Goal: Task Accomplishment & Management: Manage account settings

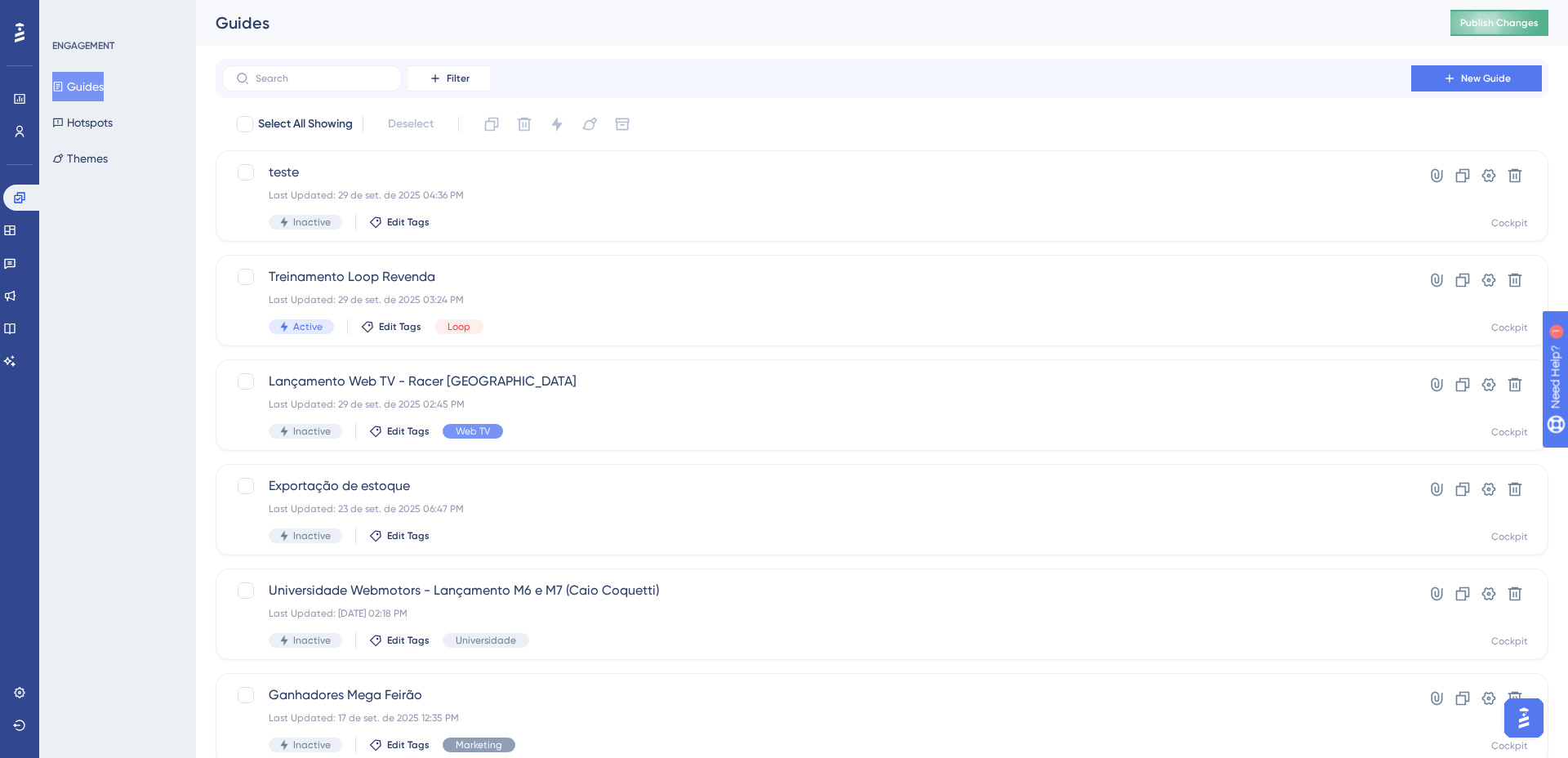
click at [1411, 30] on button "Publish Changes" at bounding box center [1499, 23] width 98 height 27
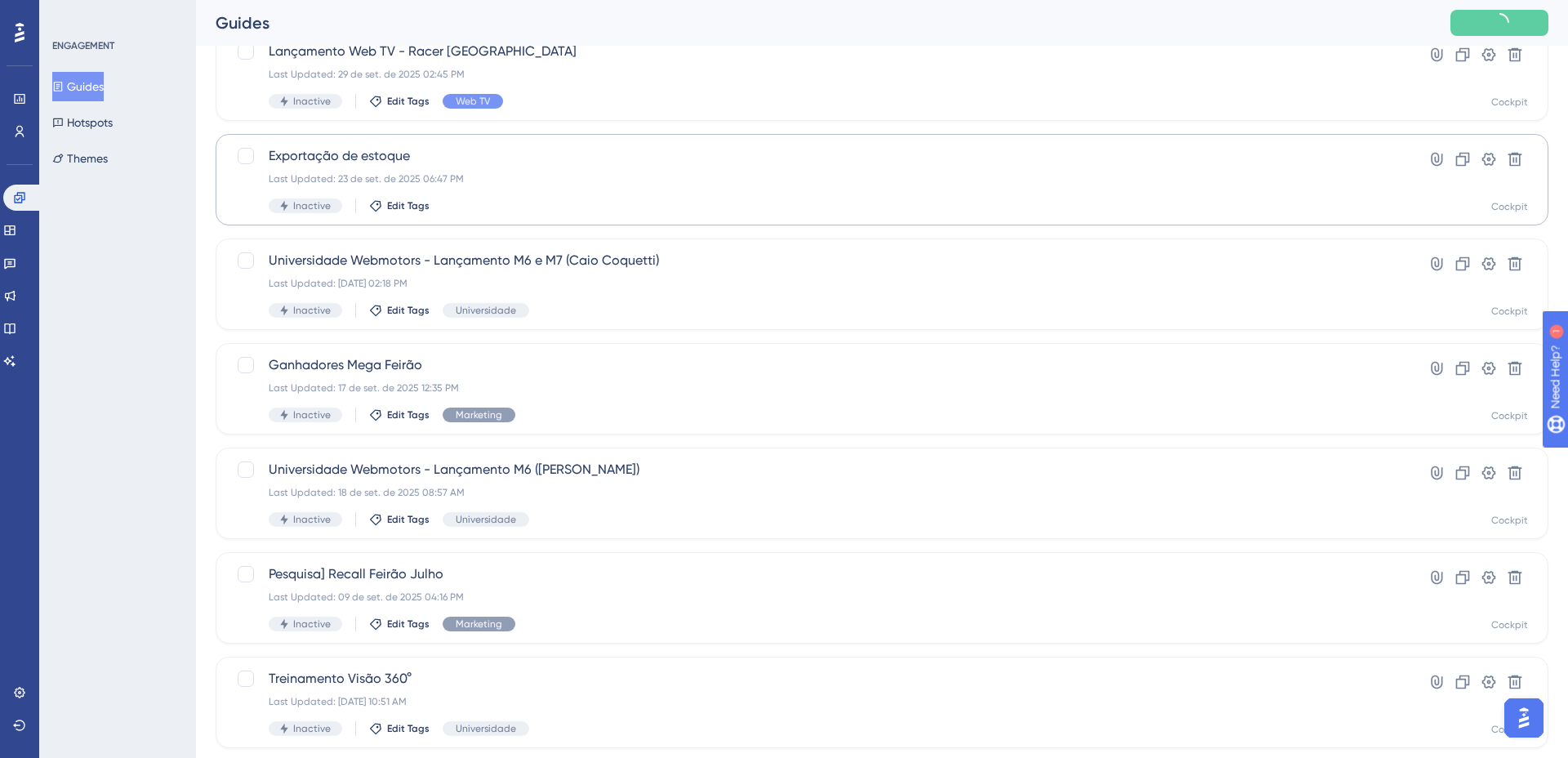
scroll to position [510, 0]
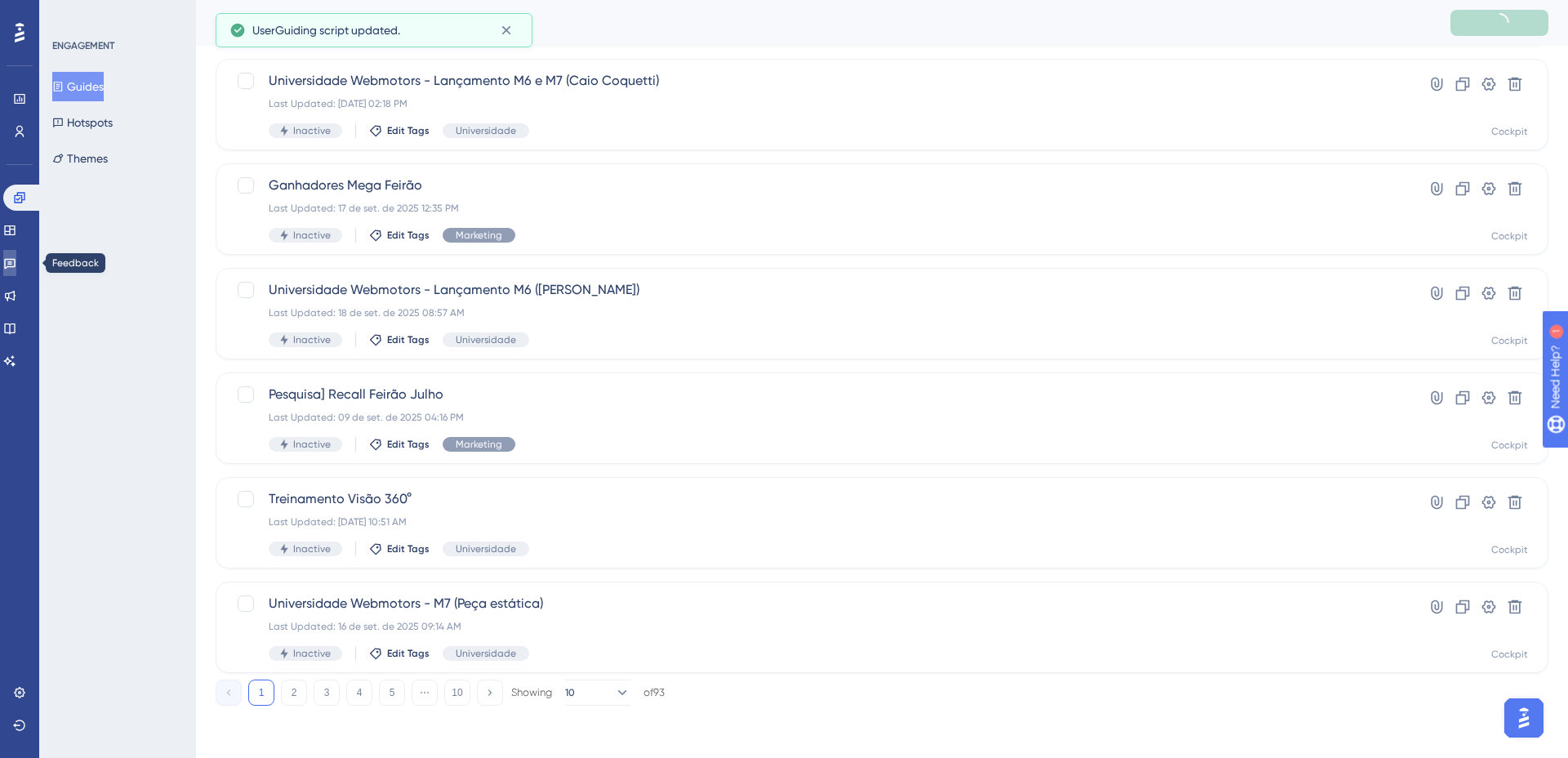
click at [16, 269] on link at bounding box center [9, 263] width 13 height 27
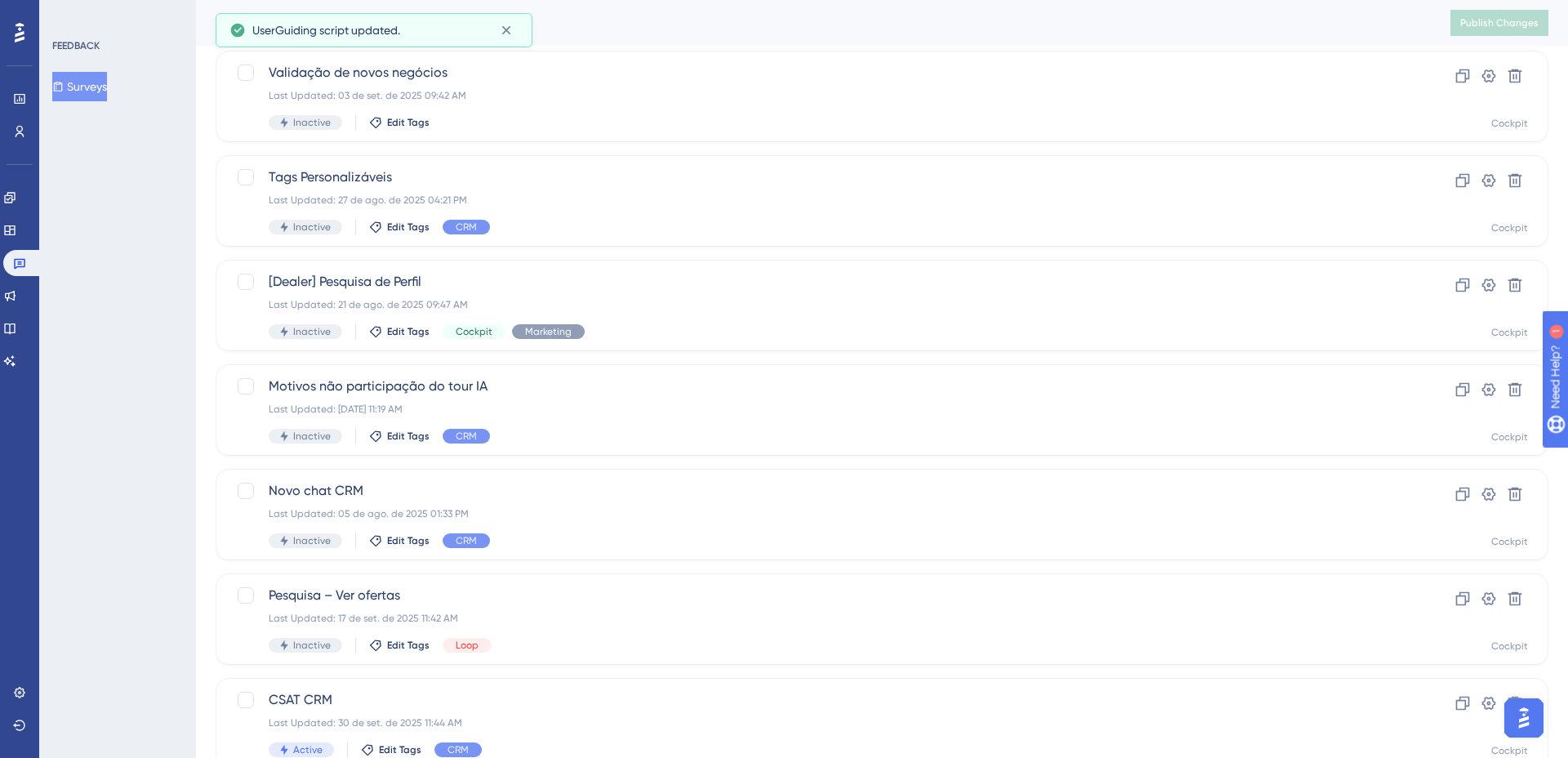
scroll to position [510, 0]
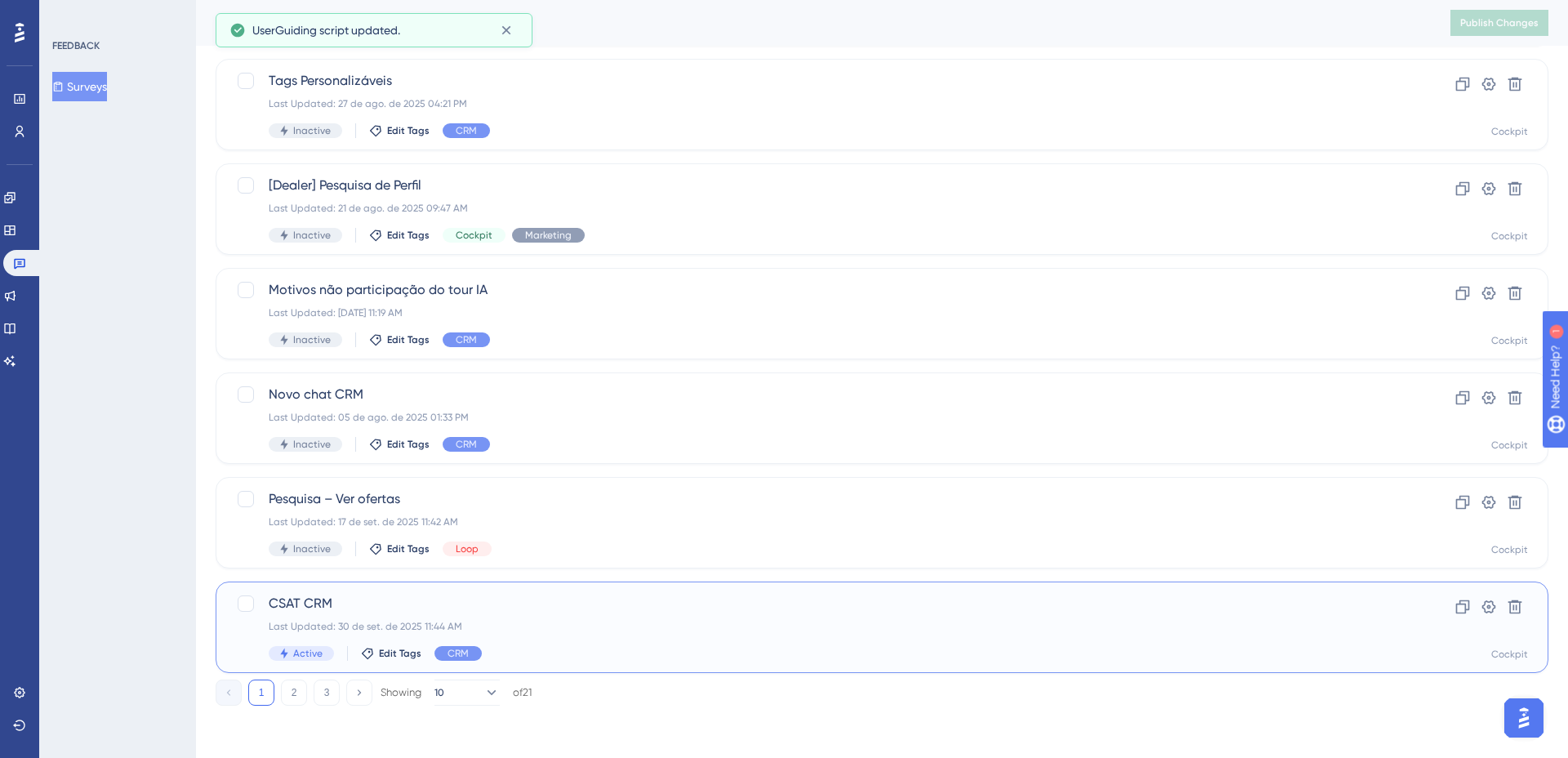
click at [637, 642] on div "CSAT CRM Last Updated: 30 de set. de 2025 11:44 AM Active Edit Tags CRM" at bounding box center [817, 627] width 1096 height 67
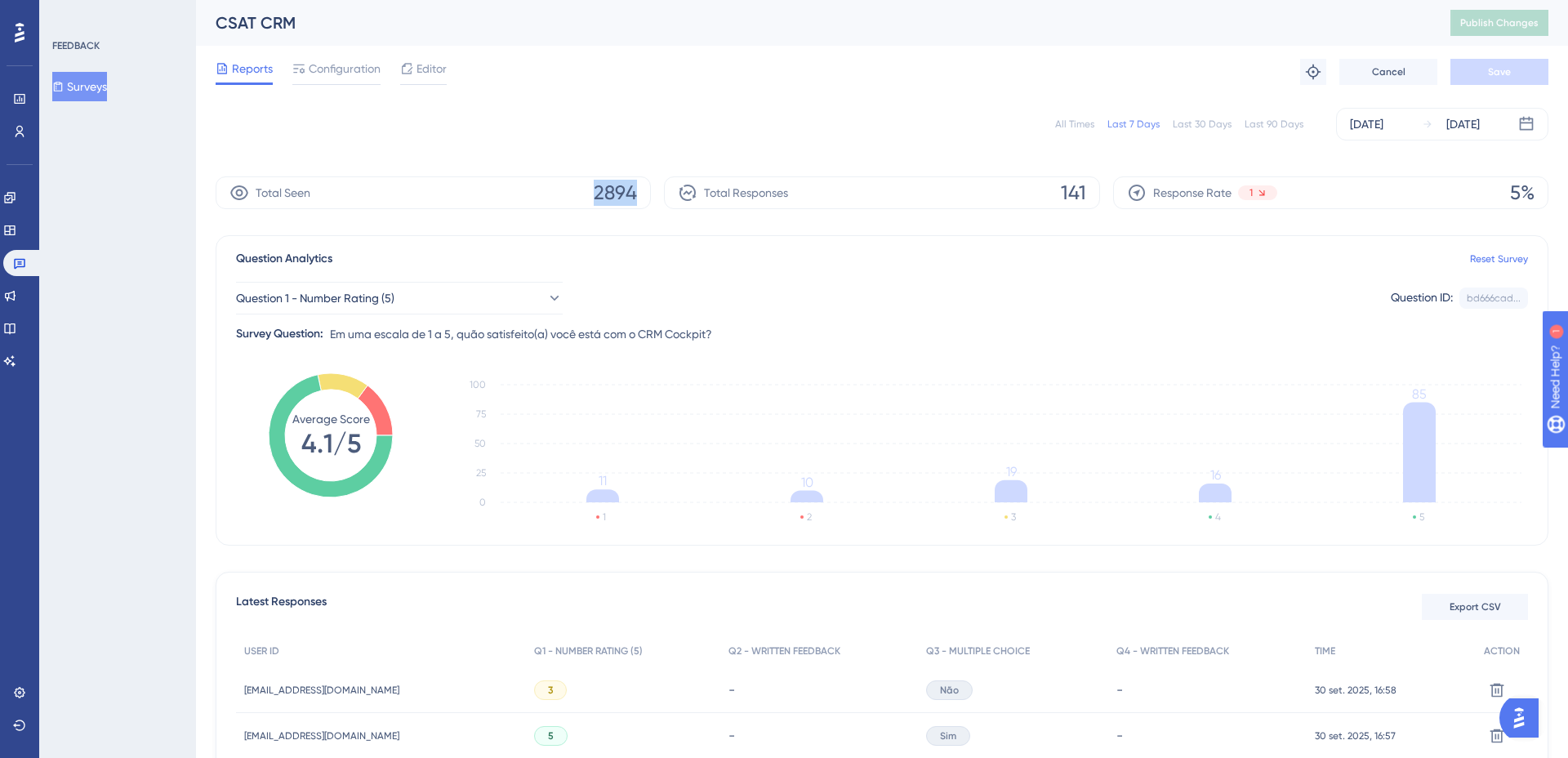
drag, startPoint x: 586, startPoint y: 179, endPoint x: 661, endPoint y: 193, distance: 76.3
click at [661, 190] on div "Total Seen 2894 Total Responses 141 Response Rate 1 5%" at bounding box center [882, 192] width 1333 height 32
click at [624, 189] on span "2894" at bounding box center [616, 193] width 44 height 27
click at [305, 74] on icon at bounding box center [299, 69] width 13 height 13
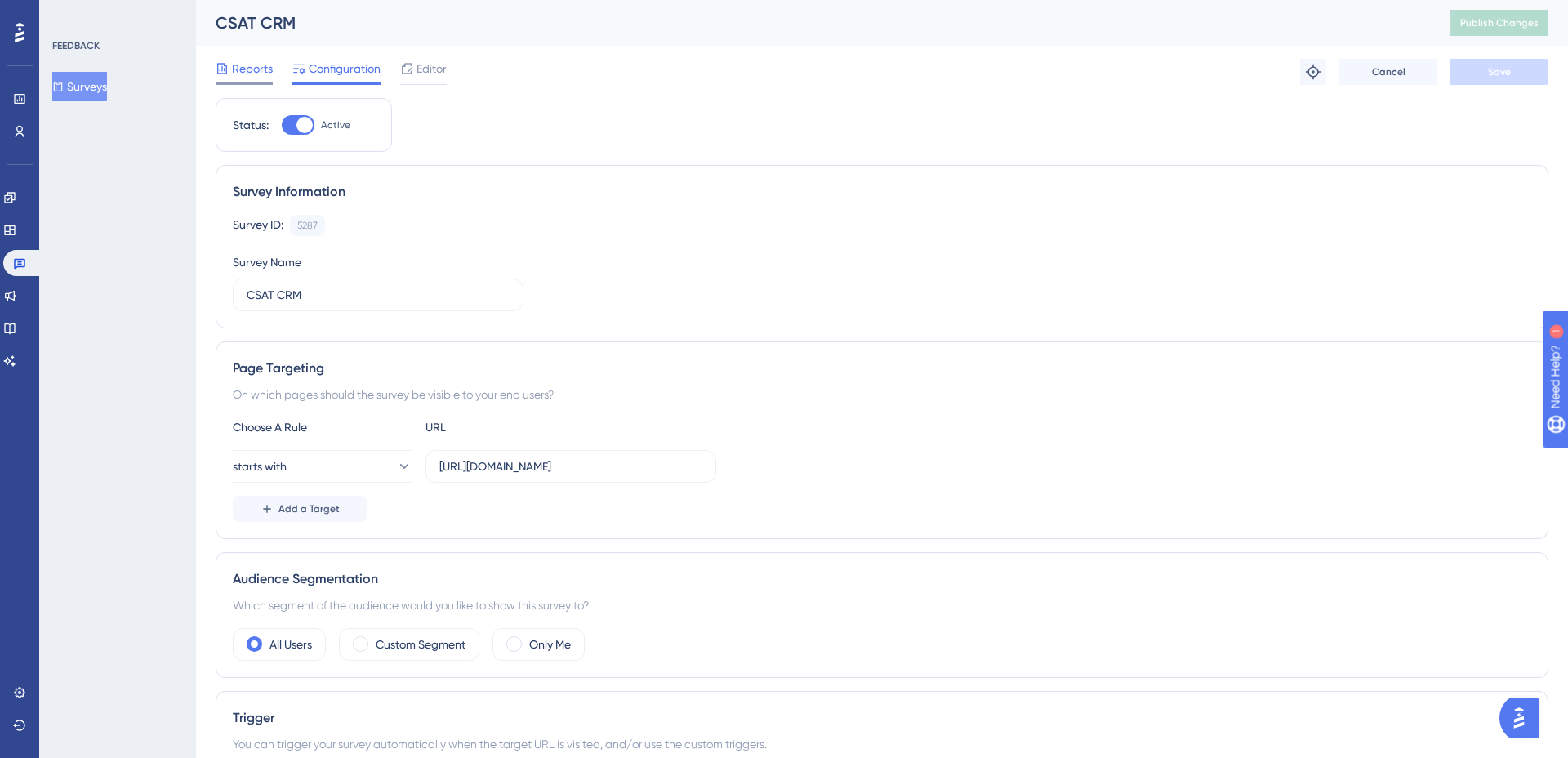
click at [237, 74] on span "Reports" at bounding box center [252, 68] width 41 height 20
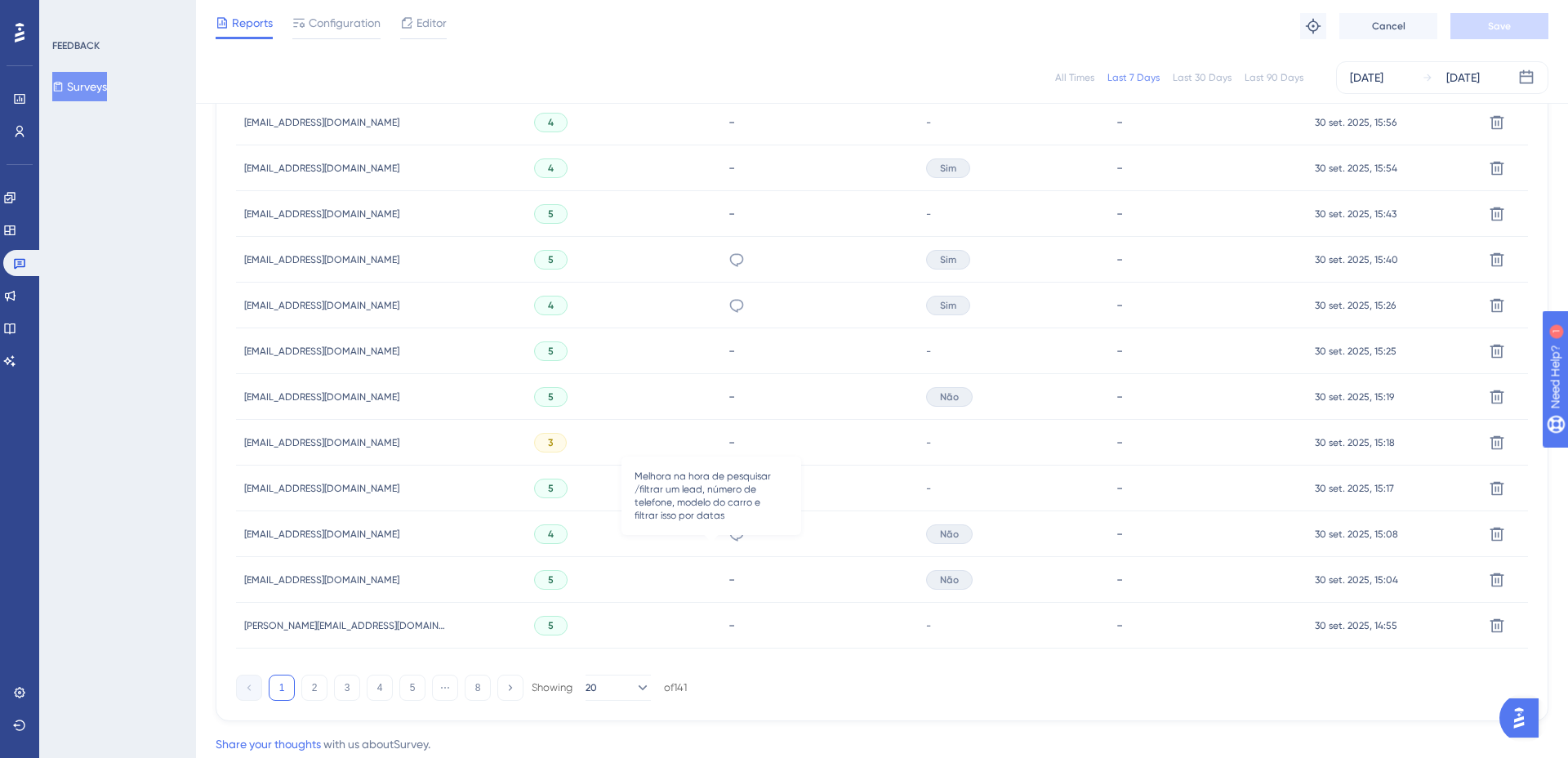
scroll to position [950, 0]
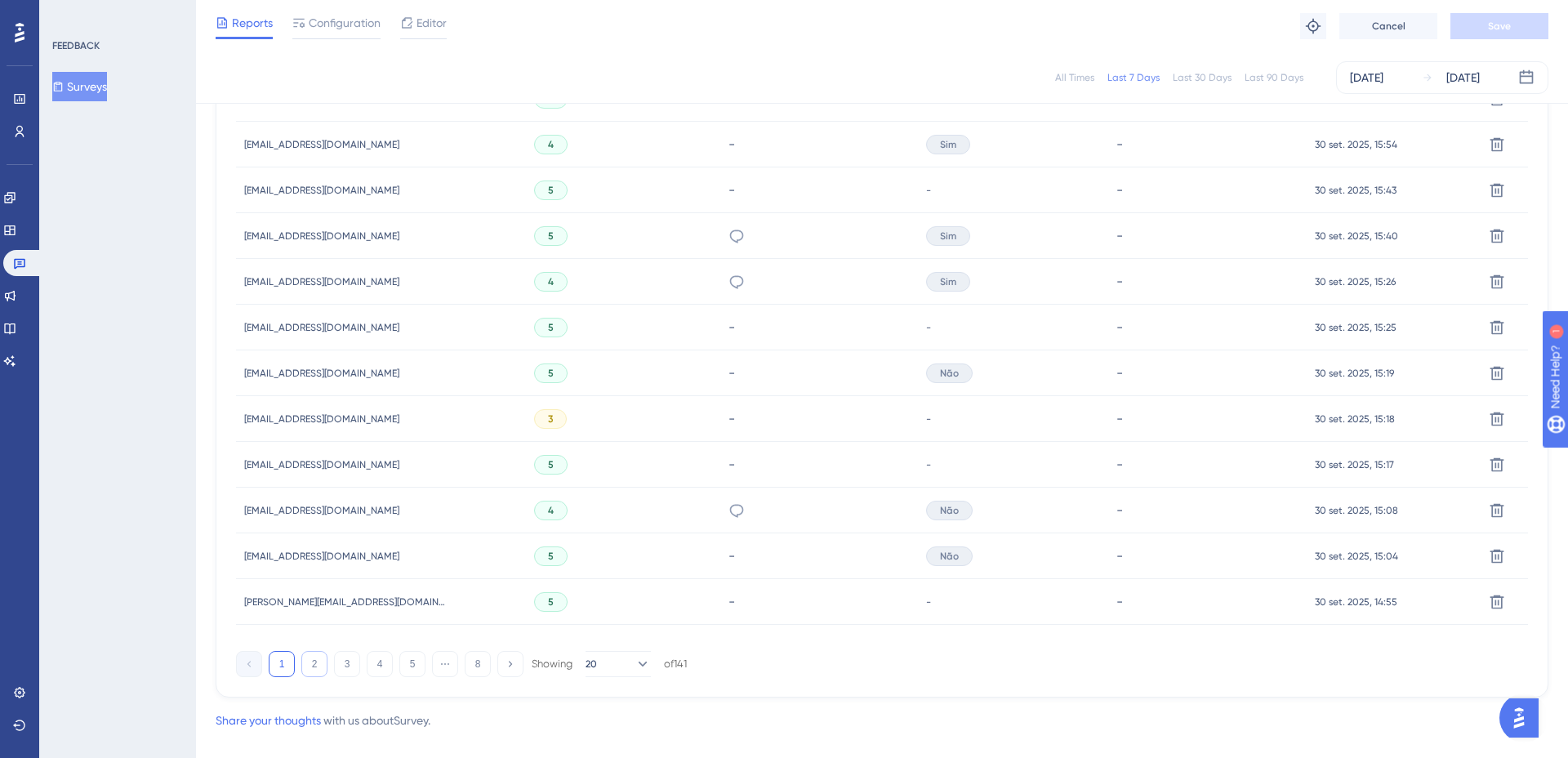
click at [316, 666] on button "2" at bounding box center [315, 664] width 27 height 27
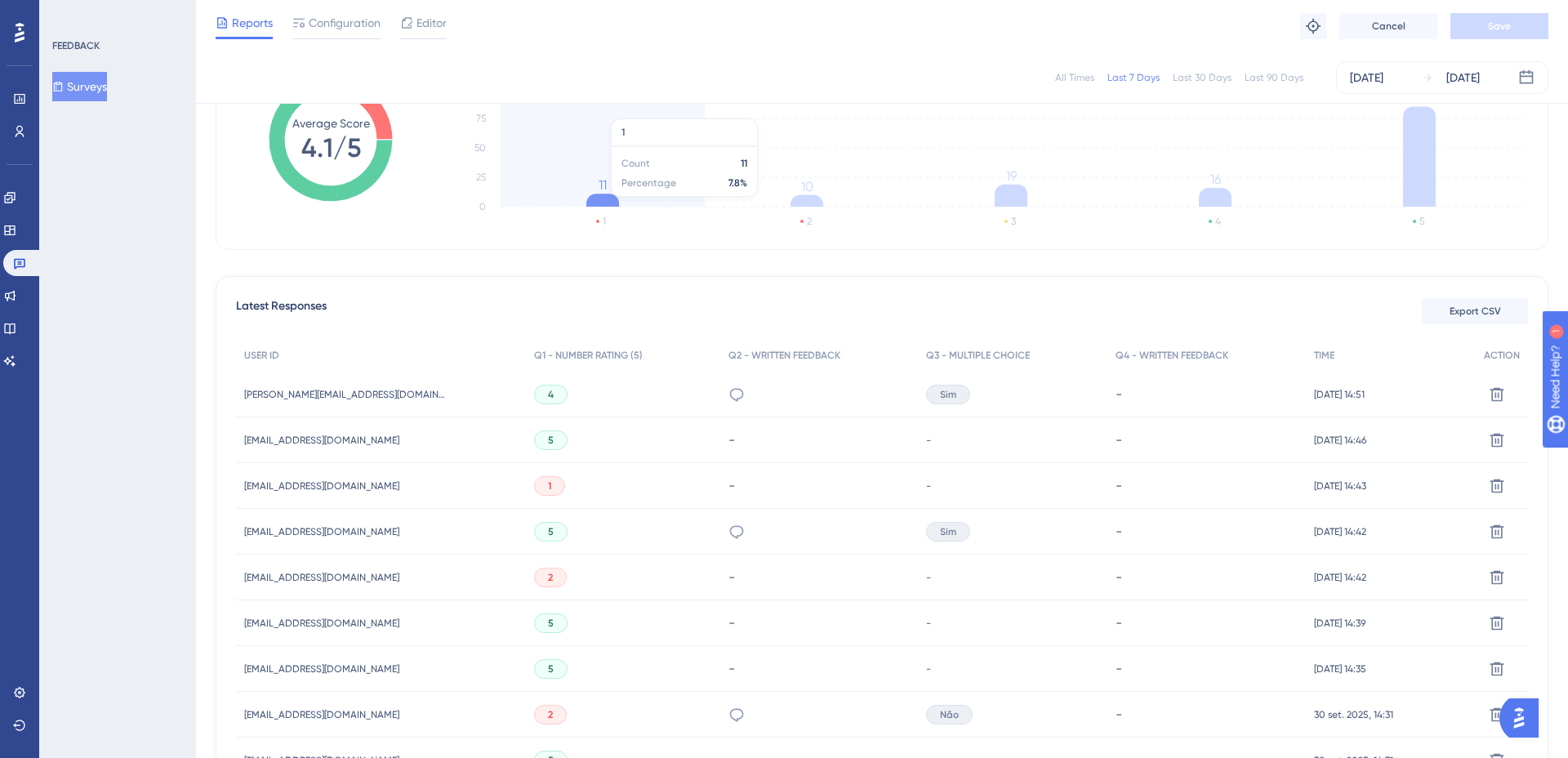
scroll to position [0, 0]
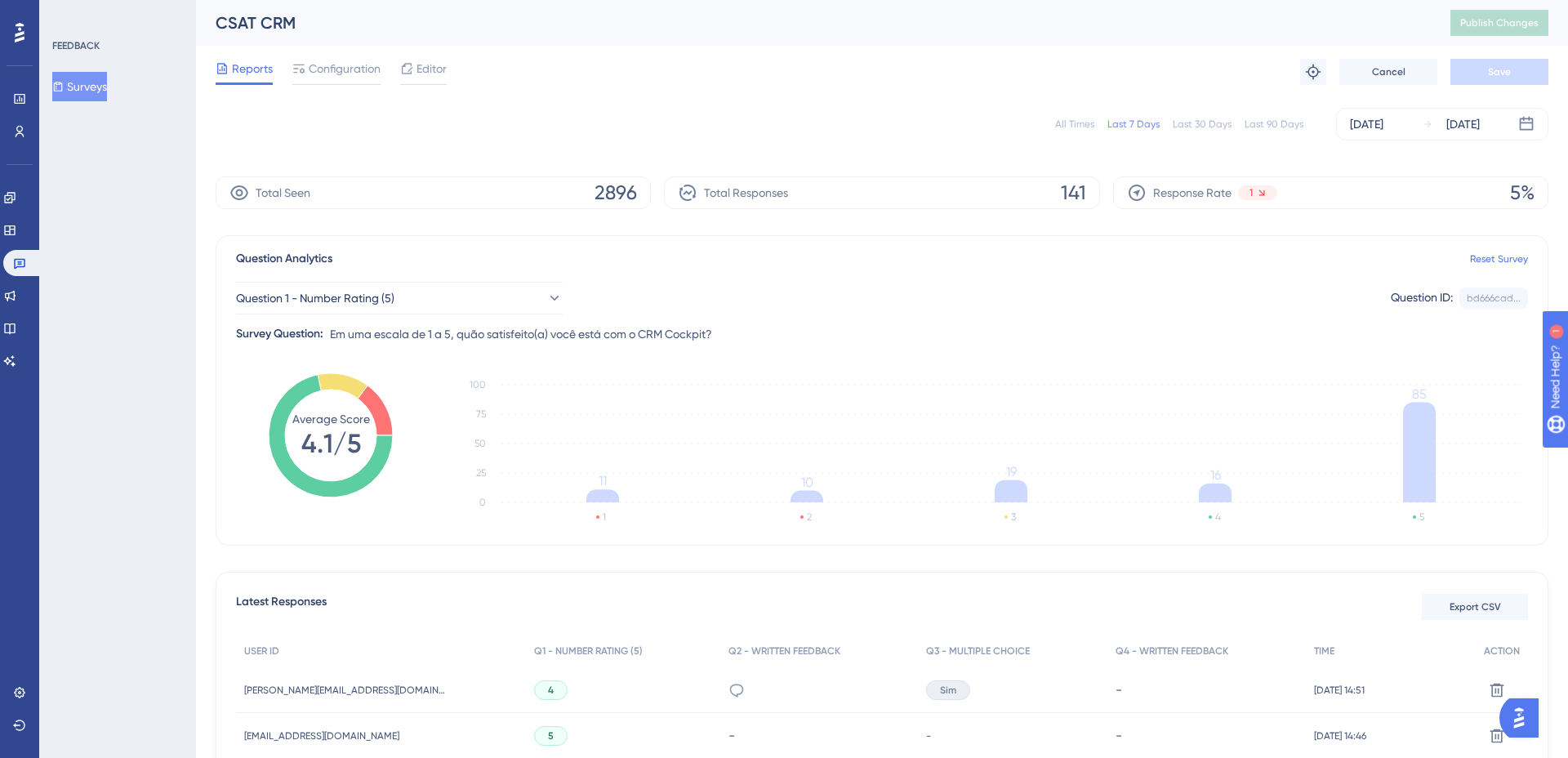
click at [799, 81] on div "Reports Configuration Editor Troubleshoot Cancel Save" at bounding box center [882, 71] width 1333 height 52
click at [18, 265] on icon at bounding box center [20, 263] width 13 height 13
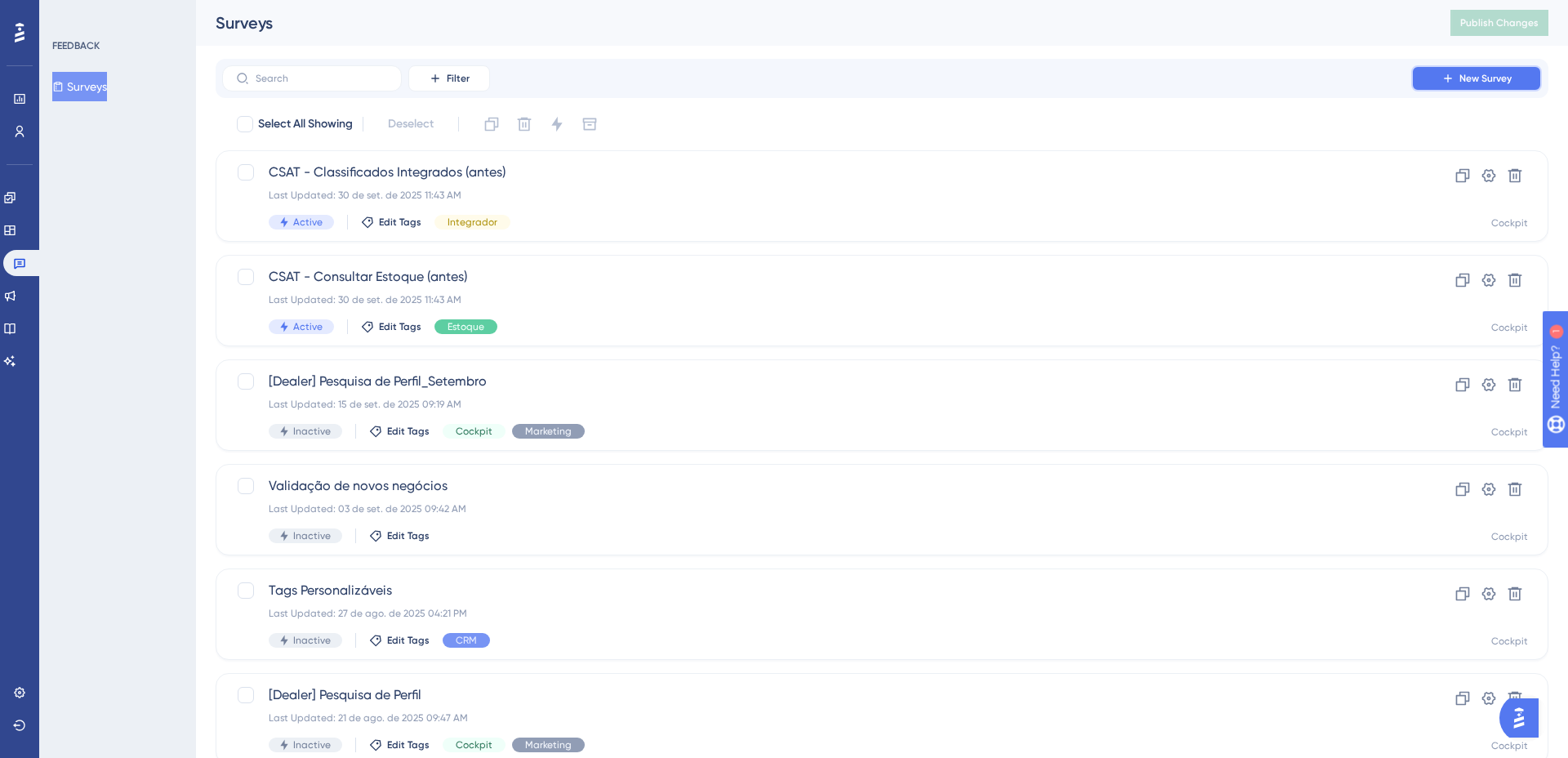
click at [1516, 84] on button "New Survey" at bounding box center [1477, 79] width 131 height 27
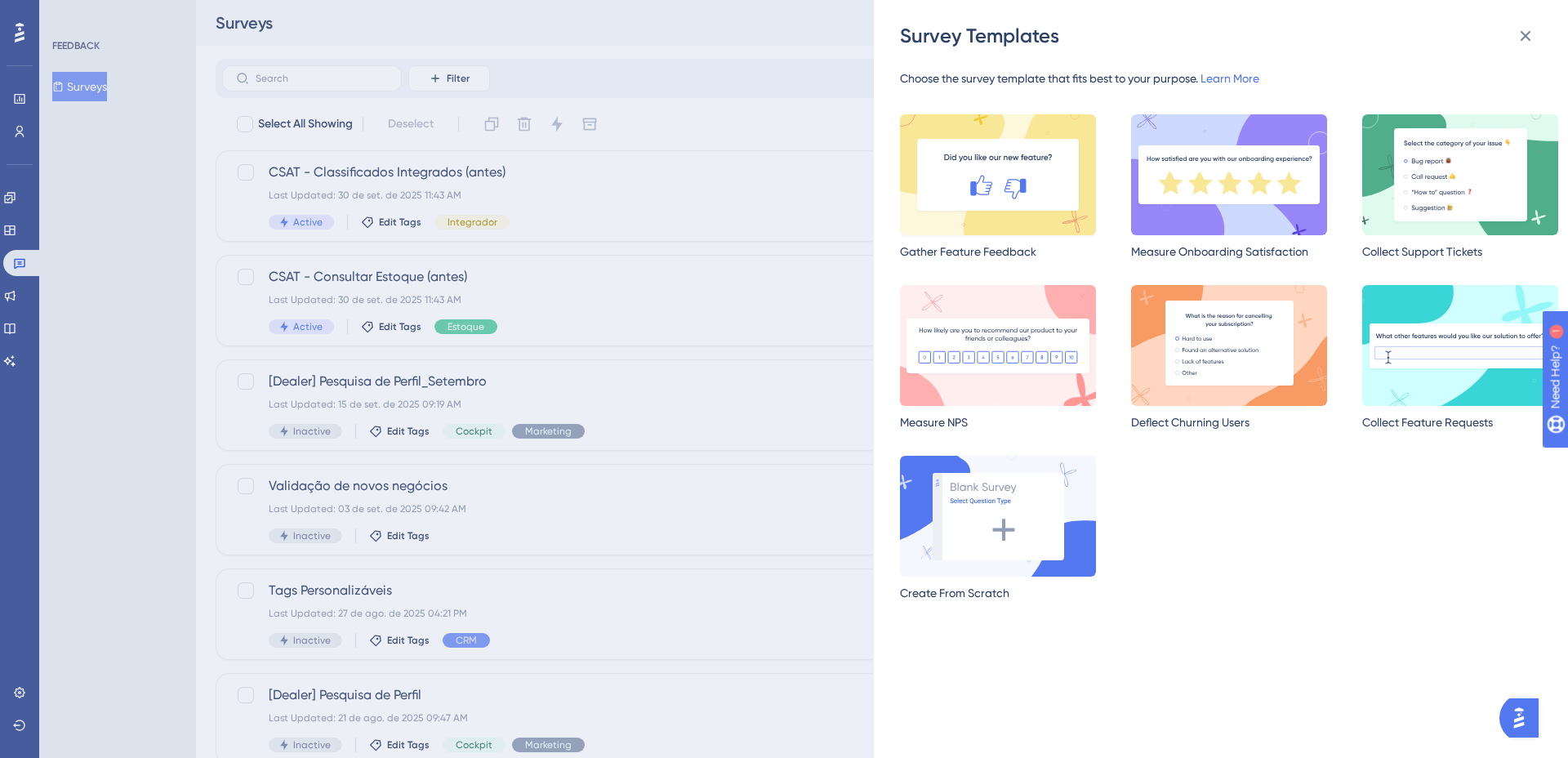
click at [1027, 202] on img at bounding box center [998, 175] width 196 height 121
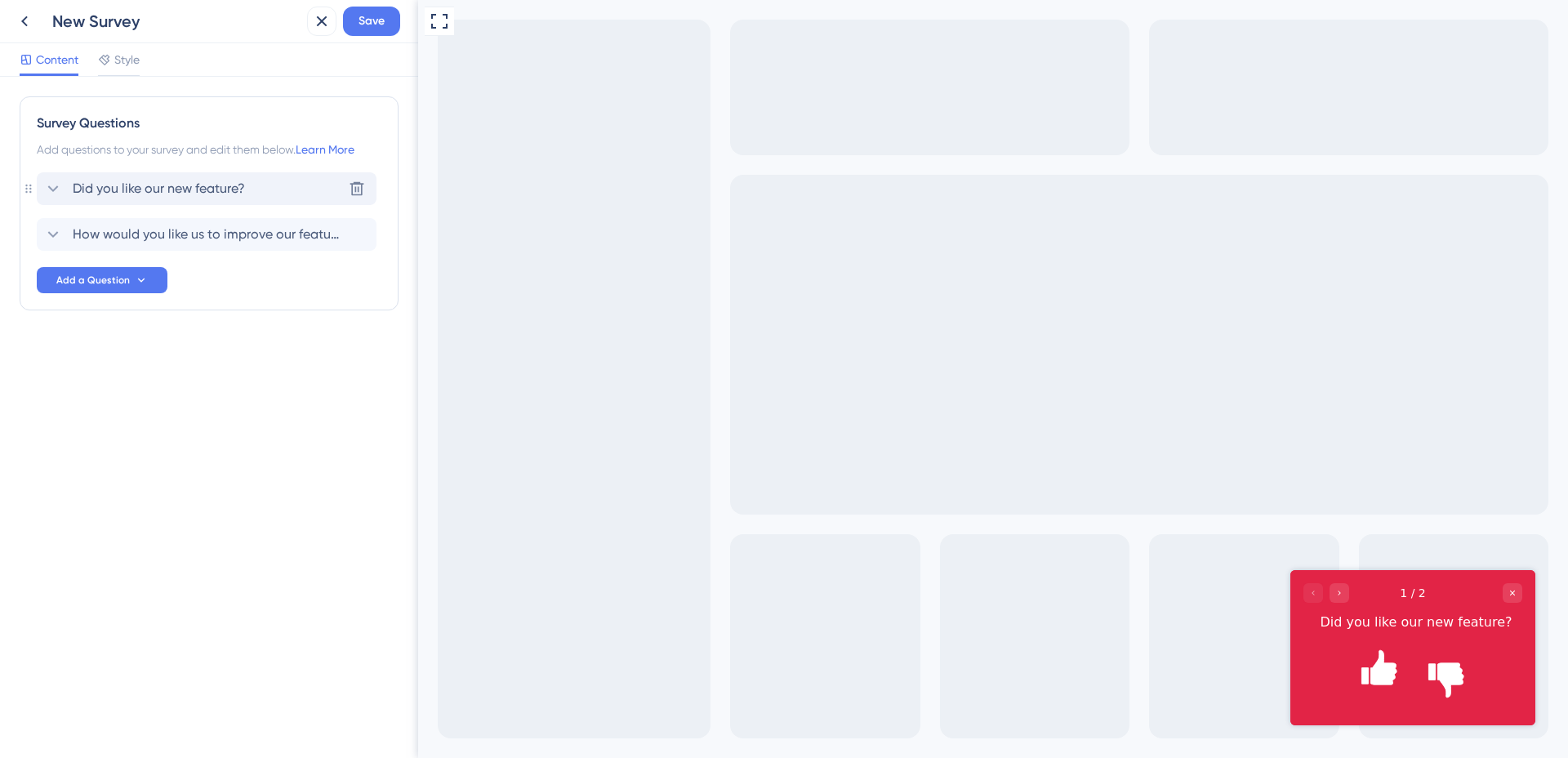
click at [49, 190] on icon at bounding box center [53, 189] width 20 height 20
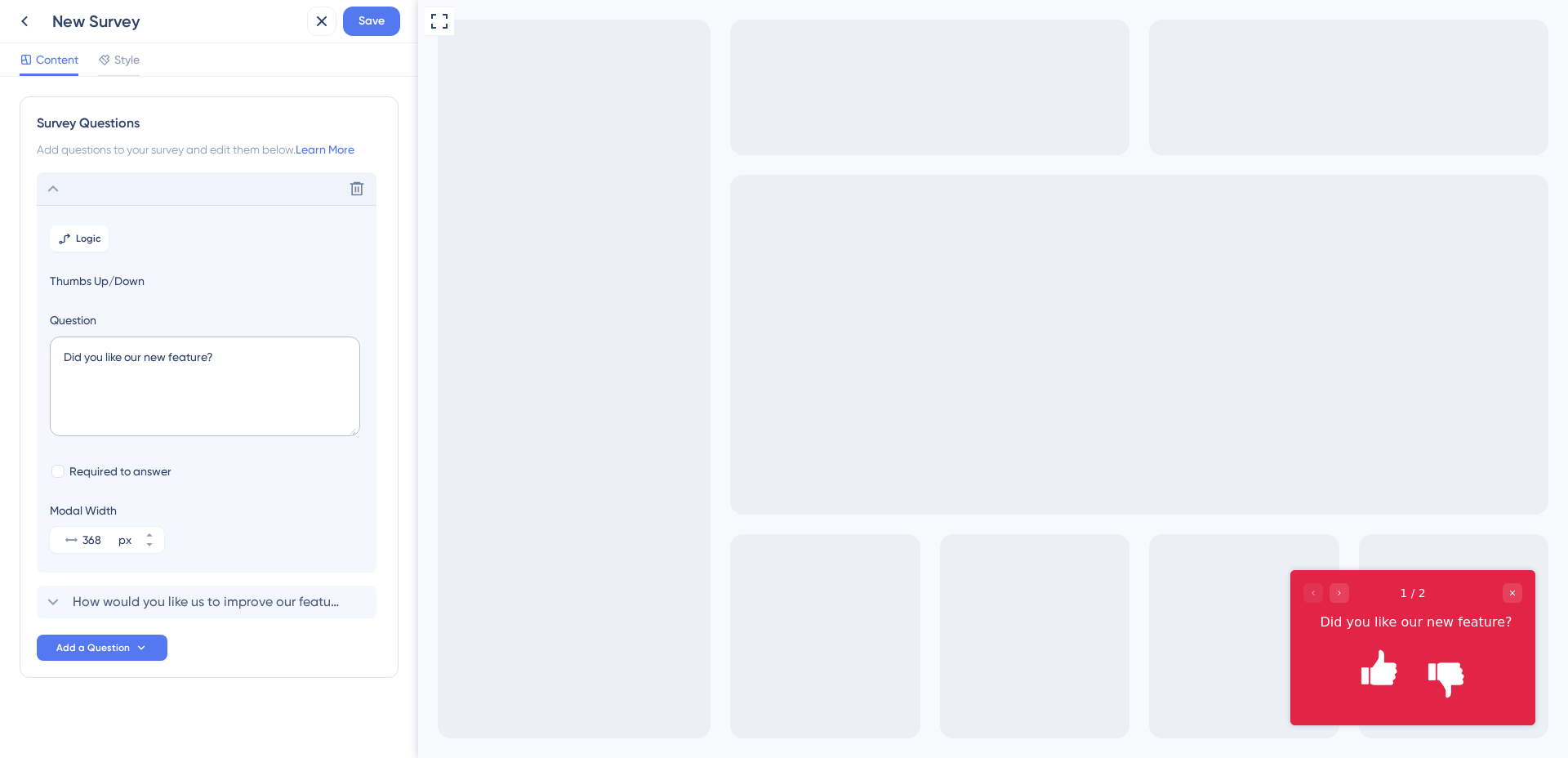
scroll to position [5, 0]
click at [49, 190] on icon at bounding box center [53, 184] width 20 height 20
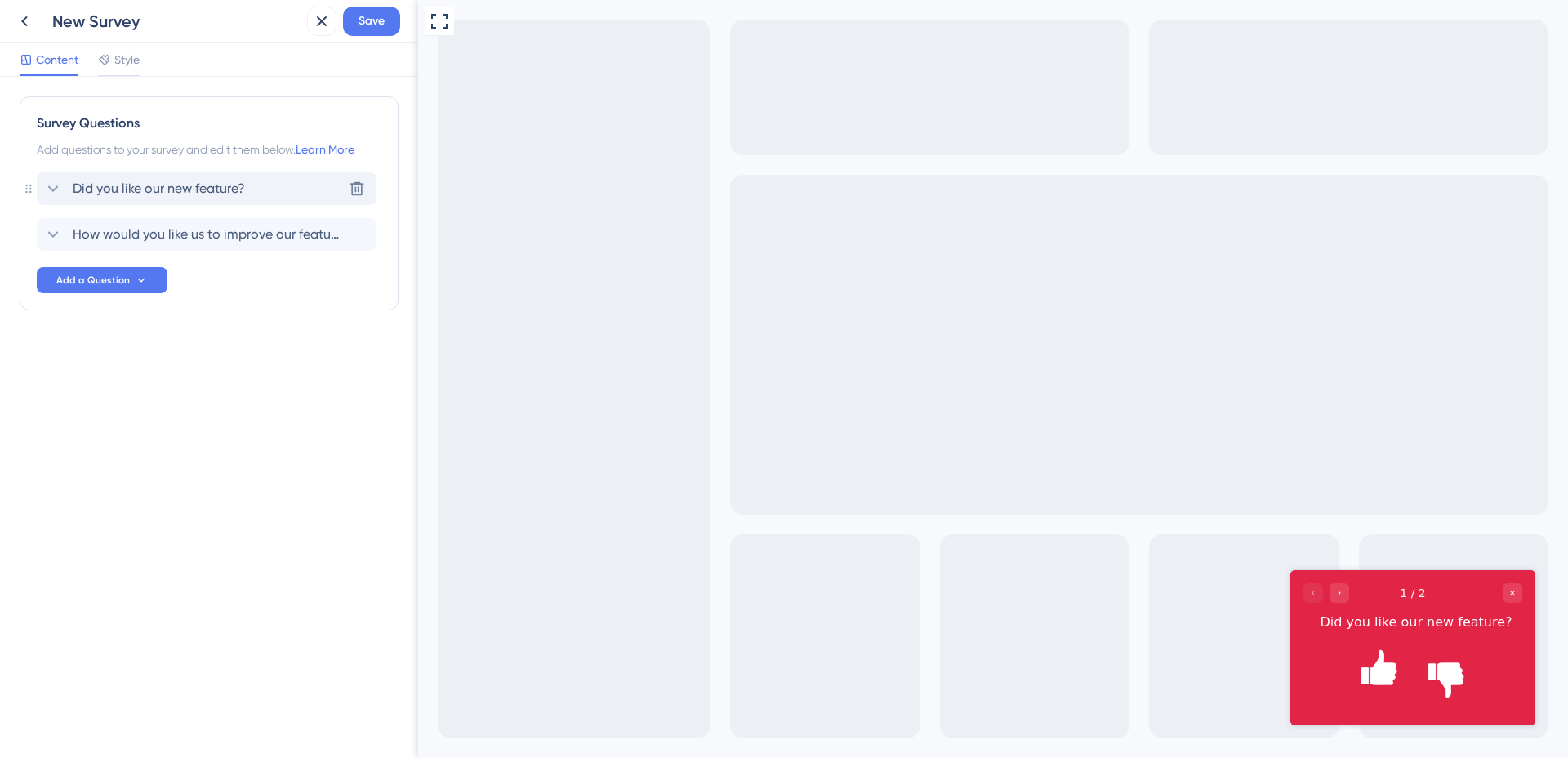
scroll to position [0, 0]
click at [115, 192] on span "Did you like our new feature?" at bounding box center [159, 189] width 172 height 20
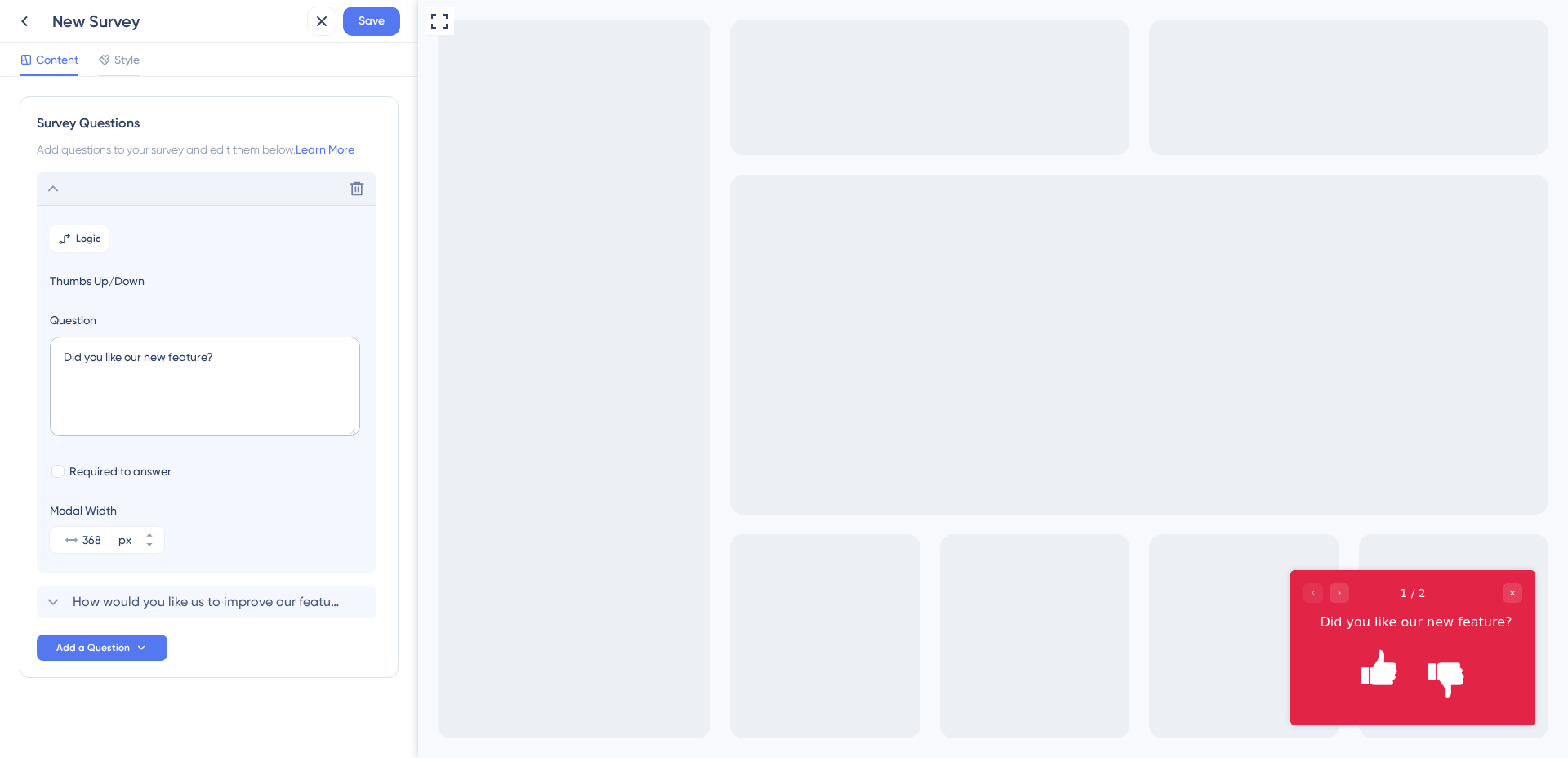
scroll to position [5, 0]
click at [56, 182] on icon at bounding box center [53, 184] width 20 height 20
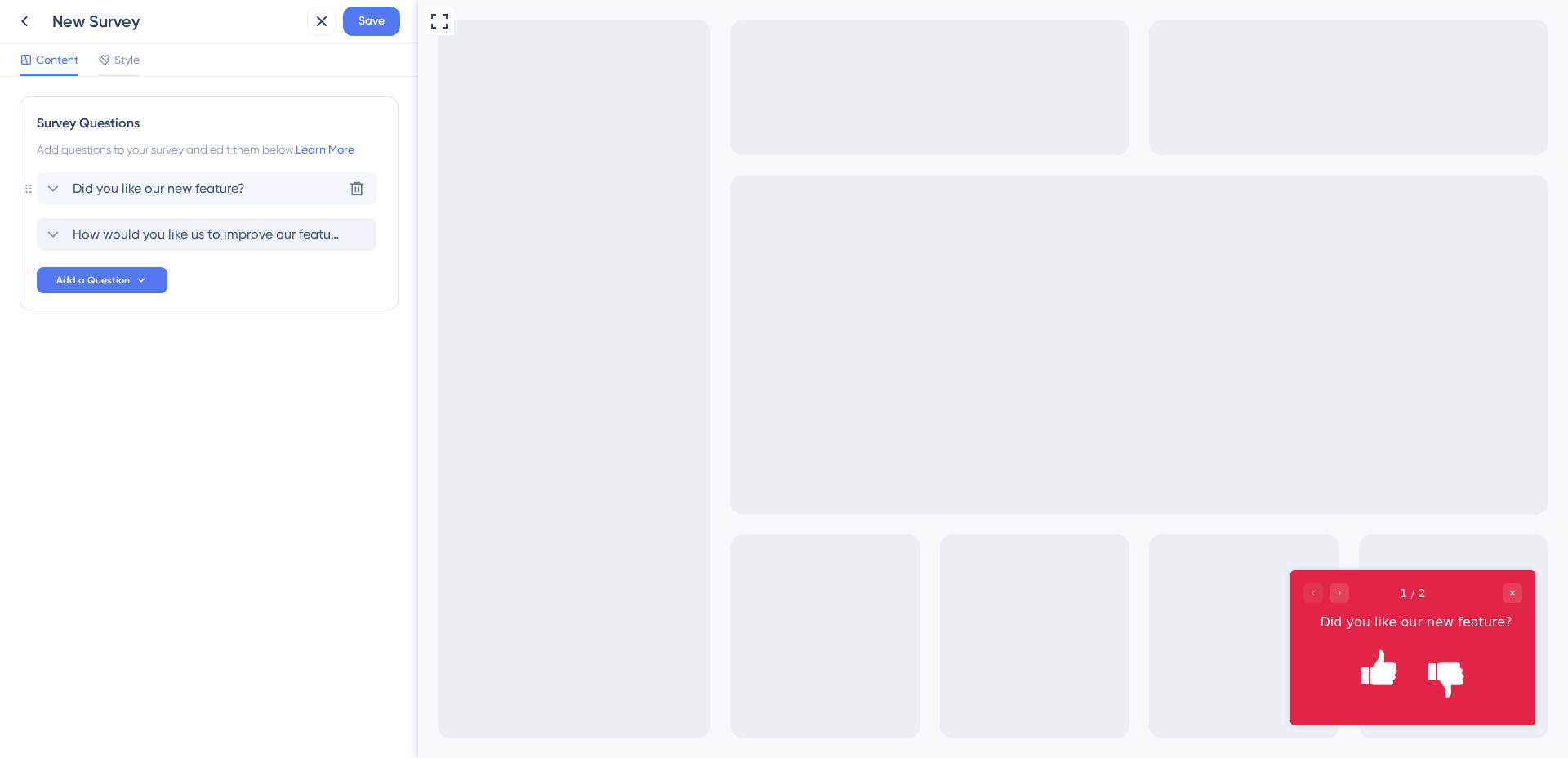
scroll to position [0, 0]
click at [69, 280] on span "Add a Question" at bounding box center [93, 280] width 74 height 13
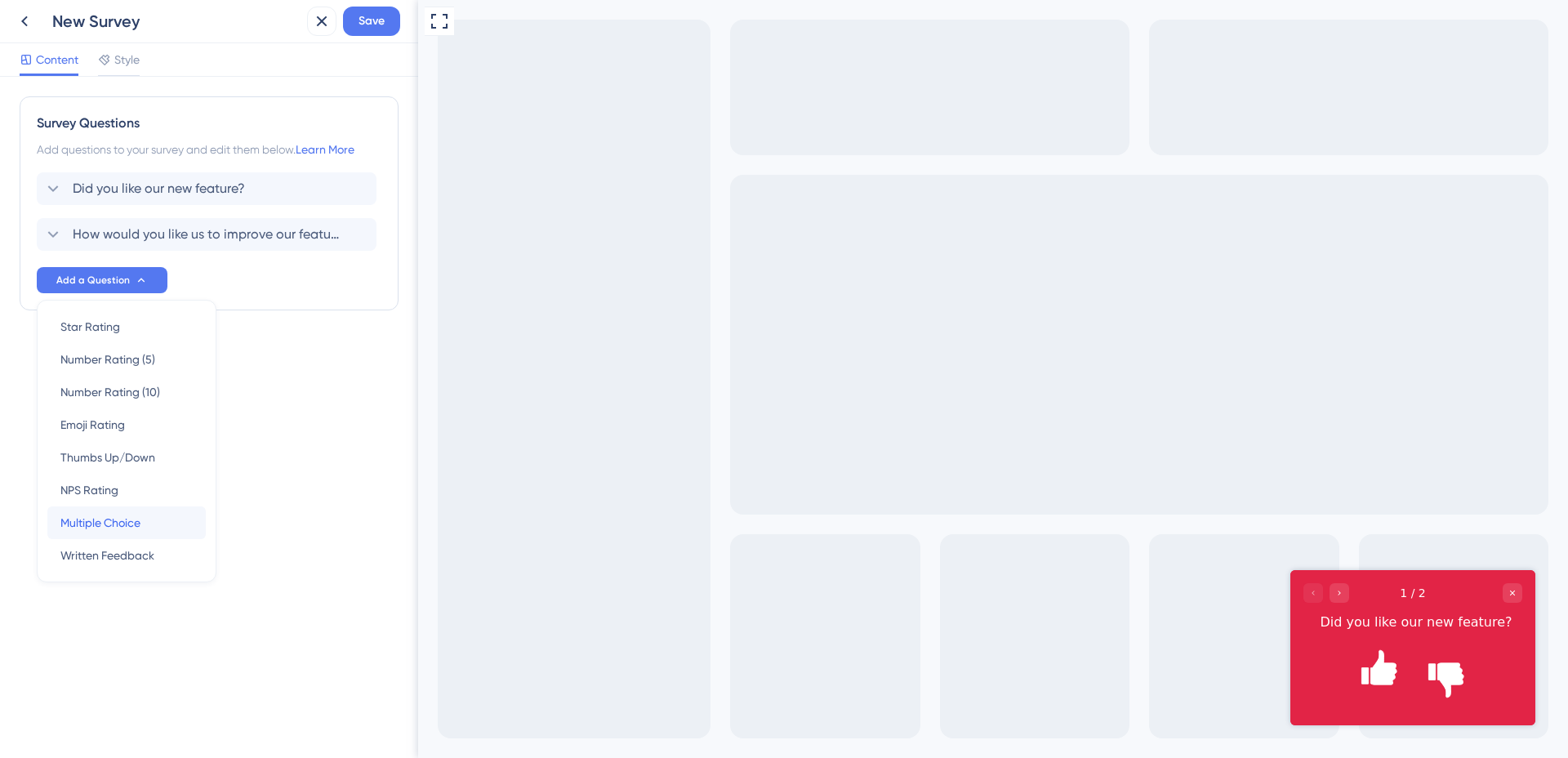
click at [124, 523] on span "Multiple Choice" at bounding box center [100, 522] width 80 height 20
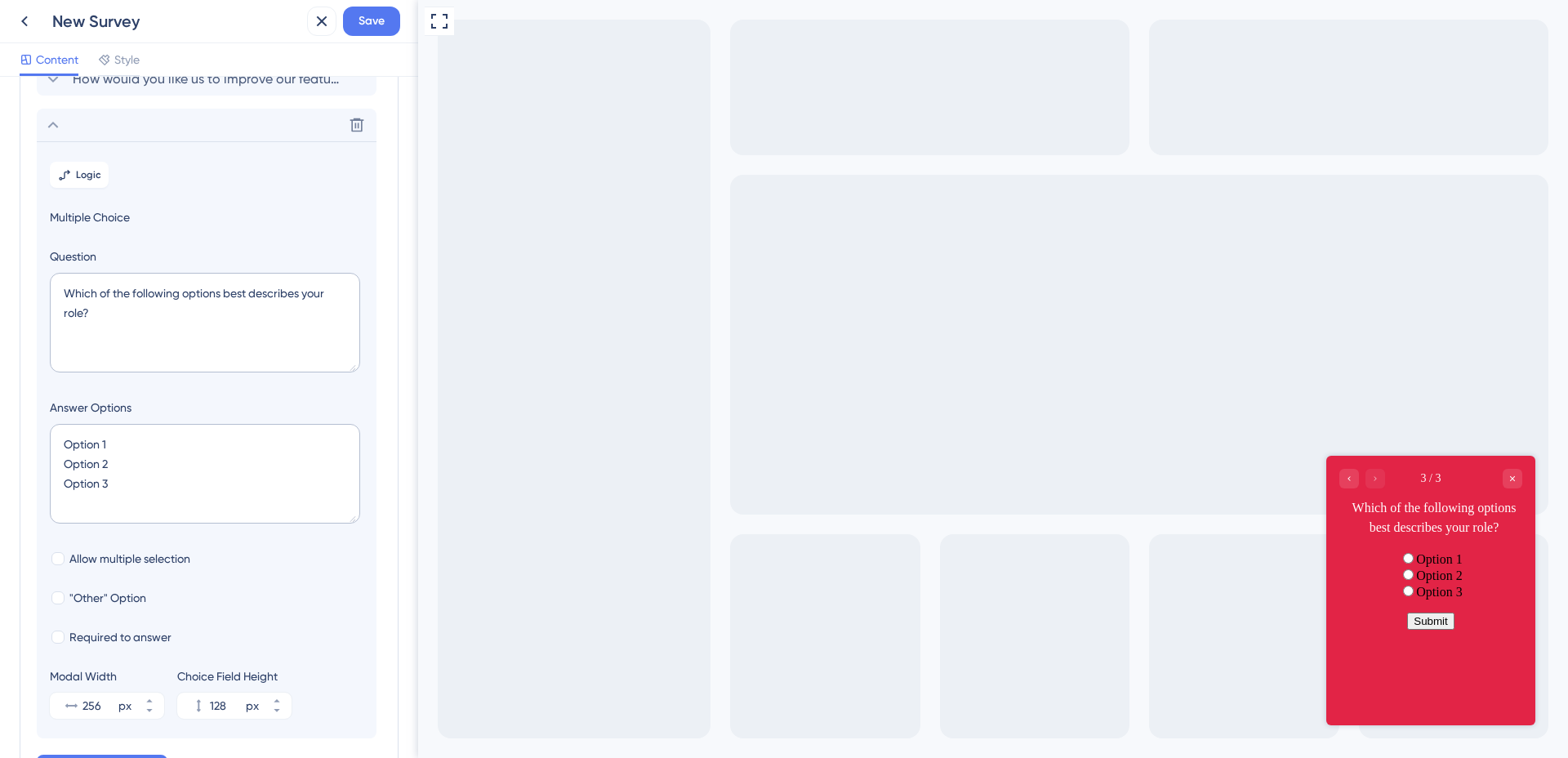
scroll to position [187, 0]
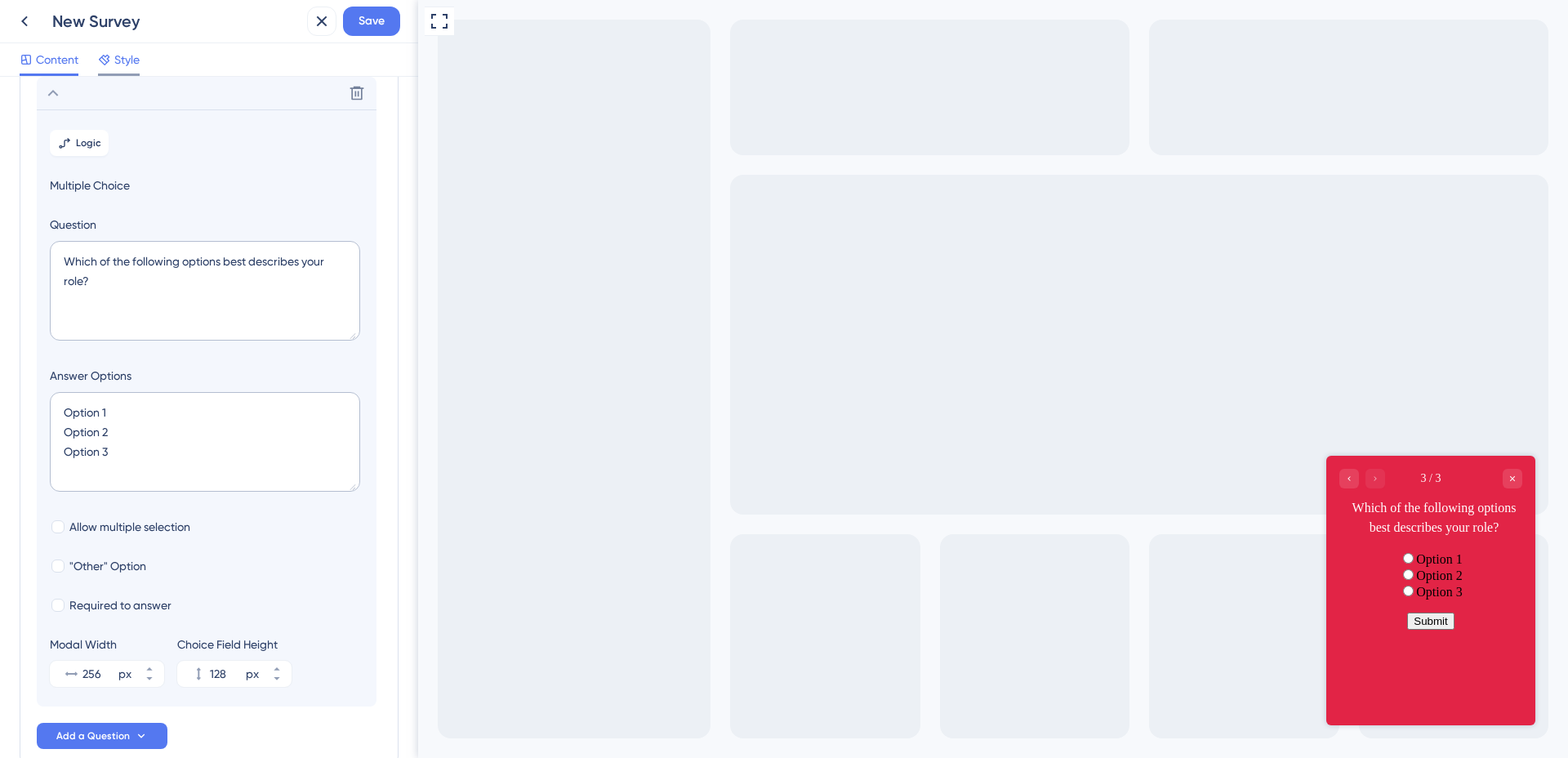
click at [114, 63] on div "Style" at bounding box center [118, 60] width 42 height 20
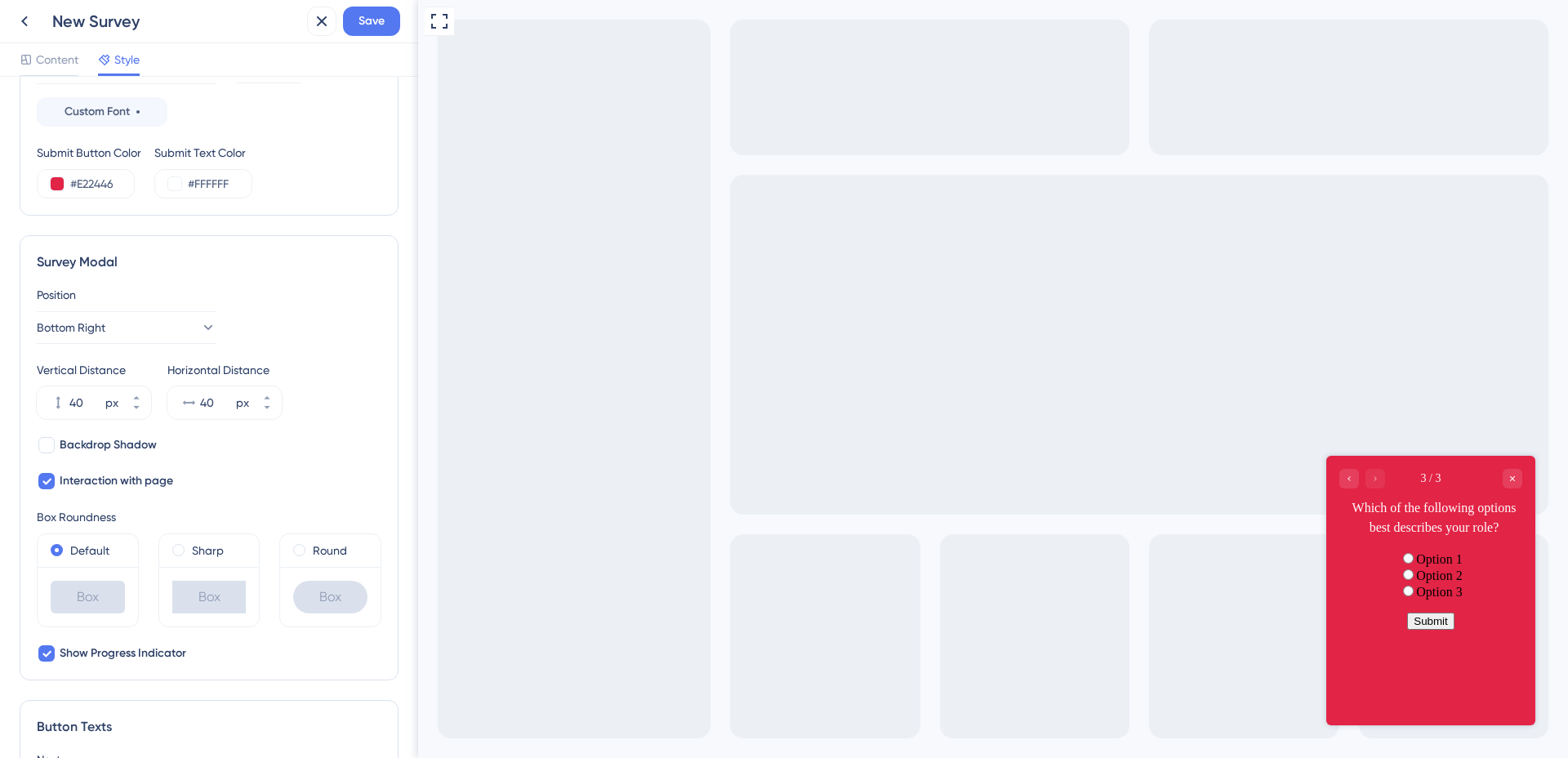
scroll to position [222, 0]
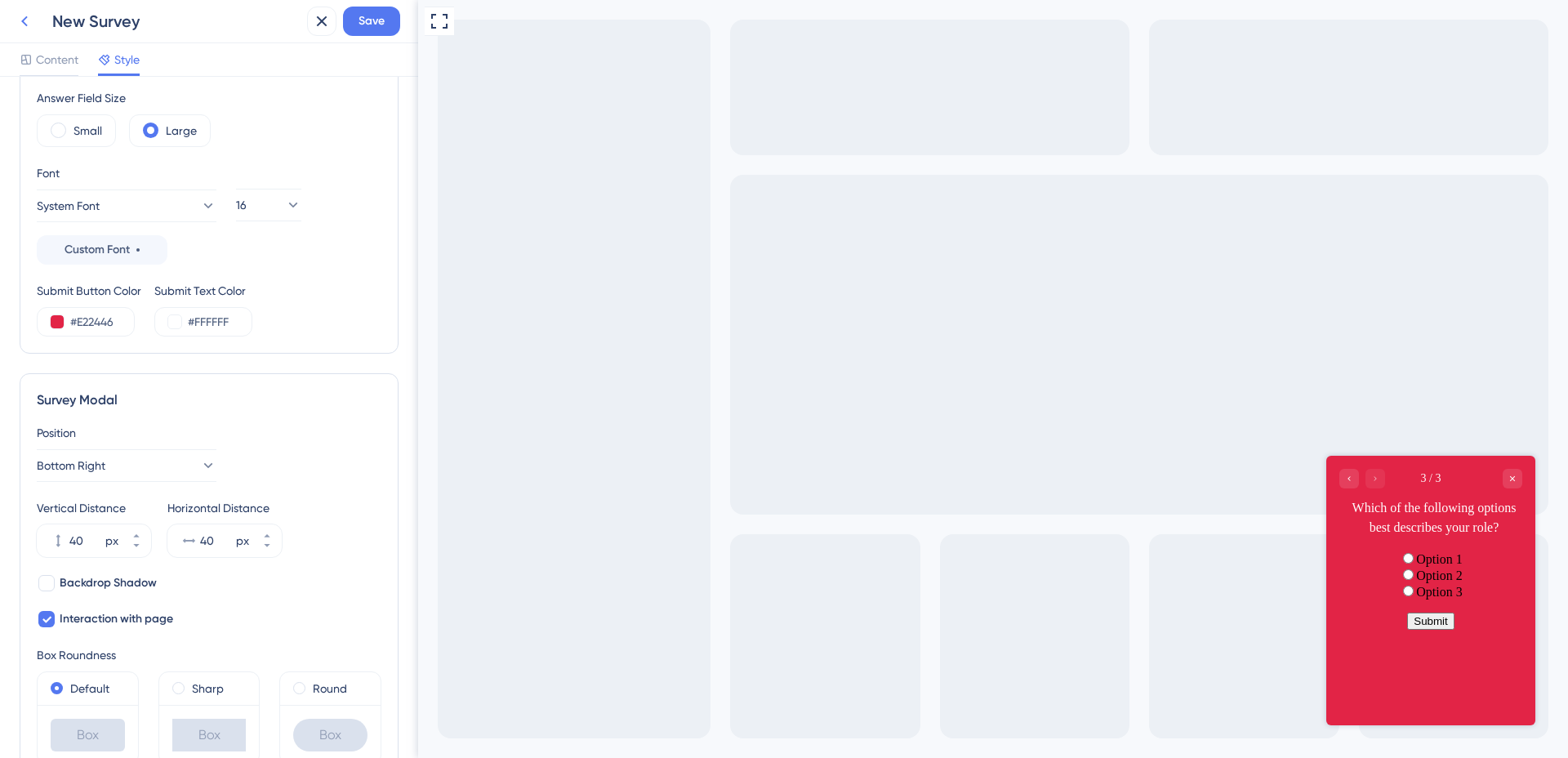
click at [32, 28] on icon at bounding box center [25, 21] width 20 height 20
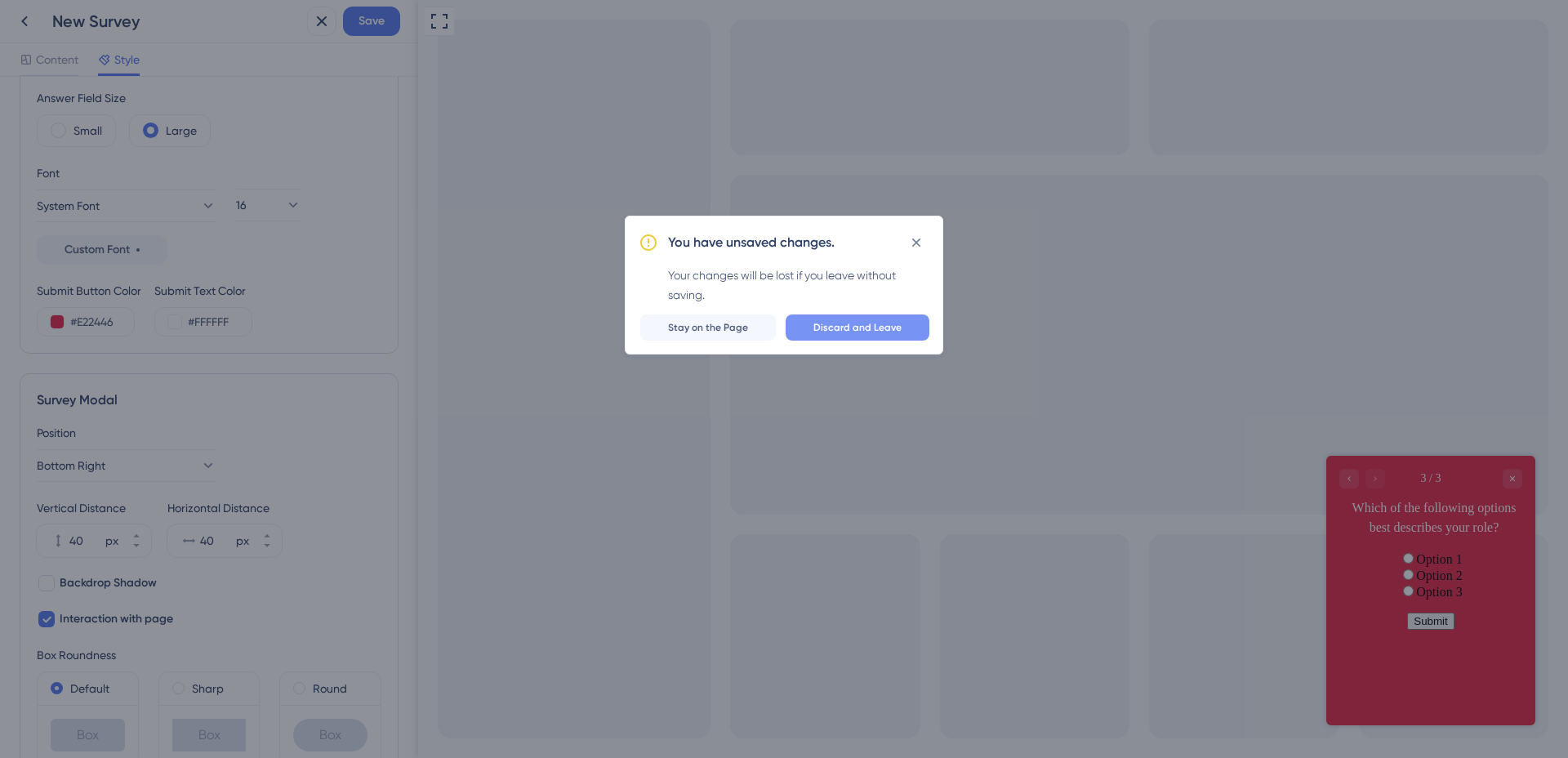
click at [855, 329] on span "Discard and Leave" at bounding box center [857, 328] width 88 height 13
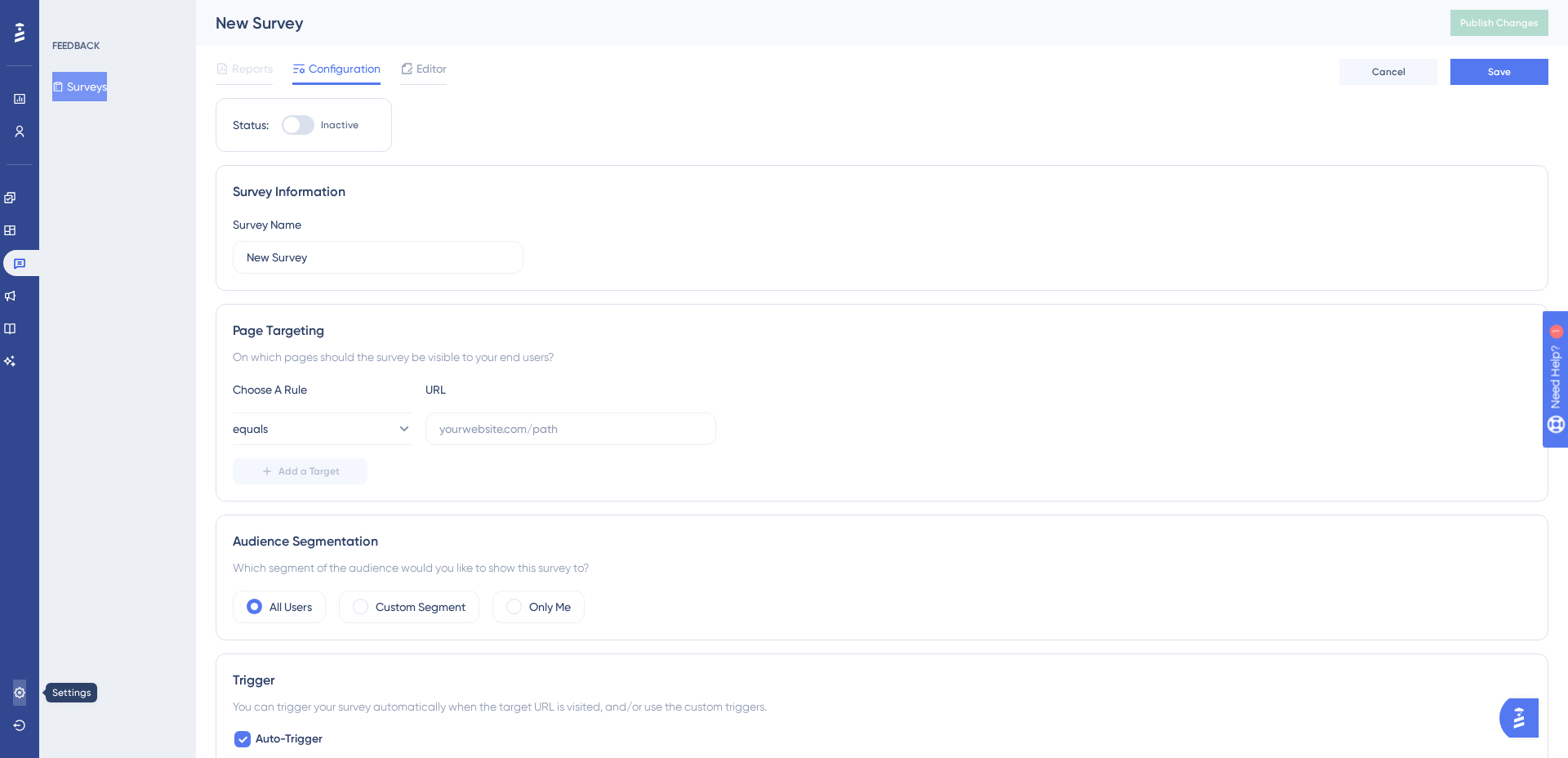
click at [13, 696] on link at bounding box center [20, 693] width 13 height 27
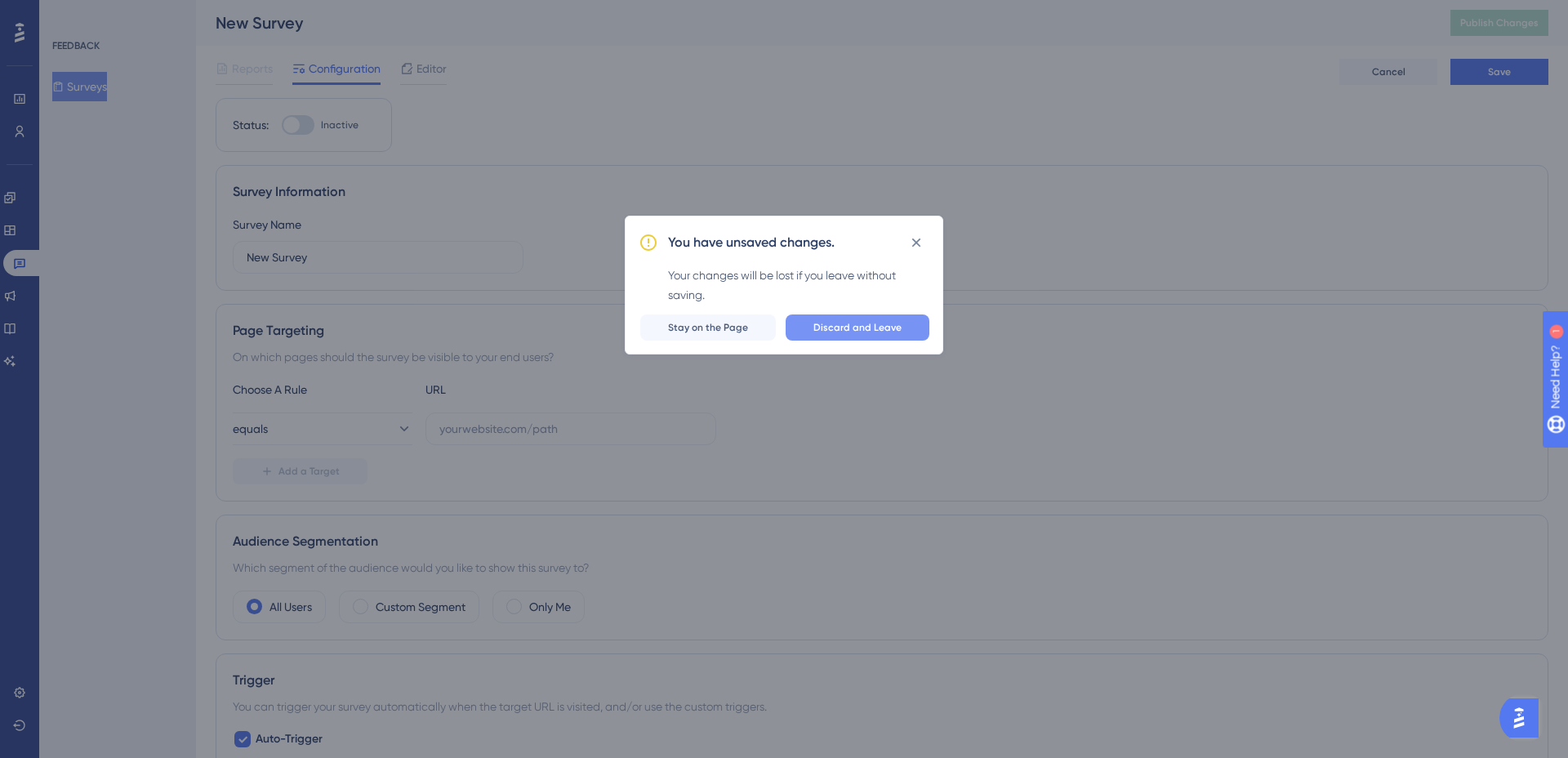
click at [883, 333] on span "Discard and Leave" at bounding box center [857, 328] width 88 height 13
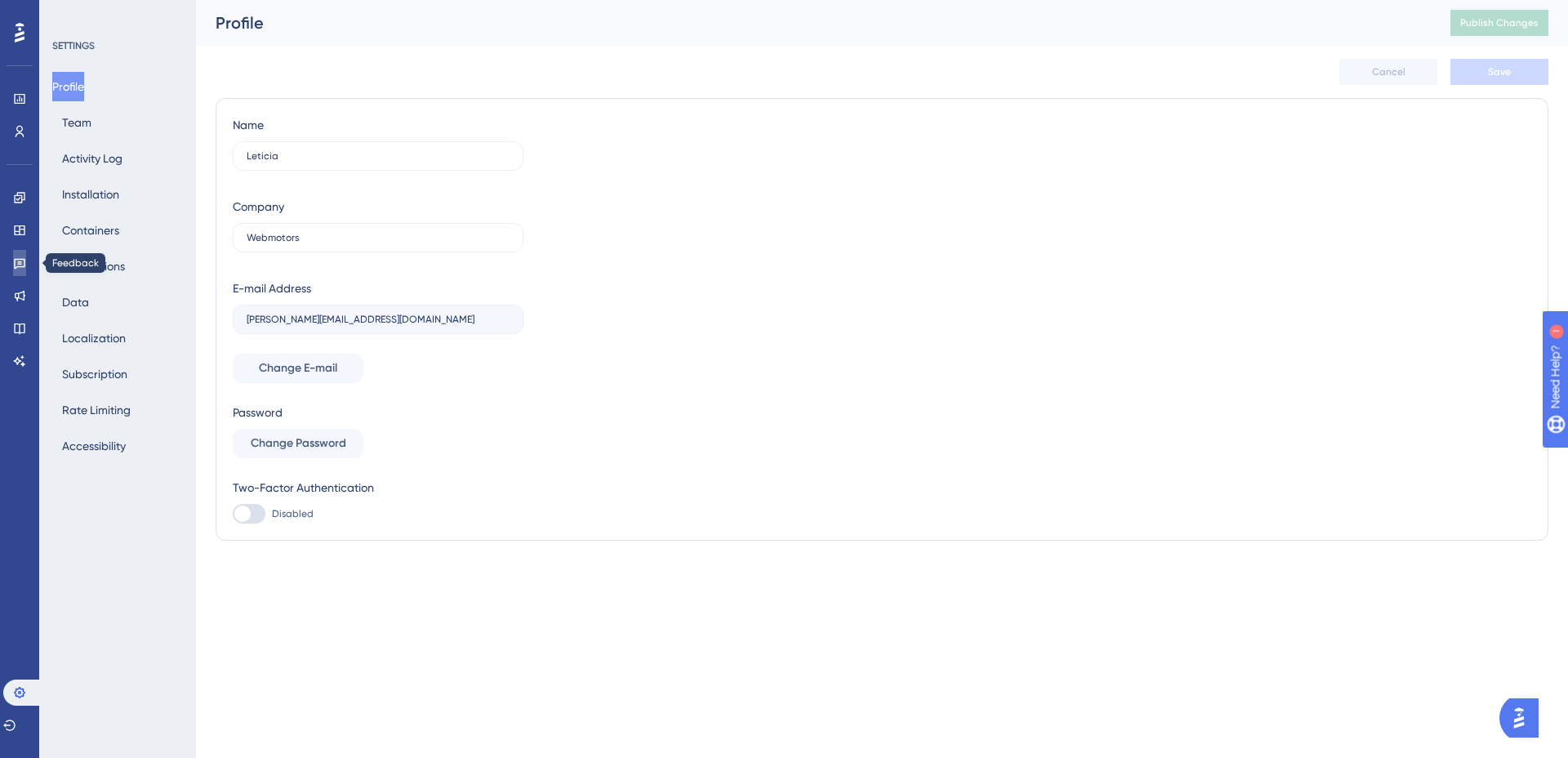
click at [24, 252] on link at bounding box center [20, 263] width 13 height 27
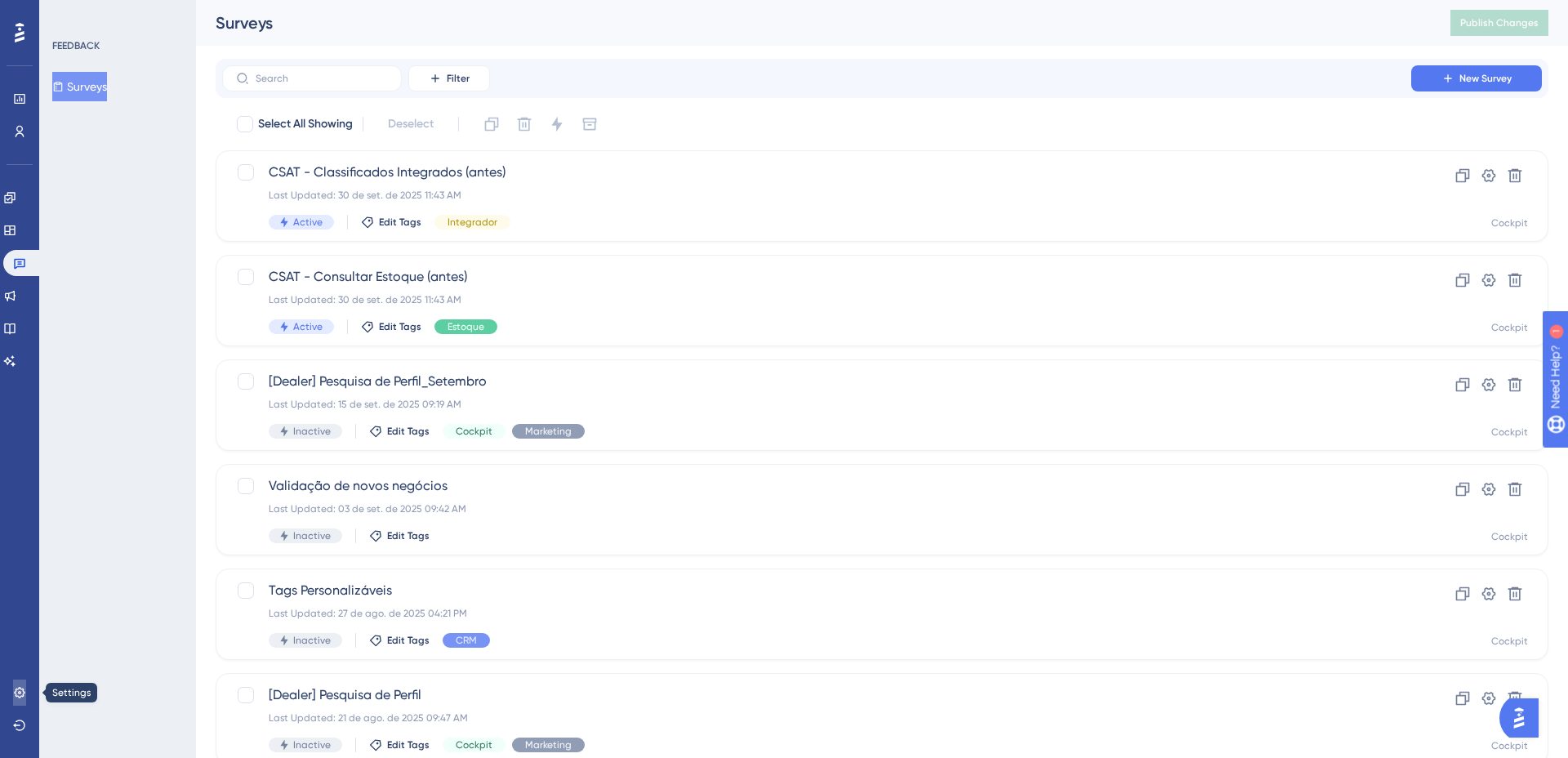
click at [19, 691] on icon at bounding box center [19, 692] width 10 height 10
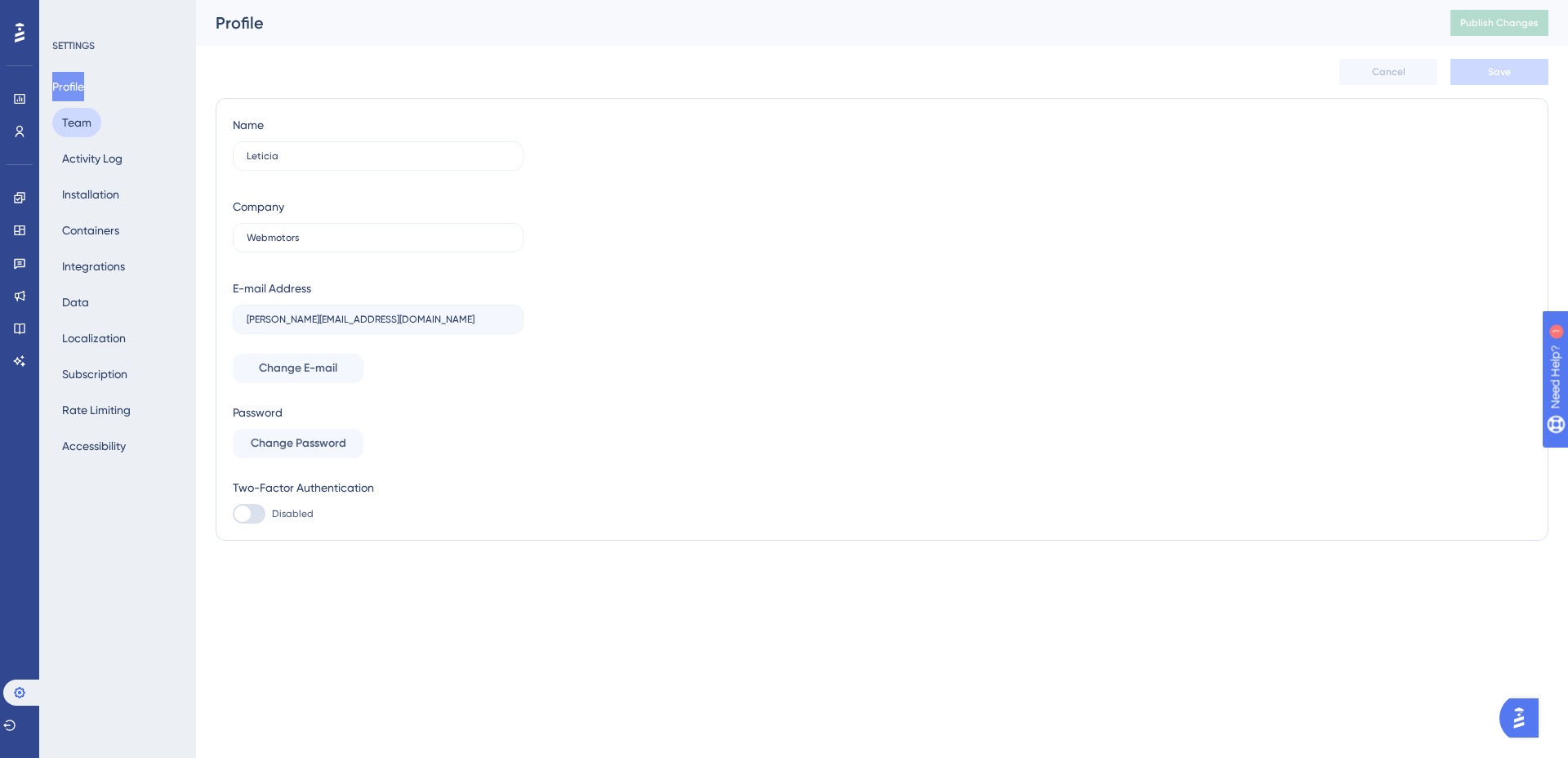
click at [81, 117] on button "Team" at bounding box center [77, 122] width 49 height 29
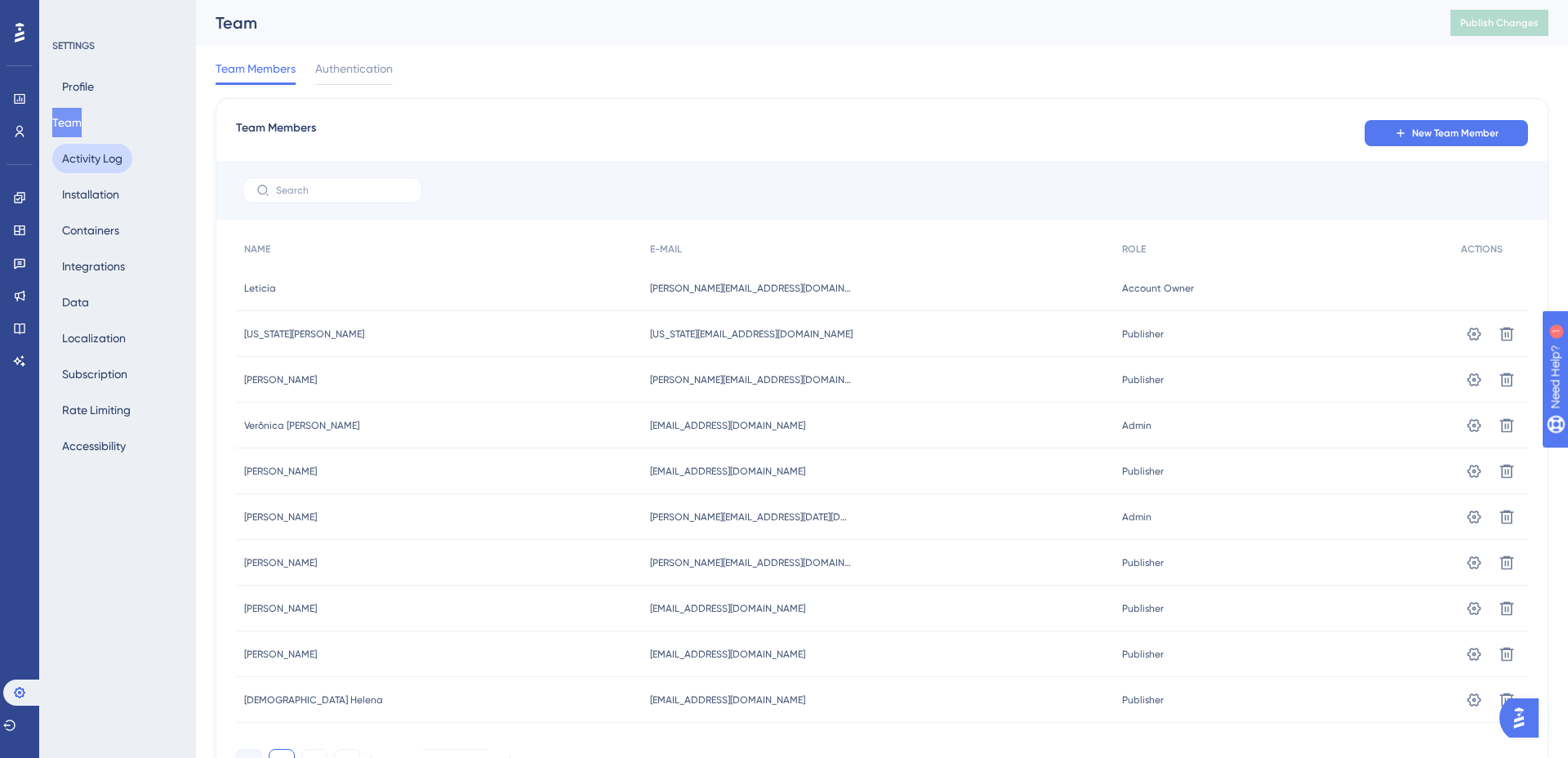
click at [80, 153] on button "Activity Log" at bounding box center [92, 158] width 80 height 29
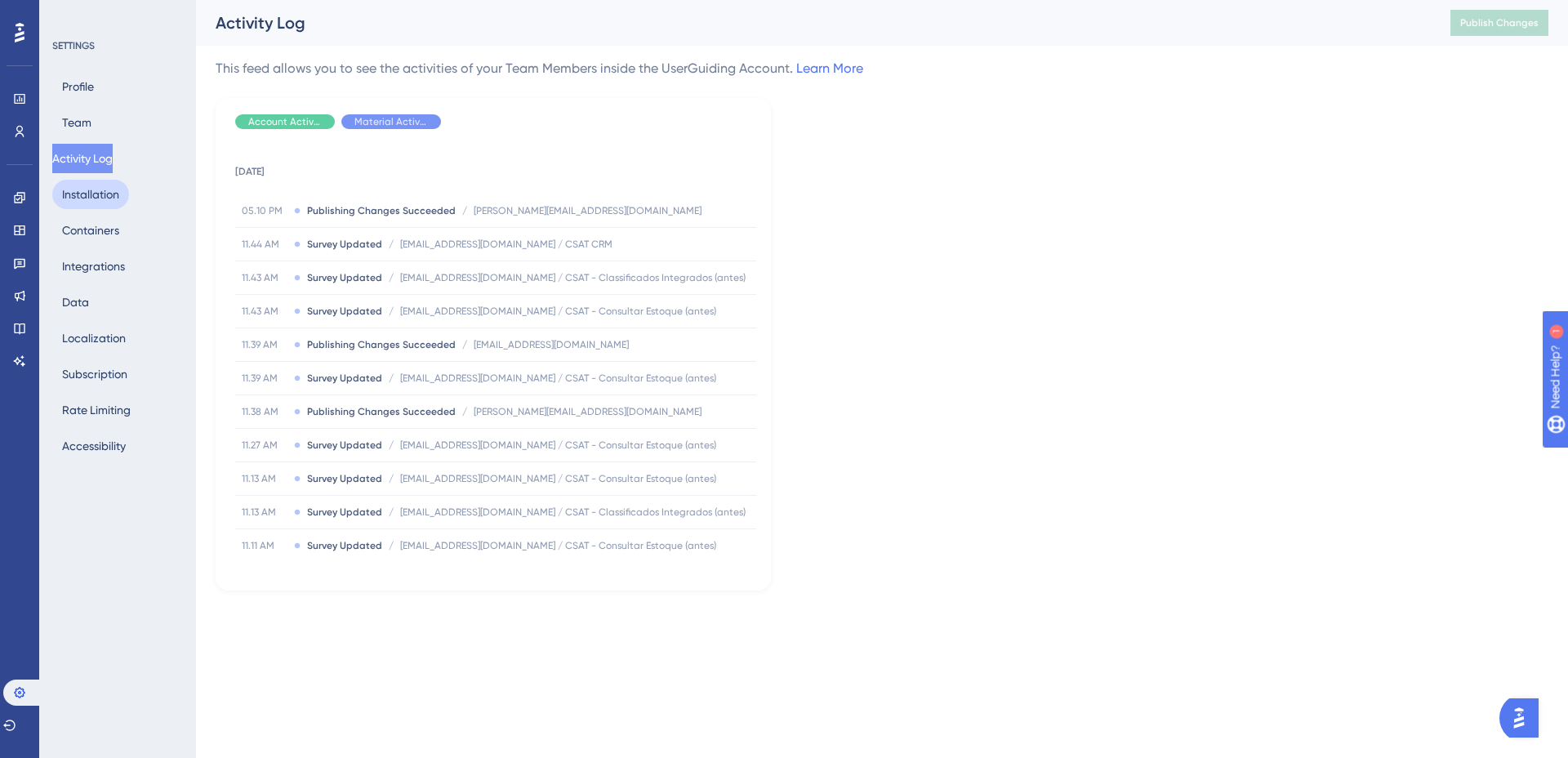
click at [80, 196] on button "Installation" at bounding box center [90, 194] width 77 height 29
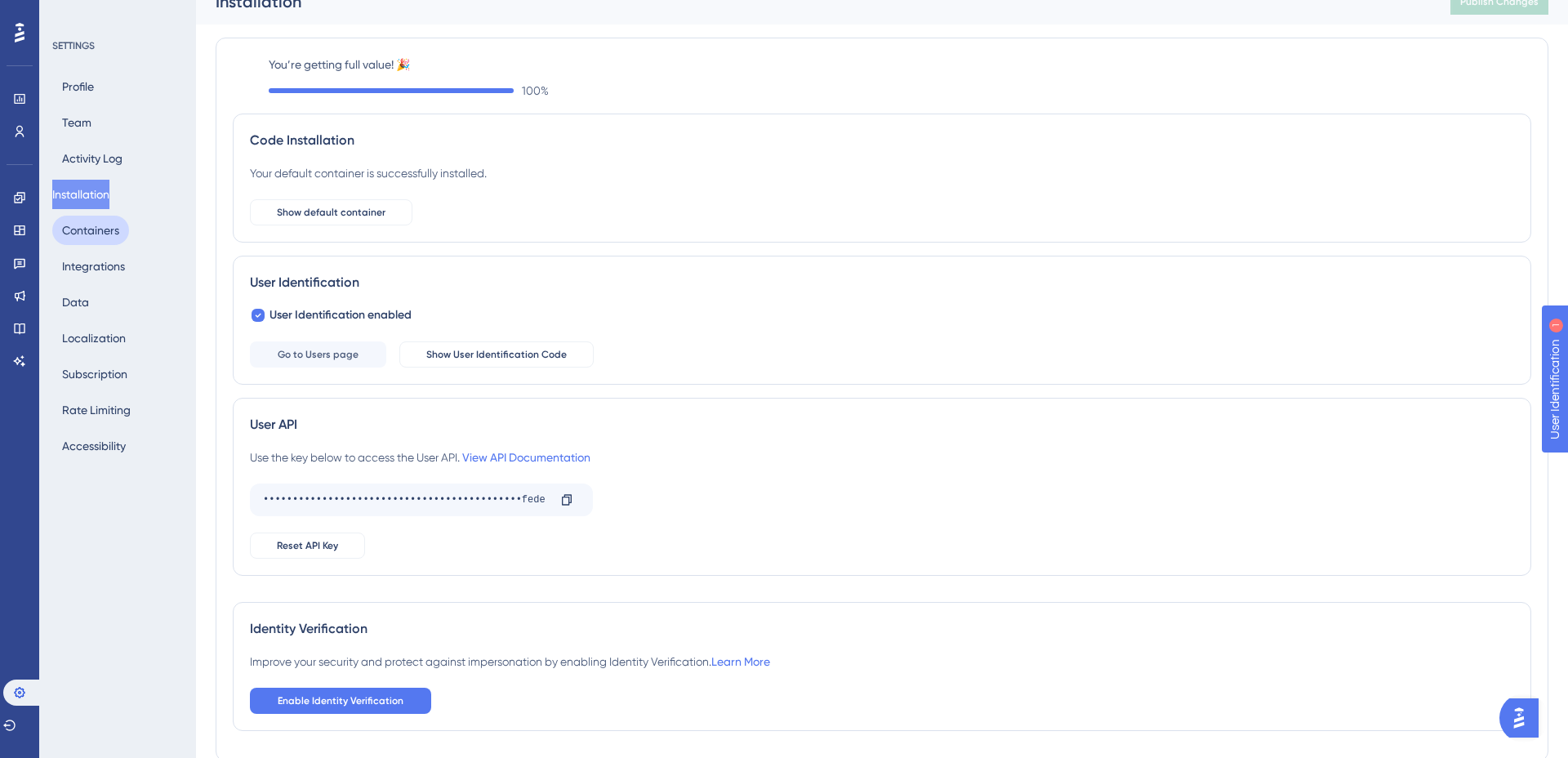
scroll to position [25, 0]
click at [86, 234] on button "Containers" at bounding box center [90, 230] width 77 height 29
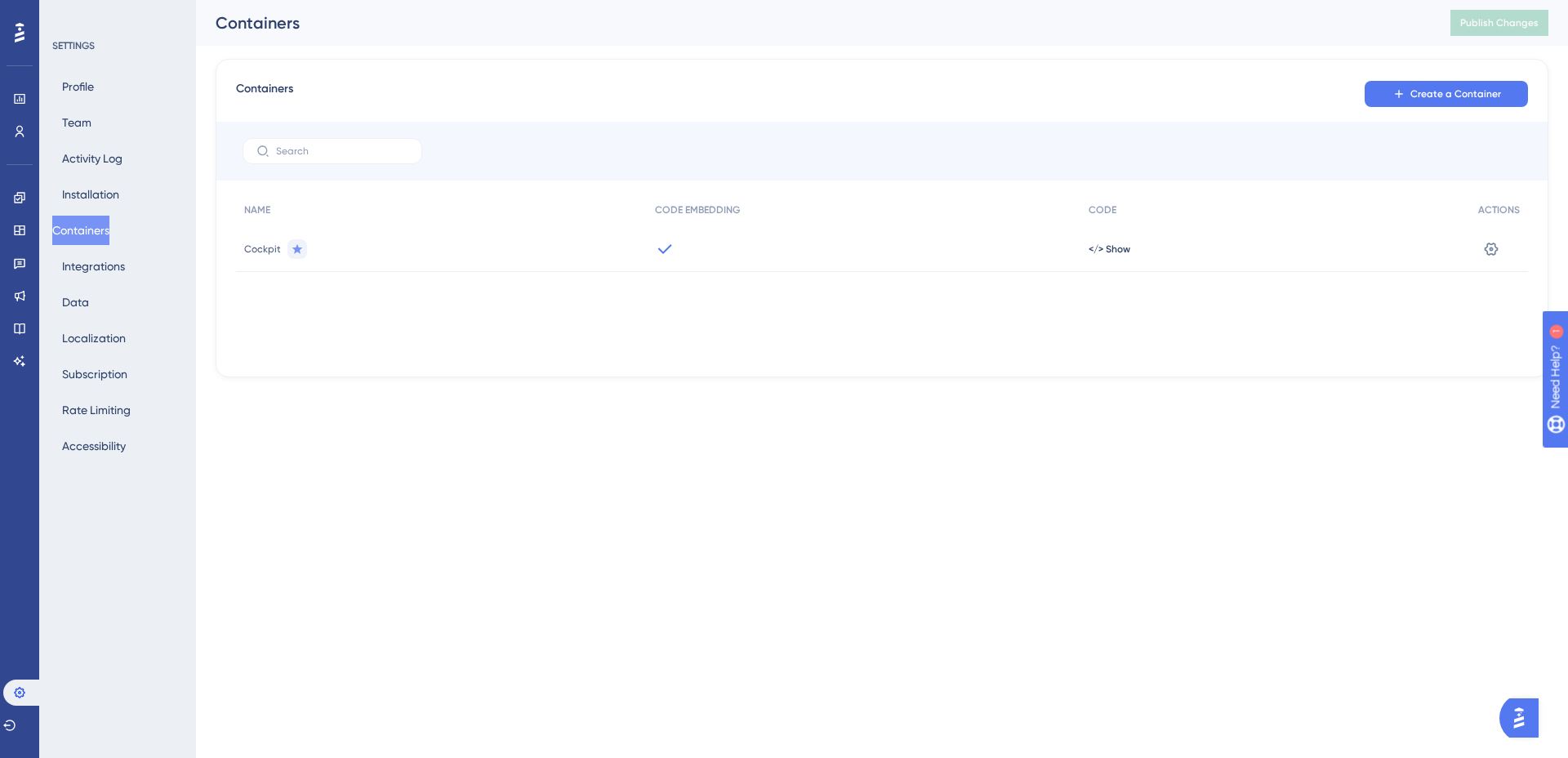
click at [1087, 263] on div "</> Show" at bounding box center [1274, 249] width 389 height 45
click at [1109, 244] on span "</> Show" at bounding box center [1109, 249] width 42 height 13
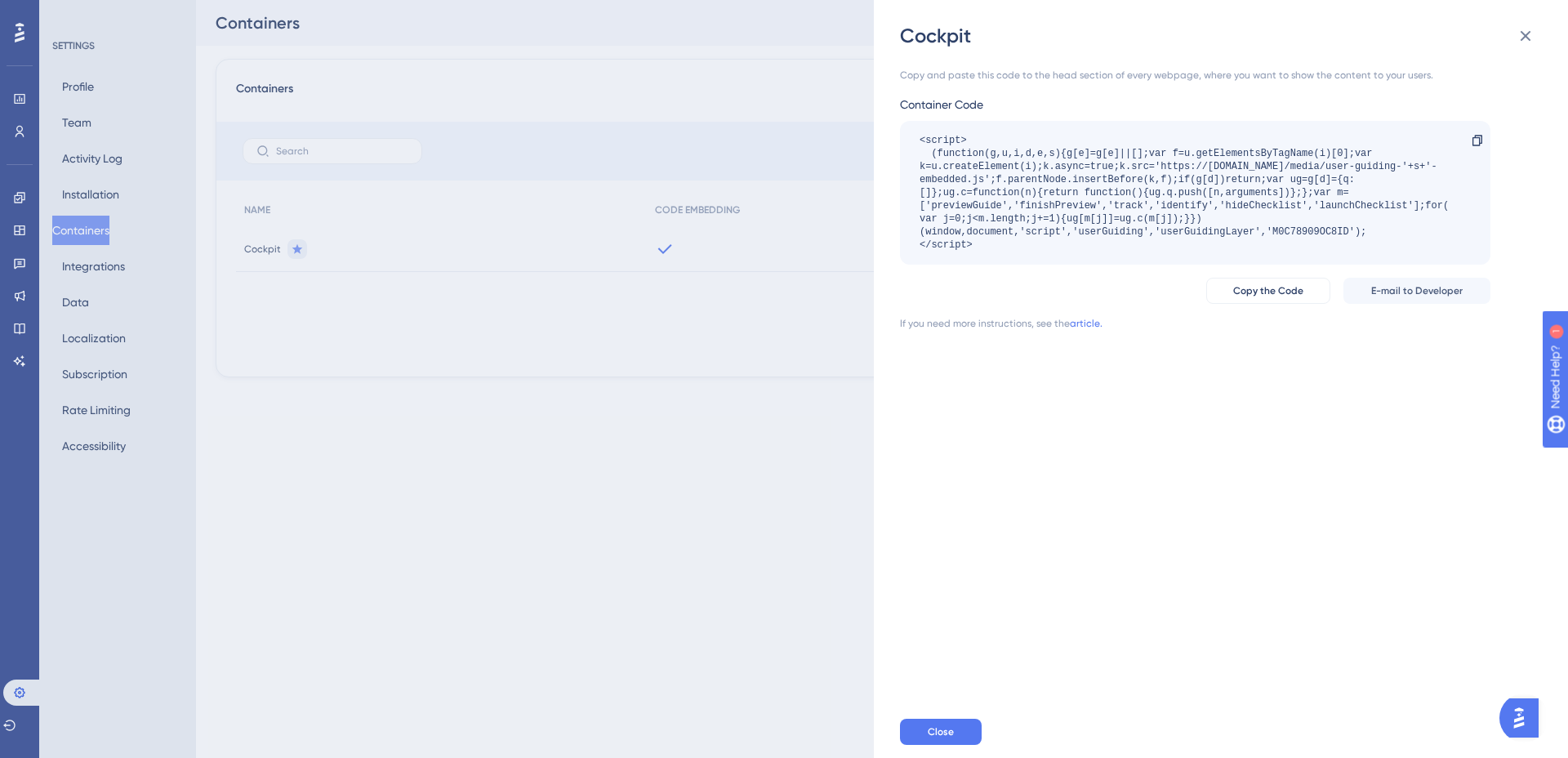
click at [496, 294] on div "Cockpit Copy and paste this code to the head section of every webpage, where yo…" at bounding box center [784, 379] width 1568 height 758
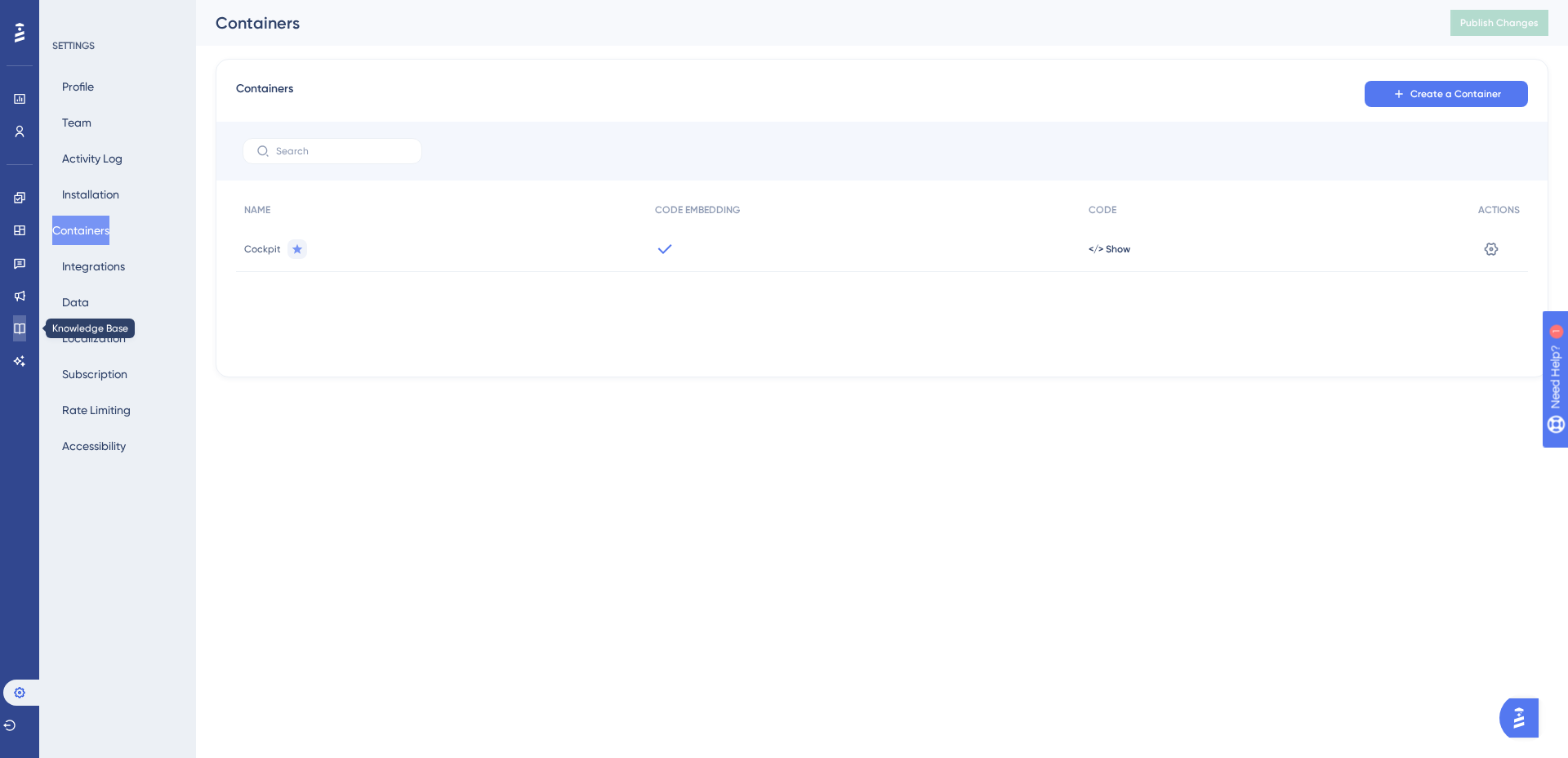
click at [15, 322] on icon at bounding box center [20, 329] width 13 height 13
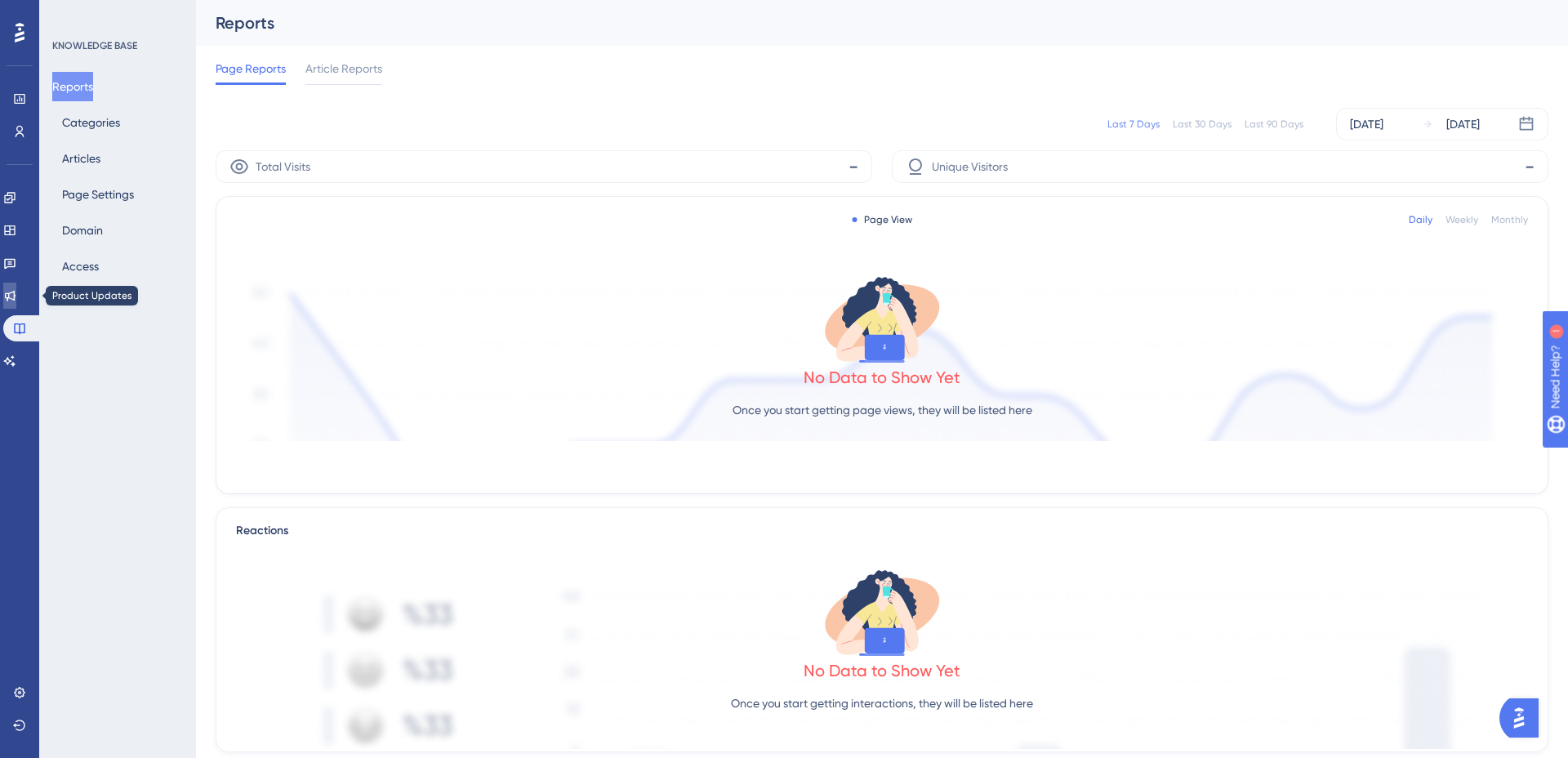
click at [16, 292] on icon at bounding box center [9, 296] width 13 height 13
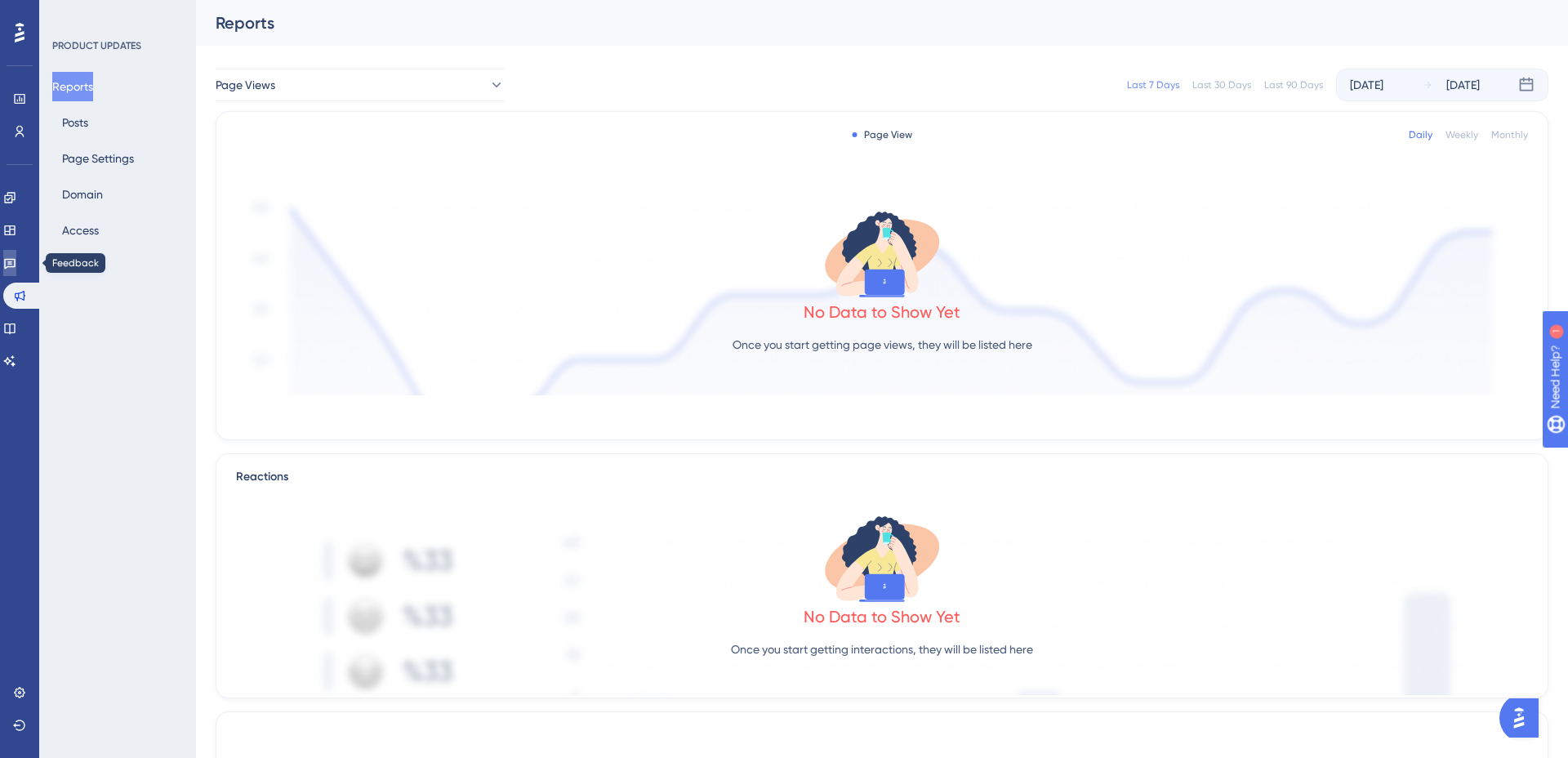
click at [16, 253] on link at bounding box center [9, 263] width 13 height 27
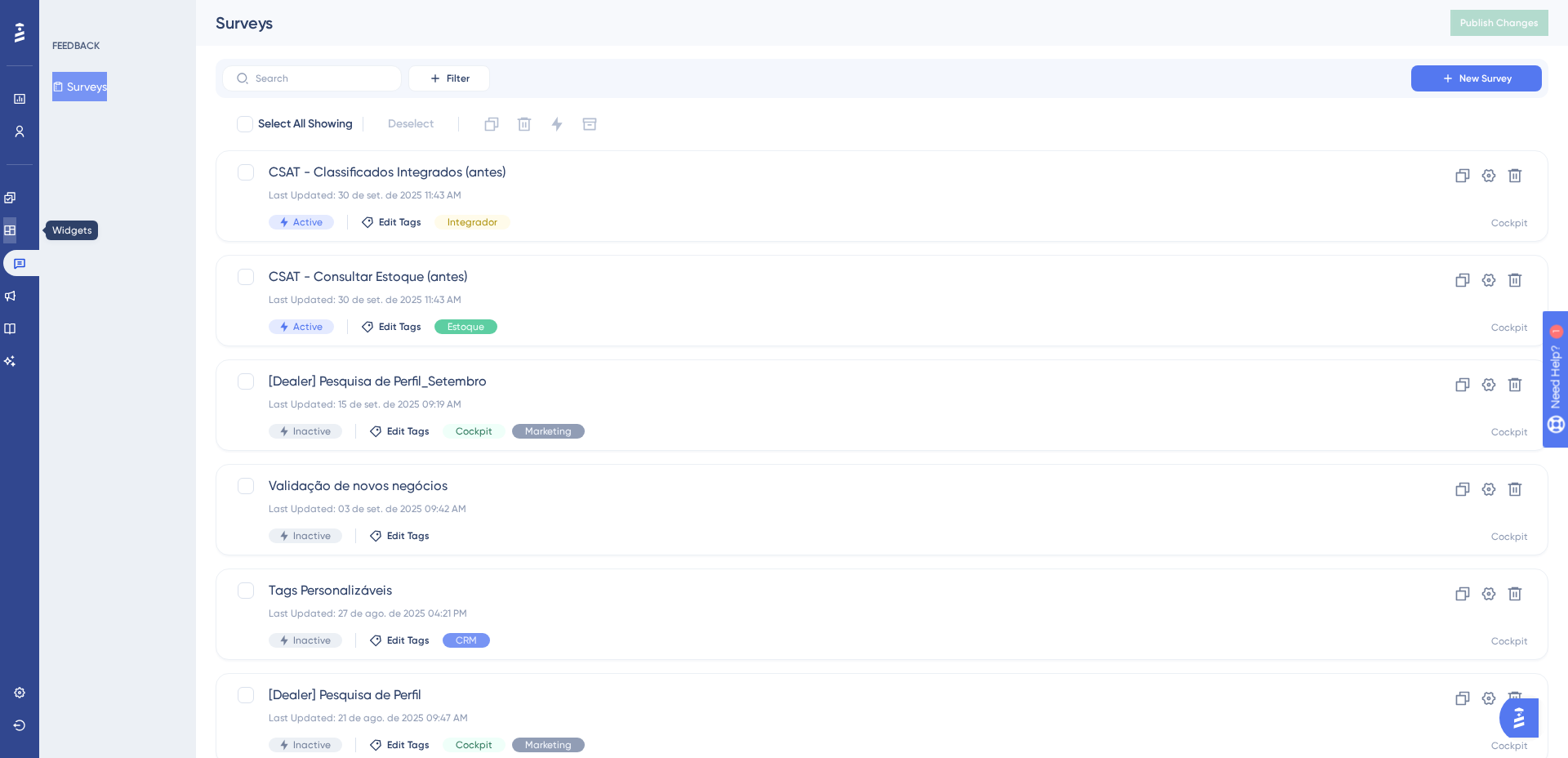
click at [15, 234] on icon at bounding box center [9, 230] width 10 height 9
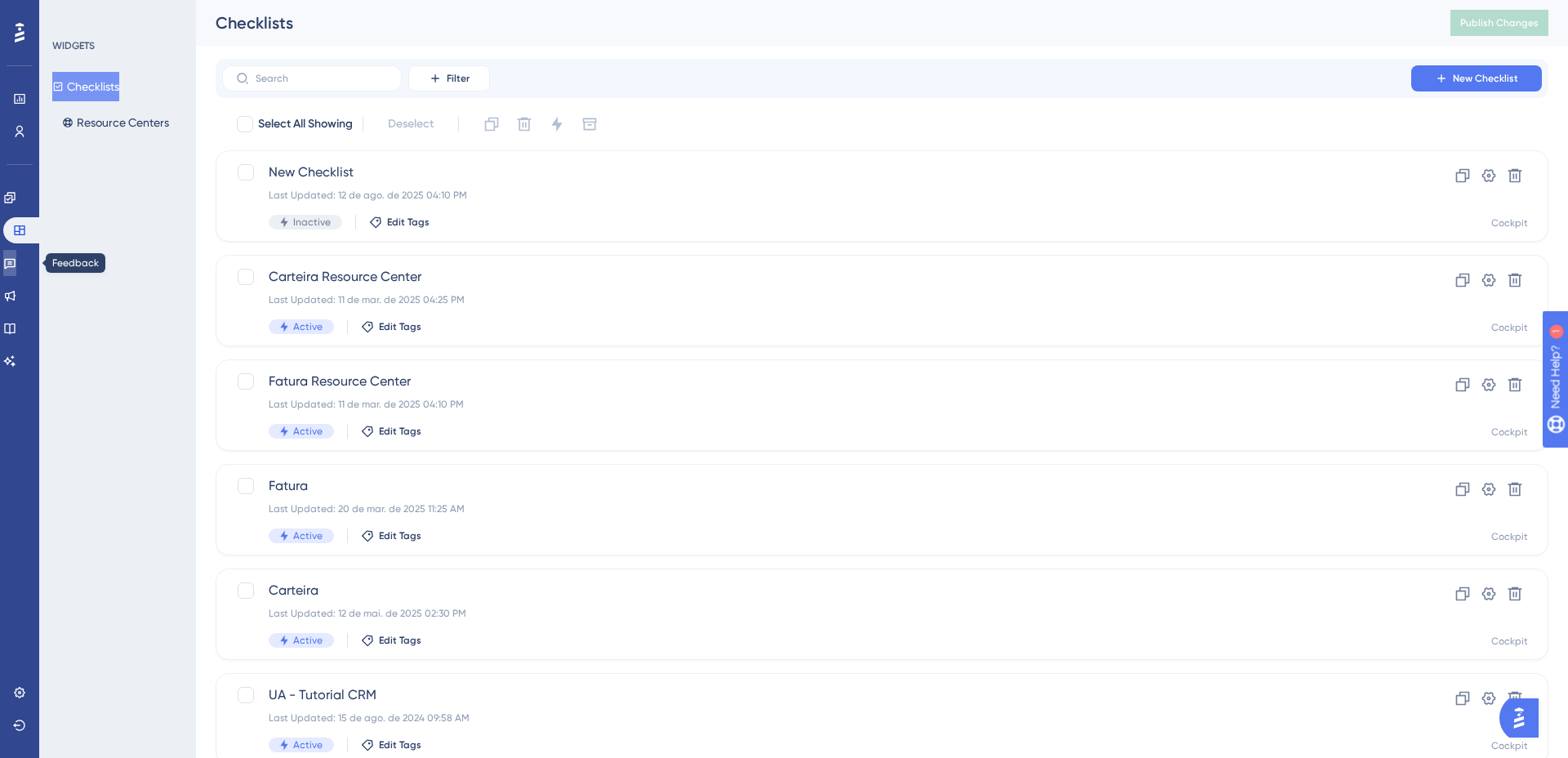
click at [16, 255] on link at bounding box center [9, 263] width 13 height 27
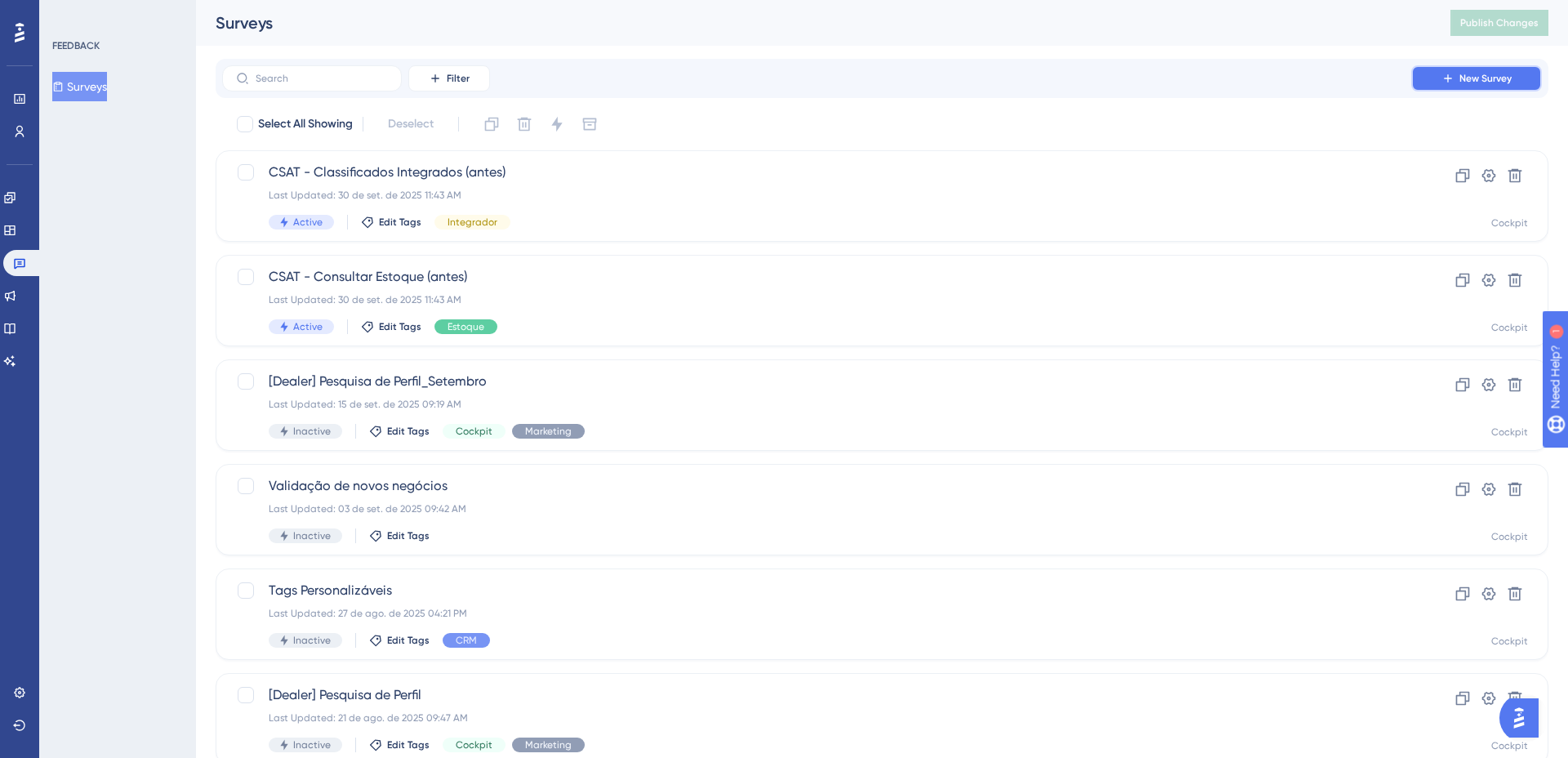
click at [1445, 84] on icon at bounding box center [1448, 79] width 13 height 13
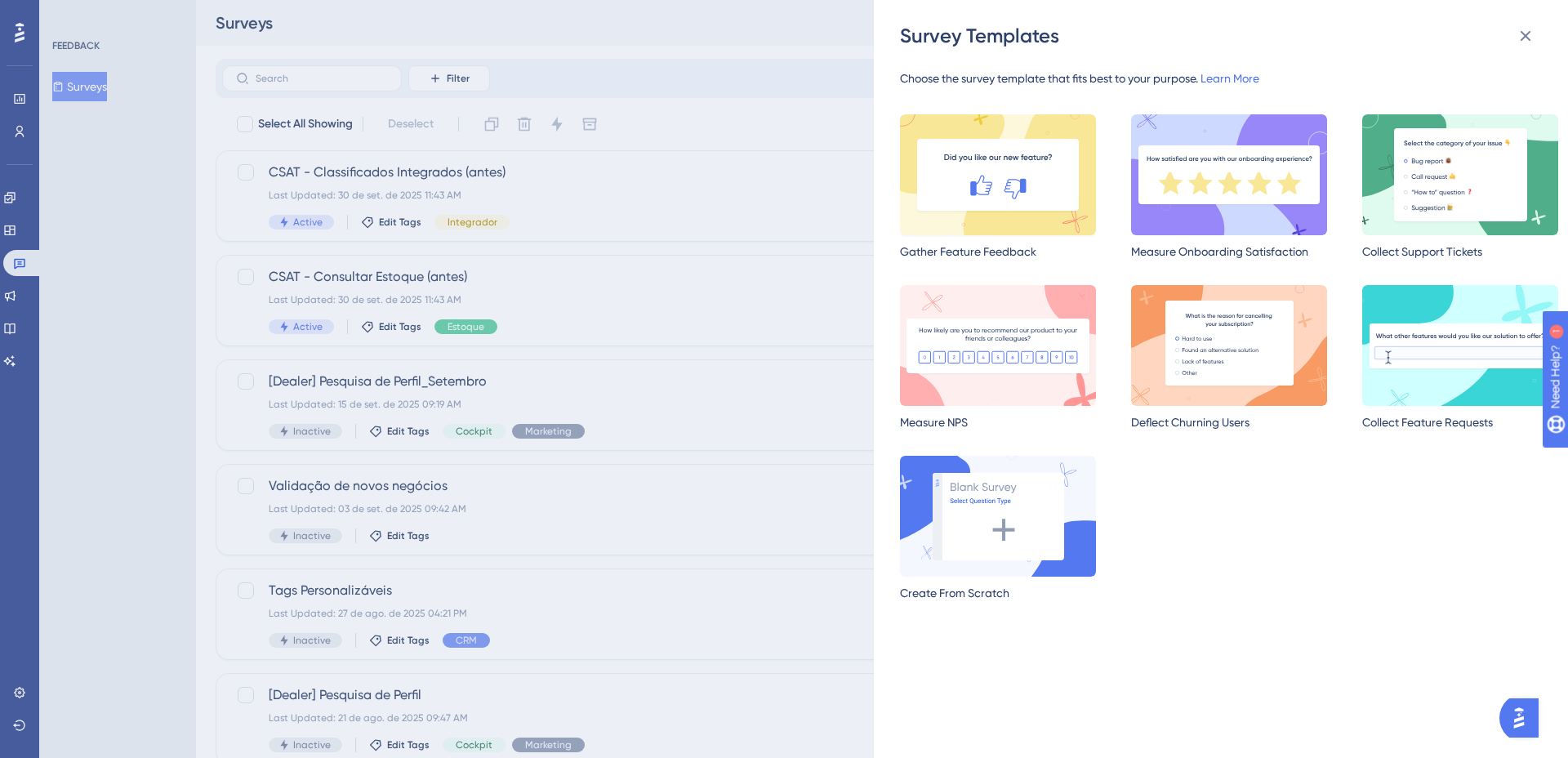
click at [1016, 182] on img at bounding box center [998, 175] width 196 height 121
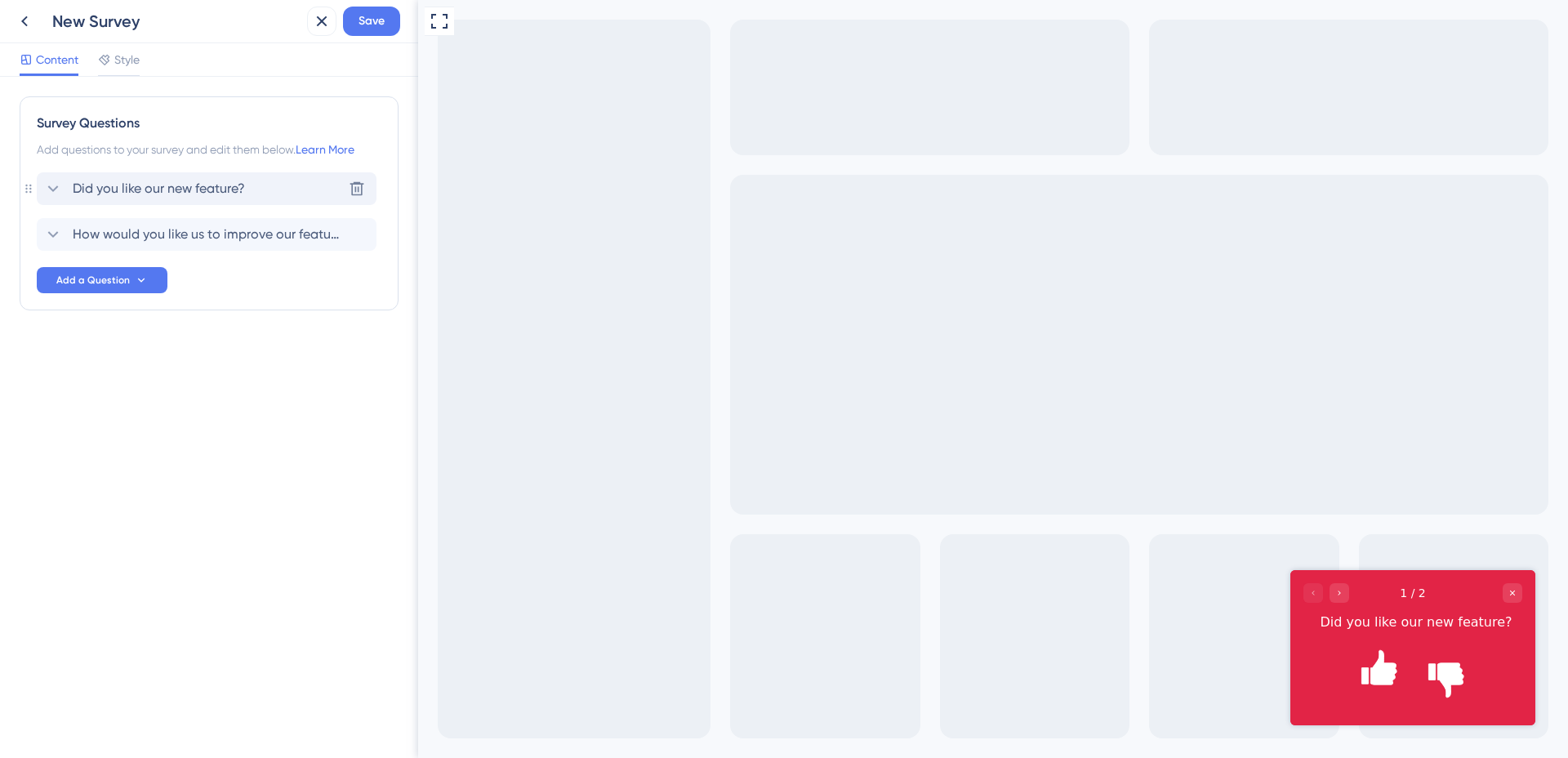
click at [123, 192] on span "Did you like our new feature?" at bounding box center [159, 189] width 172 height 20
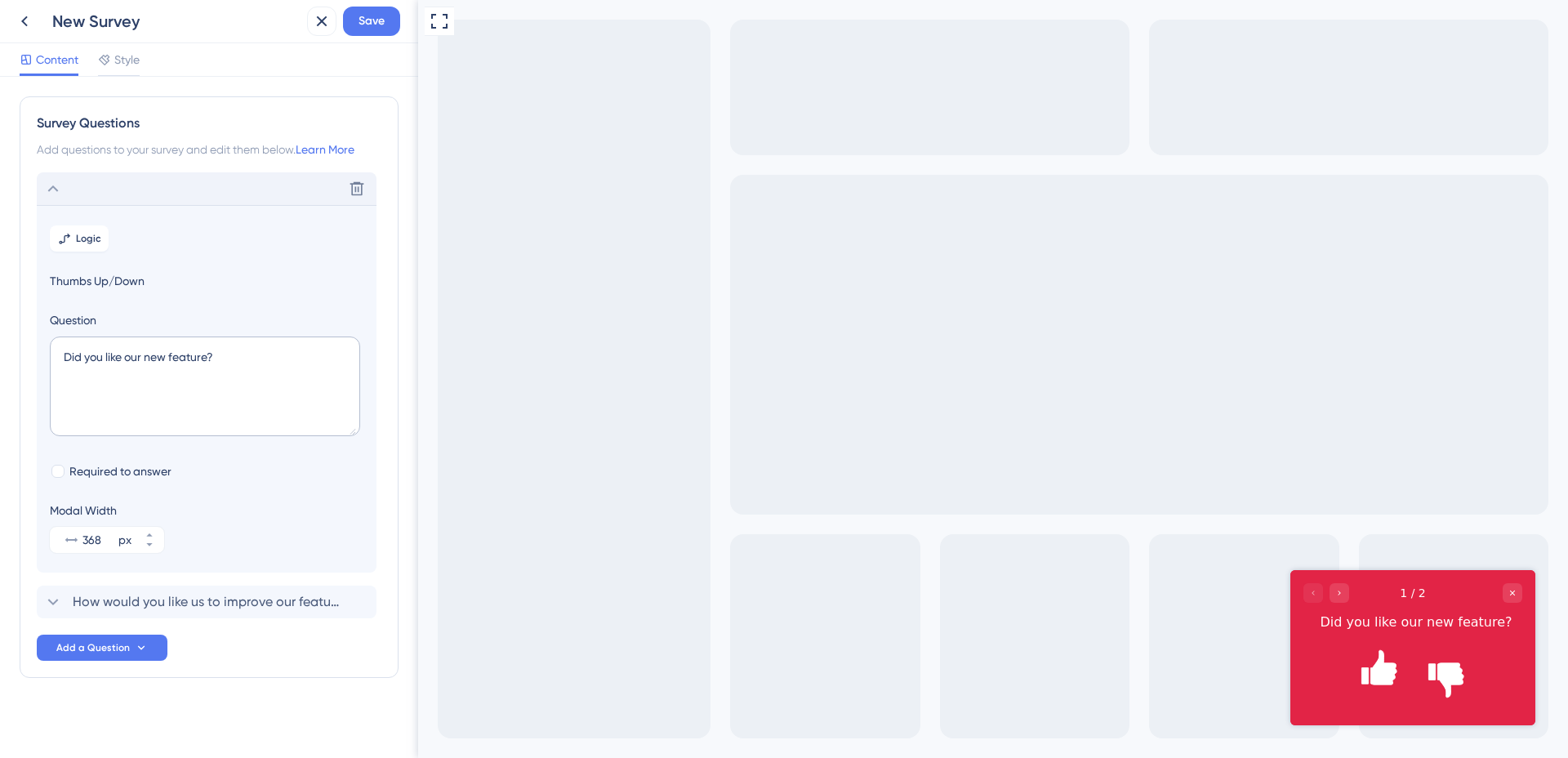
scroll to position [5, 0]
click at [62, 186] on icon at bounding box center [53, 184] width 20 height 20
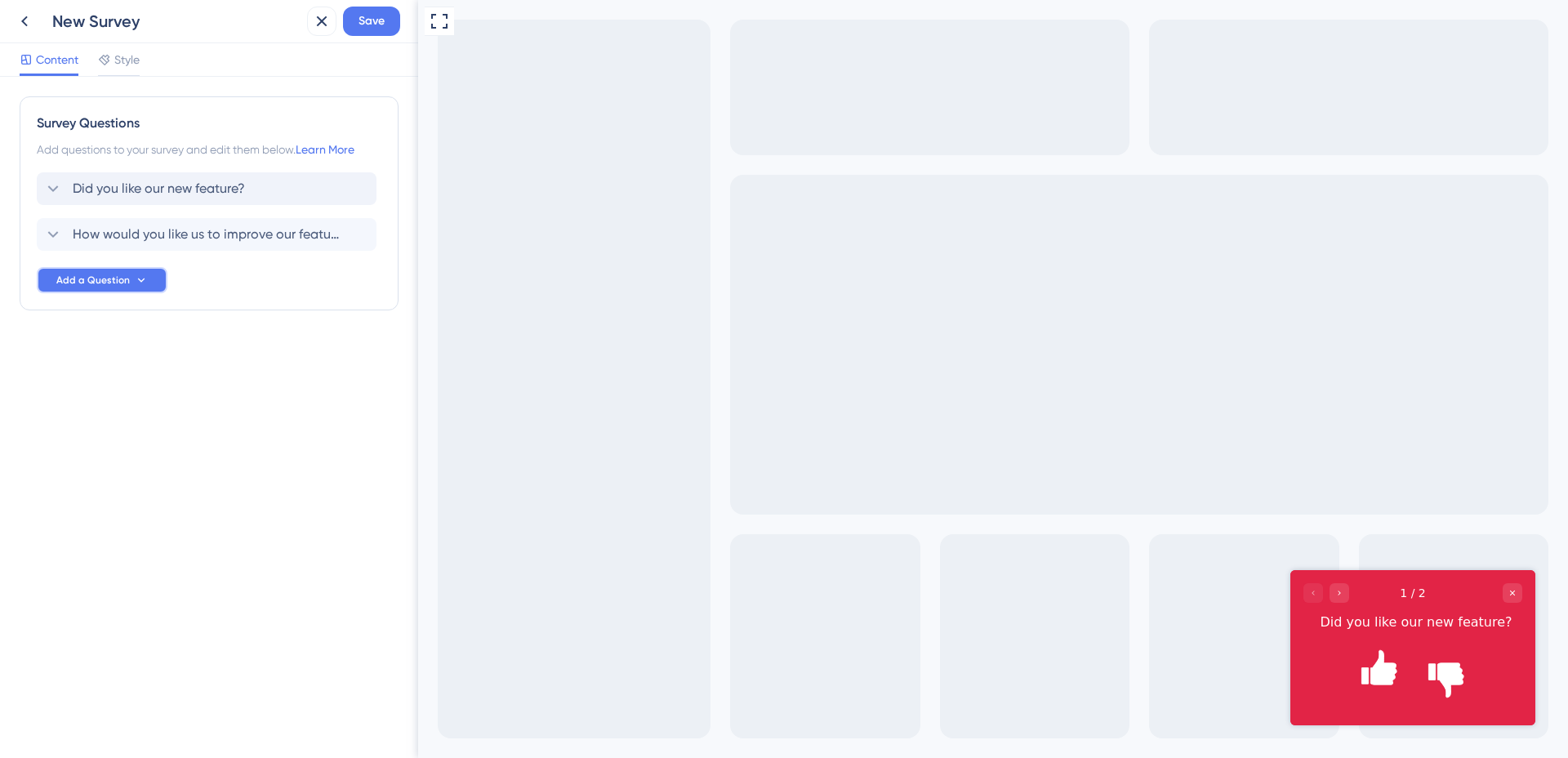
click at [63, 281] on span "Add a Question" at bounding box center [93, 280] width 74 height 13
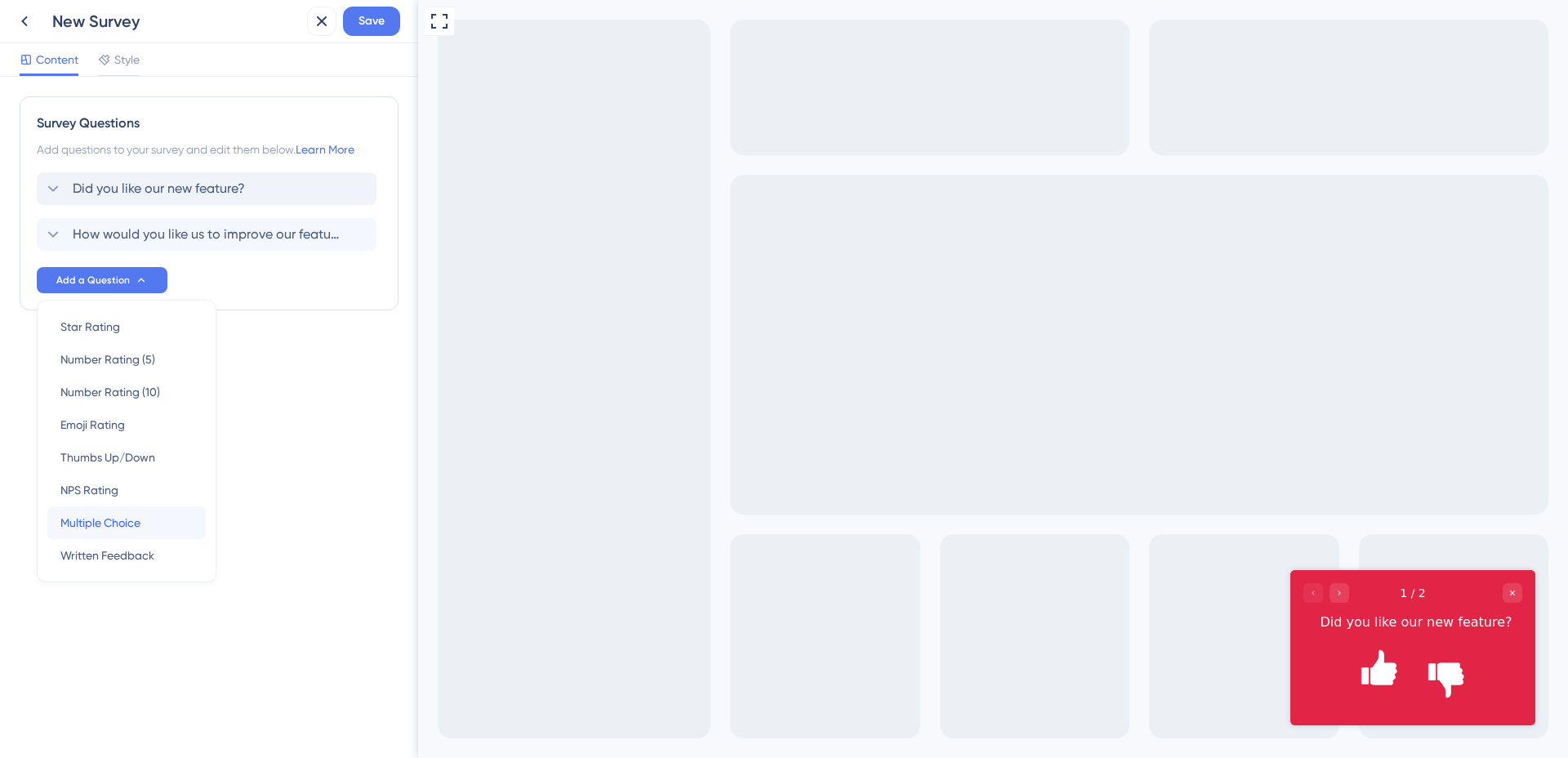
click at [86, 517] on span "Multiple Choice" at bounding box center [100, 522] width 80 height 20
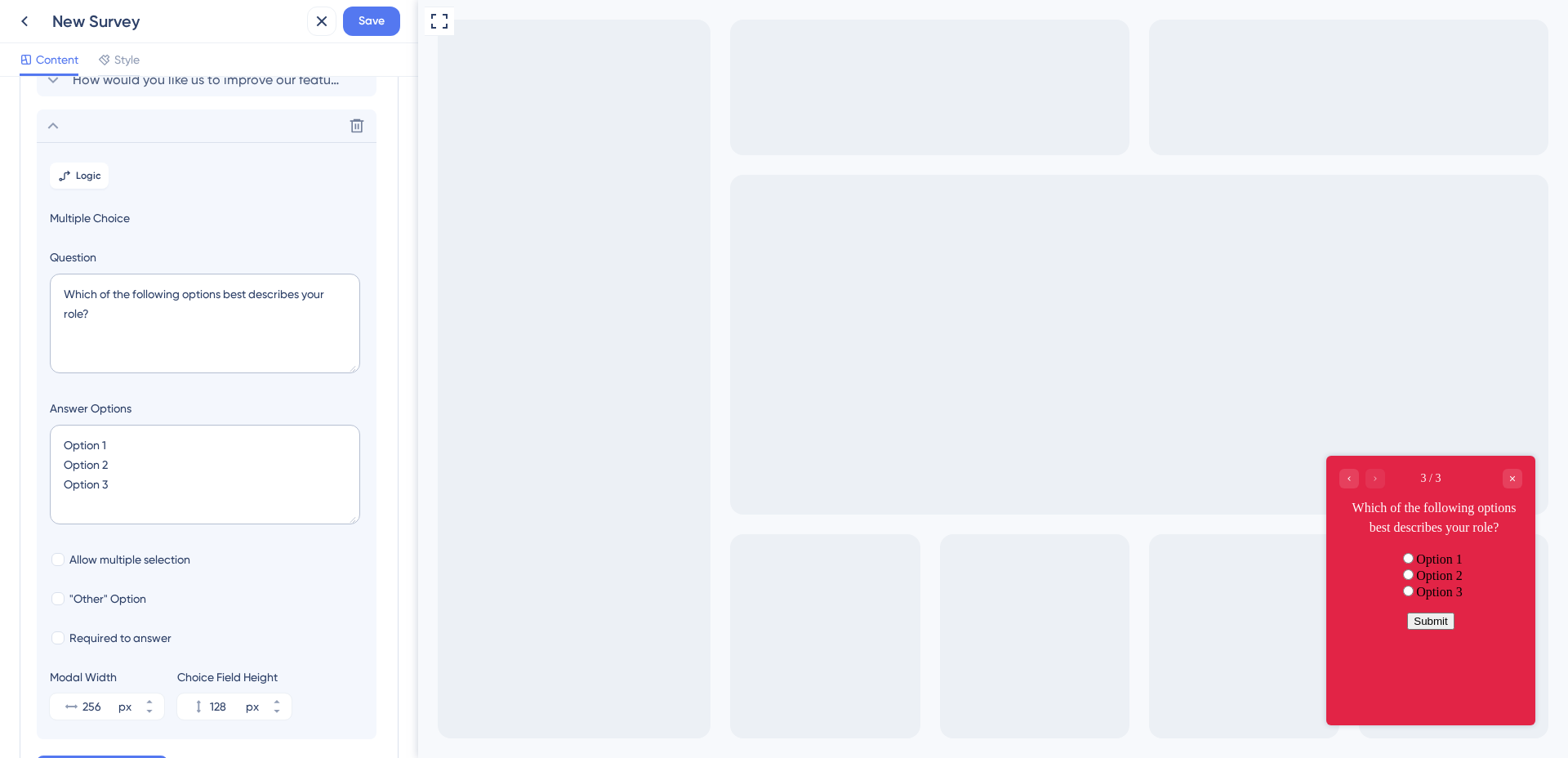
scroll to position [187, 0]
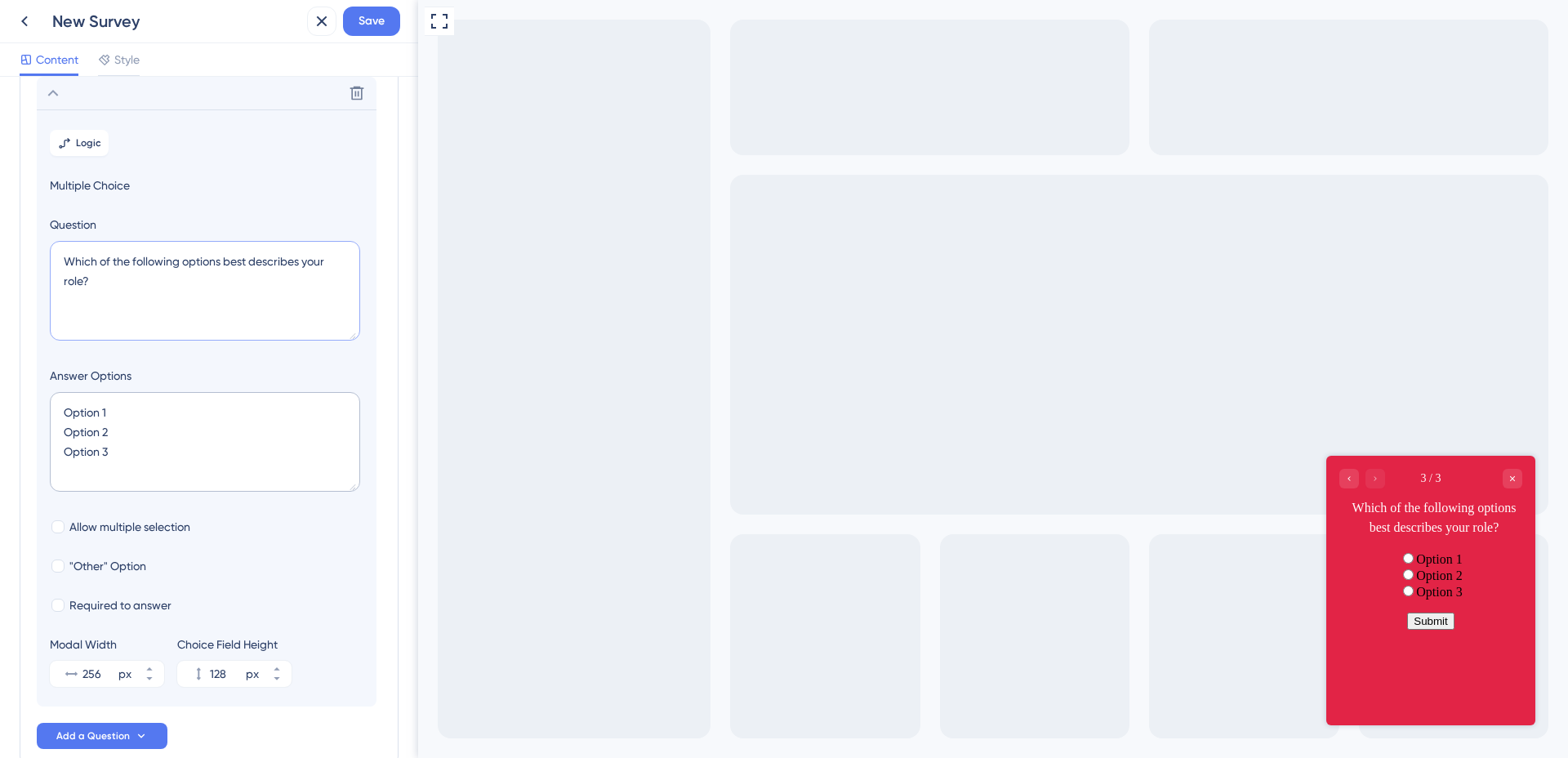
click at [134, 292] on textarea "Which of the following options best describes your role?" at bounding box center [206, 290] width 311 height 99
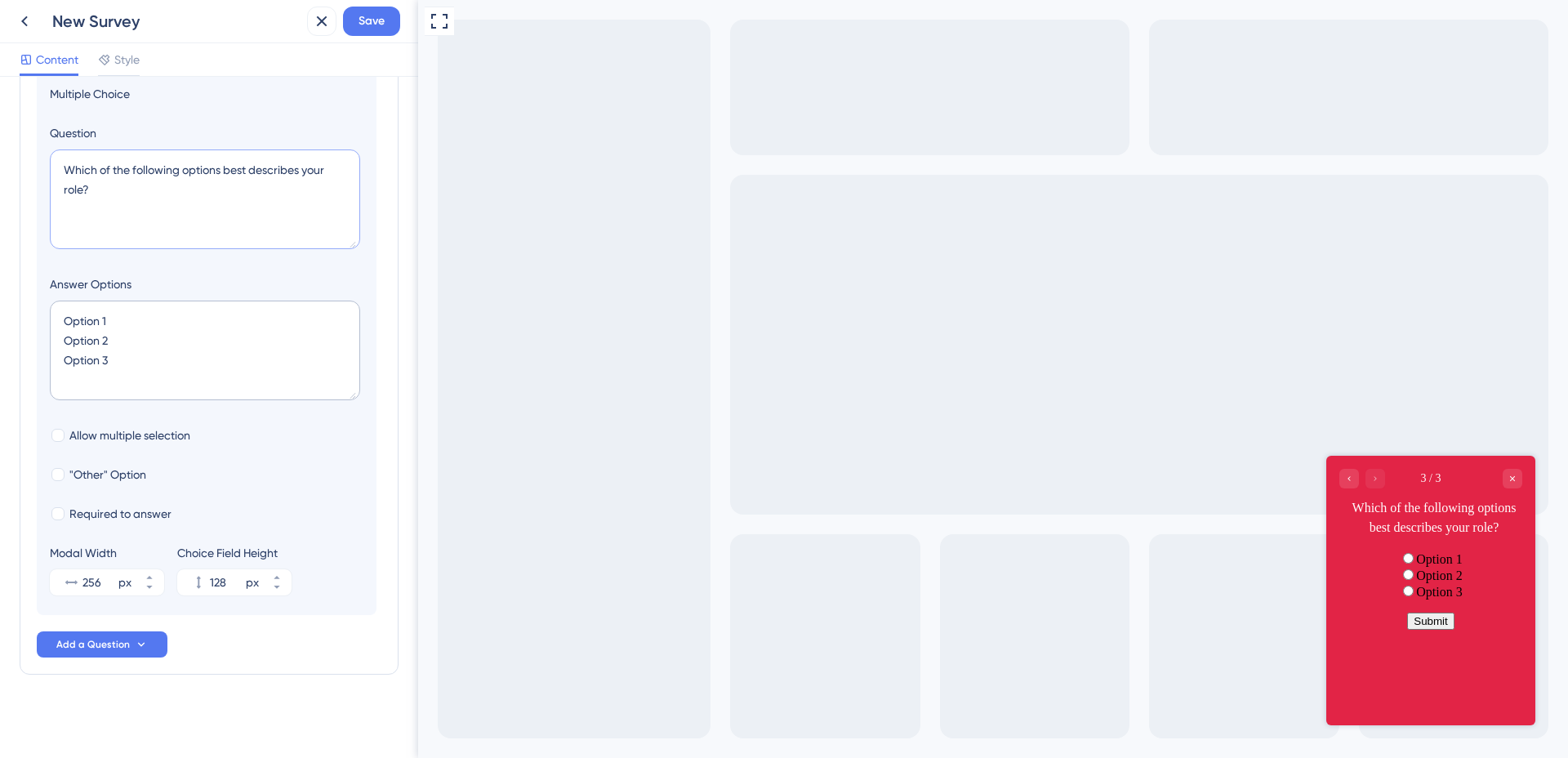
scroll to position [280, 0]
click at [92, 571] on input "256" at bounding box center [99, 581] width 32 height 20
click at [90, 575] on input "256" at bounding box center [99, 581] width 32 height 20
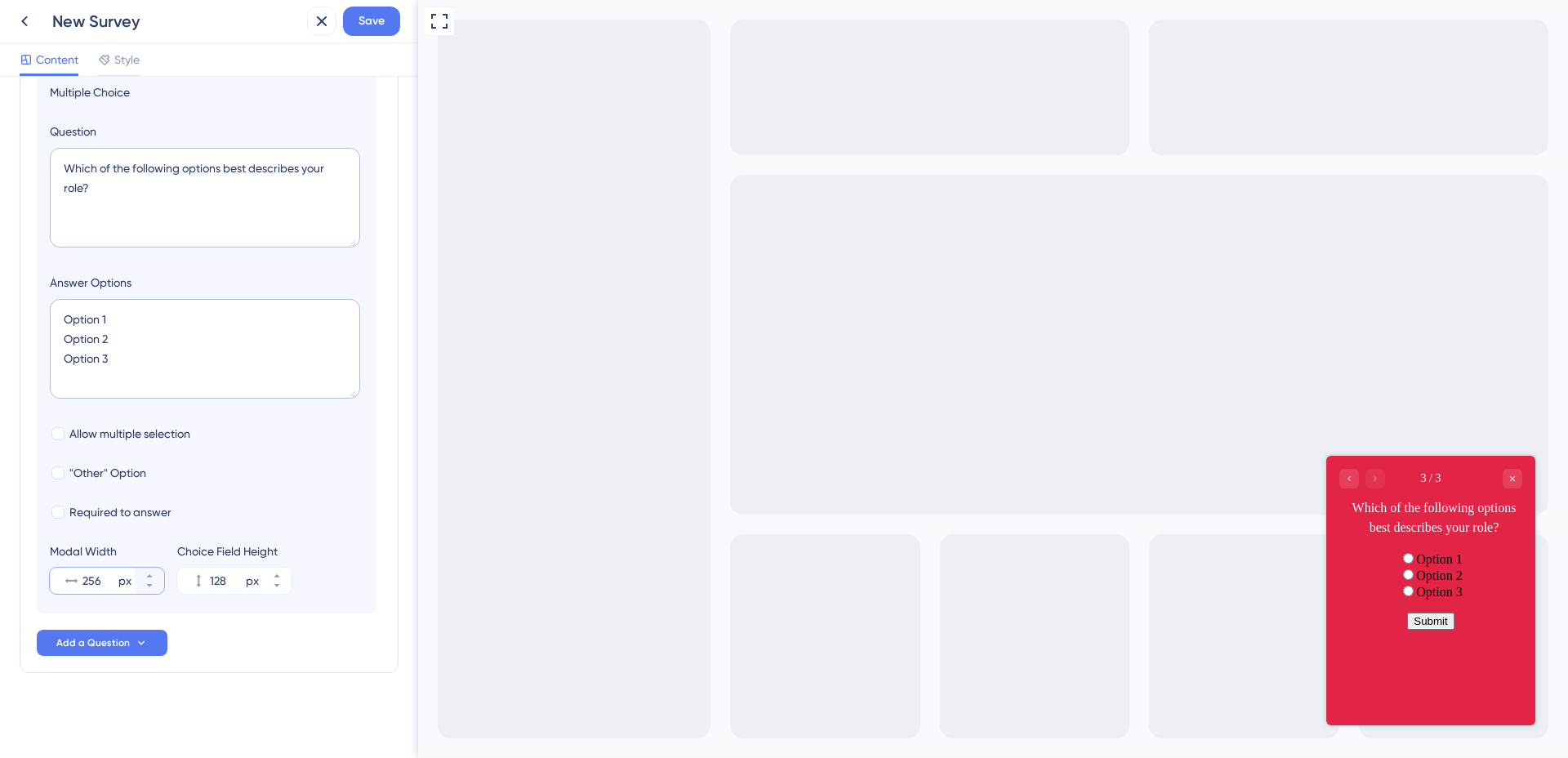
click at [90, 575] on input "256" at bounding box center [99, 581] width 32 height 20
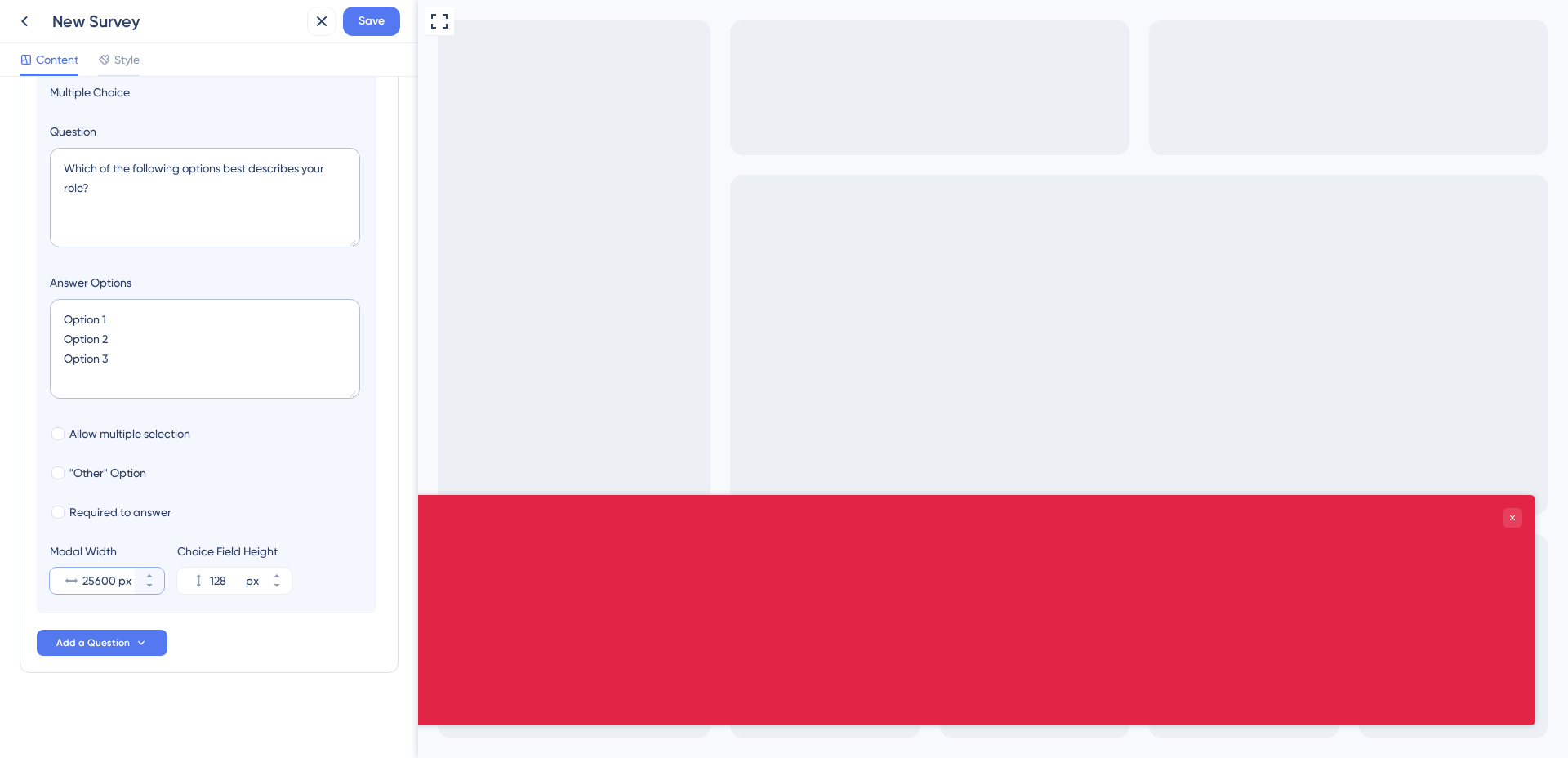
click at [92, 584] on input "25600" at bounding box center [99, 581] width 32 height 20
click at [98, 583] on input "5600" at bounding box center [99, 581] width 32 height 20
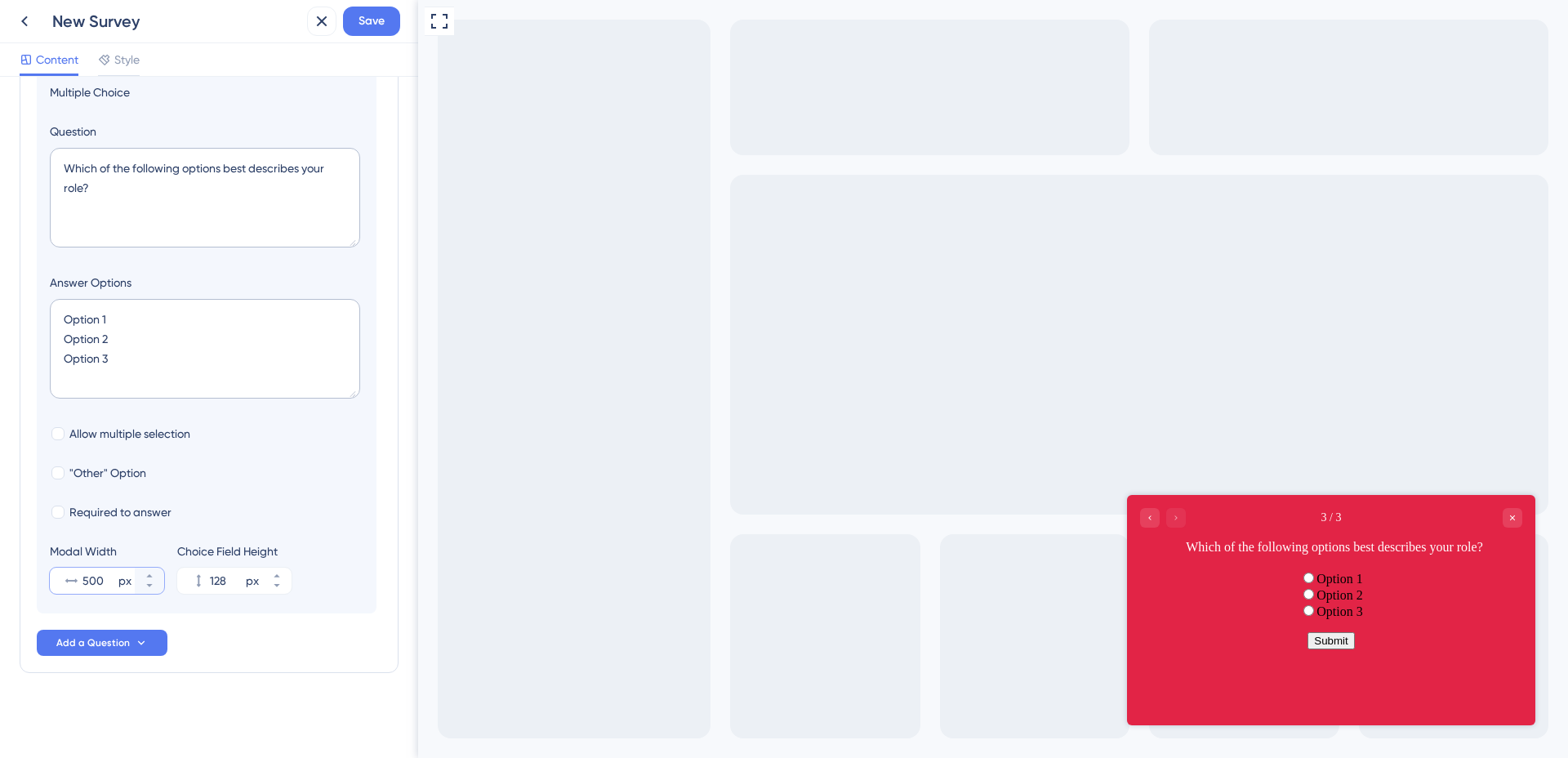
type input "500"
click at [127, 351] on textarea "Option 1 Option 2 Option 3" at bounding box center [206, 348] width 311 height 99
click at [92, 163] on textarea "Which of the following options best describes your role?" at bounding box center [206, 197] width 311 height 99
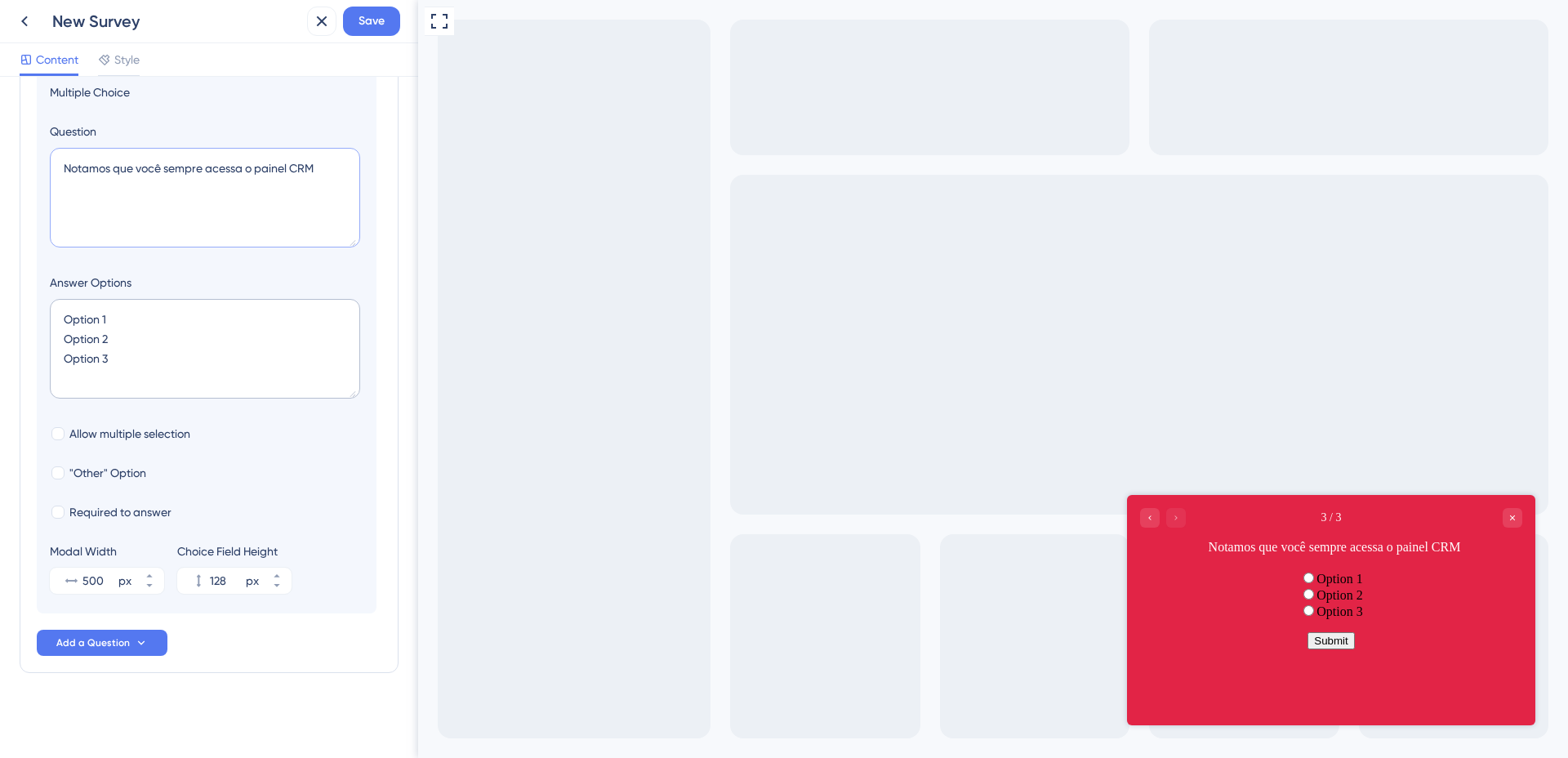
click at [262, 166] on textarea "Notamos que você sempre acessa o painel CRM" at bounding box center [206, 197] width 311 height 99
click at [331, 168] on textarea "Notamos que você sempre acessa o PAINEL CRM" at bounding box center [206, 197] width 311 height 99
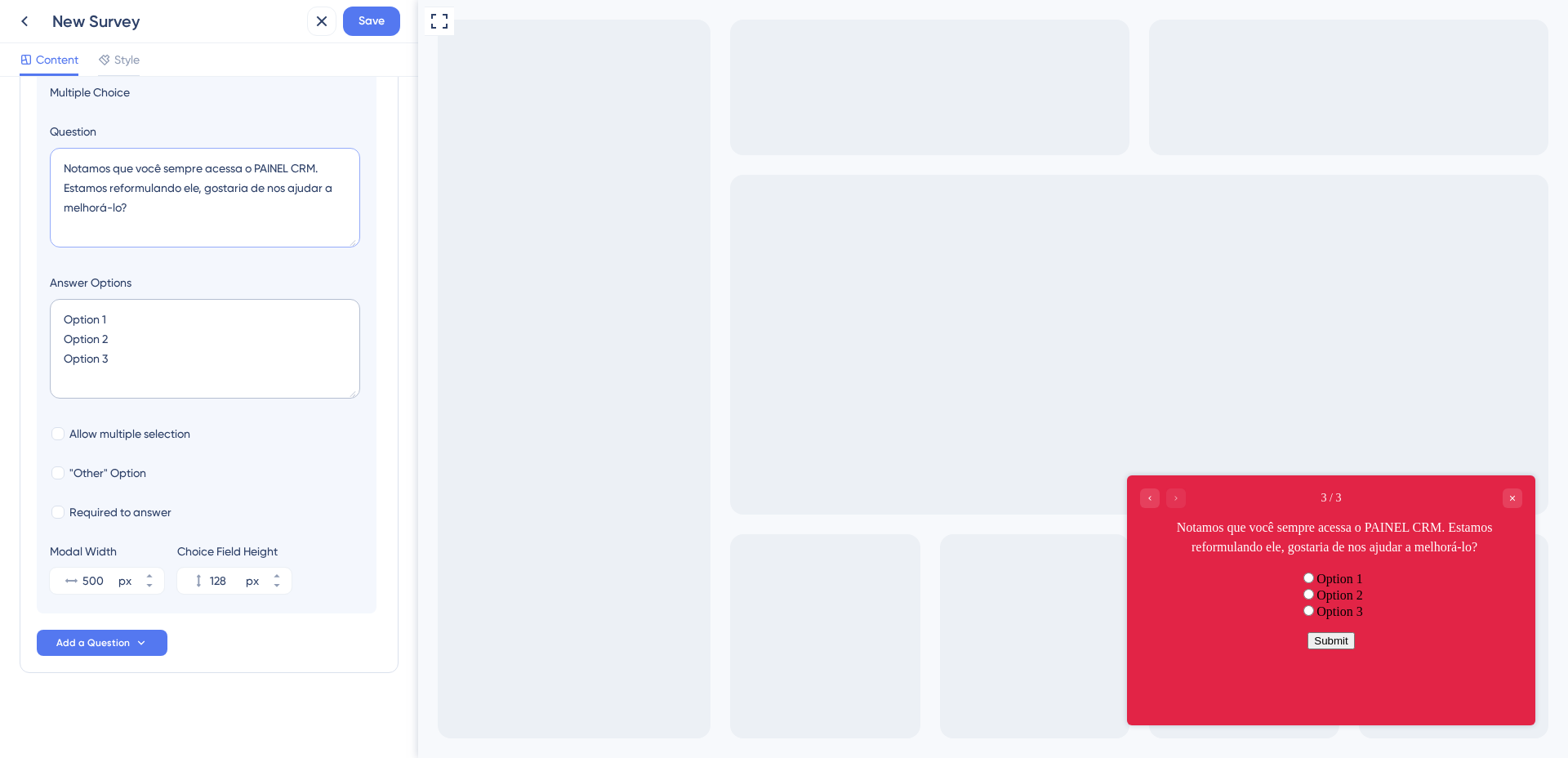
type textarea "Notamos que você sempre acessa o PAINEL CRM. Estamos reformulando ele, gostaria…"
drag, startPoint x: 145, startPoint y: 369, endPoint x: 51, endPoint y: 307, distance: 112.6
click at [51, 307] on textarea "Option 1 Option 2 Option 3" at bounding box center [206, 348] width 311 height 99
type textarea "S"
type input "40"
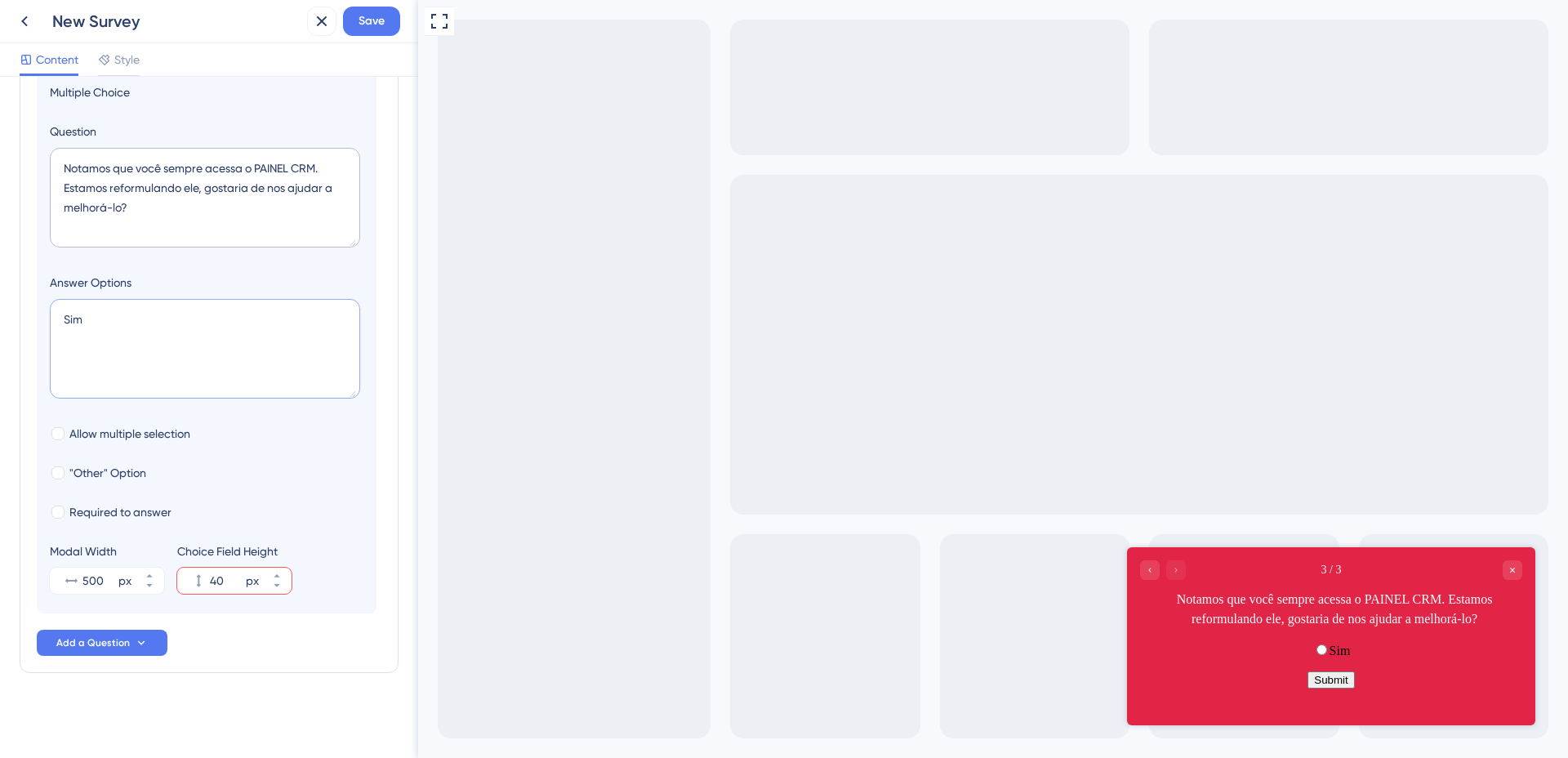
type textarea "Sim N"
type input "84"
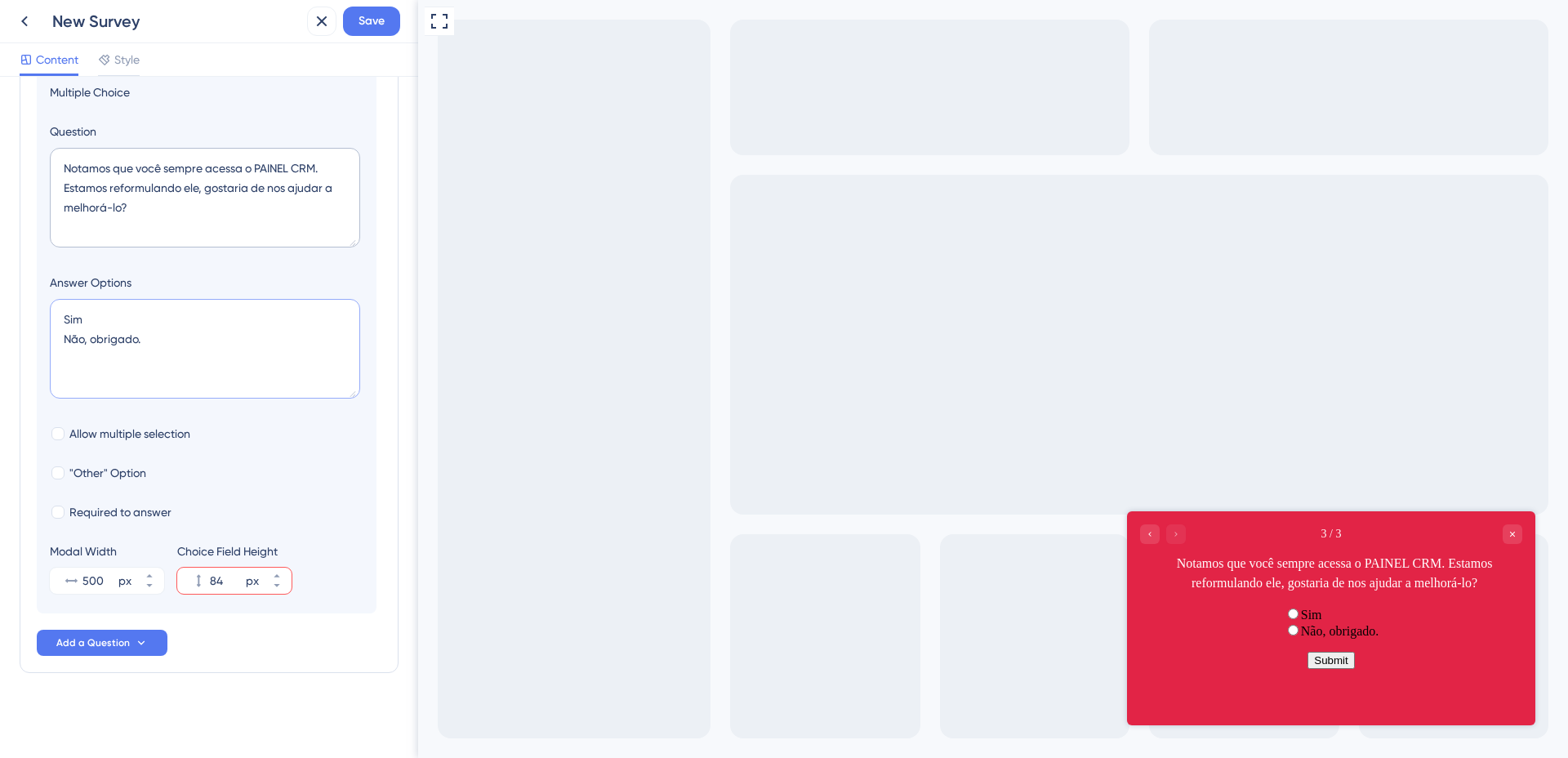
click at [102, 320] on textarea "Sim Não, obrigado." at bounding box center [206, 348] width 311 height 99
type textarea "Não, obrigado."
type input "40"
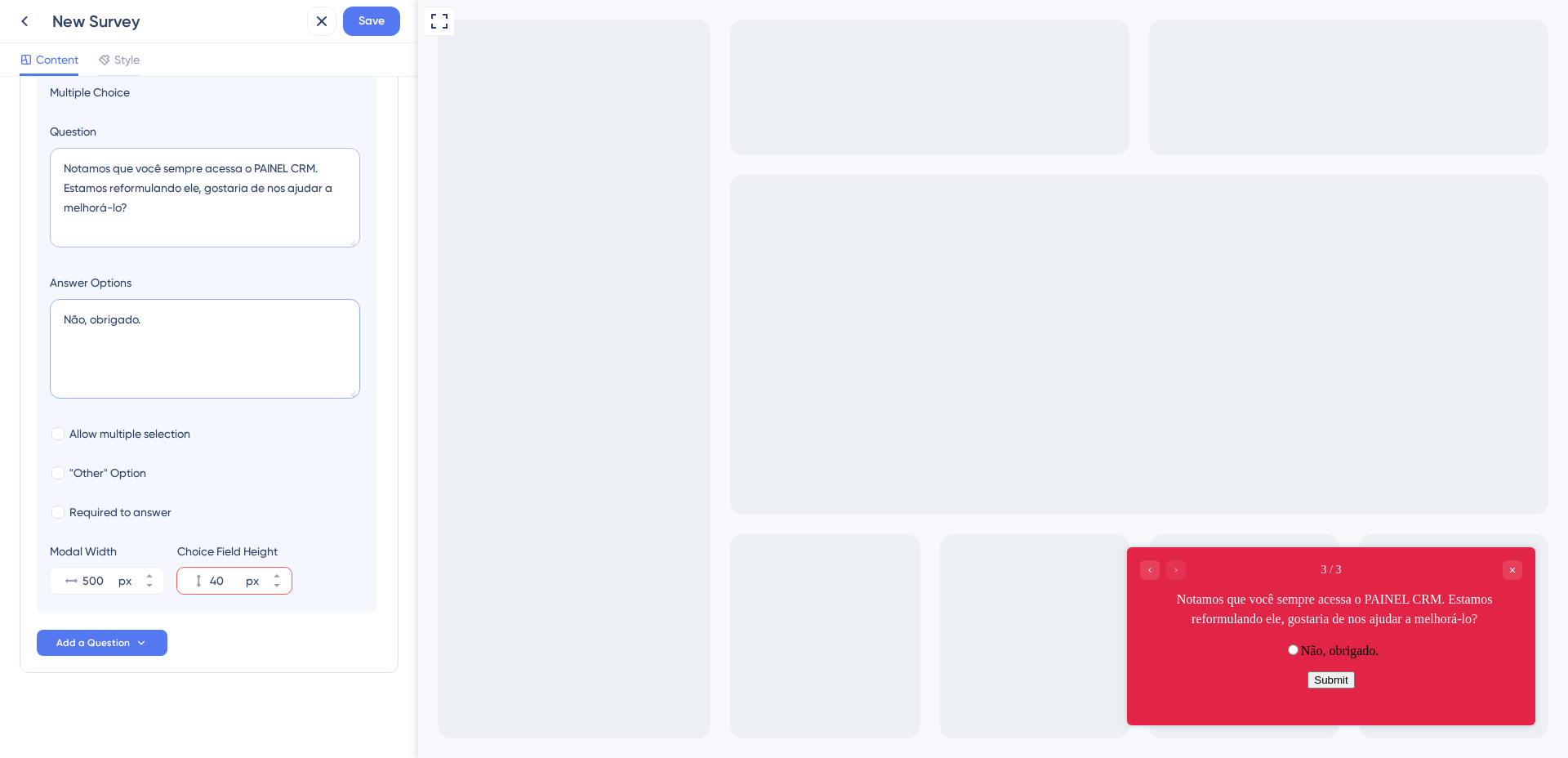
type textarea "Q Não, obrigado."
type input "84"
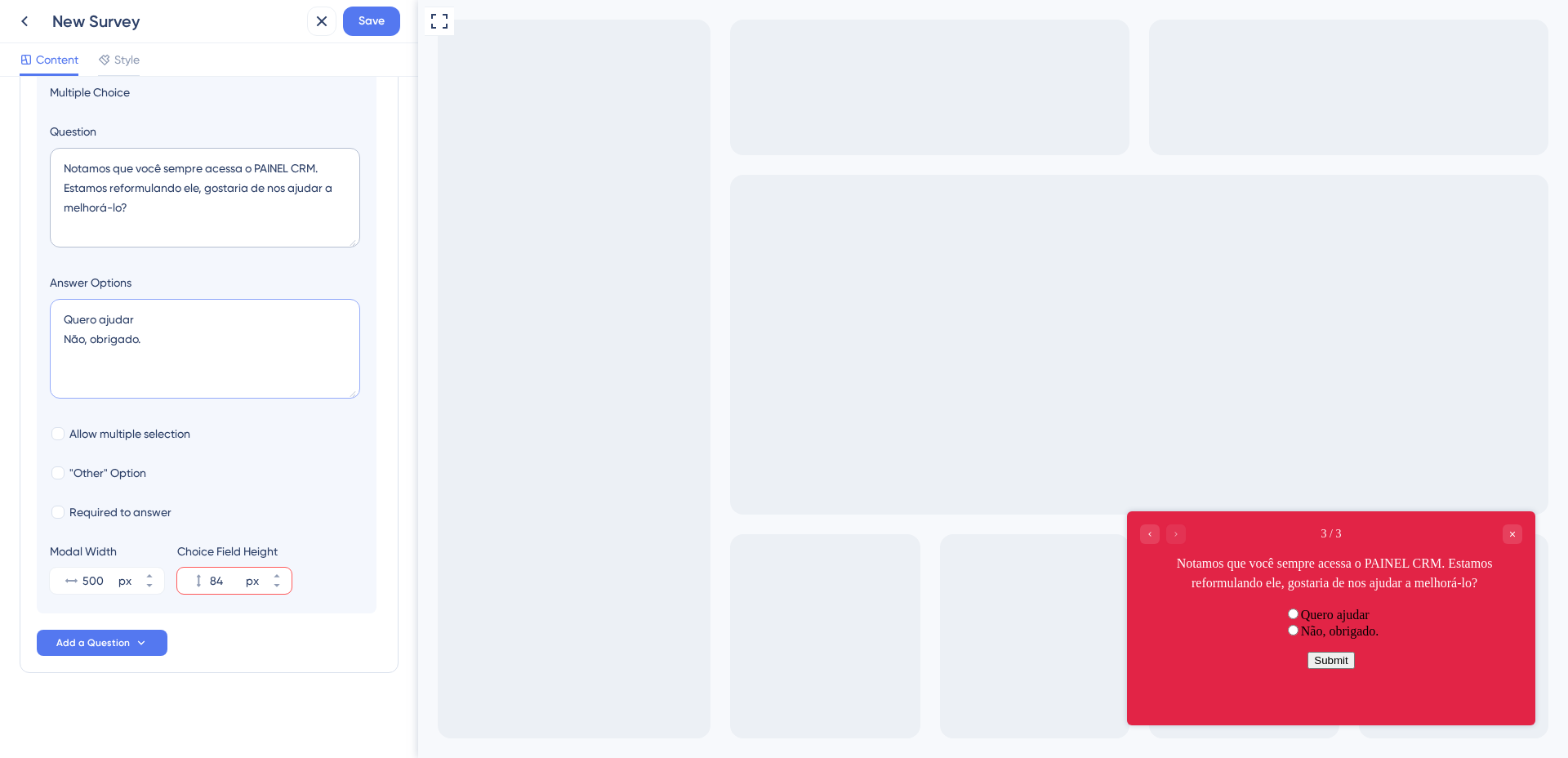
click at [163, 343] on textarea "Quero ajudar Não, obrigado." at bounding box center [206, 348] width 311 height 99
type textarea "Quero ajudar Não, obrigado"
click at [187, 169] on textarea "Notamos que você sempre acessa o PAINEL CRM. Estamos reformulando ele, gostaria…" at bounding box center [206, 197] width 311 height 99
click at [285, 169] on textarea "Notamos que você acessa o PAINEL CRM. Estamos reformulando ele, gostaria de nos…" at bounding box center [206, 197] width 311 height 99
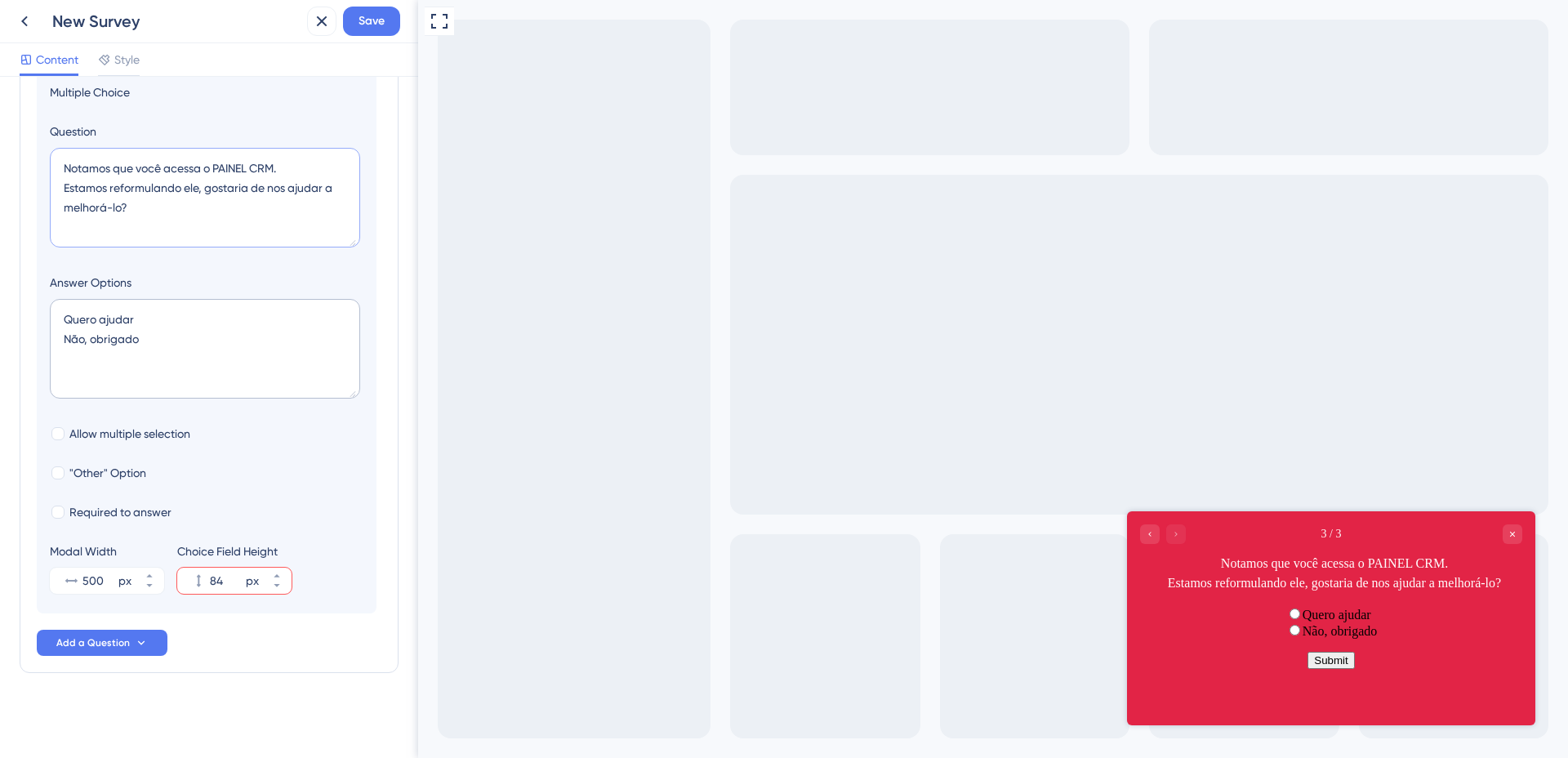
drag, startPoint x: 203, startPoint y: 202, endPoint x: 21, endPoint y: 155, distance: 188.0
click at [21, 155] on div "Survey Questions Add questions to your survey and edit them below. Learn More D…" at bounding box center [209, 244] width 379 height 857
click at [106, 187] on textarea "Notamos que você acessa o PAINEL CRM. Estamos reformulando ele, gostaria de nos…" at bounding box center [206, 197] width 311 height 99
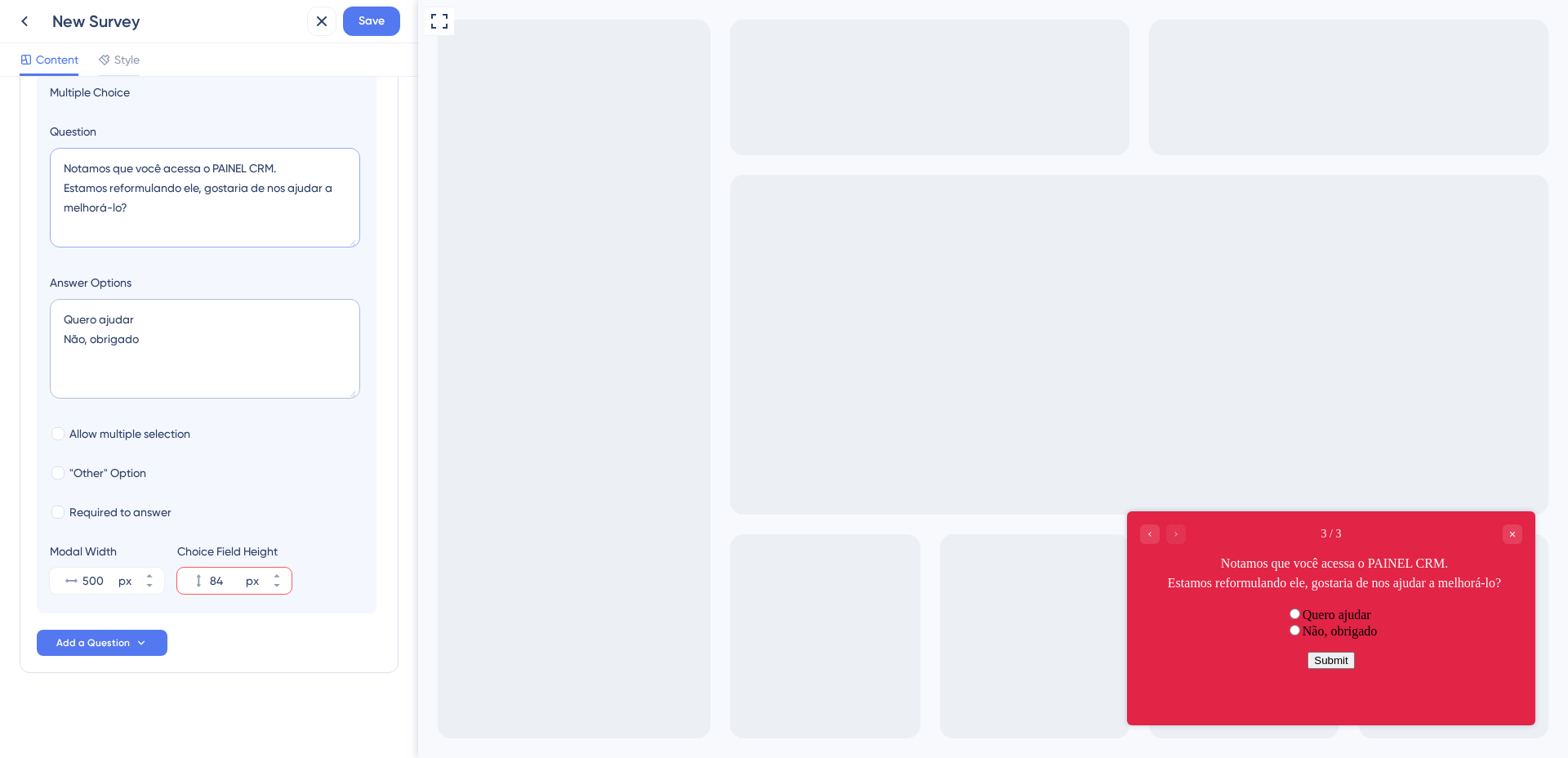
click at [106, 187] on textarea "Notamos que você acessa o PAINEL CRM. Estamos reformulando ele, gostaria de nos…" at bounding box center [206, 197] width 311 height 99
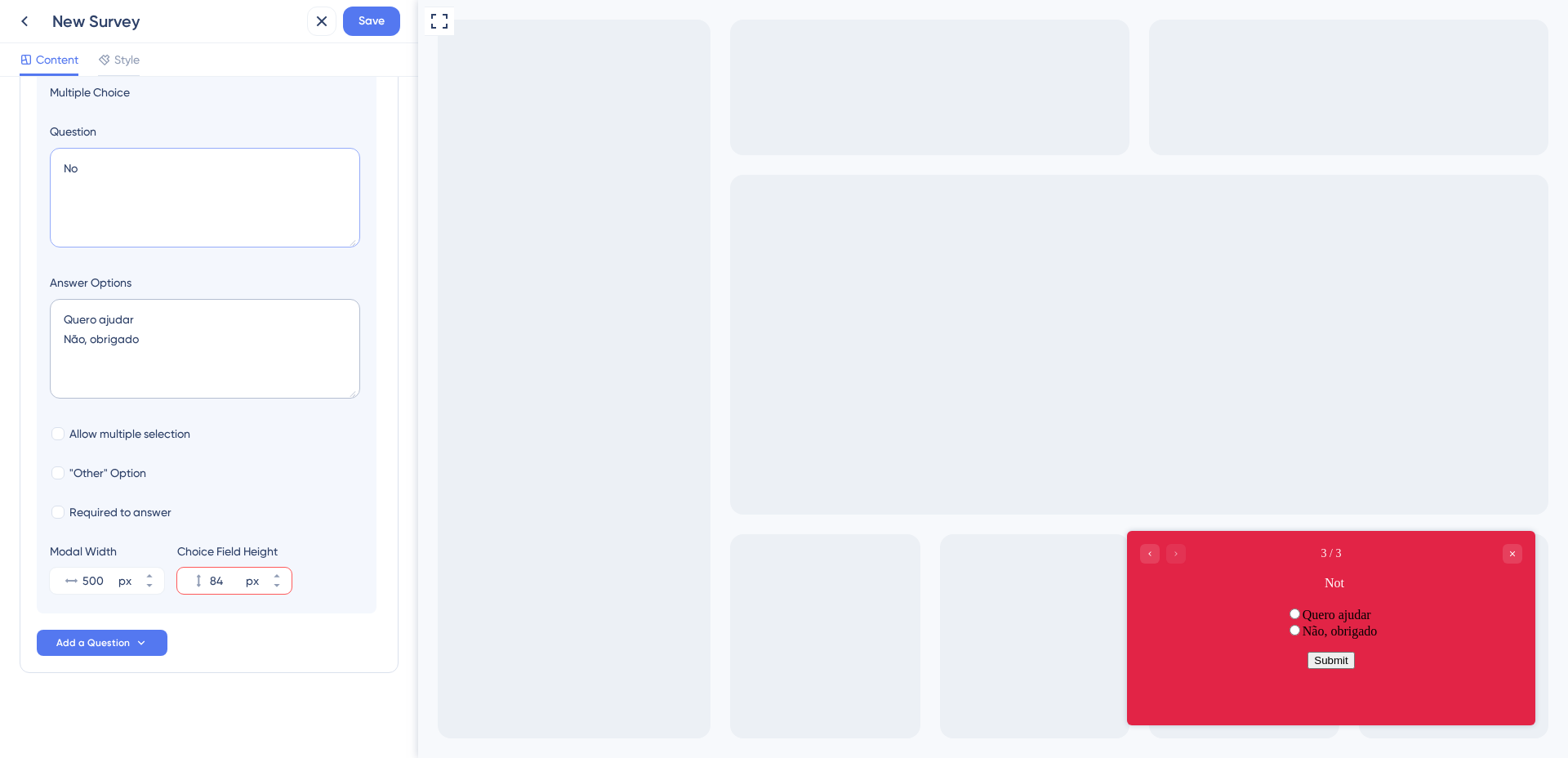
type textarea "N"
paste textarea "Estamos evoluindo o painel e gostaríamos de entender como ele funciona no seu d…"
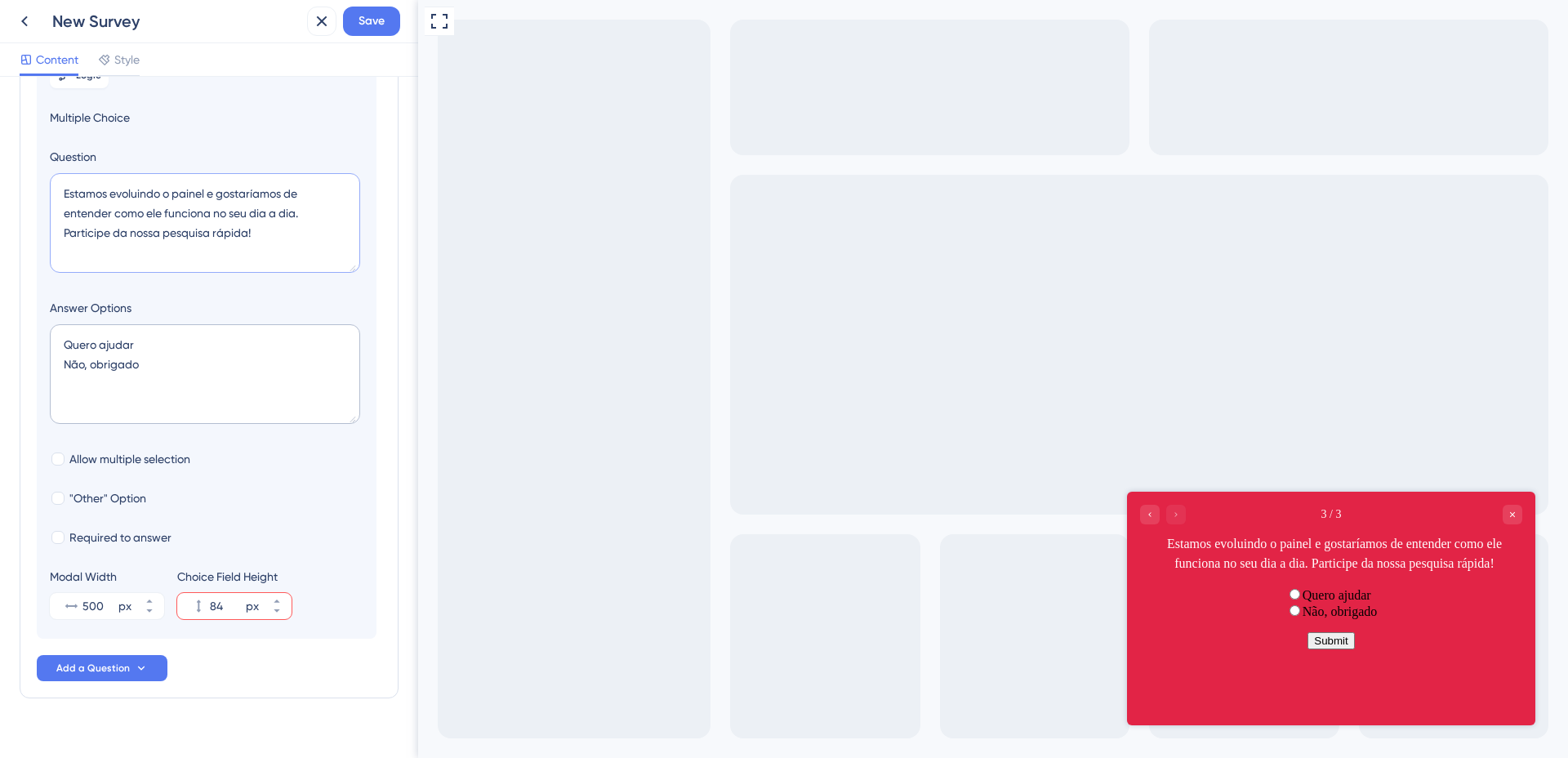
scroll to position [254, 0]
click at [115, 220] on textarea "Estamos evoluindo o painel e gostaríamos de entender como ele funciona no seu d…" at bounding box center [206, 224] width 311 height 99
paste textarea "Você toparia participar de uma conversa rápida com nosso time para ajudar a mel…"
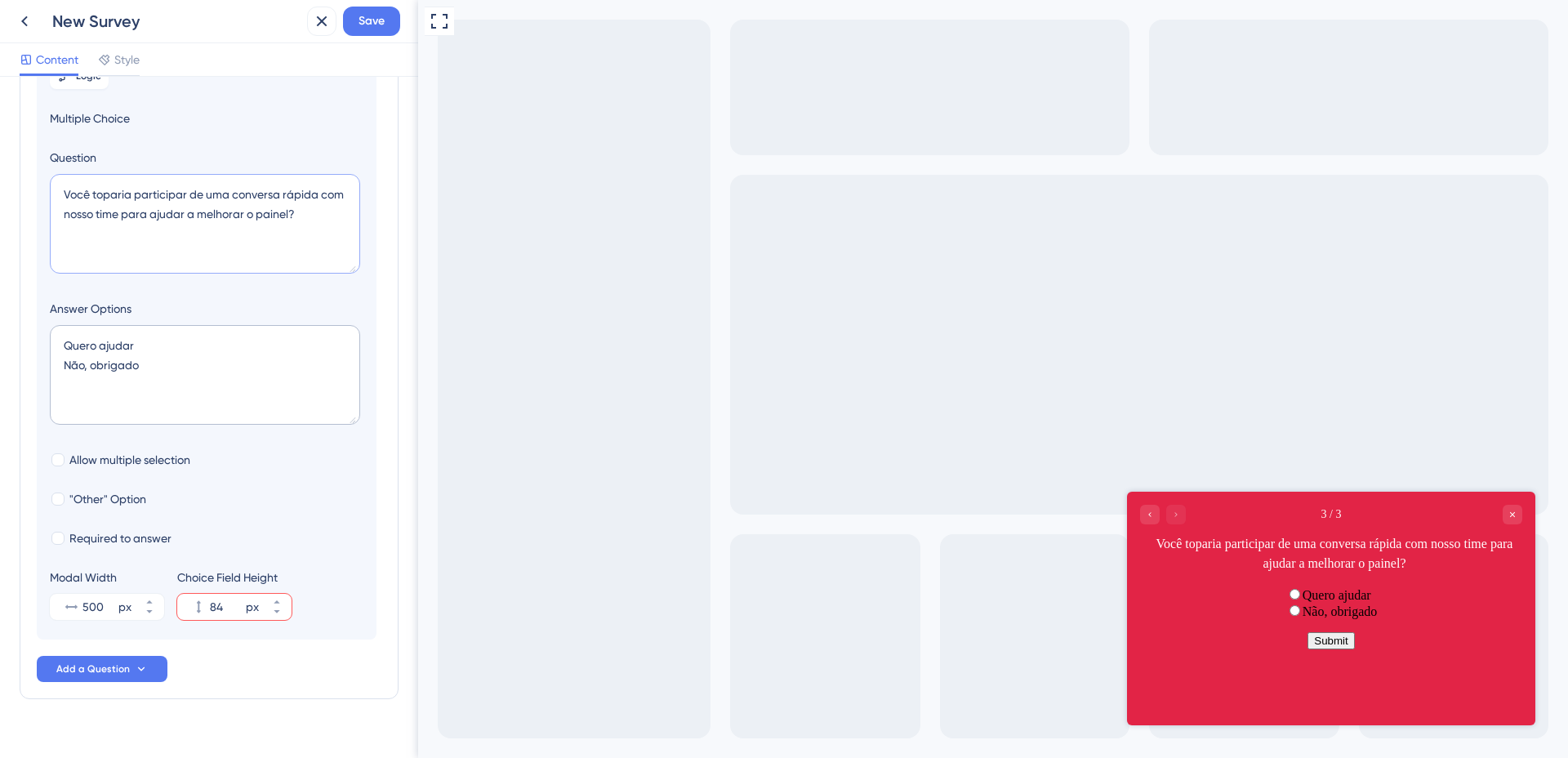
click at [283, 213] on textarea "Você toparia participar de uma conversa rápida com nosso time para ajudar a mel…" at bounding box center [206, 224] width 311 height 99
type textarea "Você toparia participar de uma conversa rápida com nosso time para ajudar a mel…"
drag, startPoint x: 147, startPoint y: 378, endPoint x: 67, endPoint y: 349, distance: 85.1
click at [67, 349] on textarea "Quero ajudar Não, obrigado" at bounding box center [206, 374] width 311 height 99
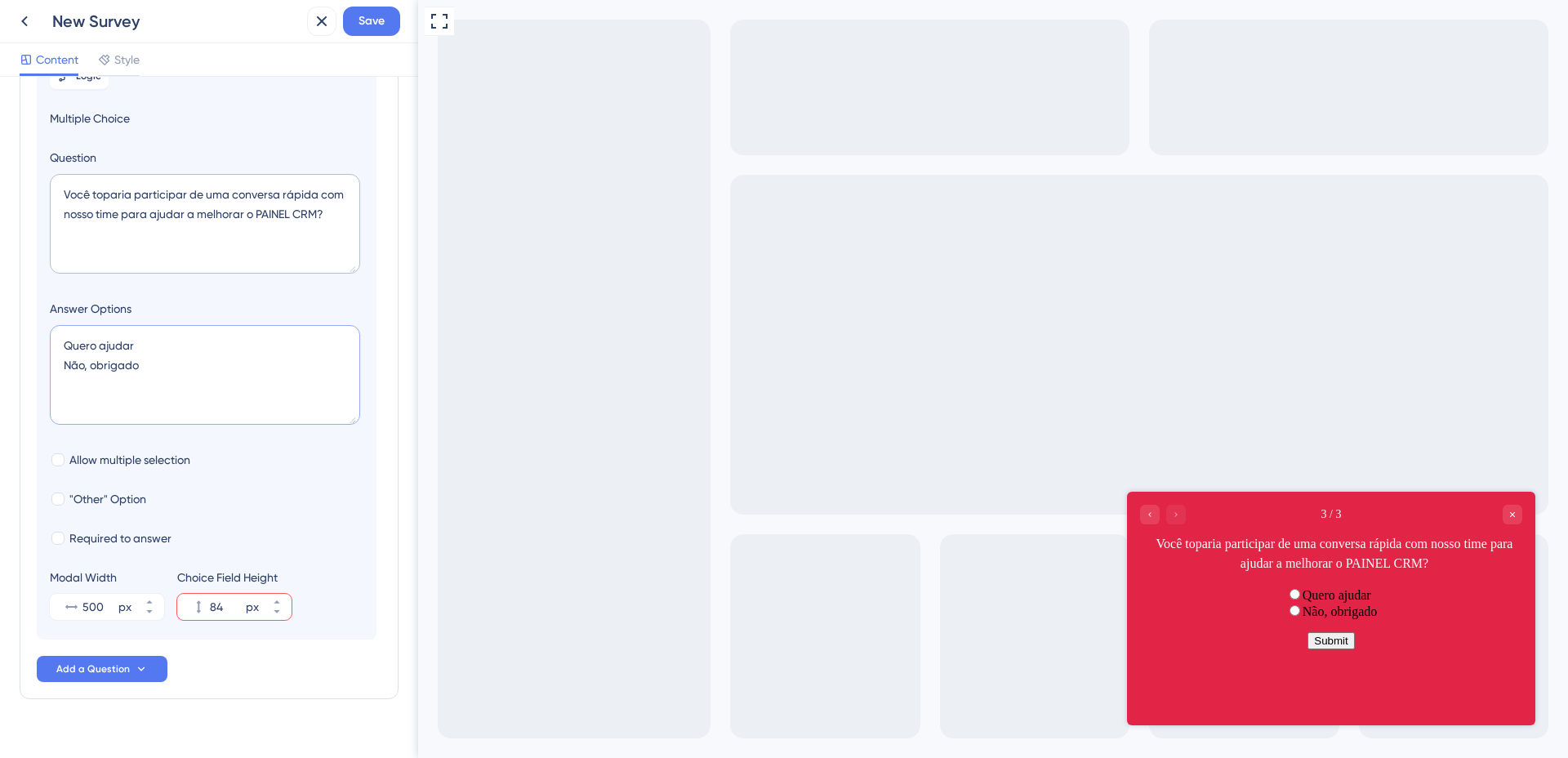
paste textarea "( ) [PERSON_NAME], quero participar ( ) [PERSON_NAME], quero saber mais ( ) Não…"
type textarea "( ) [PERSON_NAME], quero participar ( ) [PERSON_NAME], quero saber mais ( ) Não…"
type input "128"
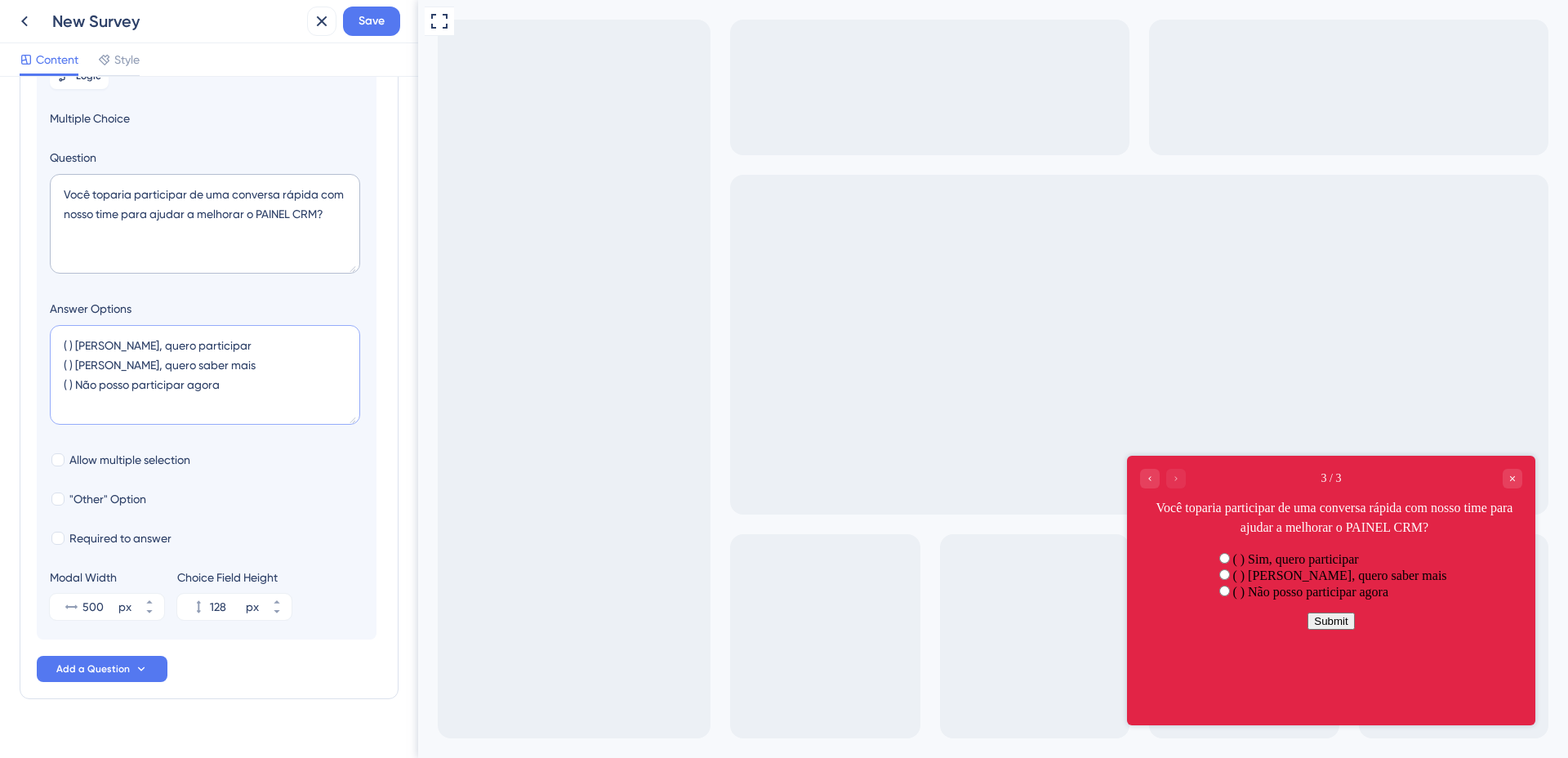
click at [76, 366] on textarea "( ) [PERSON_NAME], quero participar ( ) [PERSON_NAME], quero saber mais ( ) Não…" at bounding box center [206, 374] width 311 height 99
click at [78, 342] on textarea "( ) [PERSON_NAME], quero participar ([PERSON_NAME], quero saber mais ( ) Não po…" at bounding box center [206, 374] width 311 height 99
click at [67, 362] on textarea "Sim, quero participar ([PERSON_NAME], quero saber mais ( ) Não posso participar…" at bounding box center [206, 374] width 311 height 99
click at [74, 386] on textarea "Sim, quero participar [PERSON_NAME], quero saber mais ( ) Não posso participar …" at bounding box center [206, 374] width 311 height 99
type textarea "Sim, quero participar [PERSON_NAME], quero saber mais Não posso participar agora"
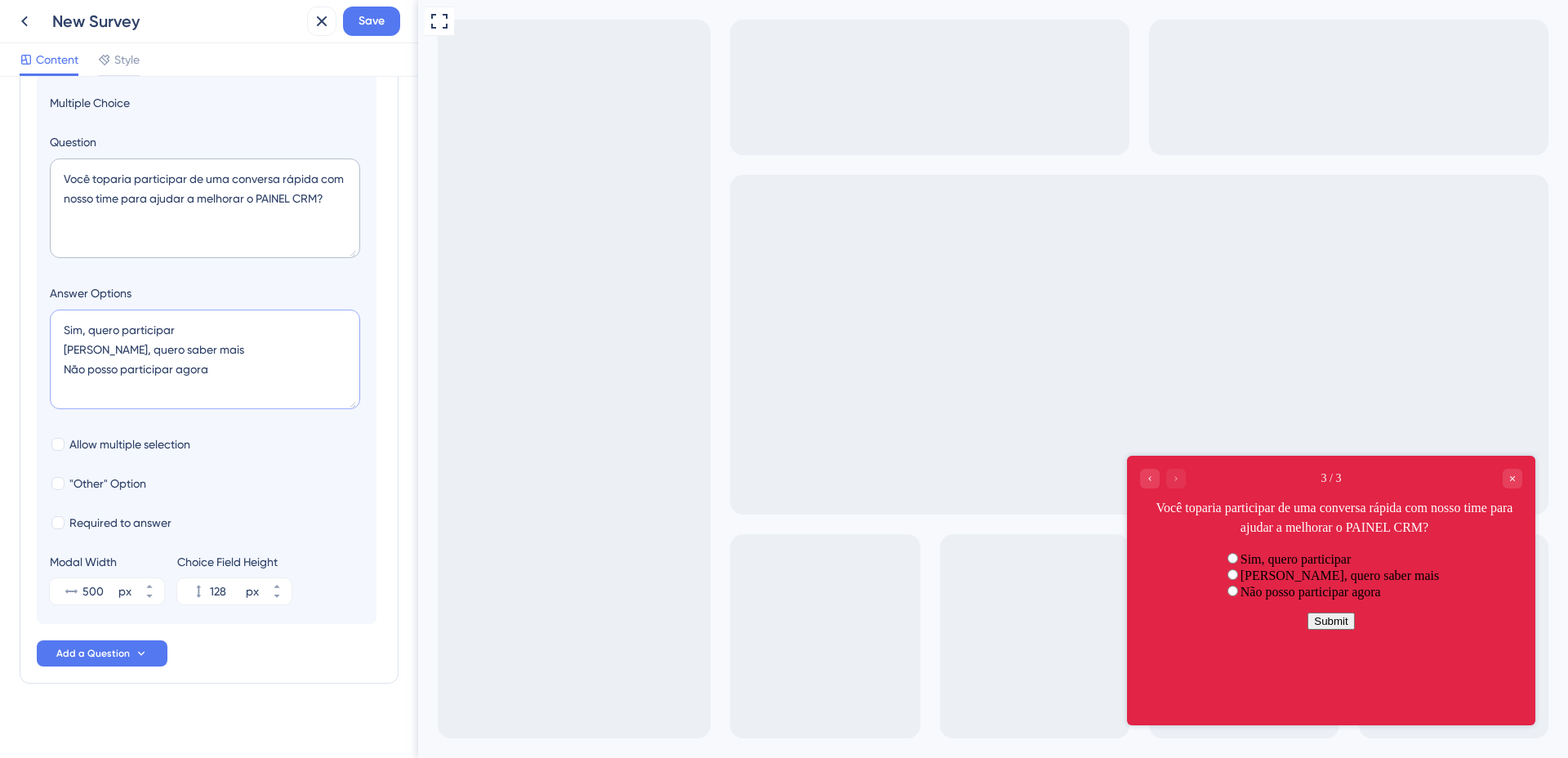
scroll to position [280, 0]
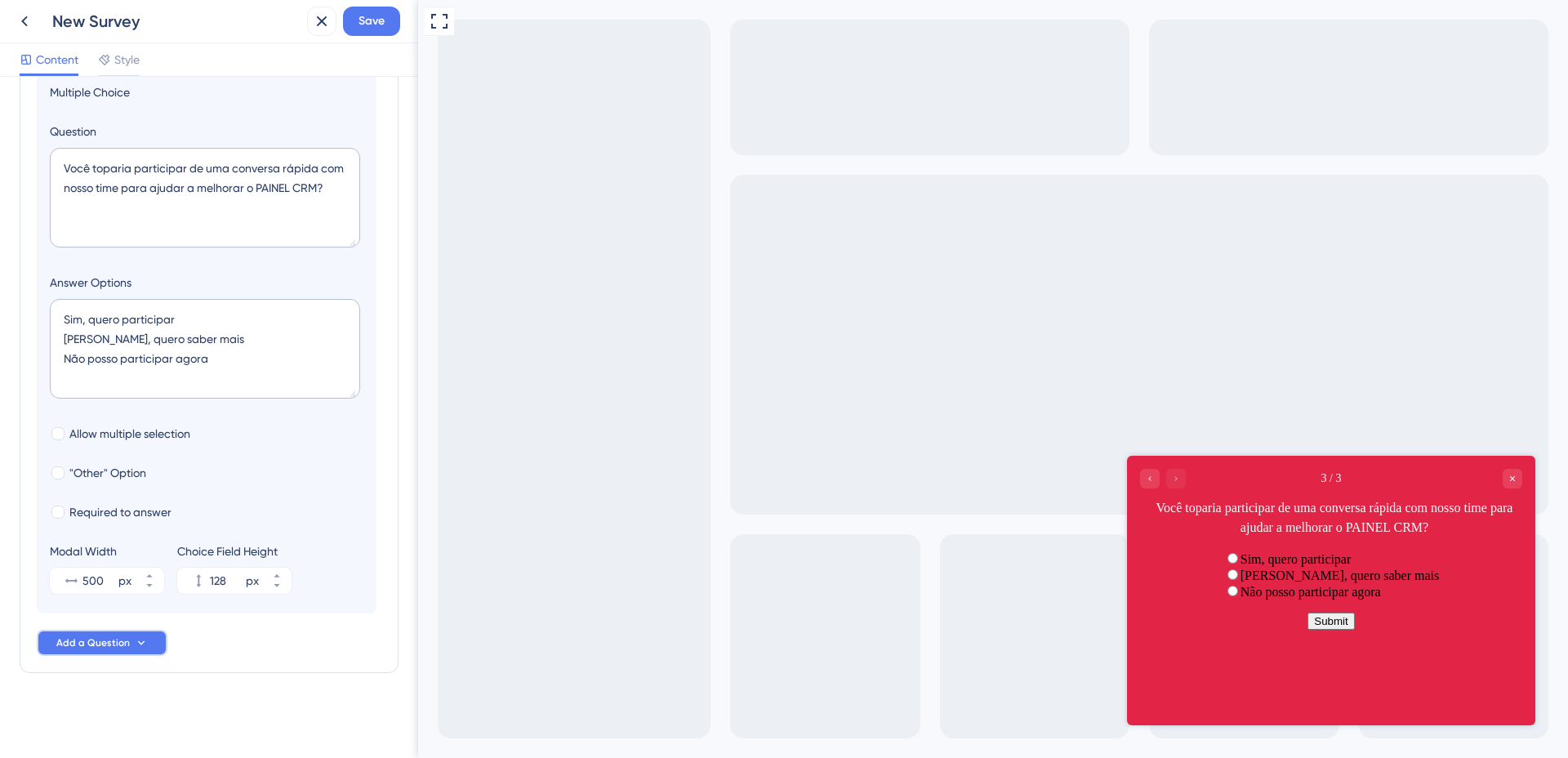
click at [110, 632] on button "Add a Question" at bounding box center [102, 643] width 131 height 27
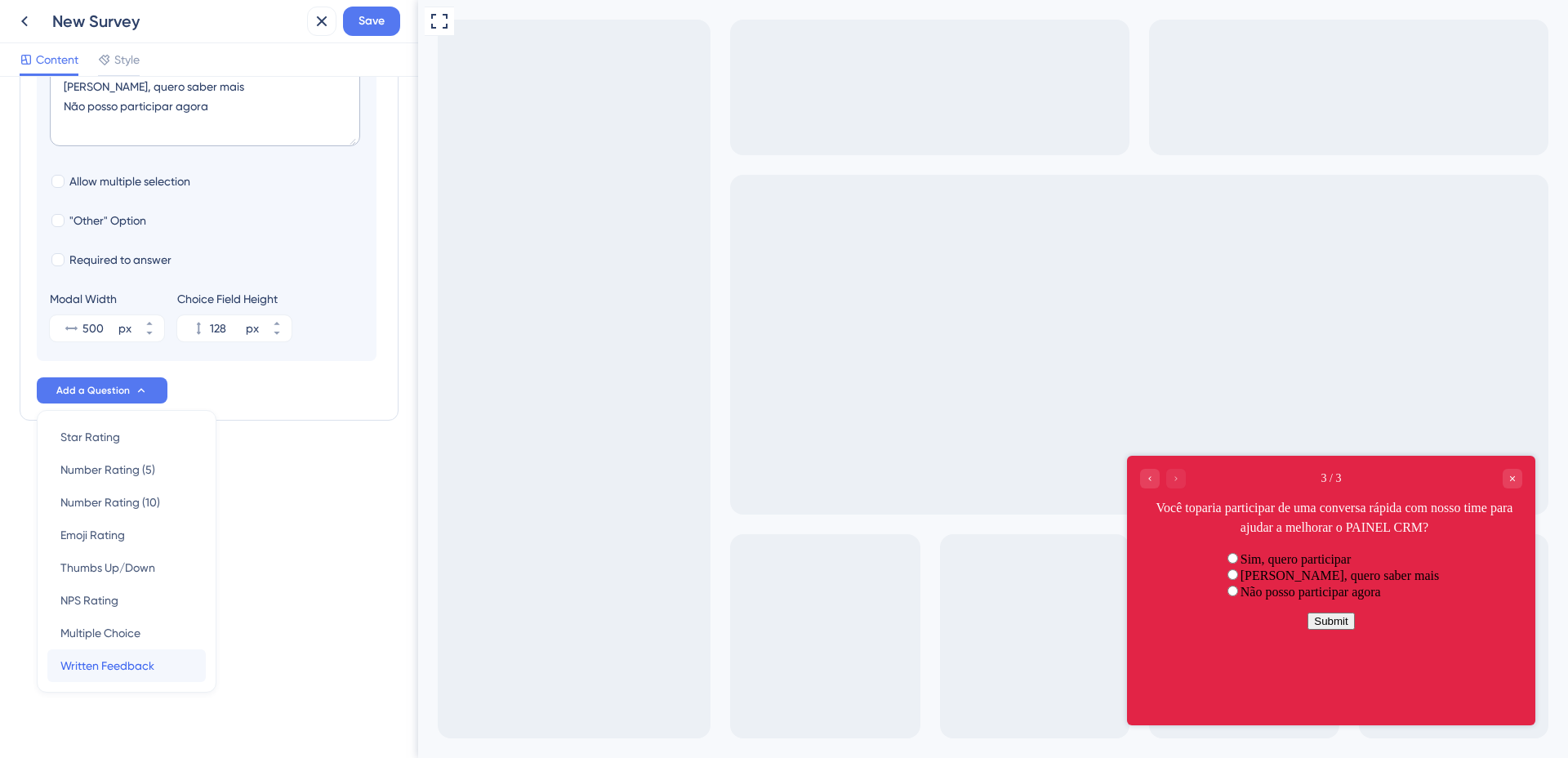
click at [105, 663] on span "Written Feedback" at bounding box center [107, 665] width 94 height 20
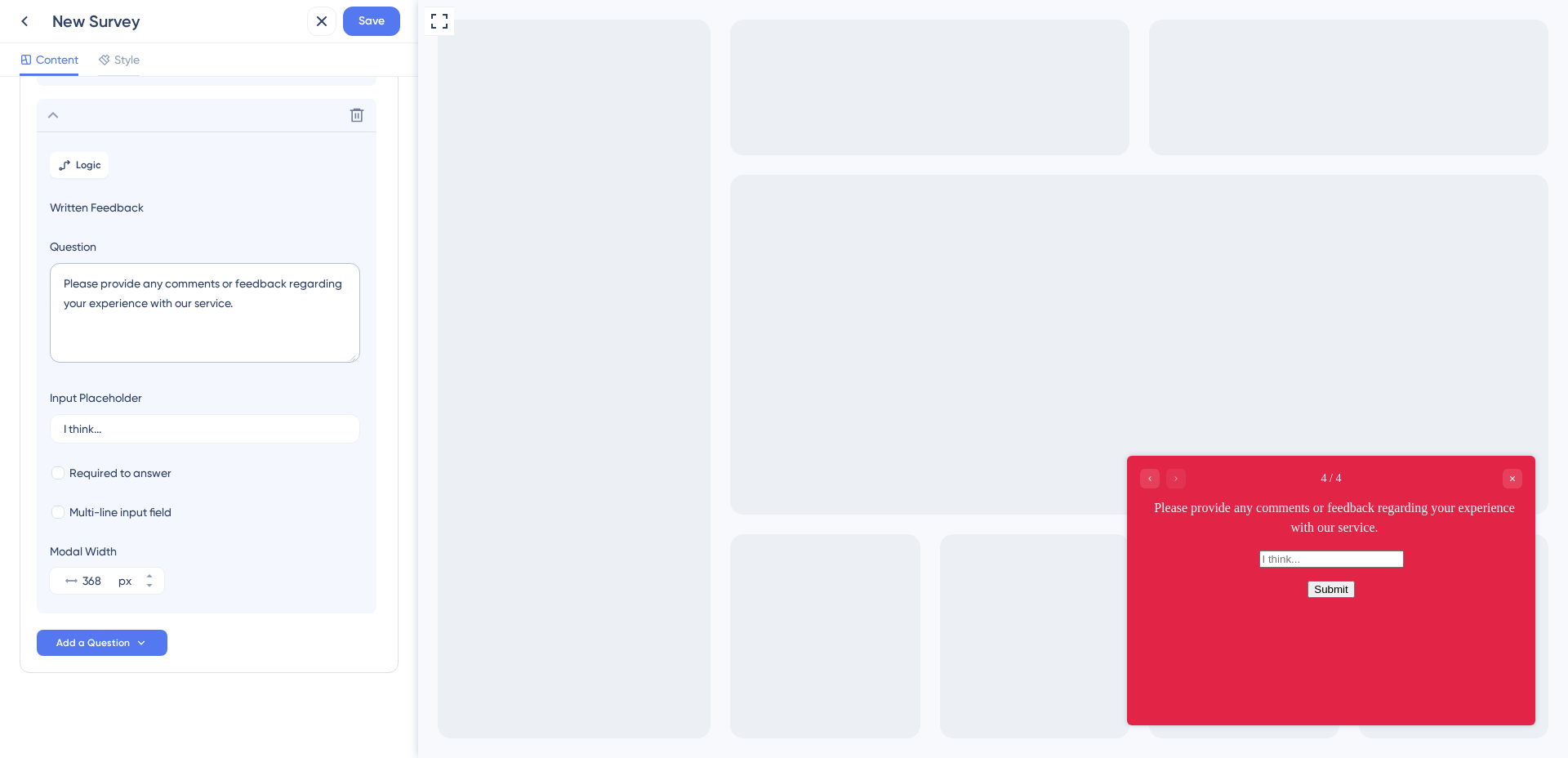
scroll to position [210, 0]
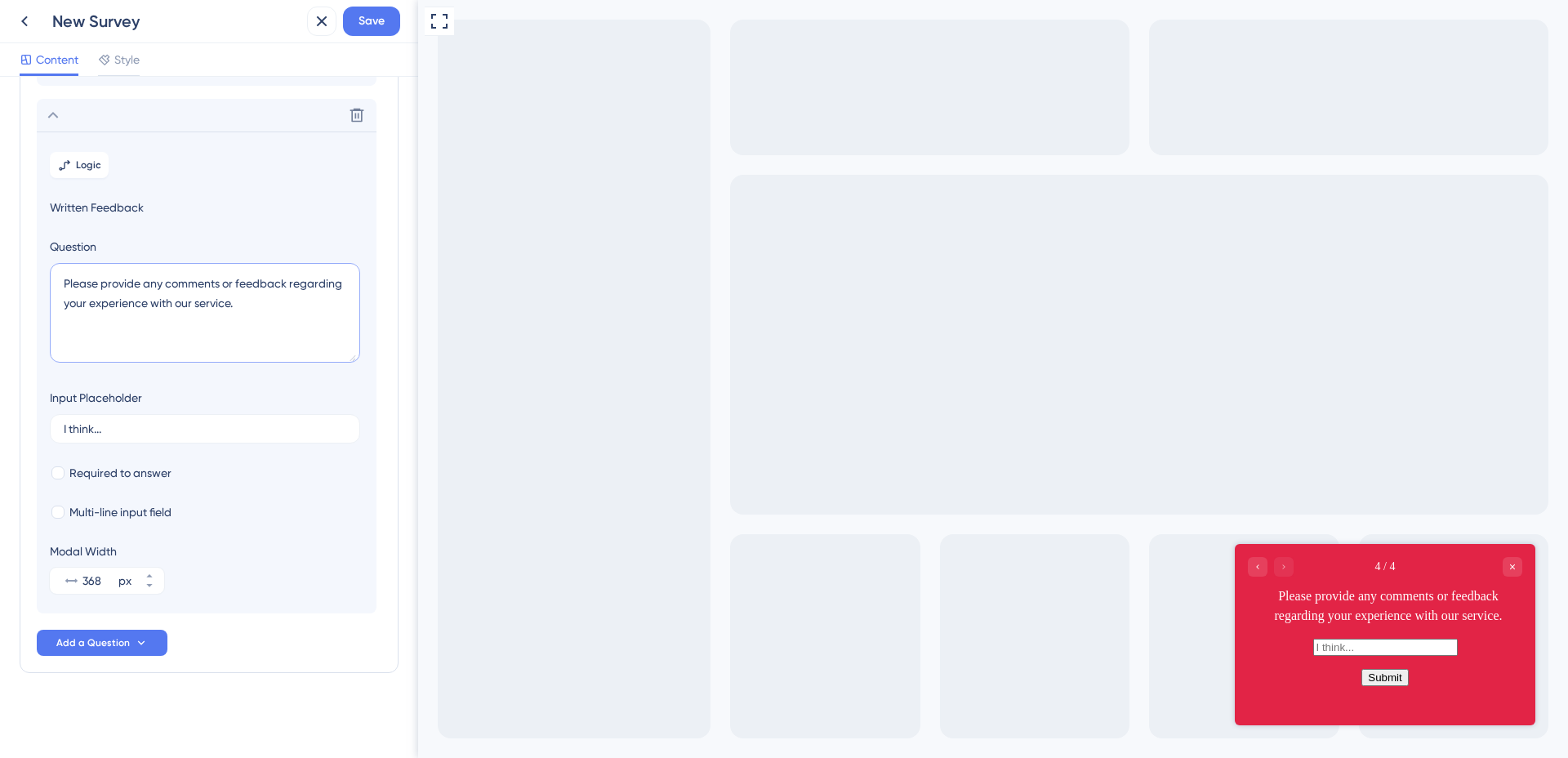
click at [123, 316] on textarea "Please provide any comments or feedback regarding your experience with our serv…" at bounding box center [206, 313] width 311 height 99
click at [140, 301] on textarea "Please provide any comments or feedback regarding your experience with our serv…" at bounding box center [206, 313] width 311 height 99
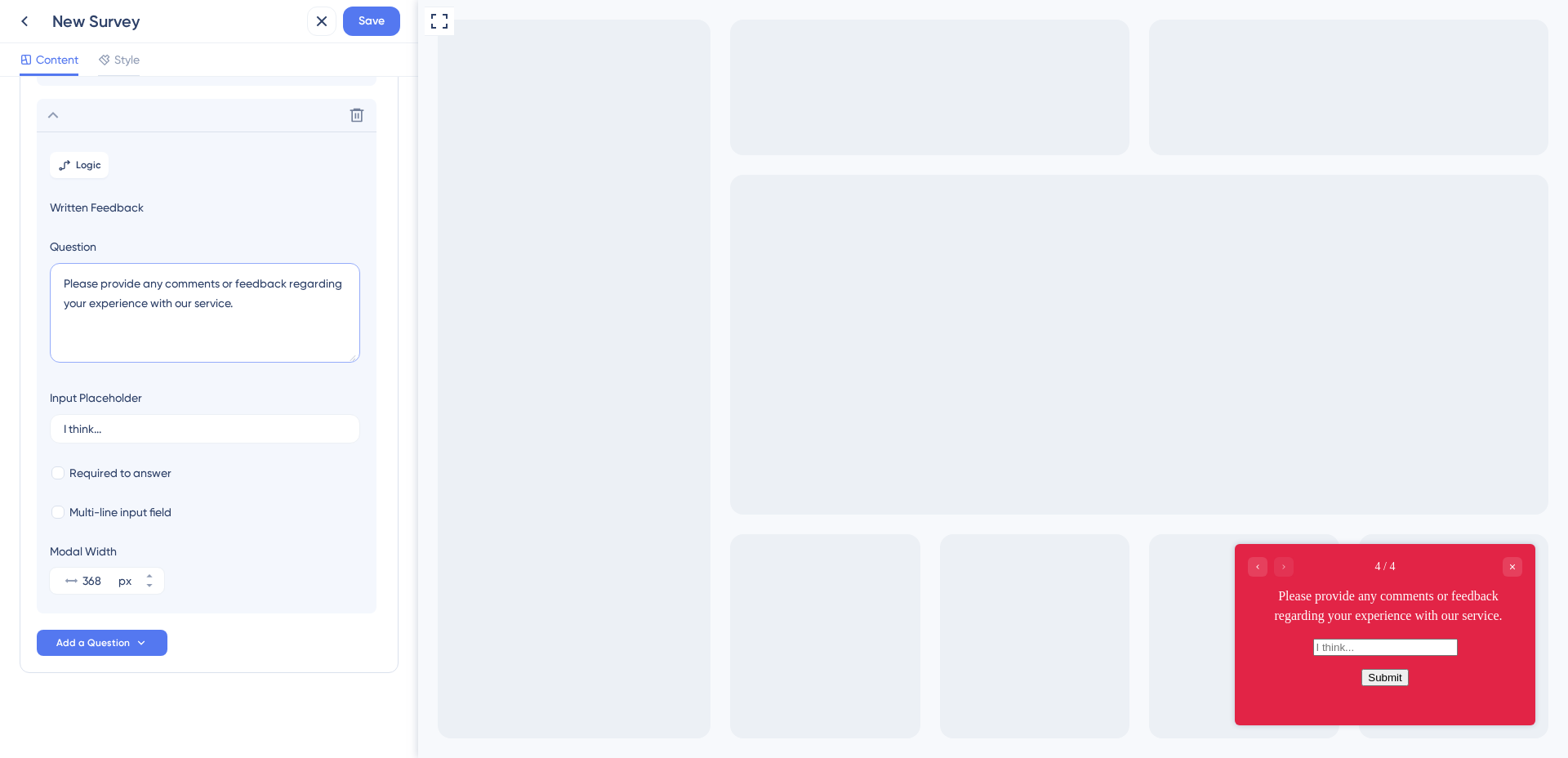
click at [140, 301] on textarea "Please provide any comments or feedback regarding your experience with our serv…" at bounding box center [206, 313] width 311 height 99
paste textarea "Qual é o seu número de WhatsApp para entrarmos em contato?"
type textarea "Qual é o seu número de WhatsApp para entrarmos em contato?"
click at [101, 431] on input "I think..." at bounding box center [205, 429] width 282 height 11
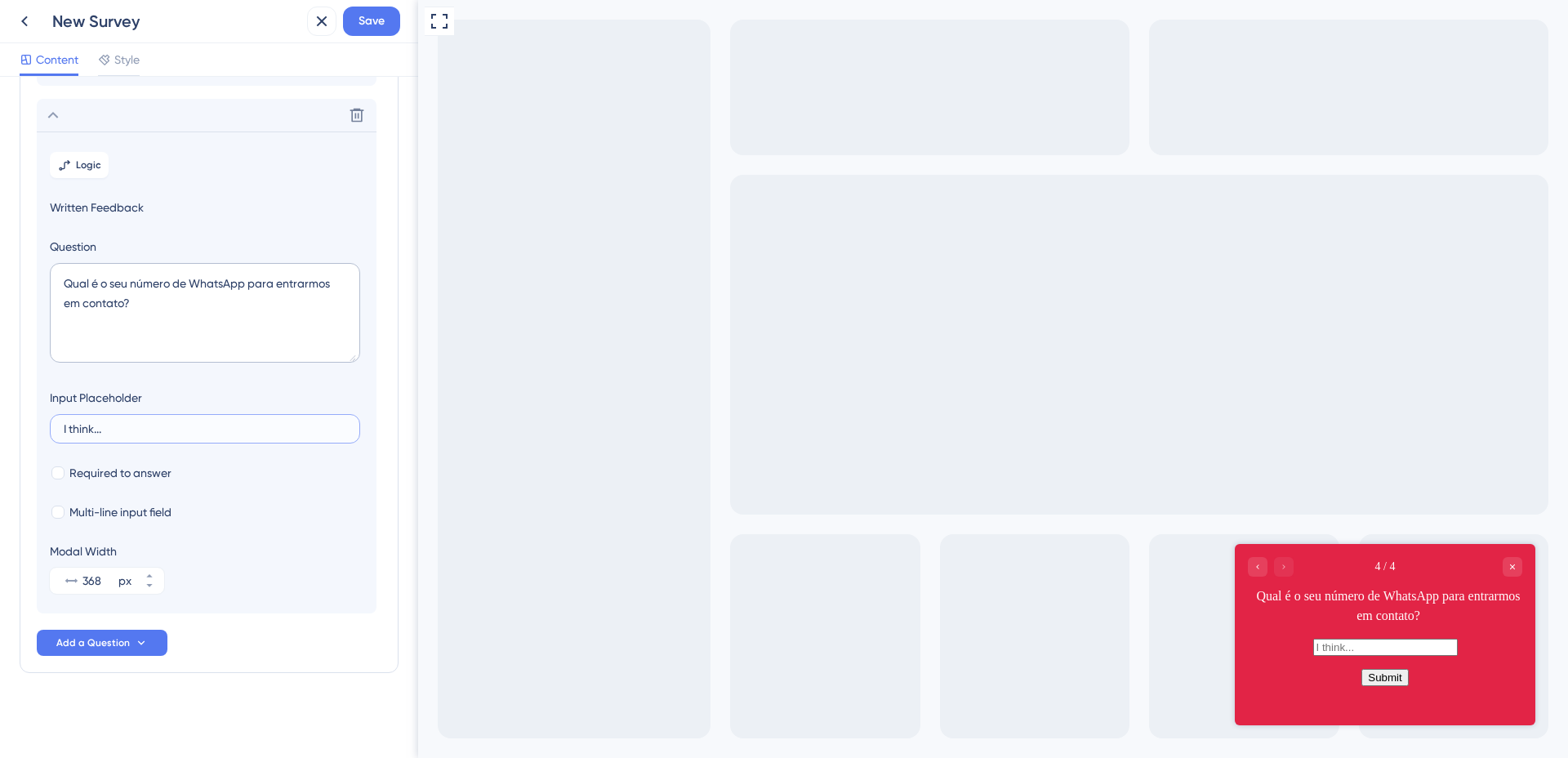
click at [99, 431] on input "I think..." at bounding box center [205, 429] width 282 height 11
click at [100, 432] on input "I think..." at bounding box center [205, 429] width 282 height 11
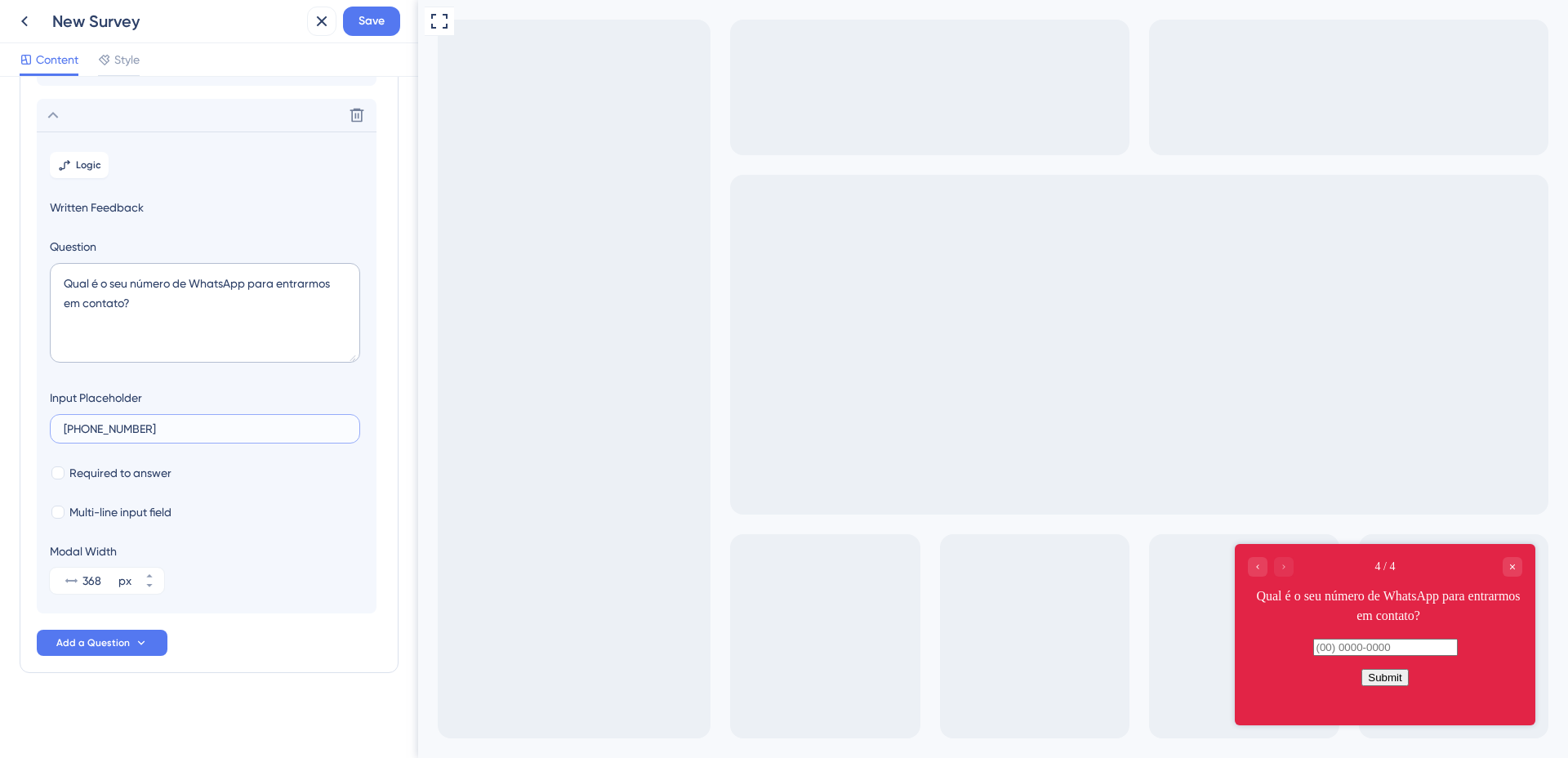
click at [92, 429] on input "[PHONE_NUMBER]" at bounding box center [205, 429] width 282 height 11
type input "[PHONE_NUMBER]"
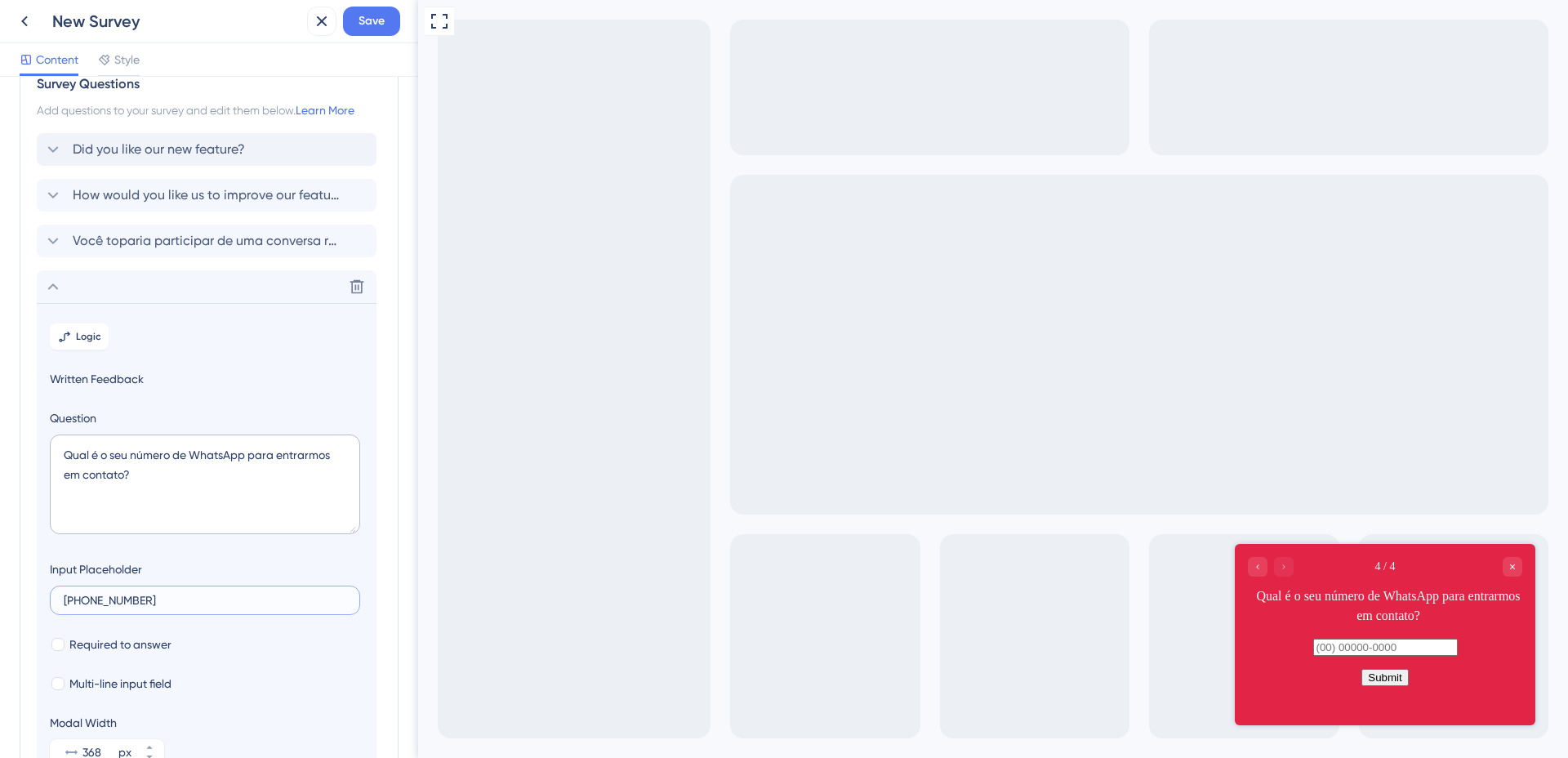
scroll to position [0, 0]
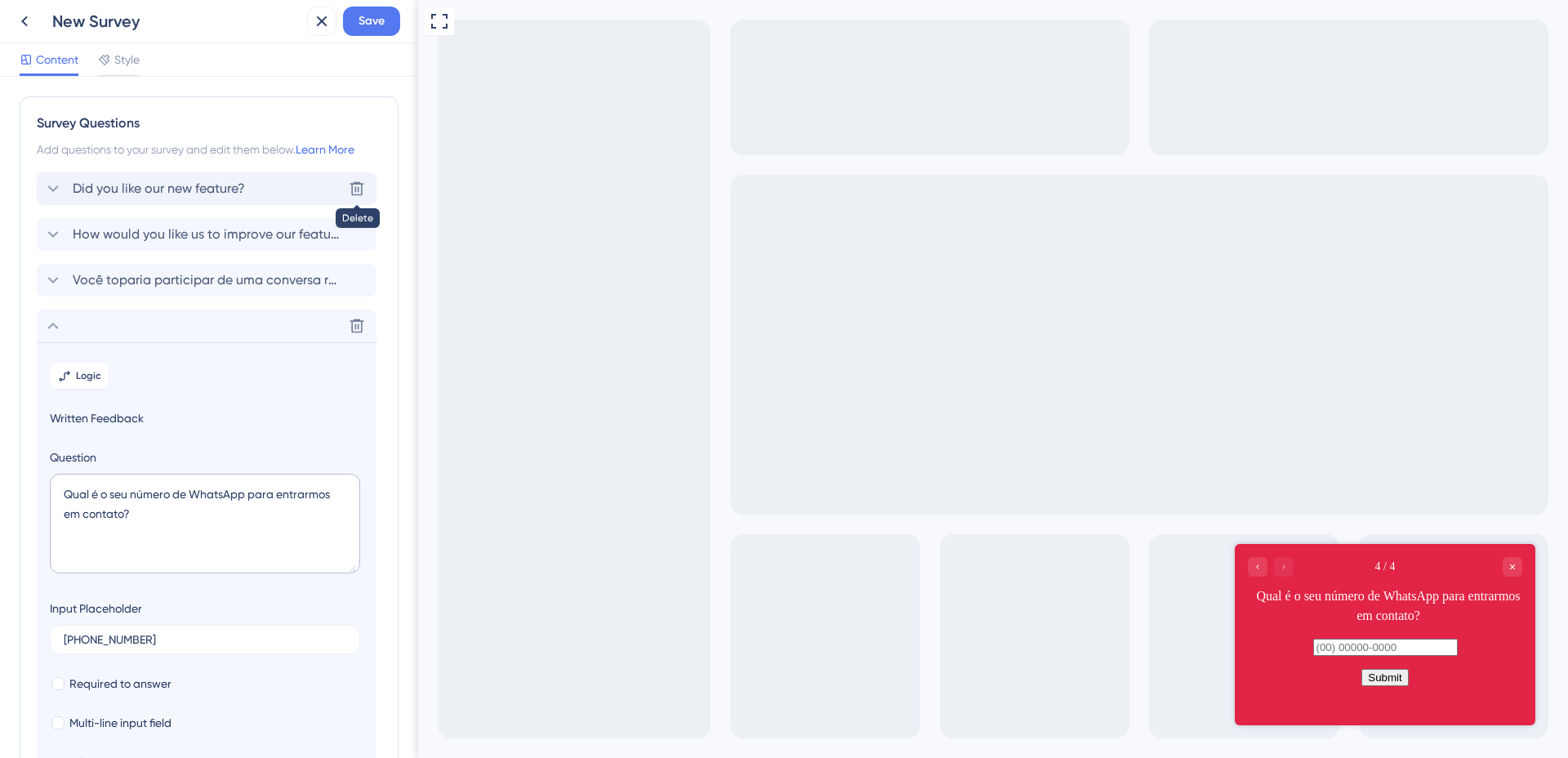
click at [357, 196] on icon at bounding box center [356, 189] width 16 height 16
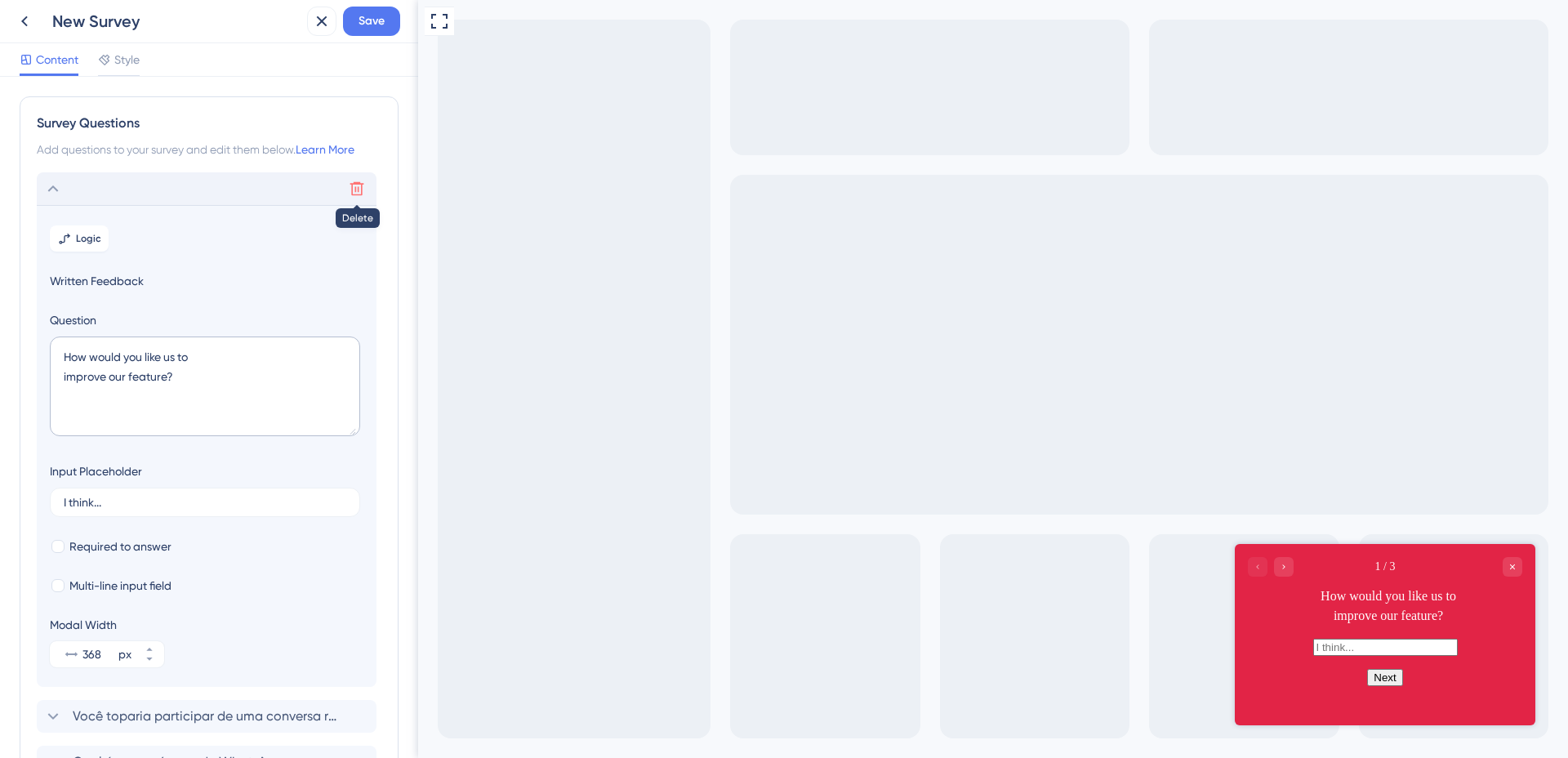
click at [351, 193] on icon at bounding box center [356, 189] width 16 height 16
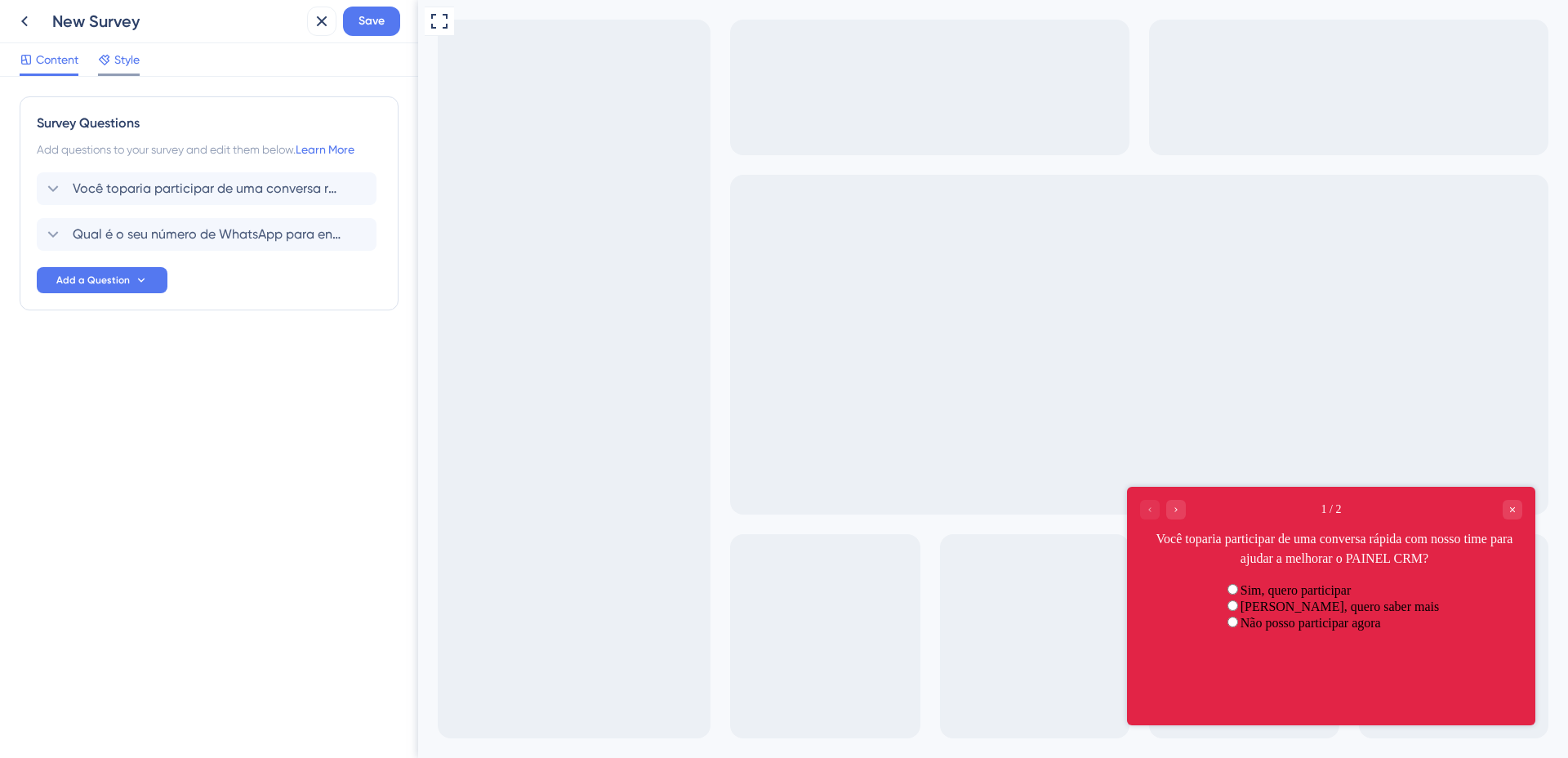
click at [117, 62] on span "Style" at bounding box center [127, 60] width 26 height 20
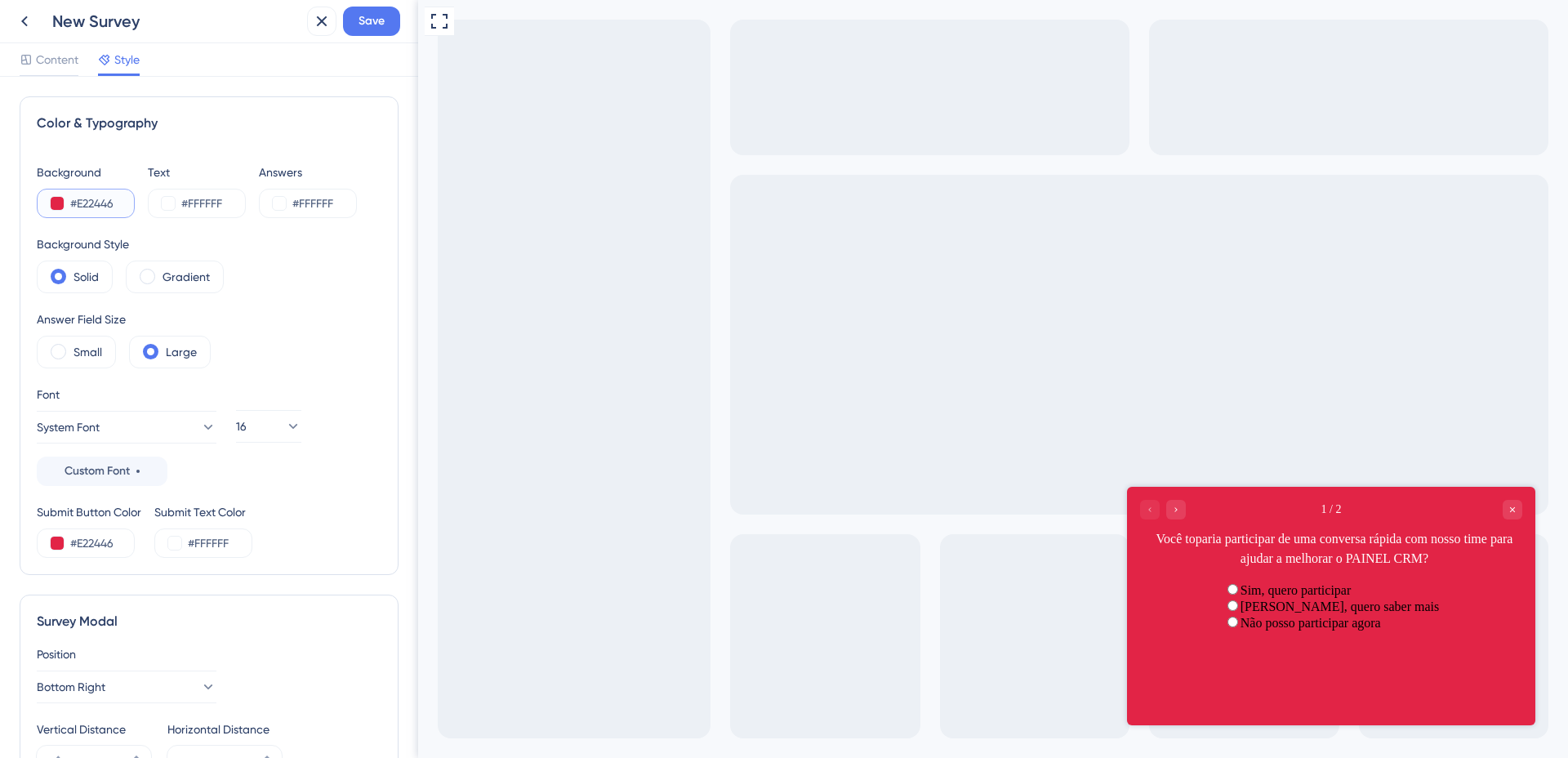
click at [54, 199] on button at bounding box center [57, 204] width 13 height 13
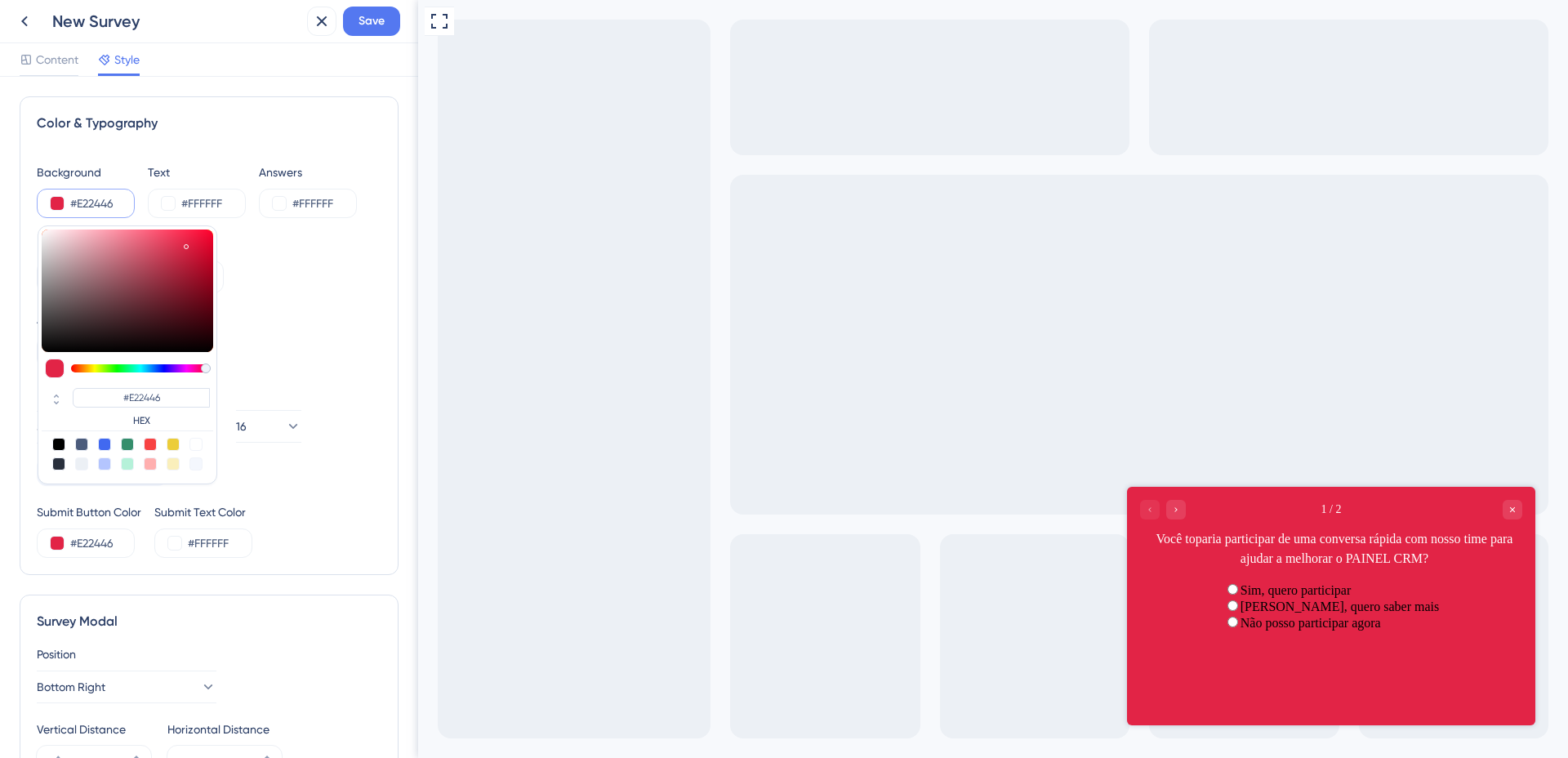
type input "#e7c9cf"
type input "#E7C9CF"
type input "#e7cbd0"
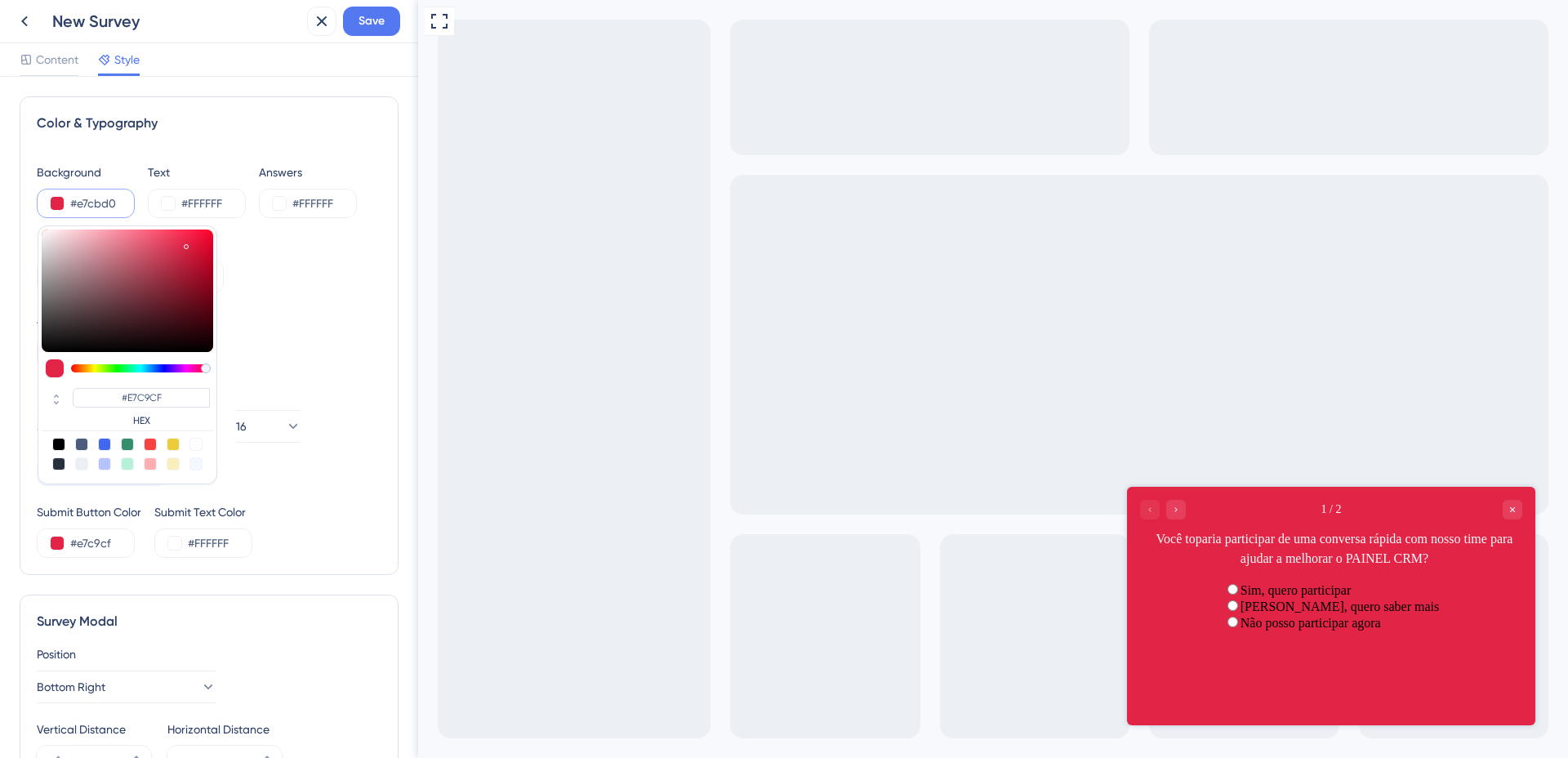
type input "#E7CBD0"
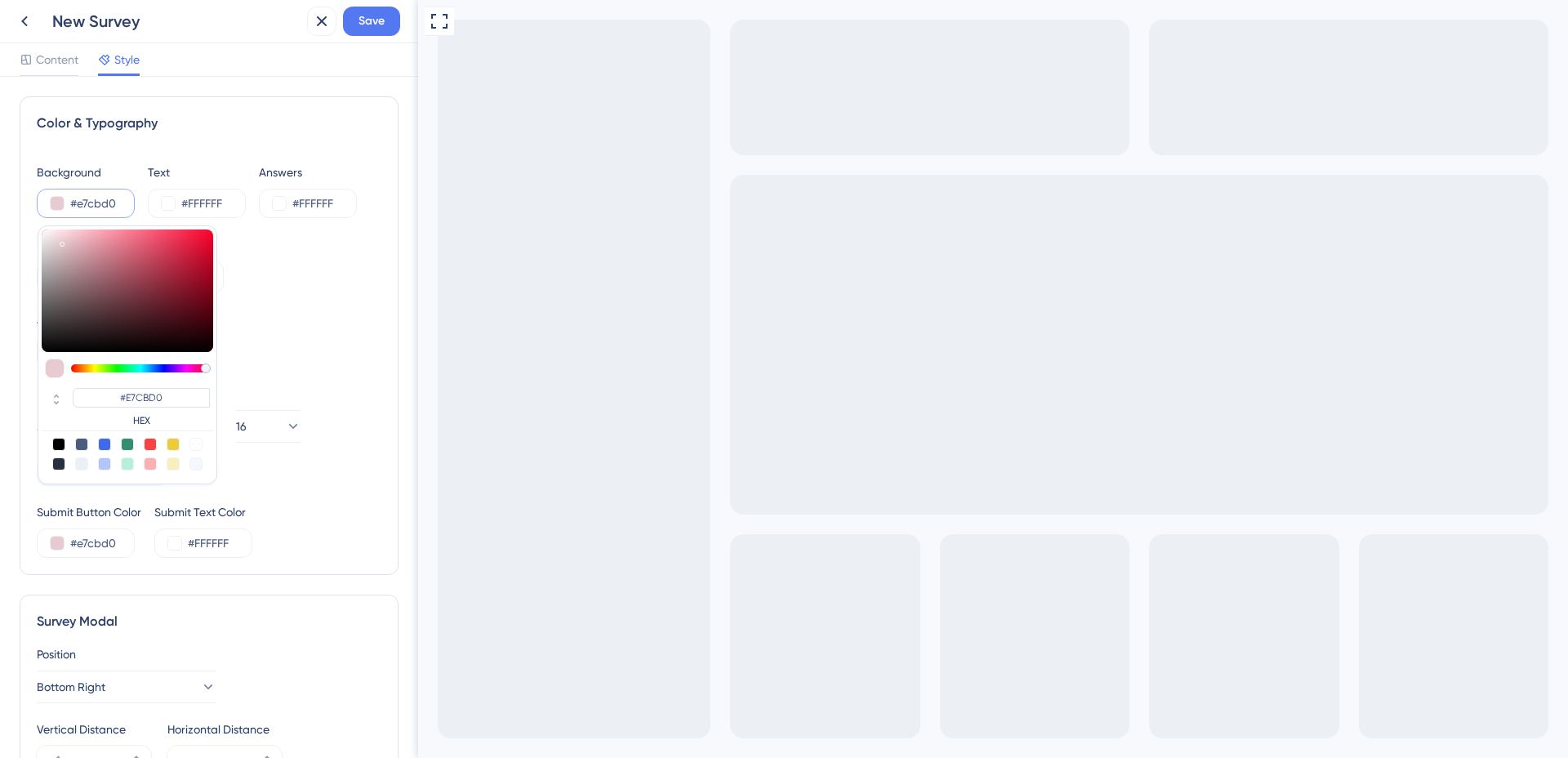
type input "#e9d8db"
type input "#E9D8DB"
type input "#f0eaeb"
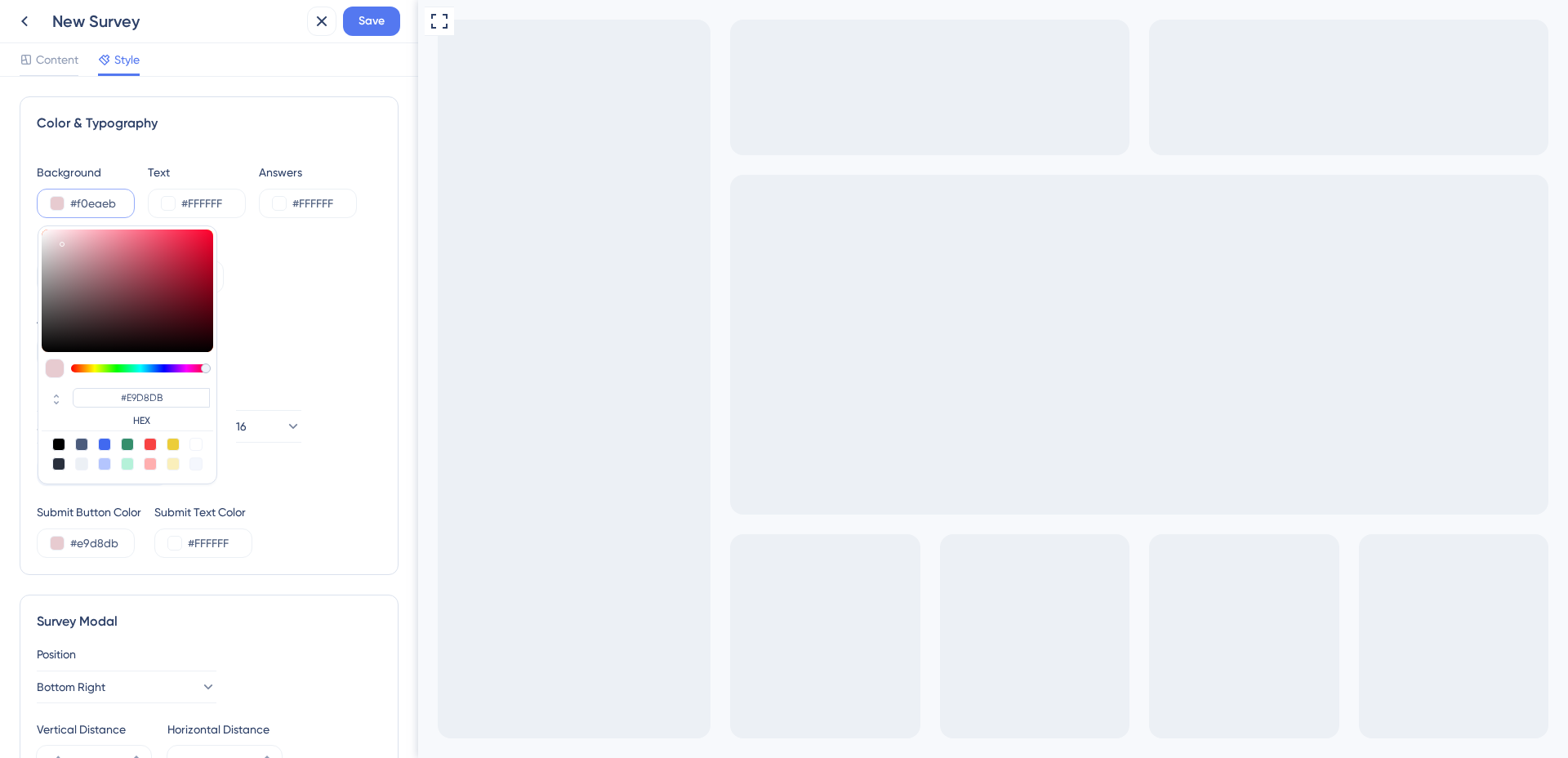
type input "#F0EAEB"
type input "#fdfdfd"
type input "#FDFDFD"
type input "#ffffff"
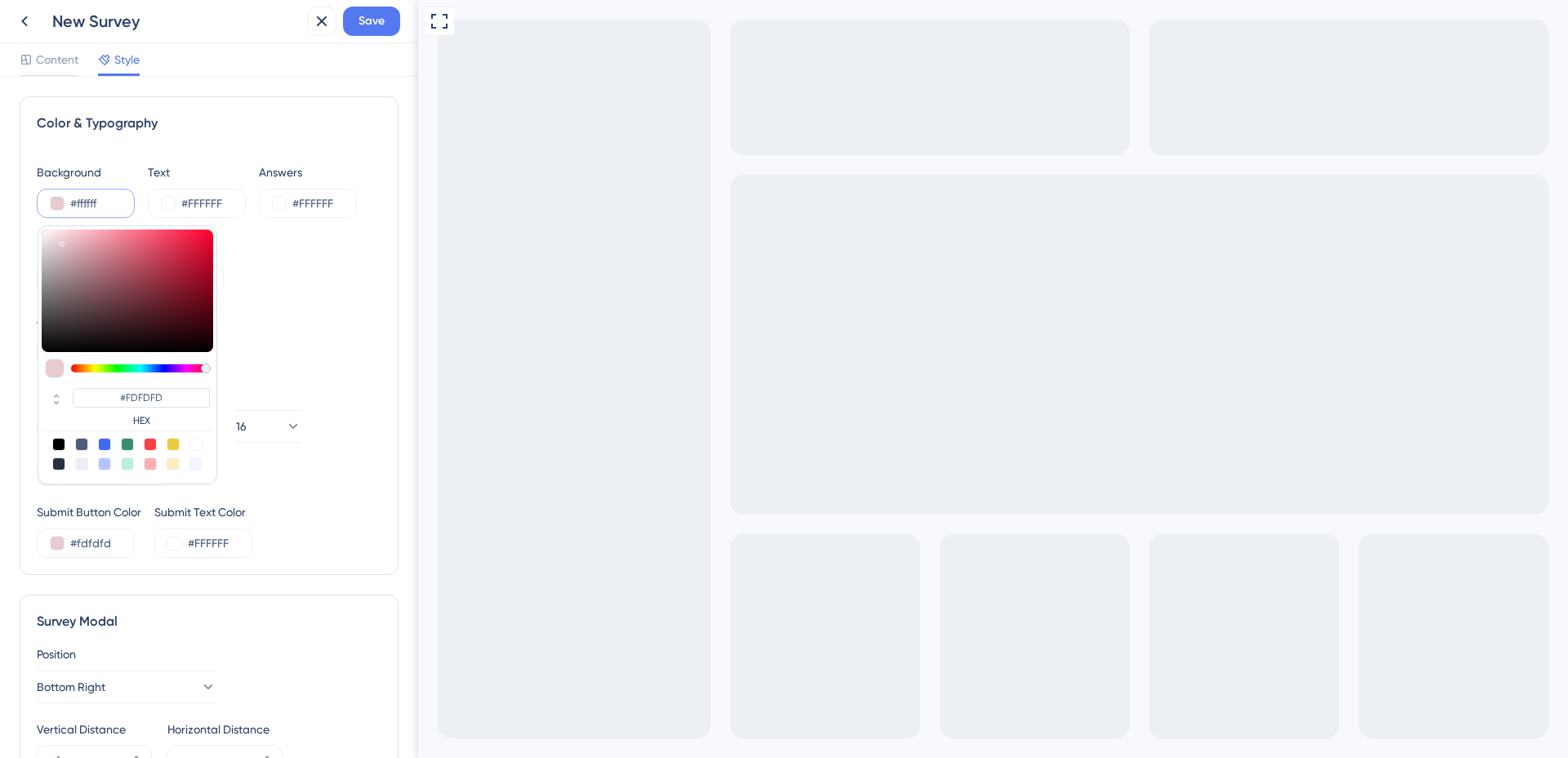
type input "#ffffff"
type input "#FFFFFF"
drag, startPoint x: 63, startPoint y: 241, endPoint x: 27, endPoint y: 218, distance: 42.7
click at [27, 218] on div "Color & Typography Background #ffffff #FFFFFF HEX Text #FFFFFF Answers #FFFFFF …" at bounding box center [209, 335] width 379 height 478
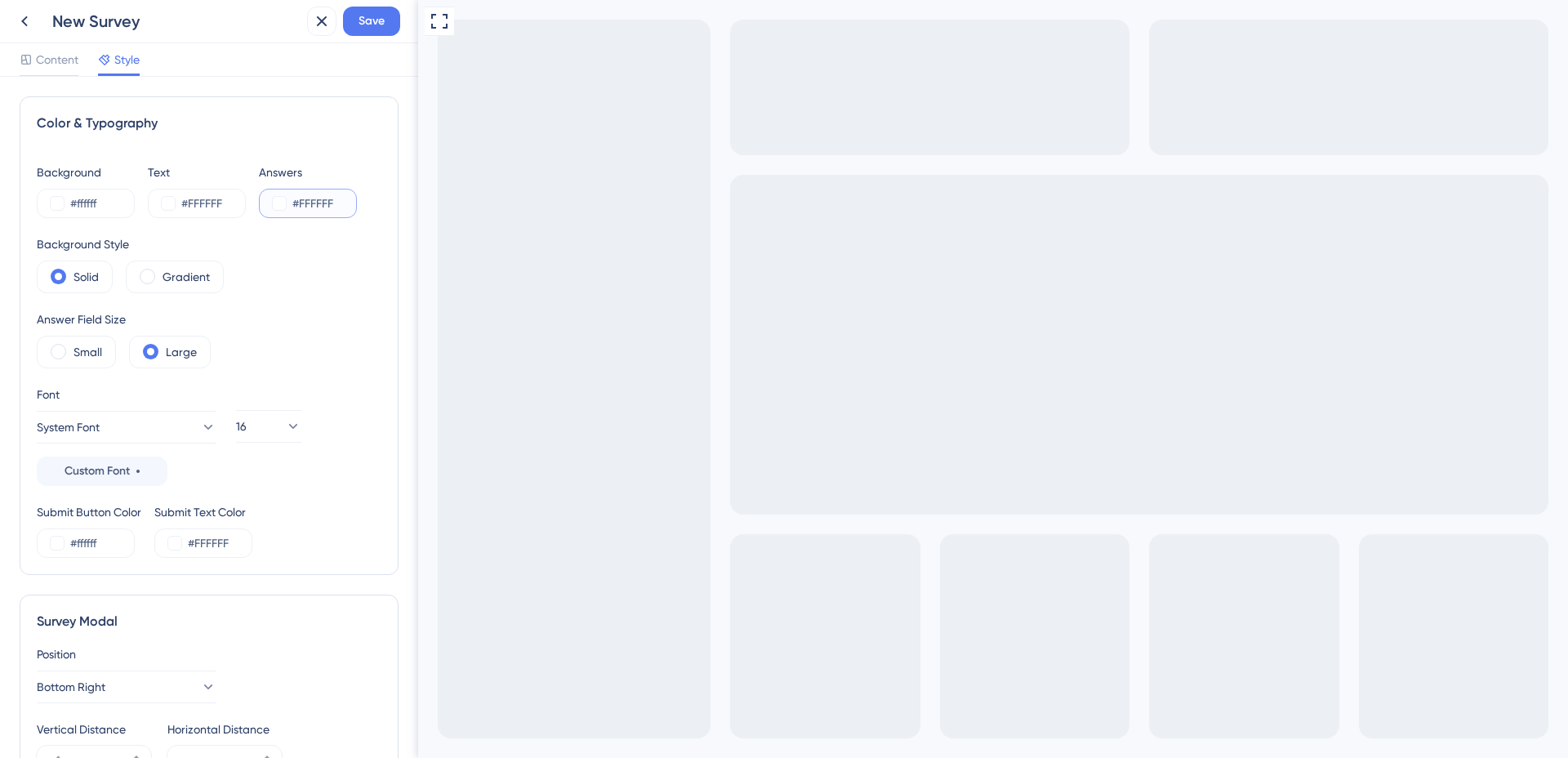
click at [293, 206] on input "#FFFFFF" at bounding box center [326, 203] width 67 height 20
click at [277, 204] on button at bounding box center [279, 204] width 13 height 13
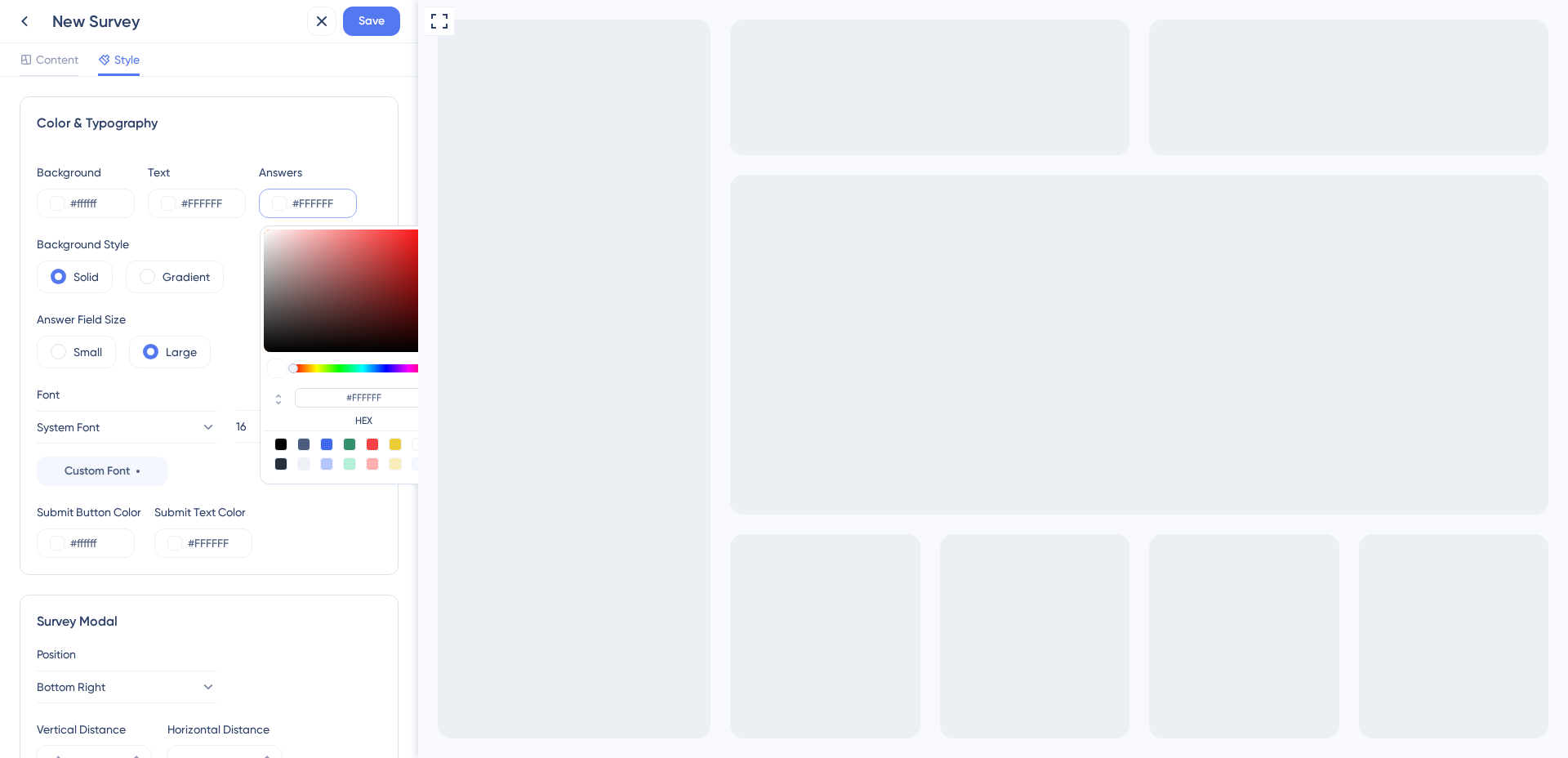
type input "#aca7a7"
type input "#ACA7A7"
click at [269, 269] on div at bounding box center [349, 290] width 171 height 122
click at [302, 445] on div at bounding box center [304, 444] width 13 height 13
type input "#4c5c7c"
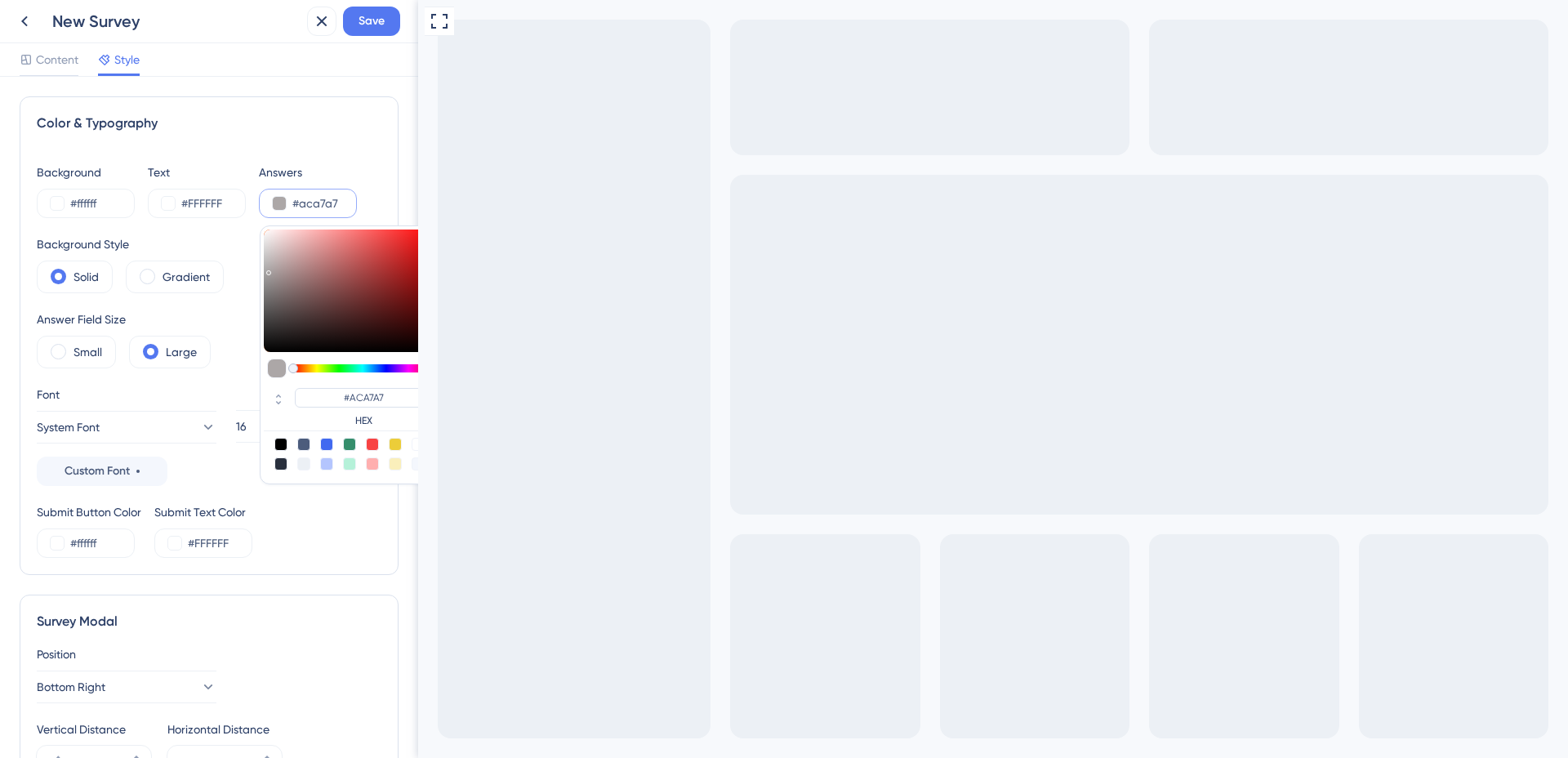
type input "#4C5C7C"
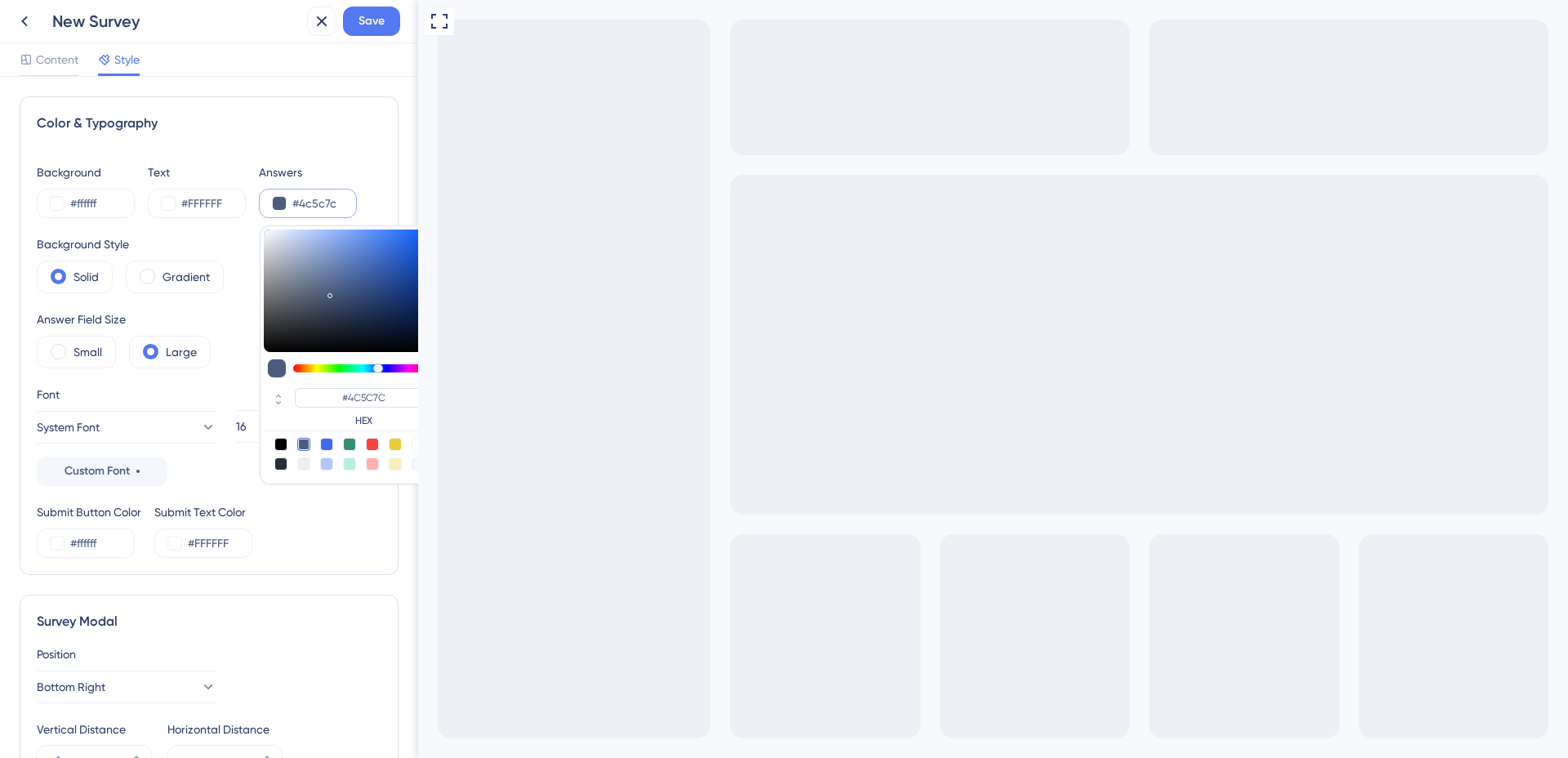
click at [278, 462] on div at bounding box center [281, 464] width 13 height 13
type input "#29303d"
type input "#29303D"
click at [170, 195] on div "#FFFFFF" at bounding box center [196, 203] width 98 height 29
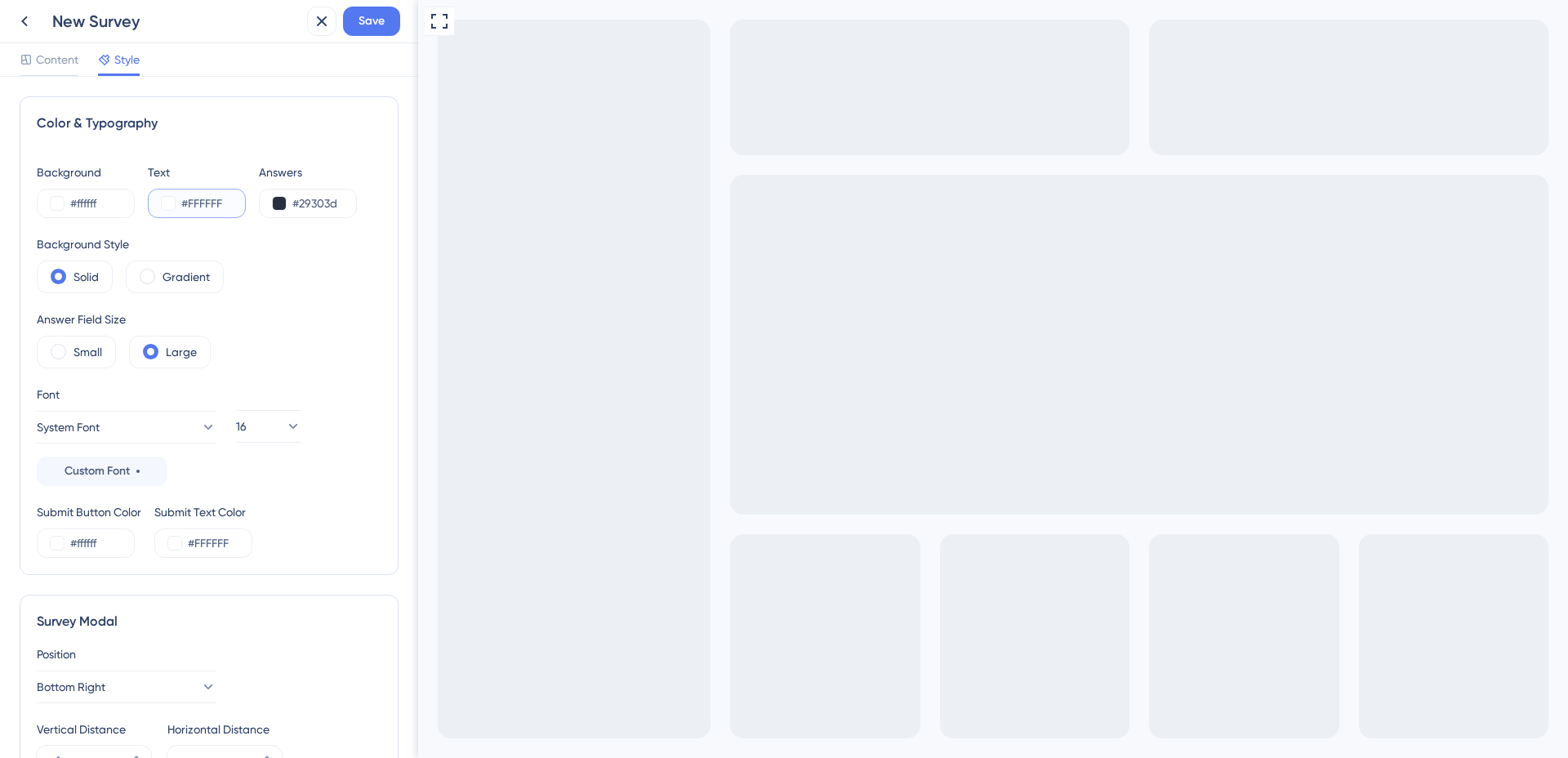
click at [165, 206] on button at bounding box center [169, 204] width 13 height 13
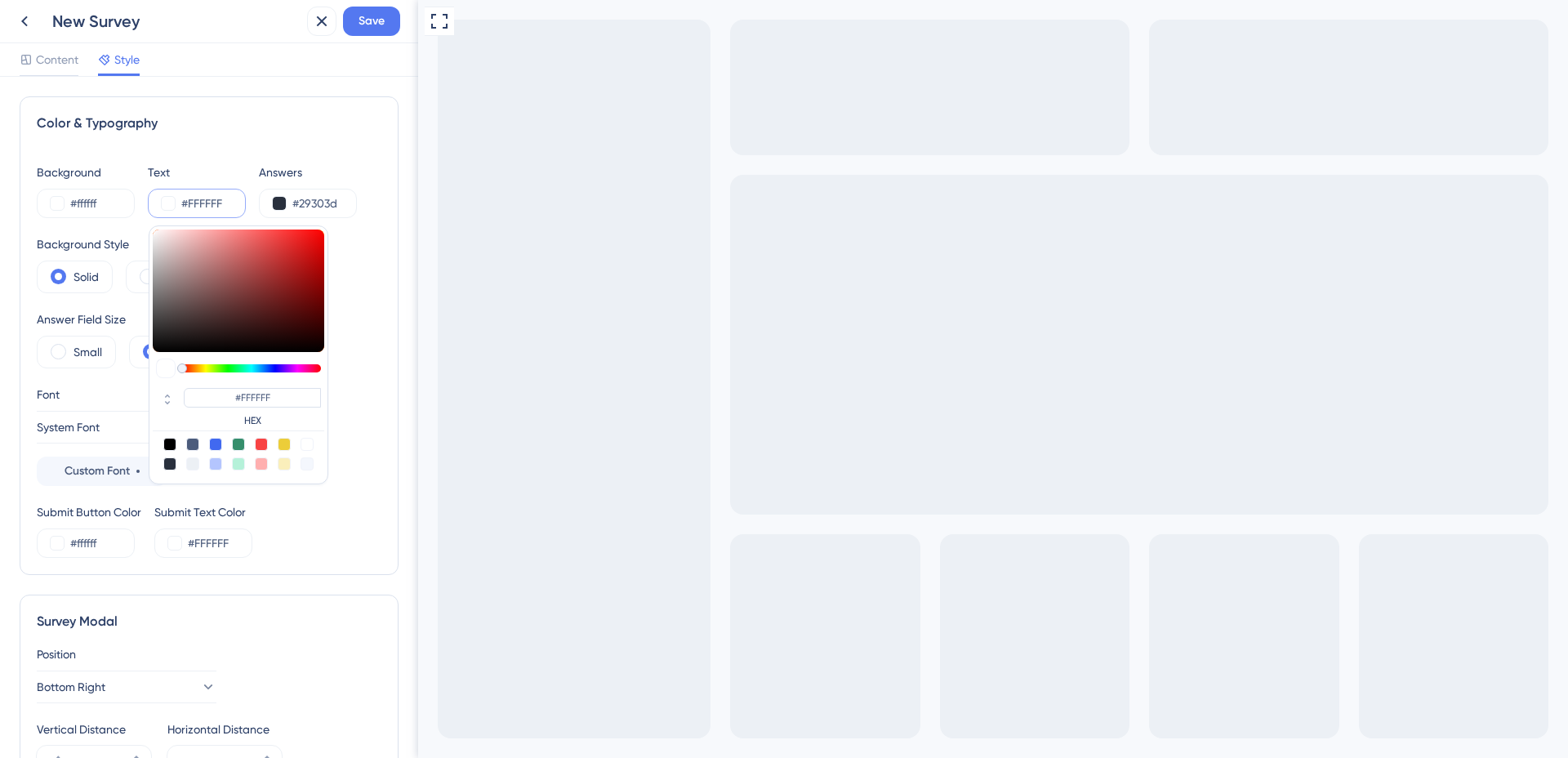
click at [170, 442] on div at bounding box center [170, 444] width 13 height 13
type input "#000000"
click at [245, 143] on div "Color & Typography Background #ffffff Text #000000 #000000 HEX Answers #29303d …" at bounding box center [209, 335] width 379 height 478
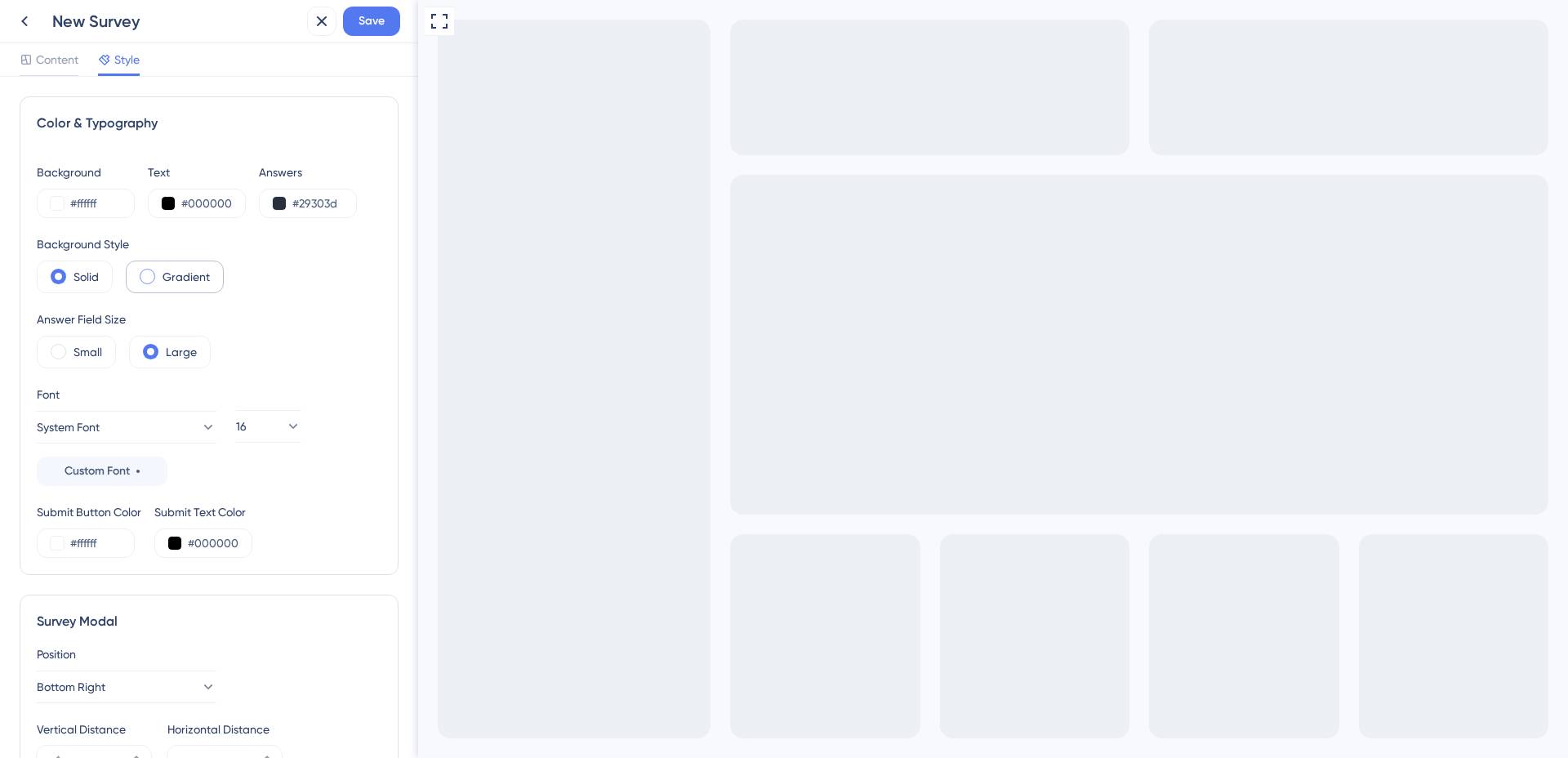
click at [171, 279] on label "Gradient" at bounding box center [187, 277] width 47 height 20
click at [95, 276] on label "Solid" at bounding box center [86, 277] width 26 height 20
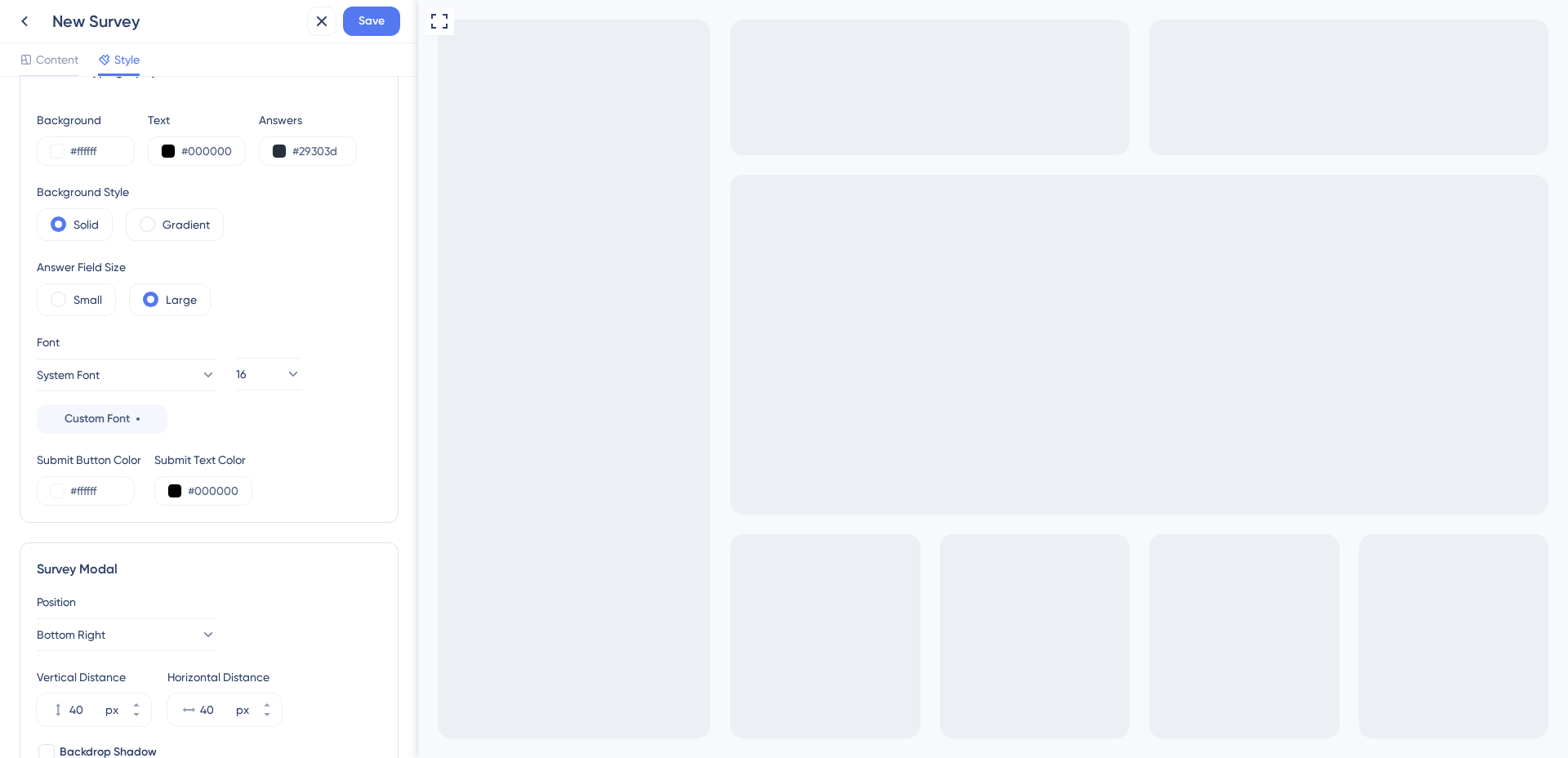
scroll to position [90, 0]
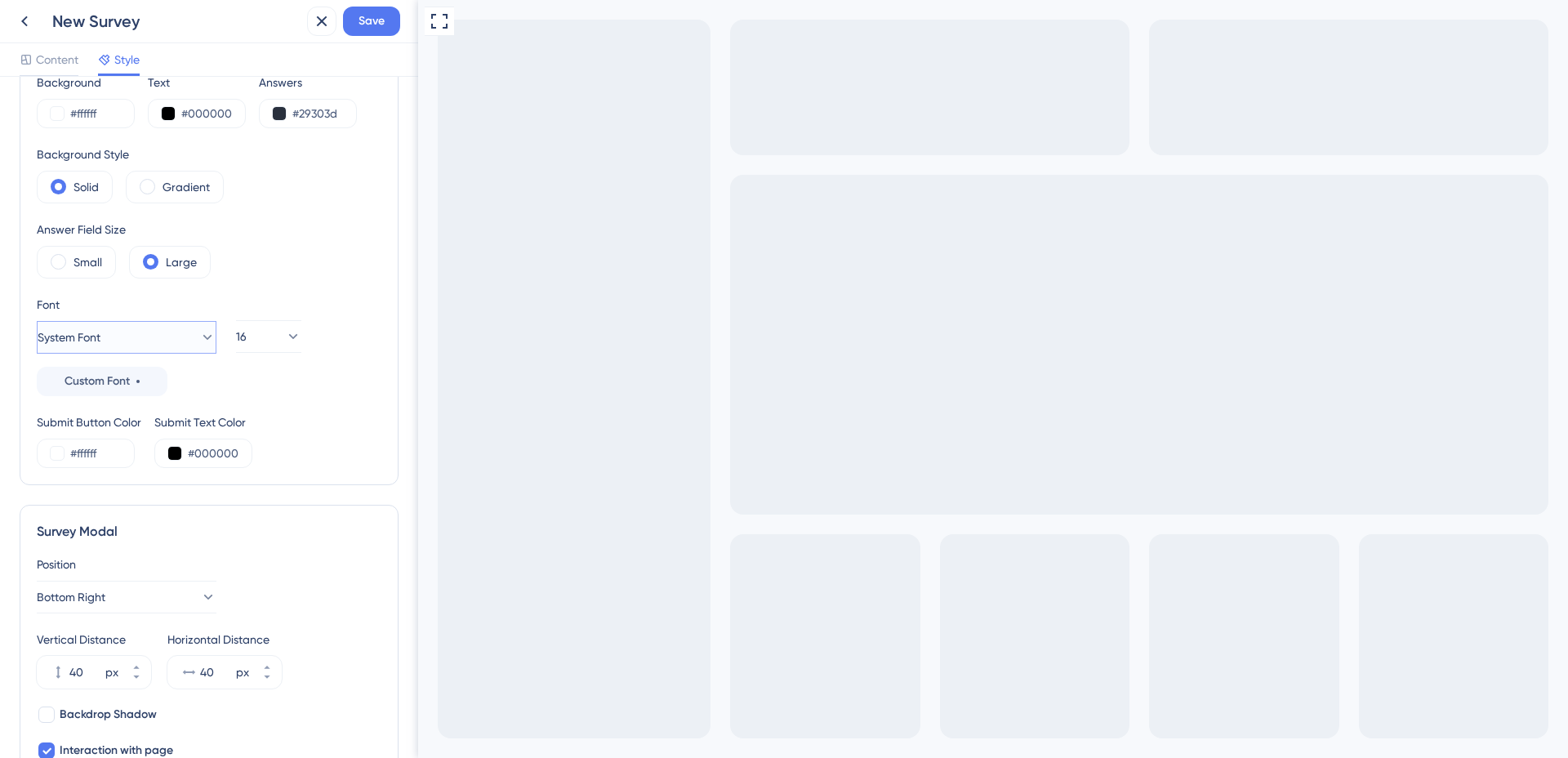
click at [173, 340] on button "System Font" at bounding box center [127, 337] width 180 height 32
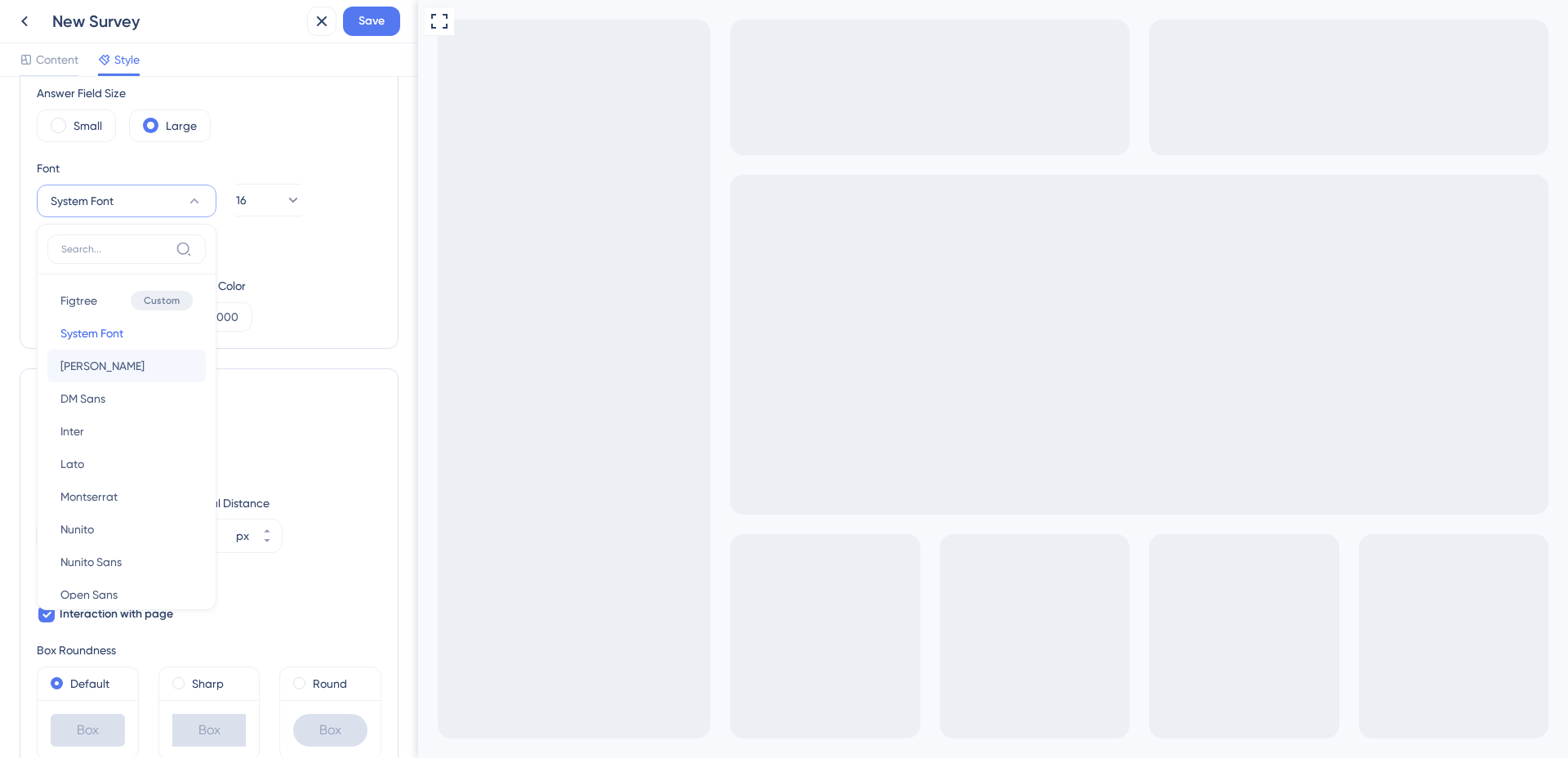
scroll to position [8, 0]
click at [104, 391] on span "DM Sans" at bounding box center [82, 391] width 45 height 20
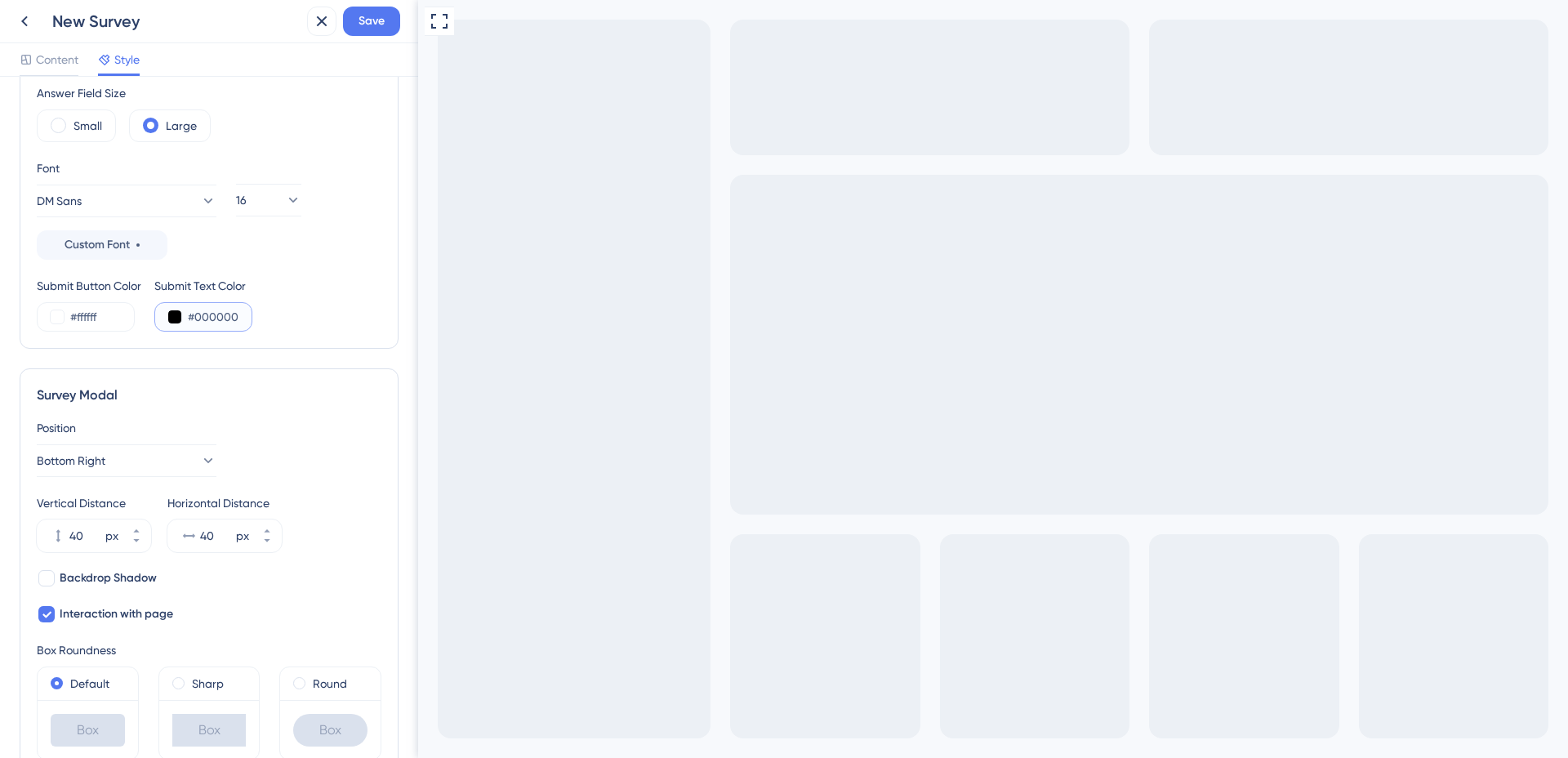
click at [180, 317] on button at bounding box center [175, 317] width 13 height 13
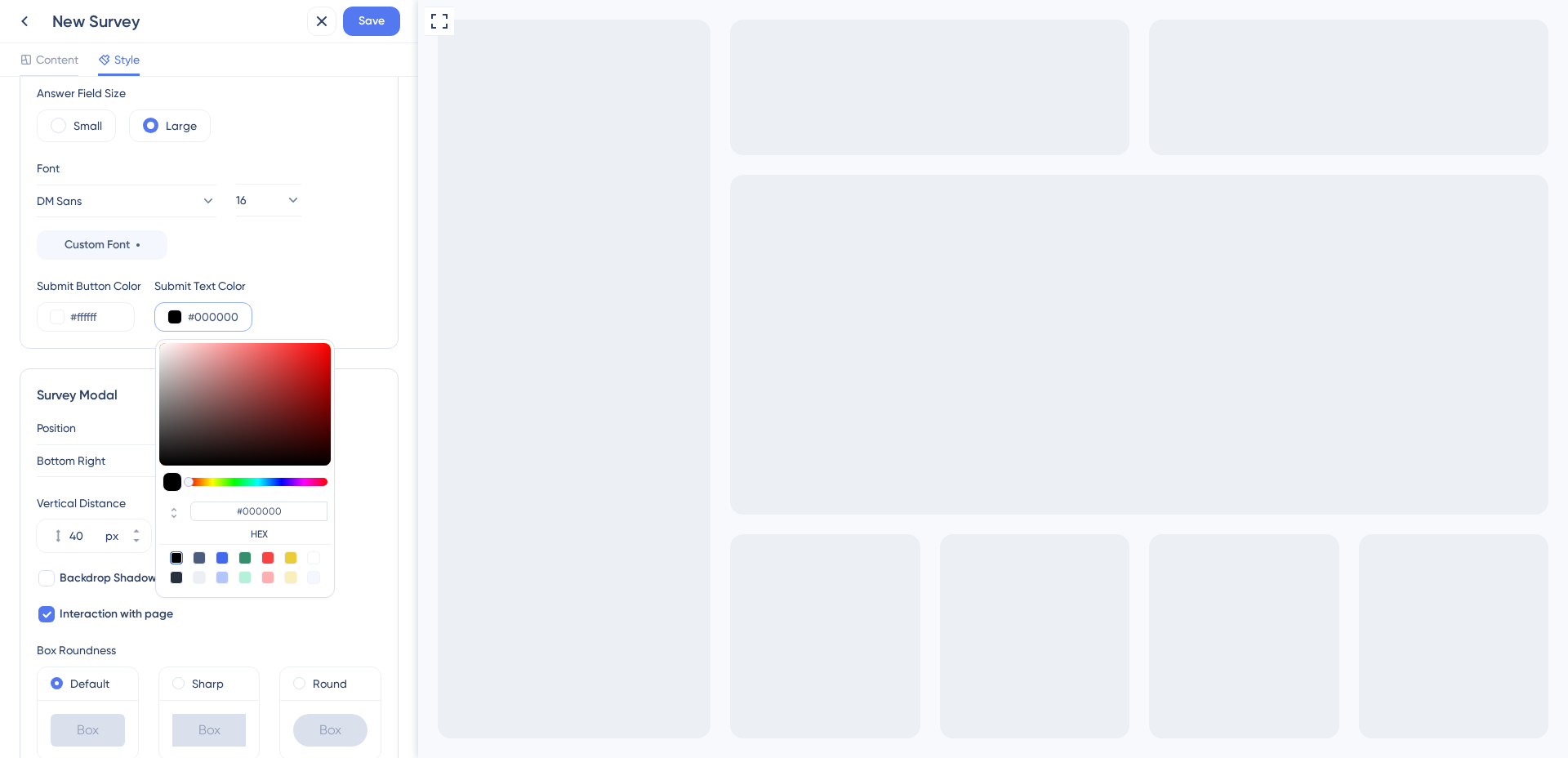
click at [180, 575] on div at bounding box center [176, 578] width 13 height 13
type input "#29303d"
type input "#29303D"
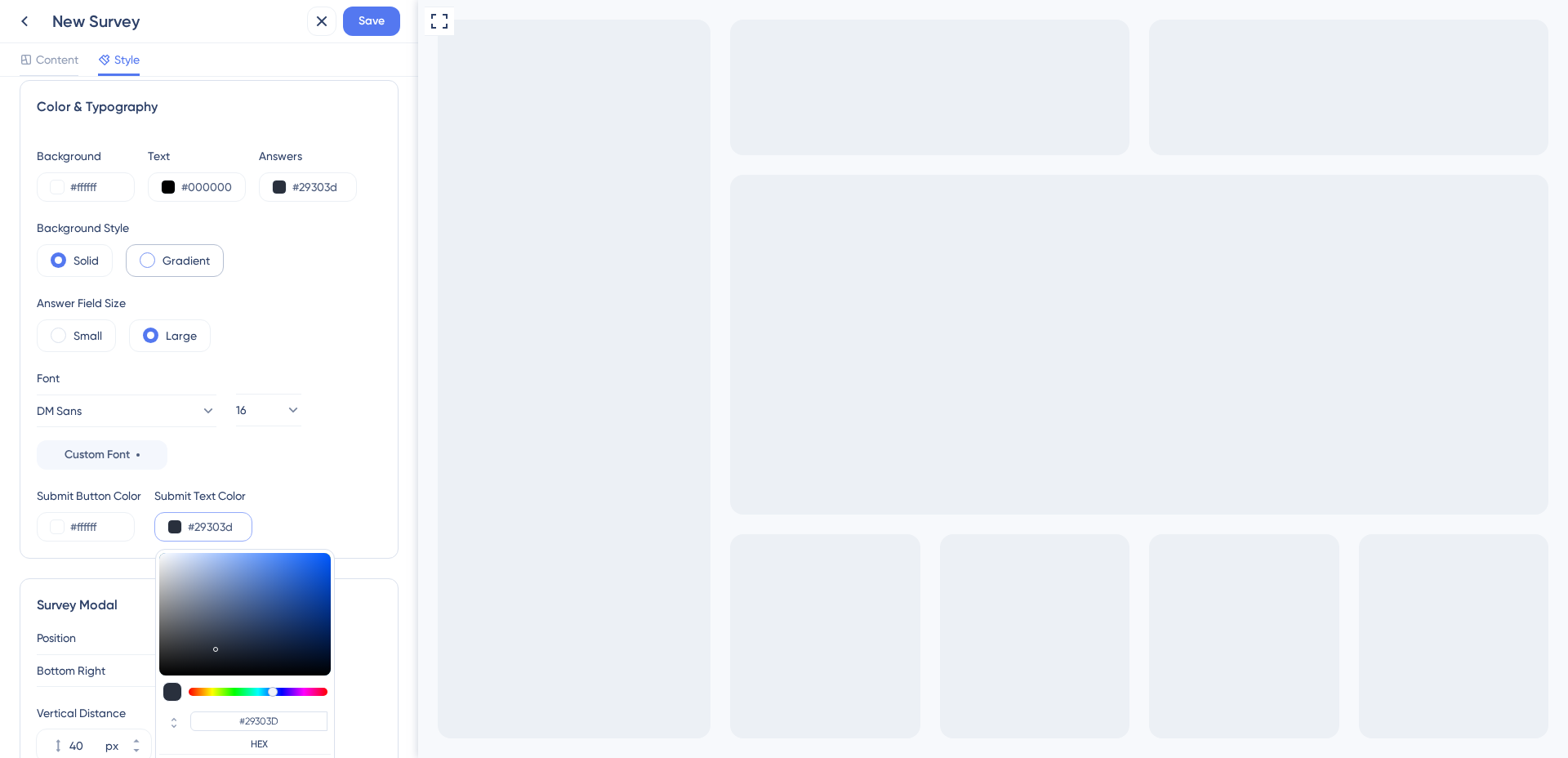
scroll to position [14, 0]
click at [163, 184] on button at bounding box center [169, 190] width 13 height 13
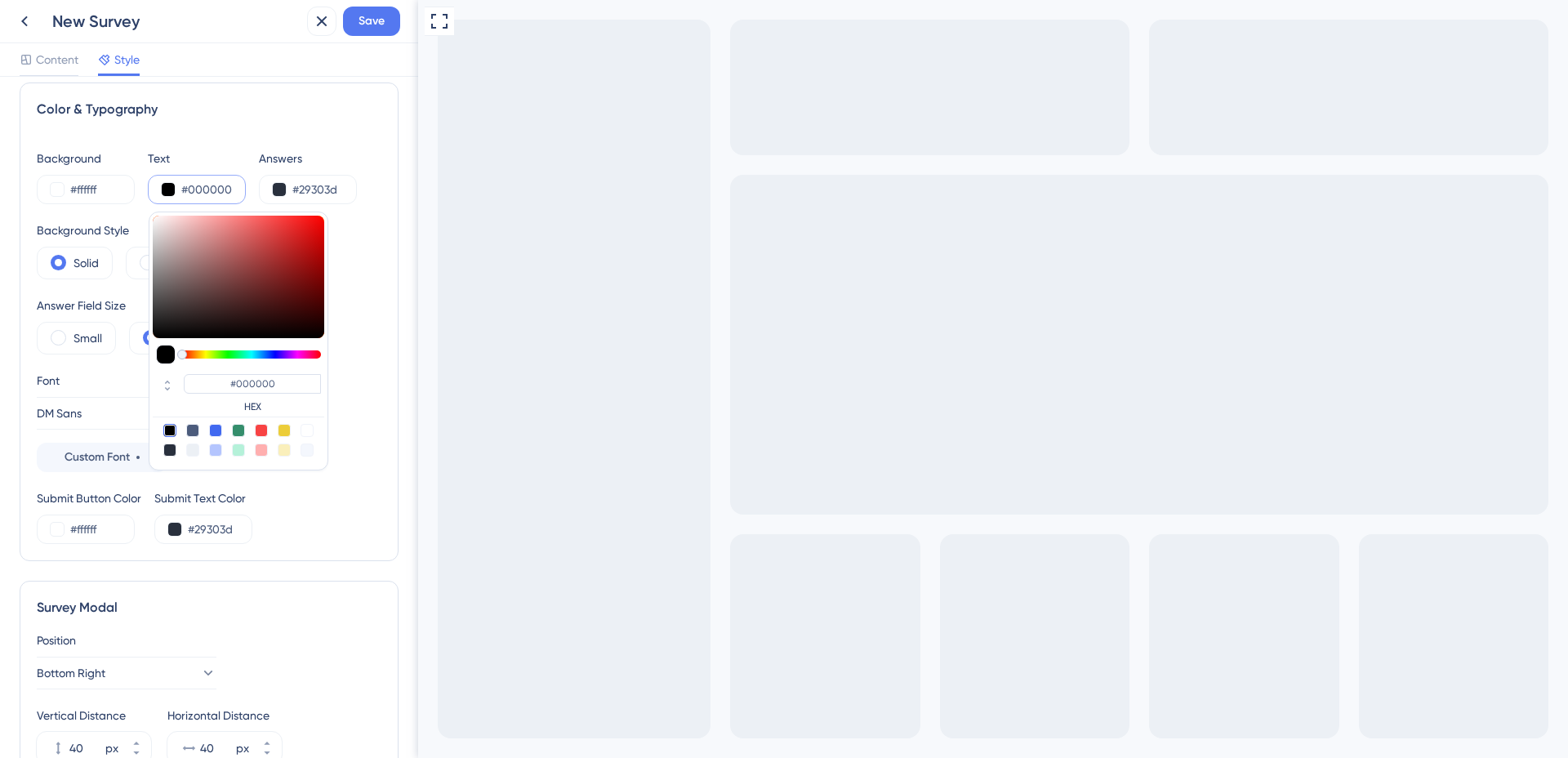
click at [170, 449] on div at bounding box center [170, 450] width 13 height 13
type input "#29303d"
type input "#29303D"
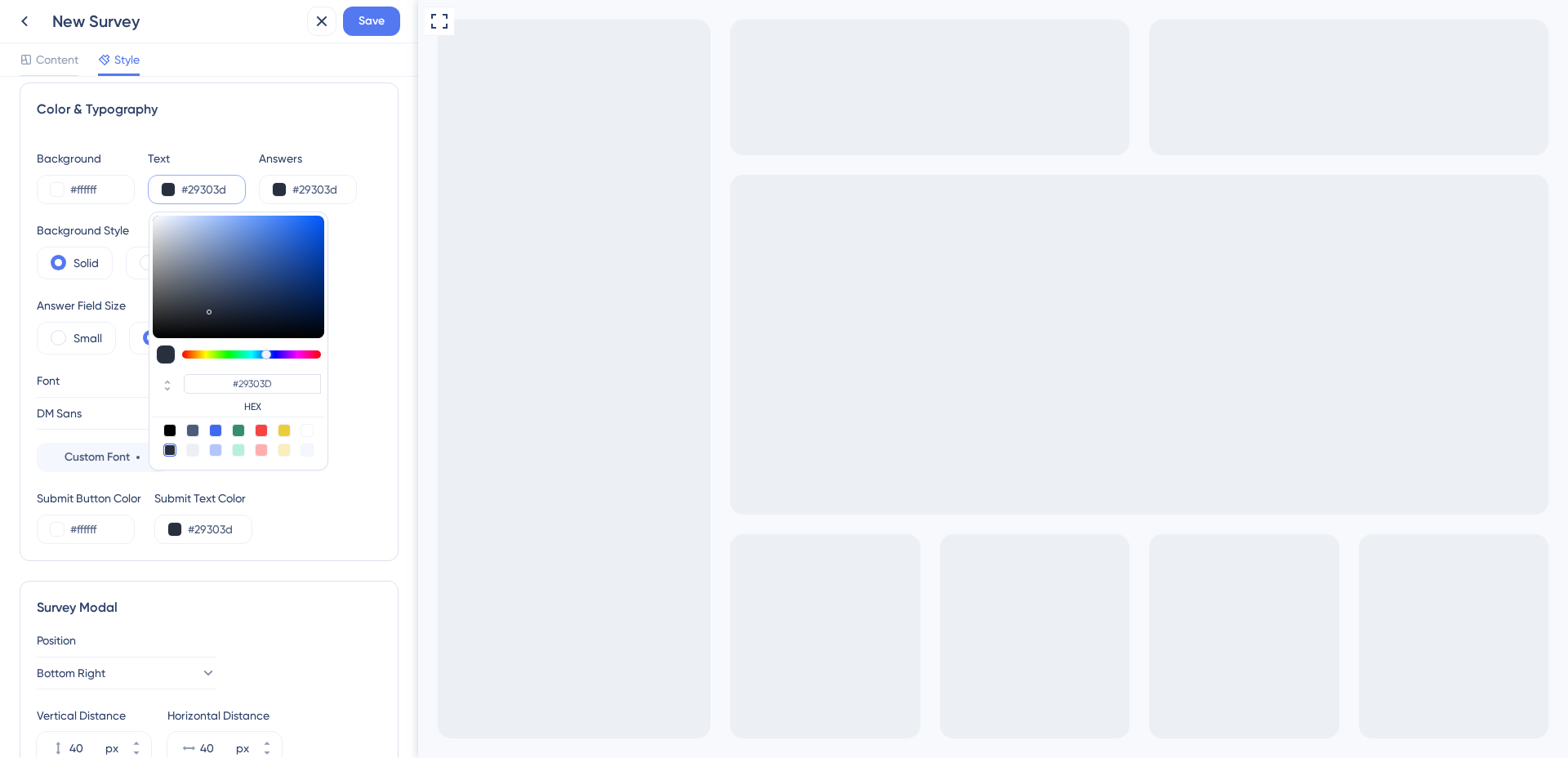
click at [259, 145] on div "Color & Typography Background #ffffff Text #29303d #29303D HEX Answers #29303d …" at bounding box center [209, 321] width 379 height 478
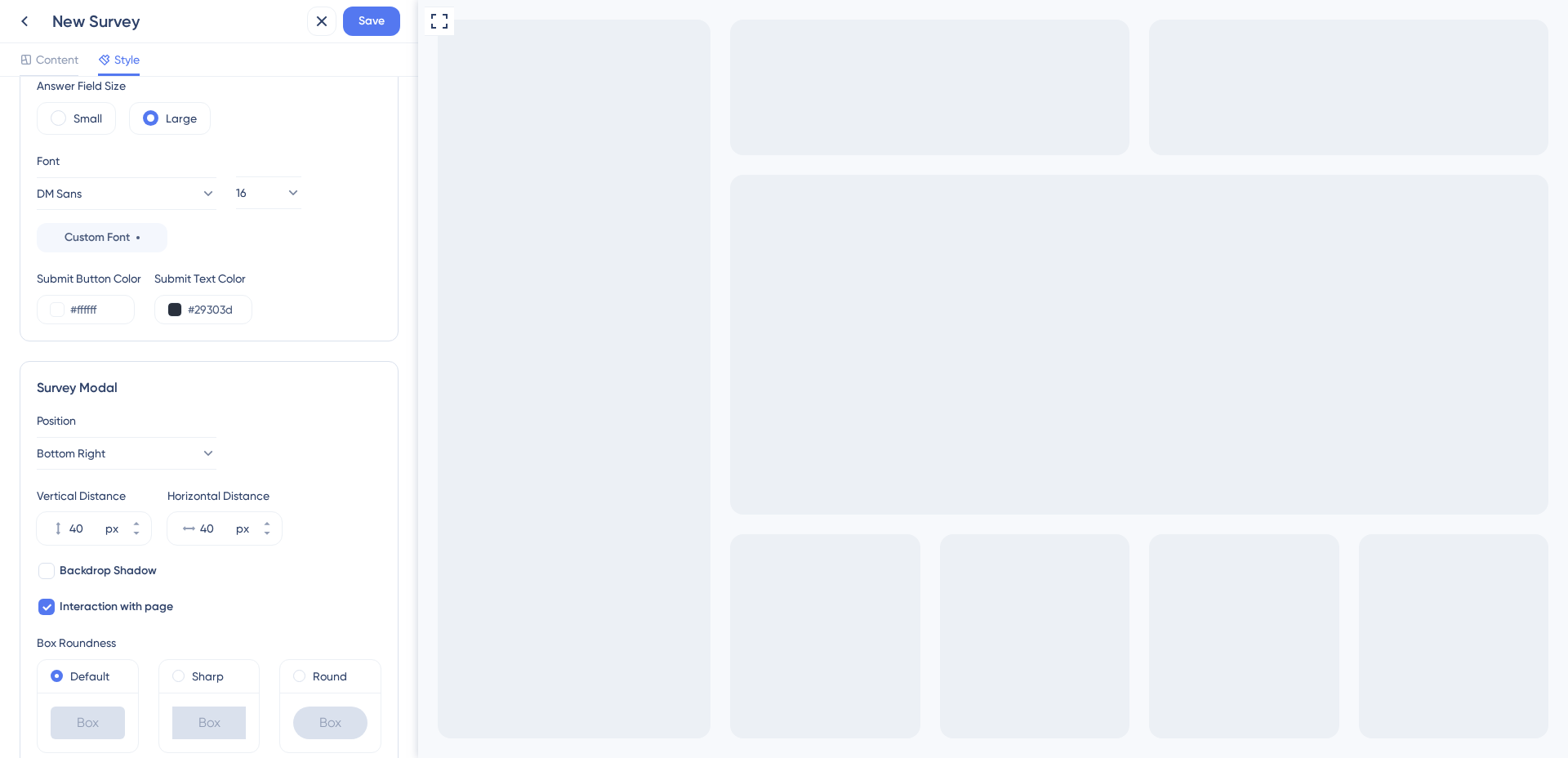
scroll to position [234, 0]
click at [81, 310] on input "#ffffff" at bounding box center [103, 308] width 67 height 20
click at [62, 311] on button at bounding box center [57, 309] width 13 height 13
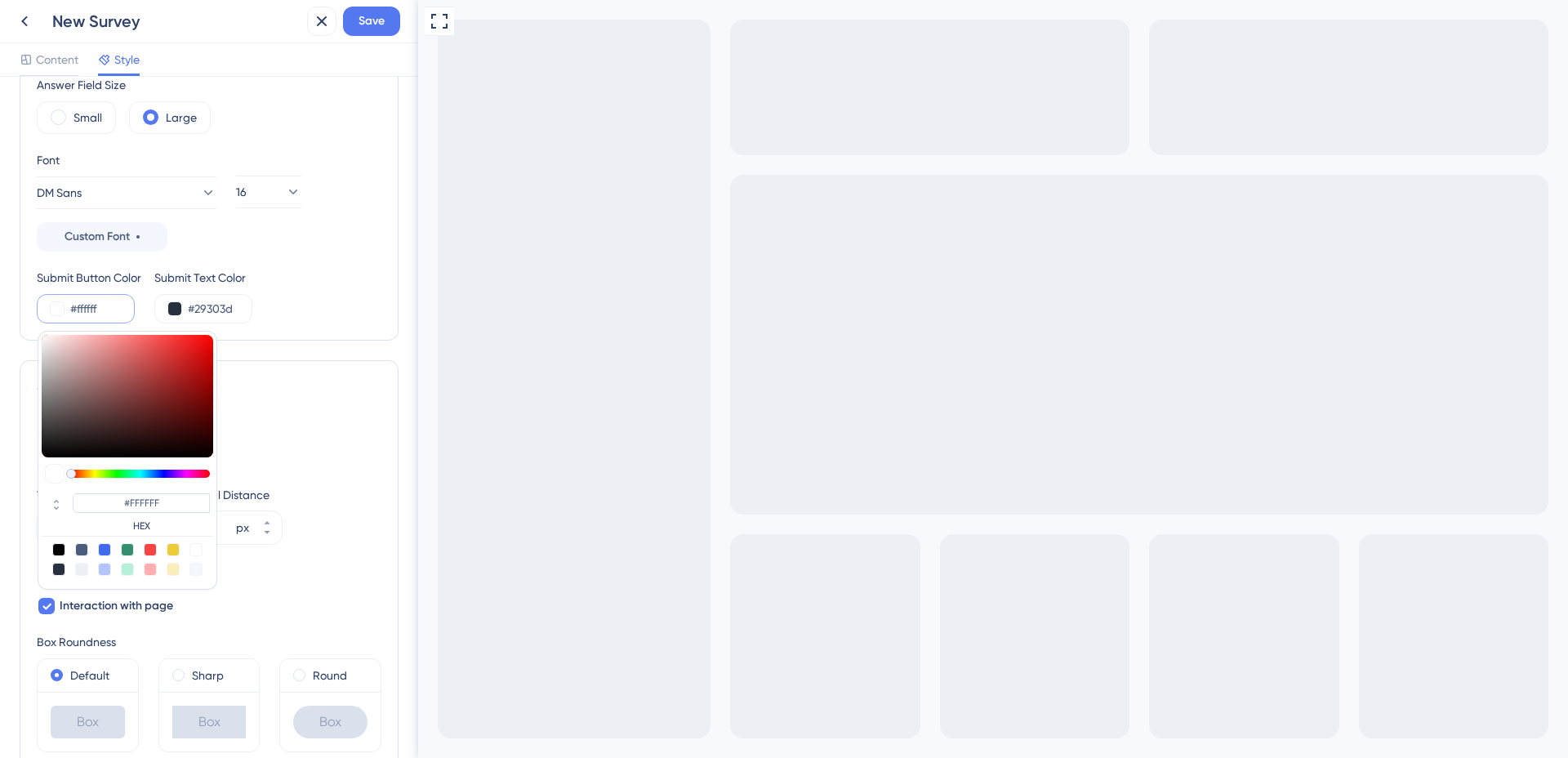
click at [151, 549] on div at bounding box center [151, 550] width 13 height 13
type input "#f84343"
type input "#F84343"
click at [150, 570] on div at bounding box center [151, 569] width 13 height 13
type input "#ffafaf"
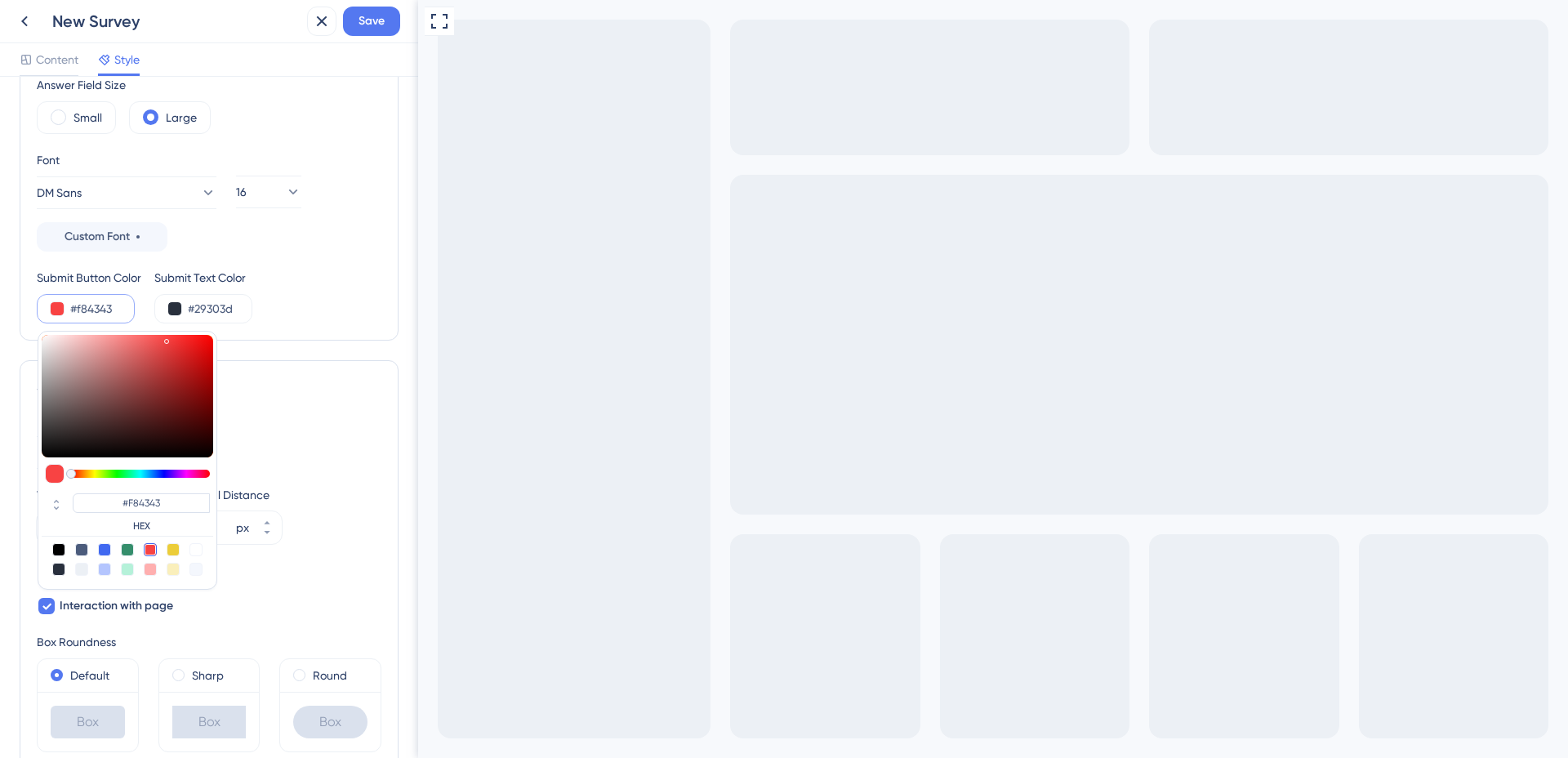
type input "#FFAFAF"
click at [282, 327] on div "Color & Typography Background #ffffff Text #29303d Answers #29303d Background S…" at bounding box center [209, 100] width 379 height 478
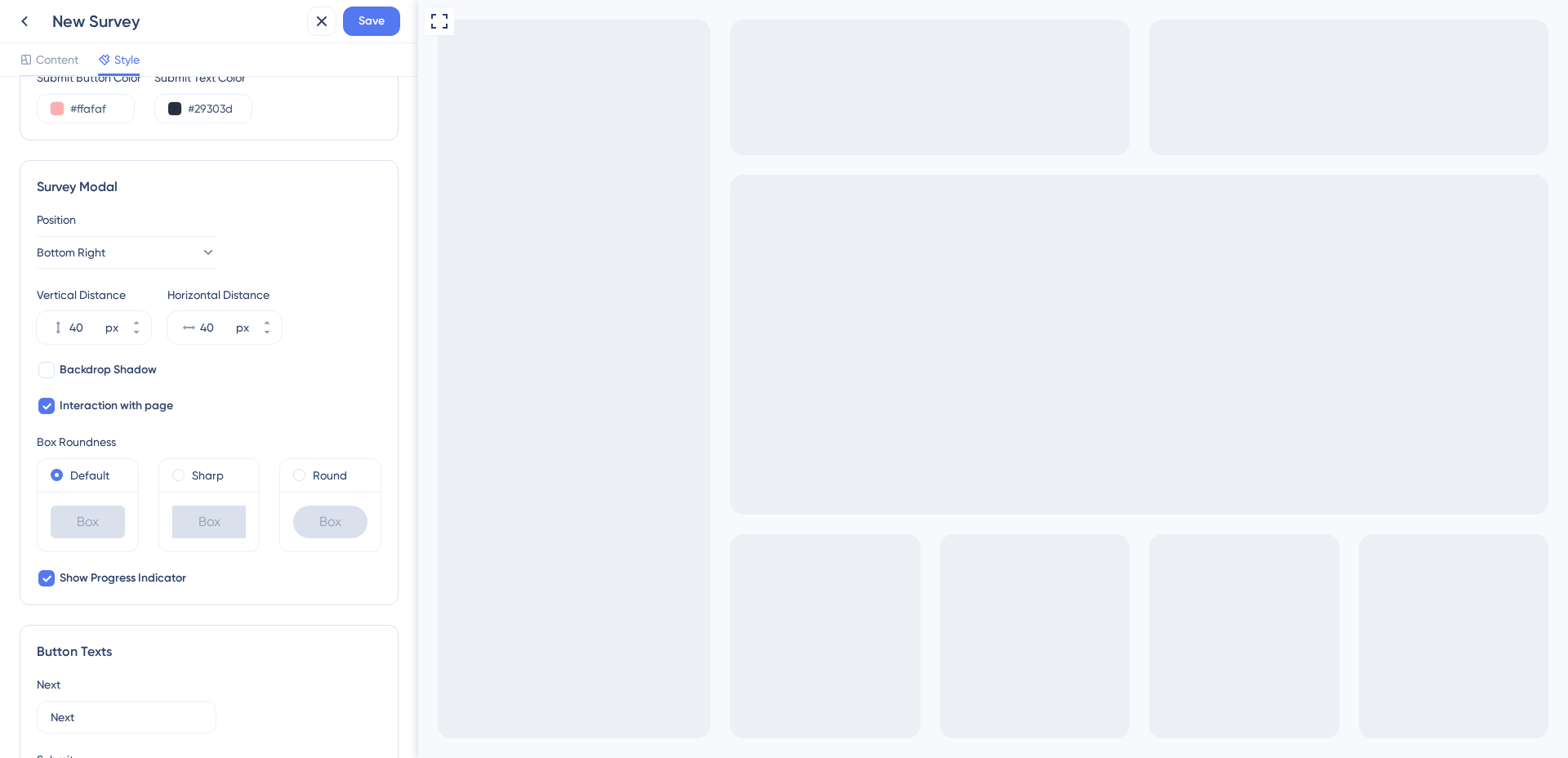
scroll to position [439, 0]
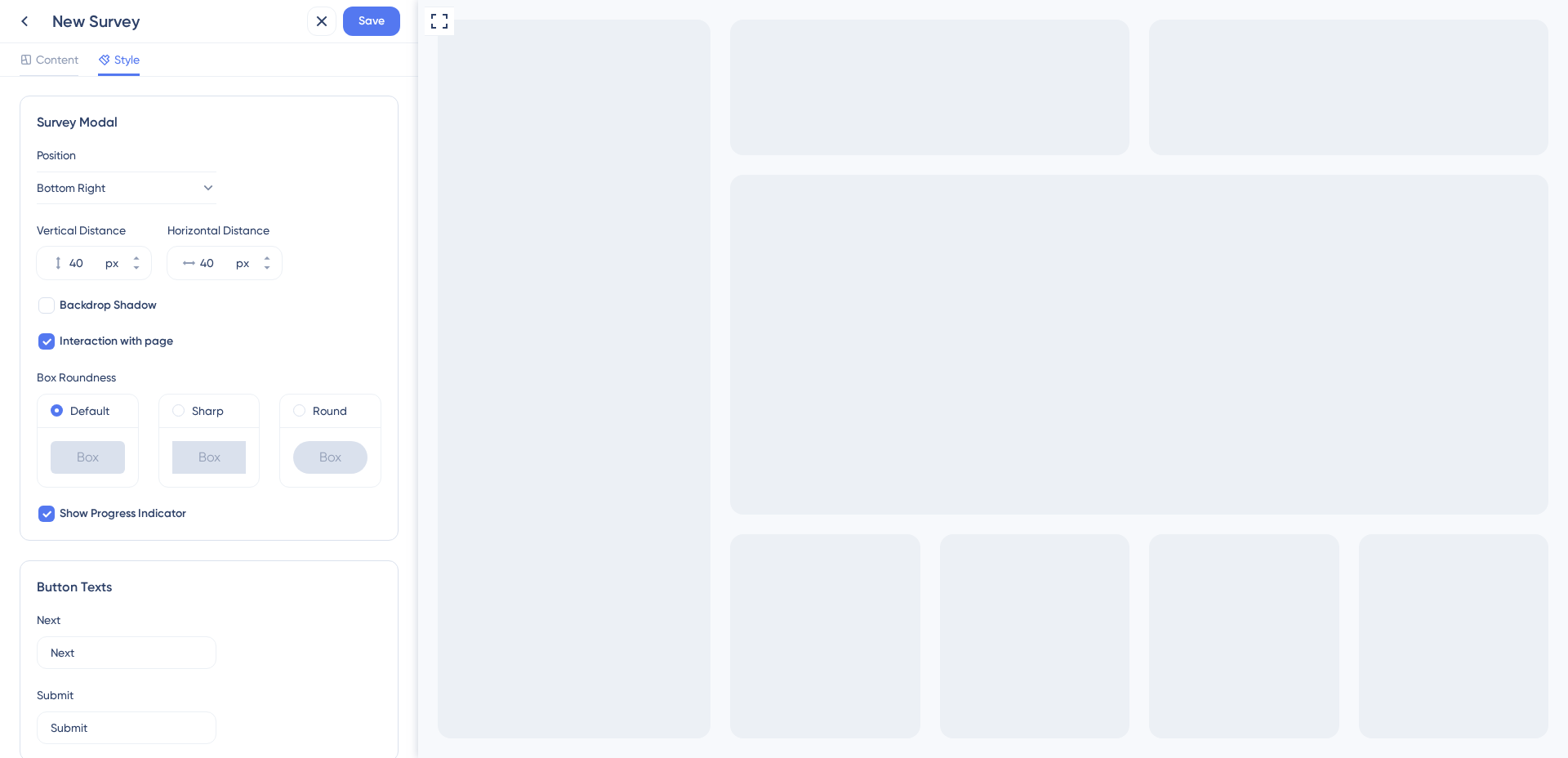
scroll to position [500, 0]
click at [153, 190] on button "Bottom Right" at bounding box center [127, 186] width 180 height 32
click at [124, 230] on div "Center Center" at bounding box center [127, 236] width 133 height 32
click at [132, 186] on button "Center" at bounding box center [127, 186] width 180 height 32
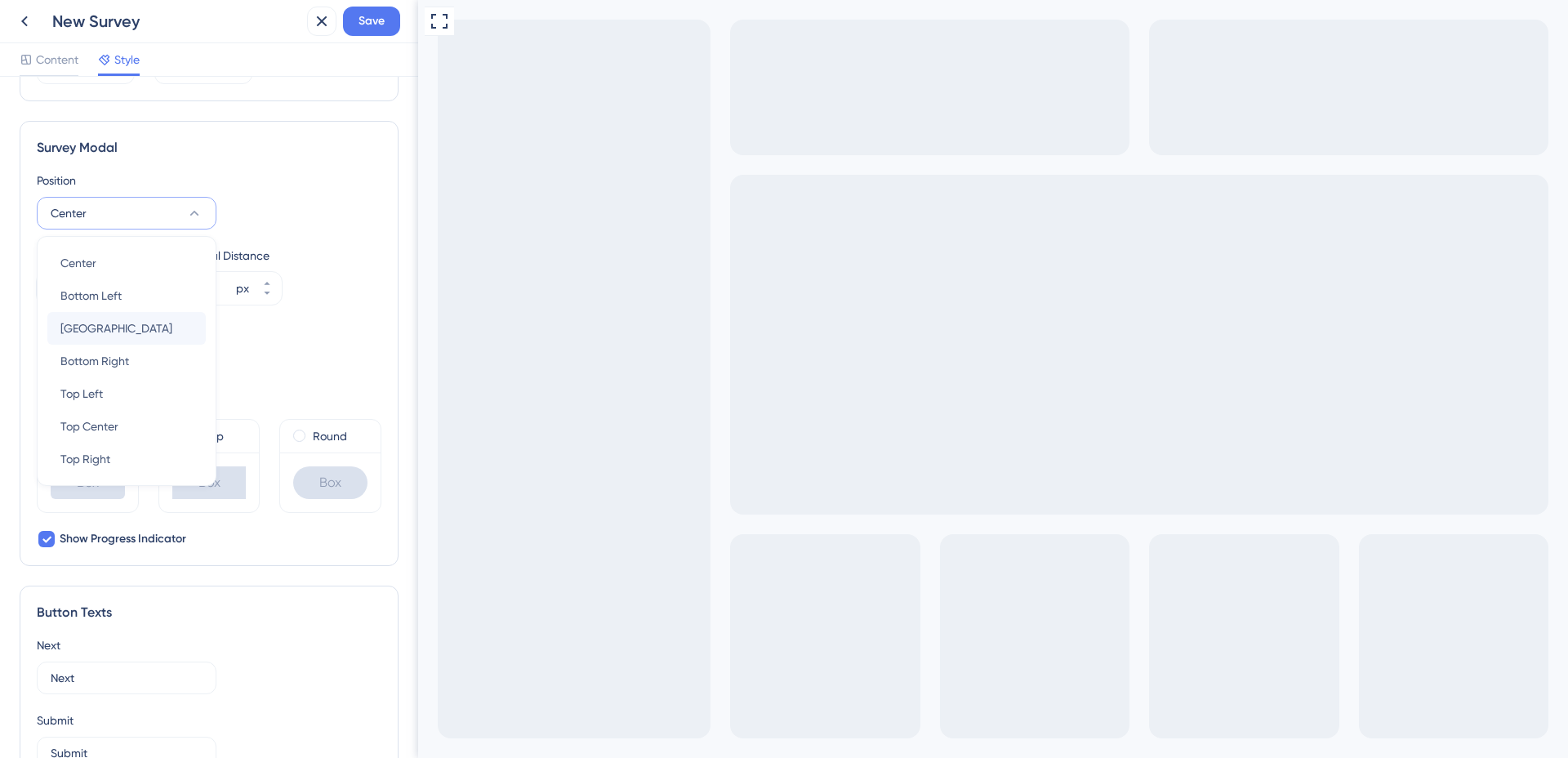
scroll to position [468, 0]
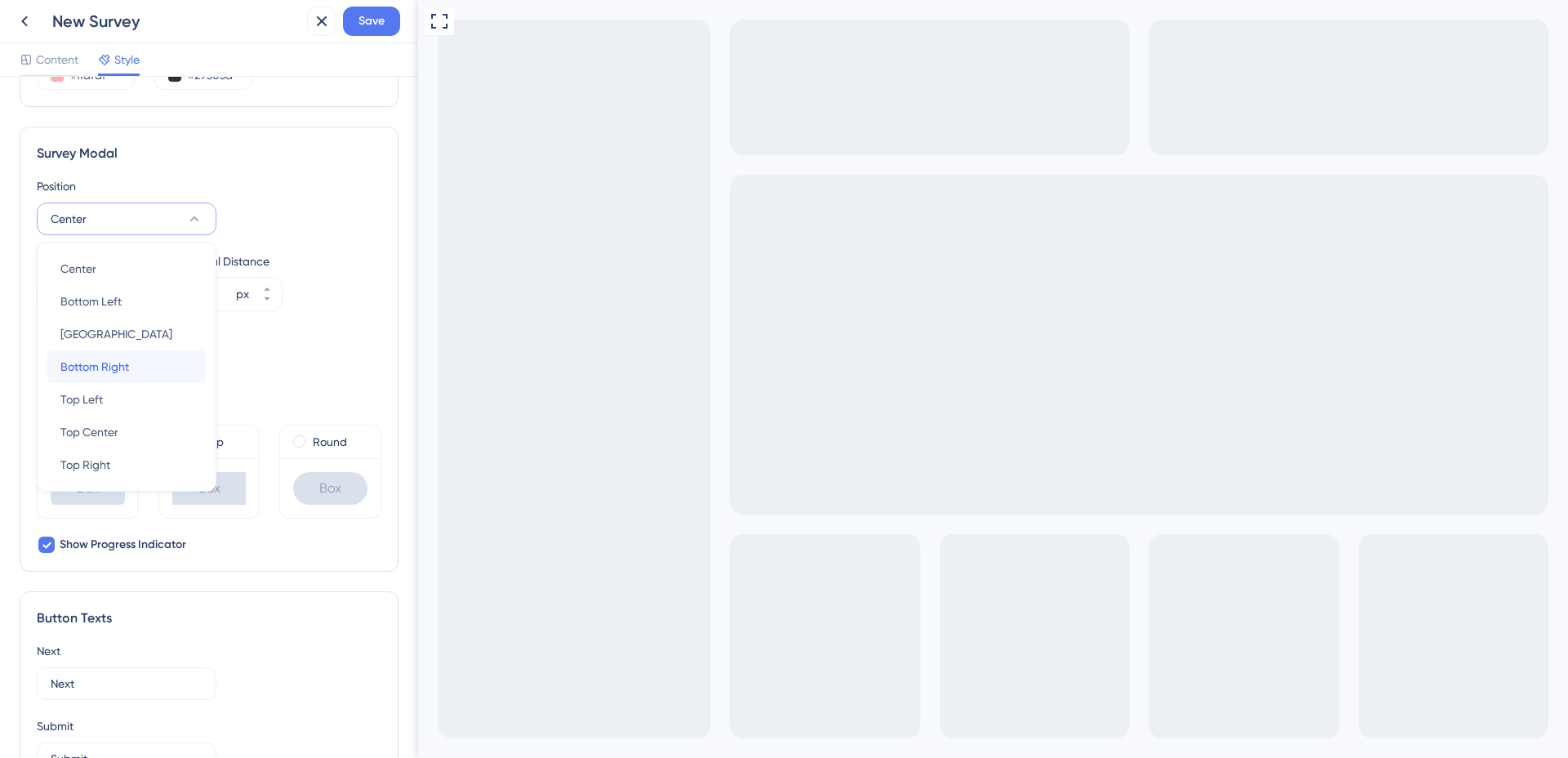
click at [100, 374] on span "Bottom Right" at bounding box center [95, 367] width 68 height 20
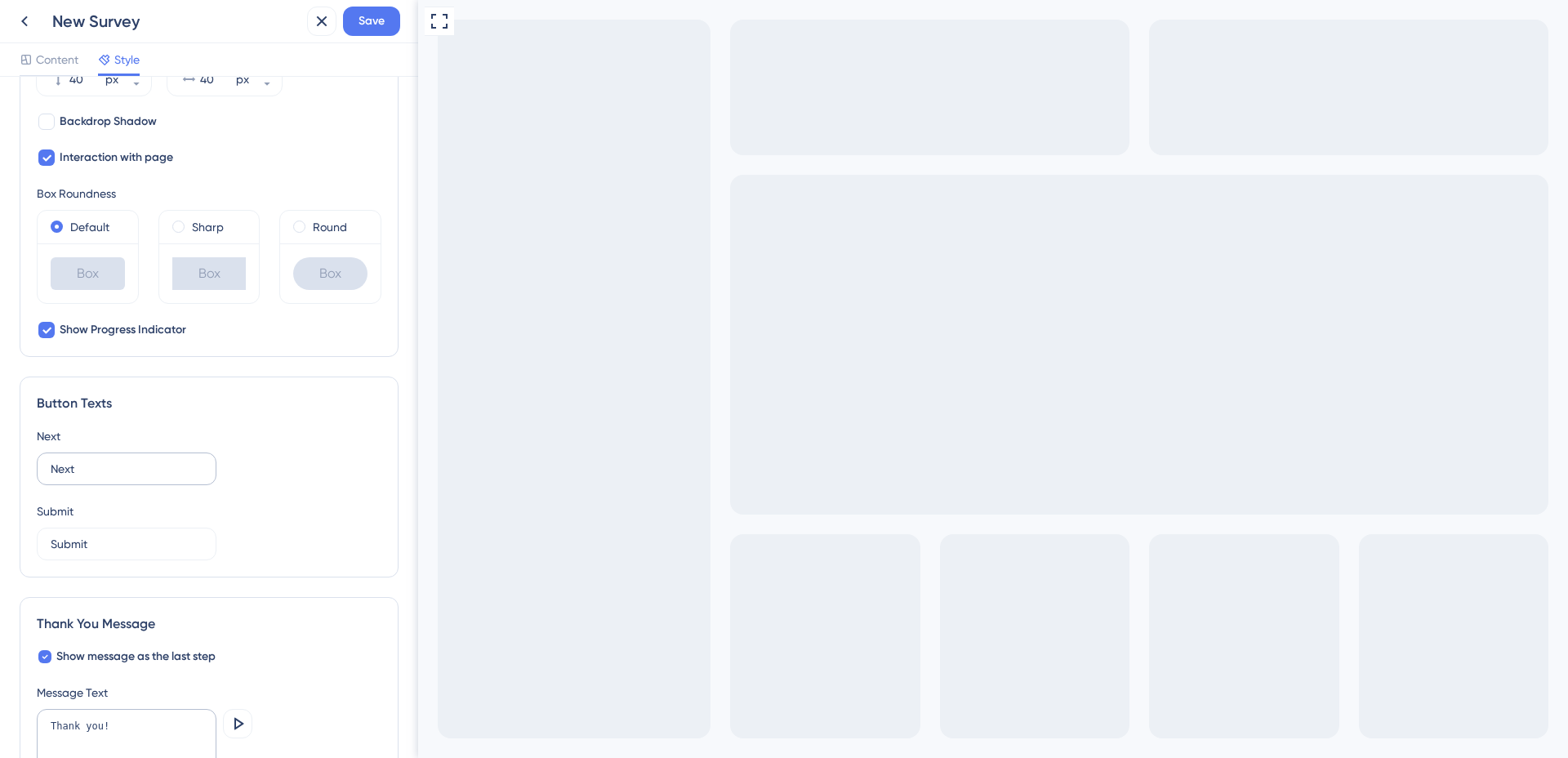
scroll to position [695, 0]
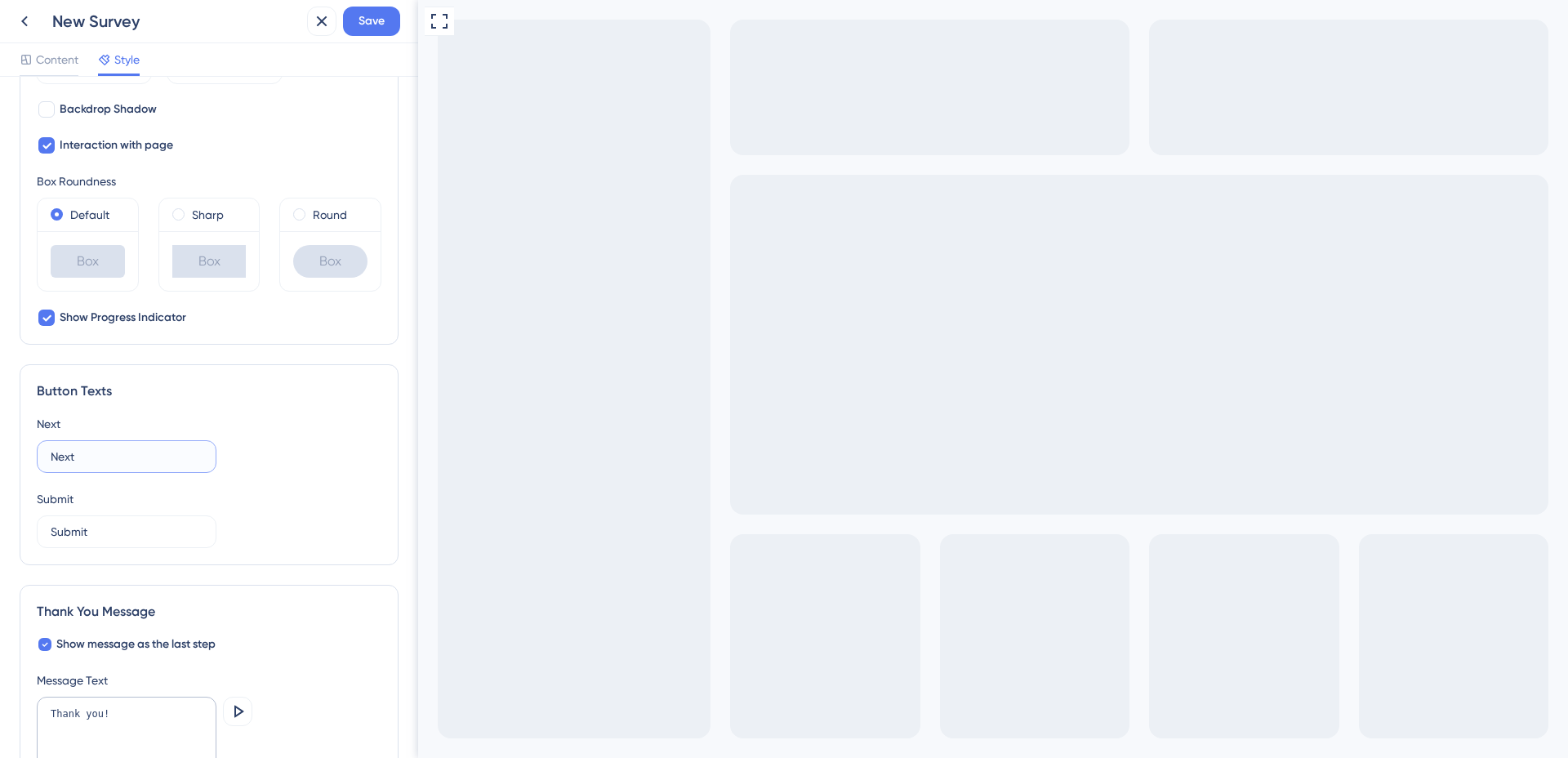
click at [74, 460] on input "Next" at bounding box center [126, 456] width 152 height 18
type input "PRÓXIMO"
click at [74, 530] on input "Submit" at bounding box center [126, 532] width 152 height 18
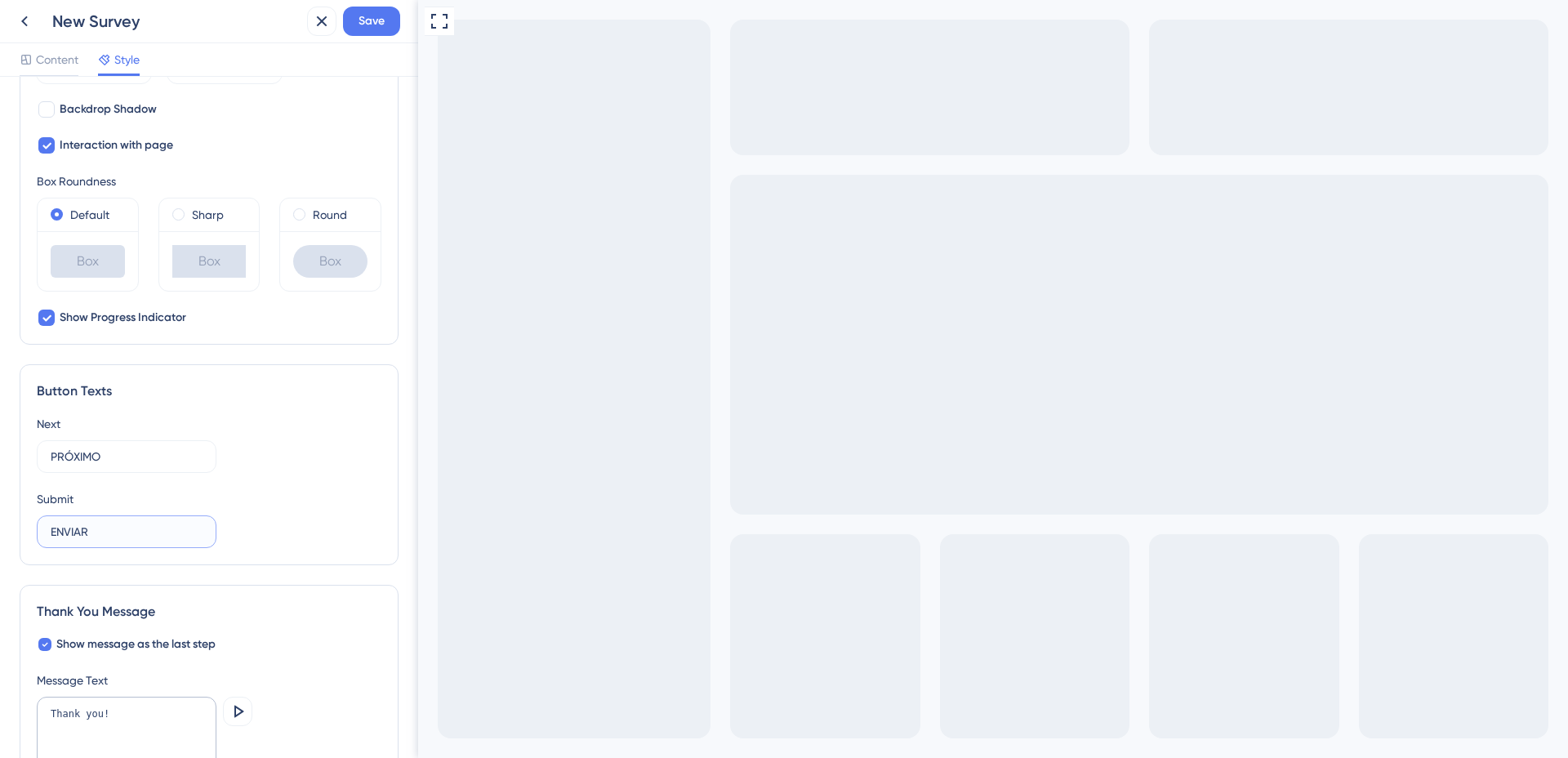
scroll to position [723, 0]
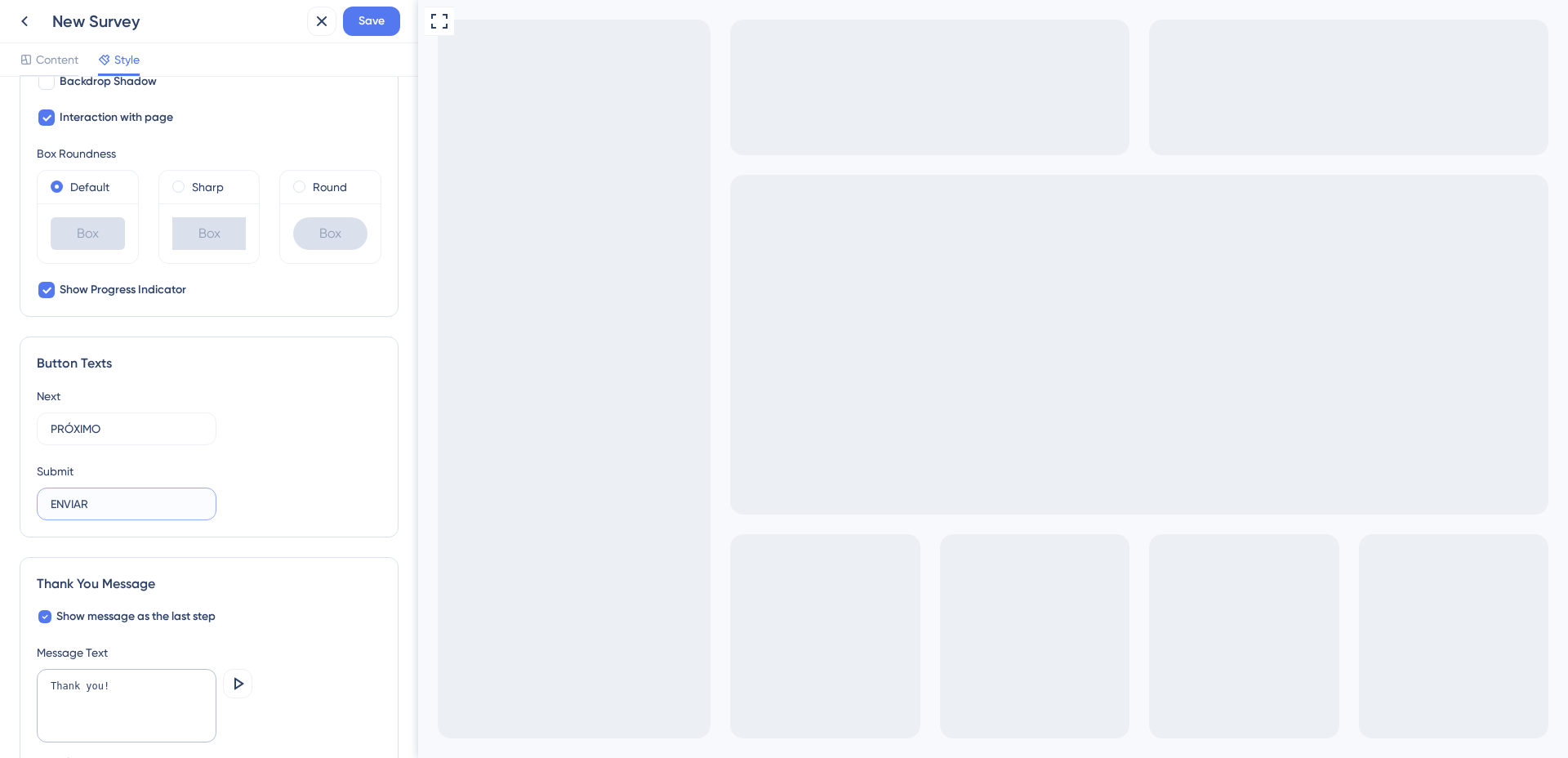
type input "ENVIAR"
click at [102, 690] on textarea "Thank you!" at bounding box center [127, 706] width 180 height 74
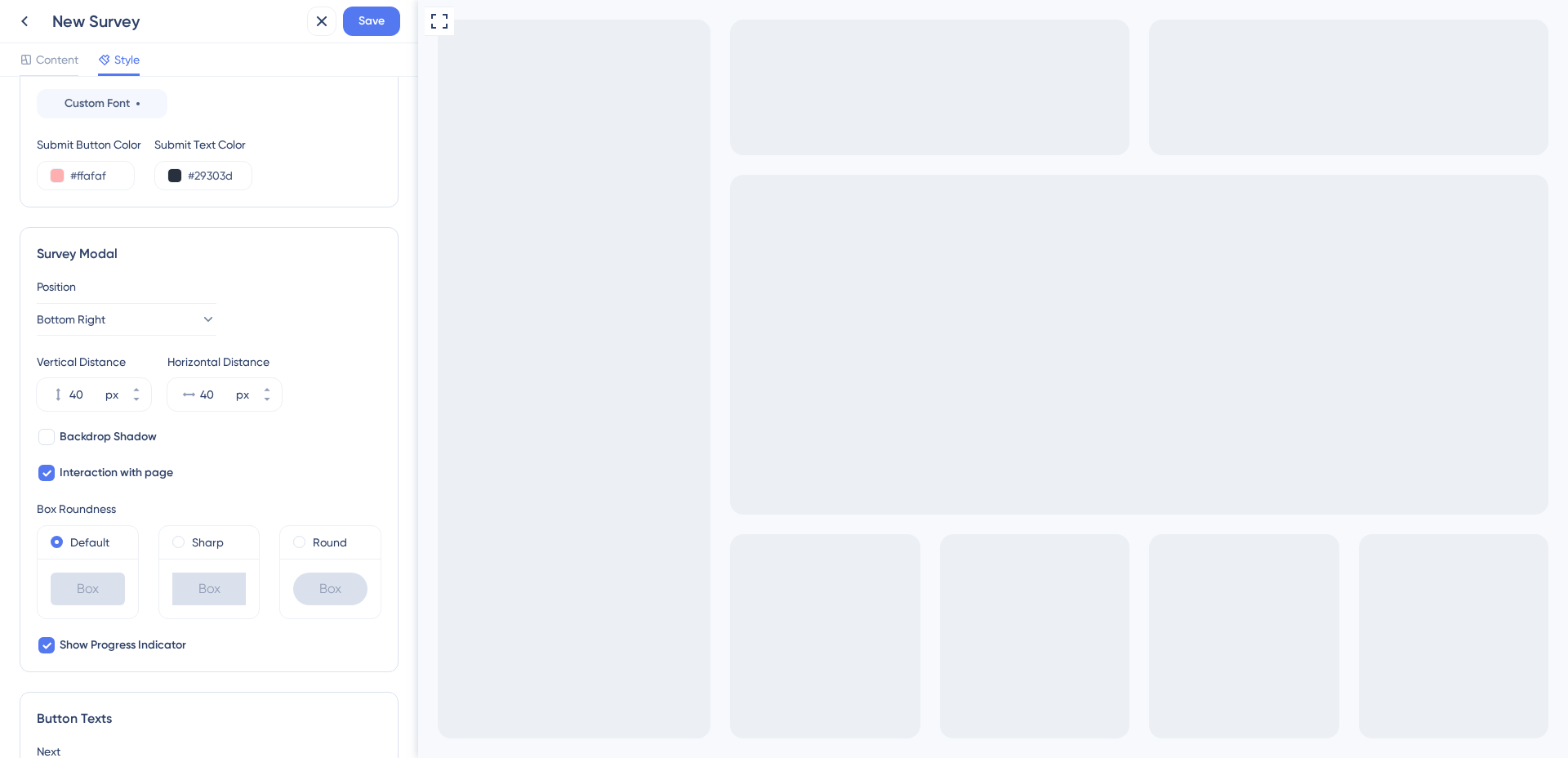
scroll to position [332, 0]
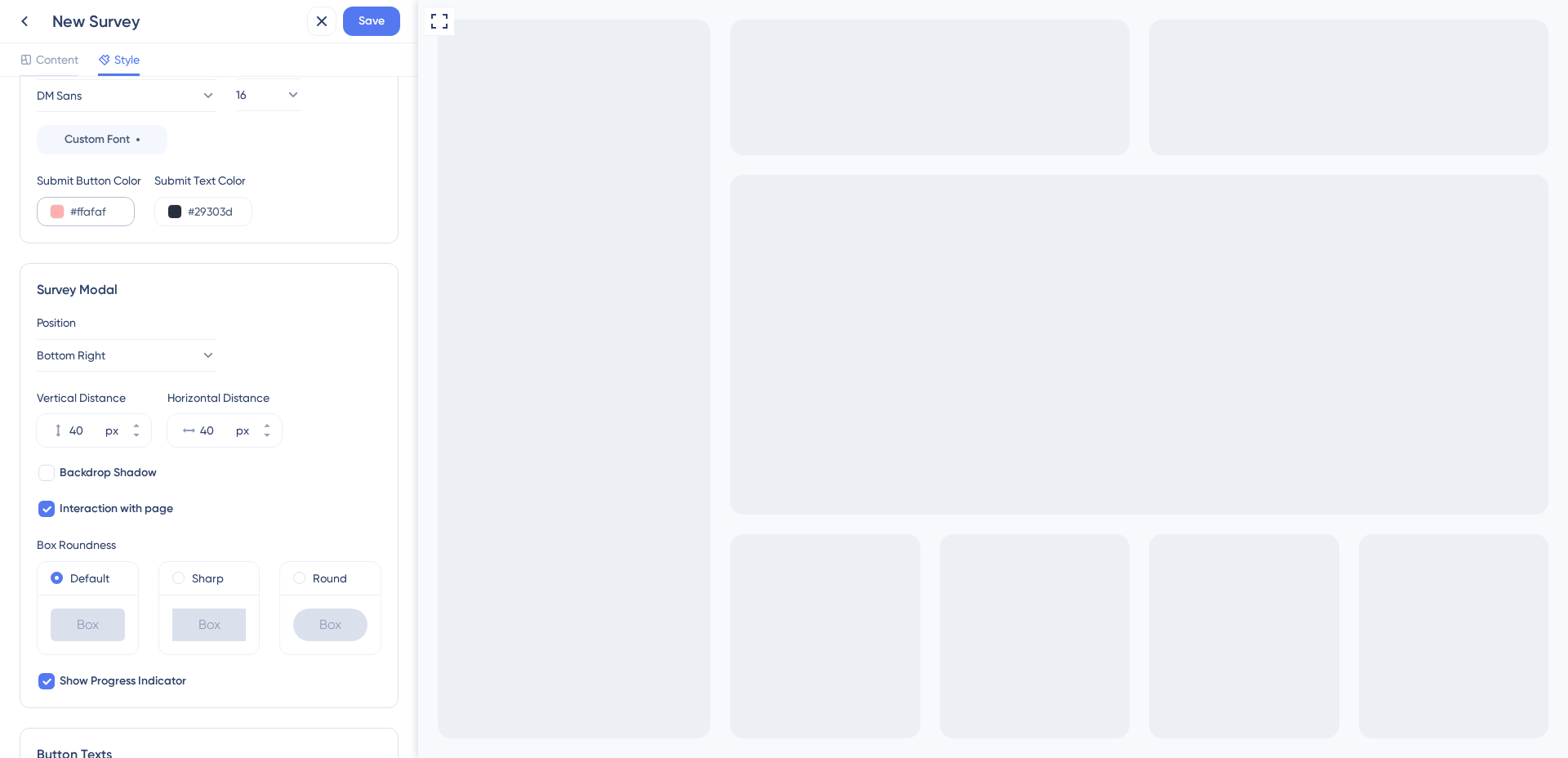
type textarea "Obrigado."
click at [62, 210] on button at bounding box center [57, 211] width 13 height 13
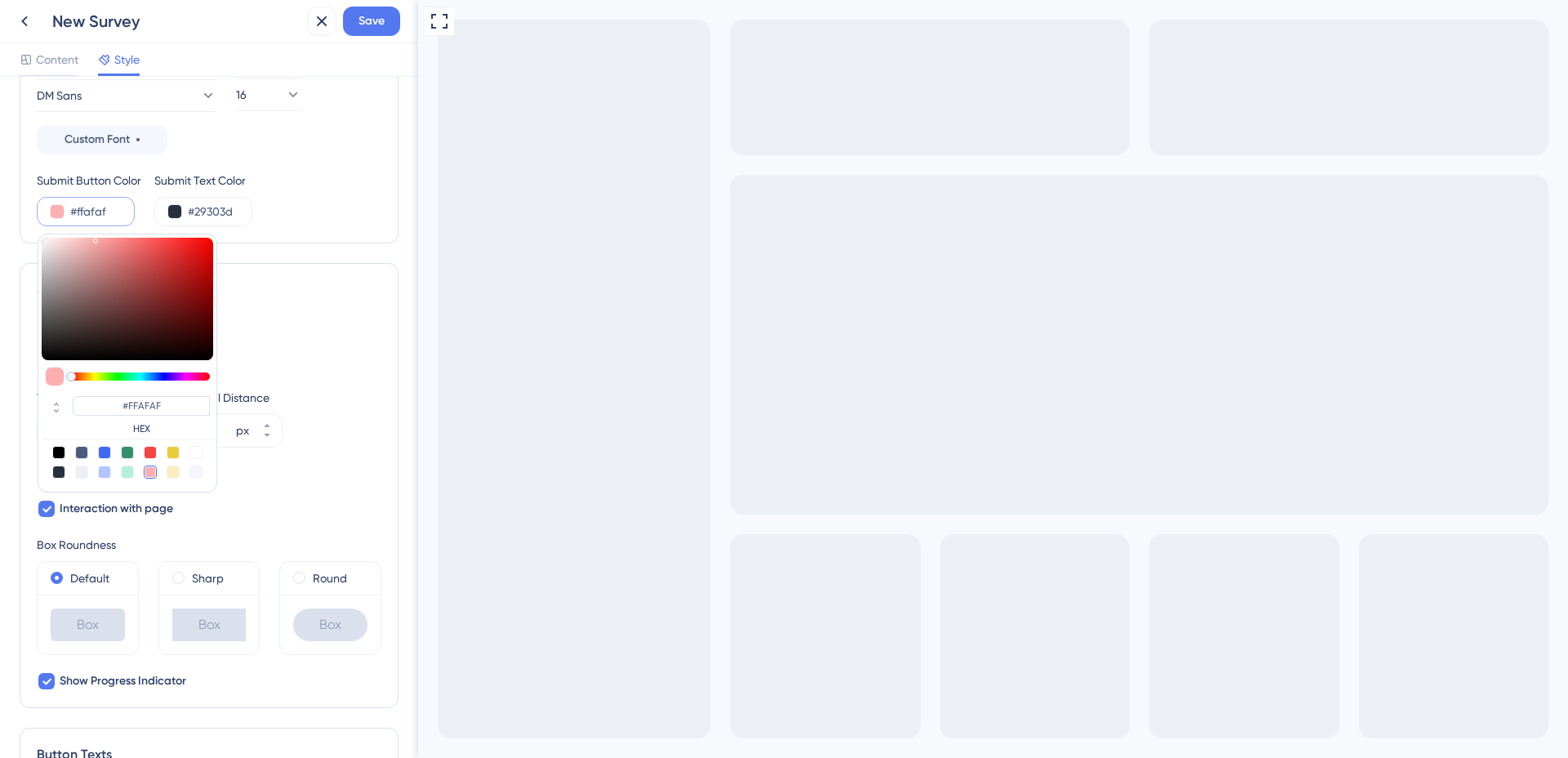
click at [81, 211] on input "#ffafaf" at bounding box center [103, 211] width 67 height 20
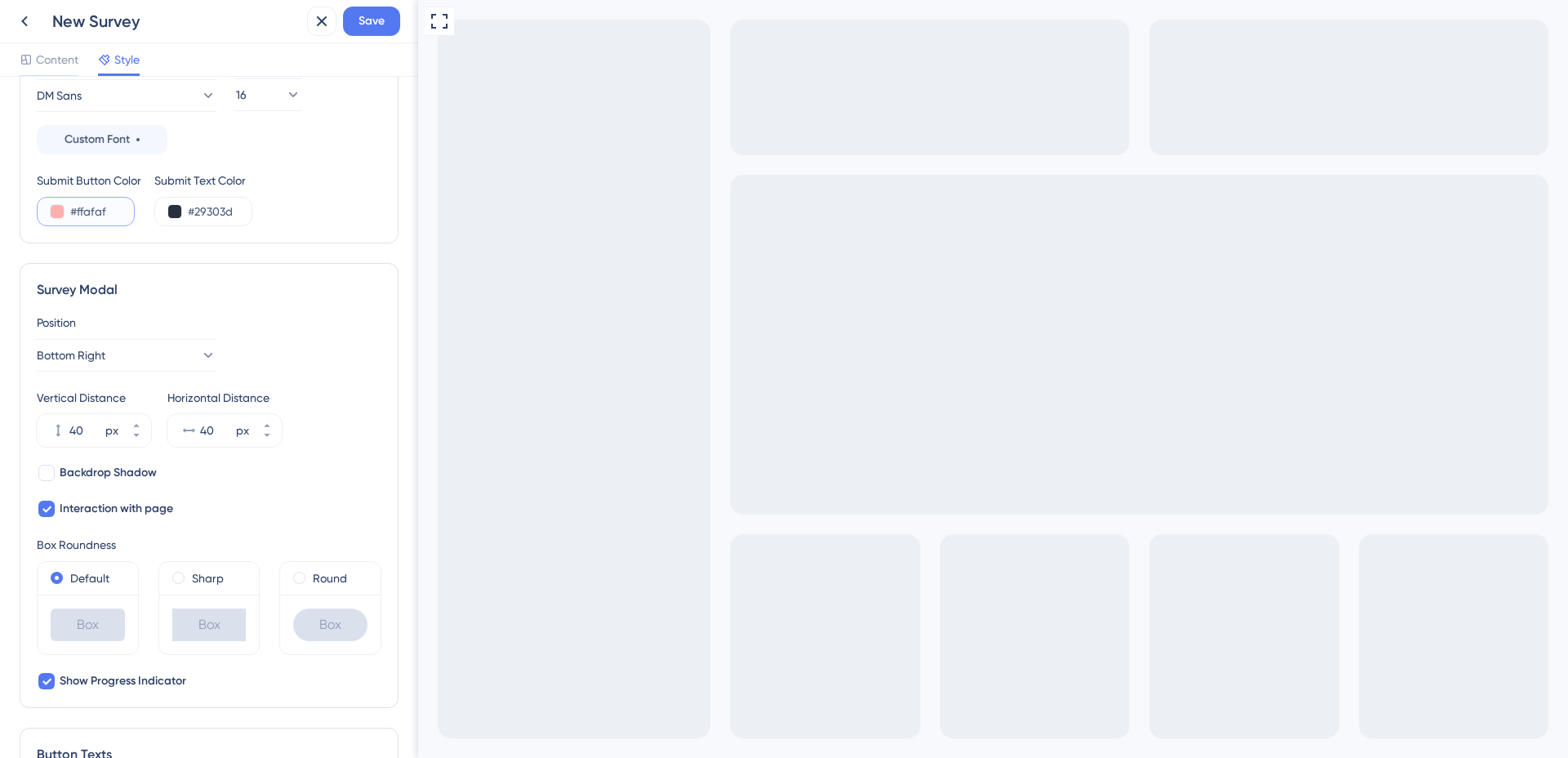
click at [81, 211] on input "#ffafaf" at bounding box center [103, 211] width 67 height 20
paste input "F3113A"
click at [209, 211] on input "#29303d" at bounding box center [221, 211] width 67 height 20
click at [222, 216] on input "#29303d" at bounding box center [221, 211] width 67 height 20
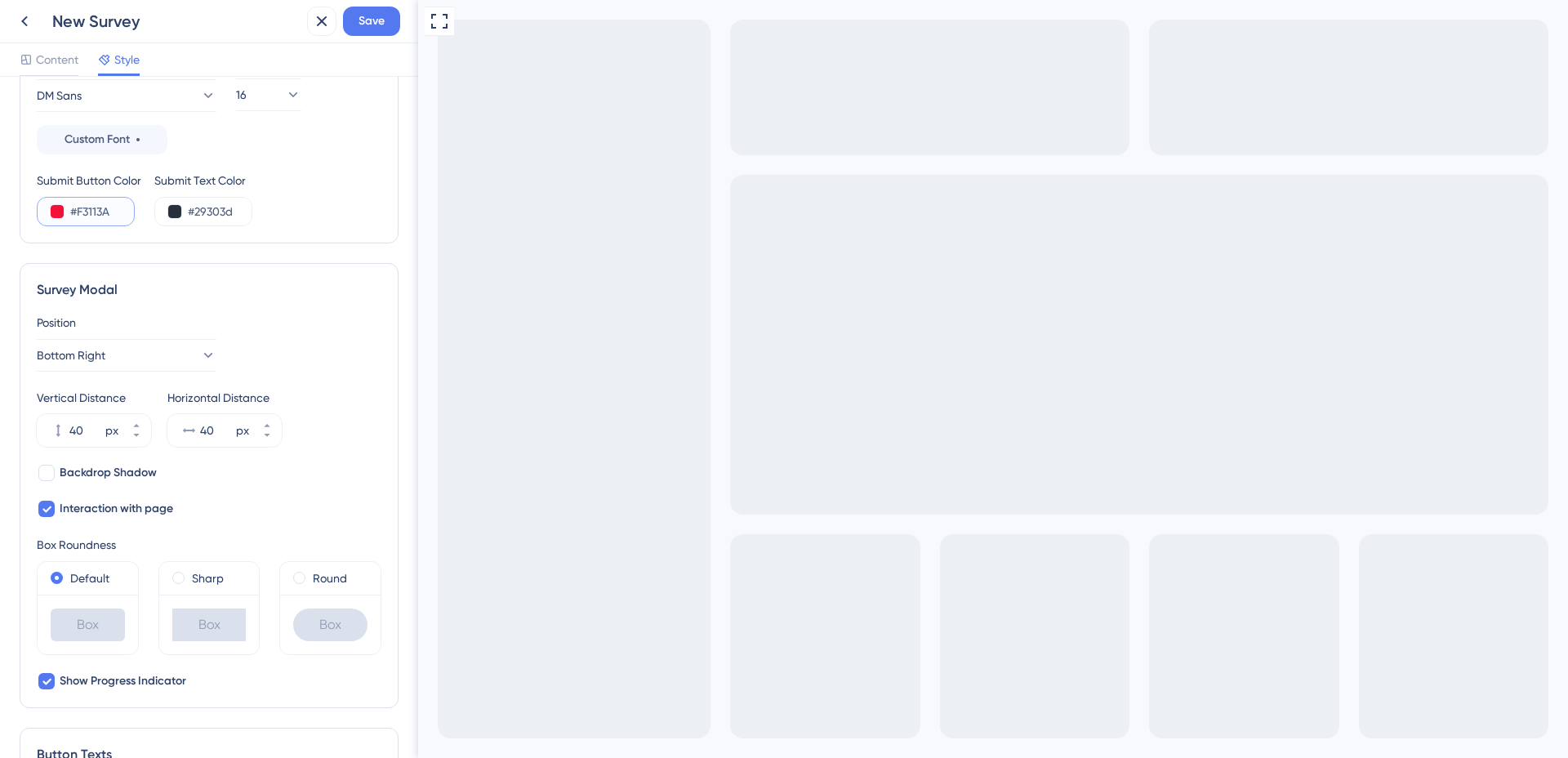
click at [86, 216] on input "#F3113A" at bounding box center [103, 211] width 67 height 20
paste input "E22446"
type input "#E22446"
click at [234, 212] on input "#29303d" at bounding box center [221, 211] width 67 height 20
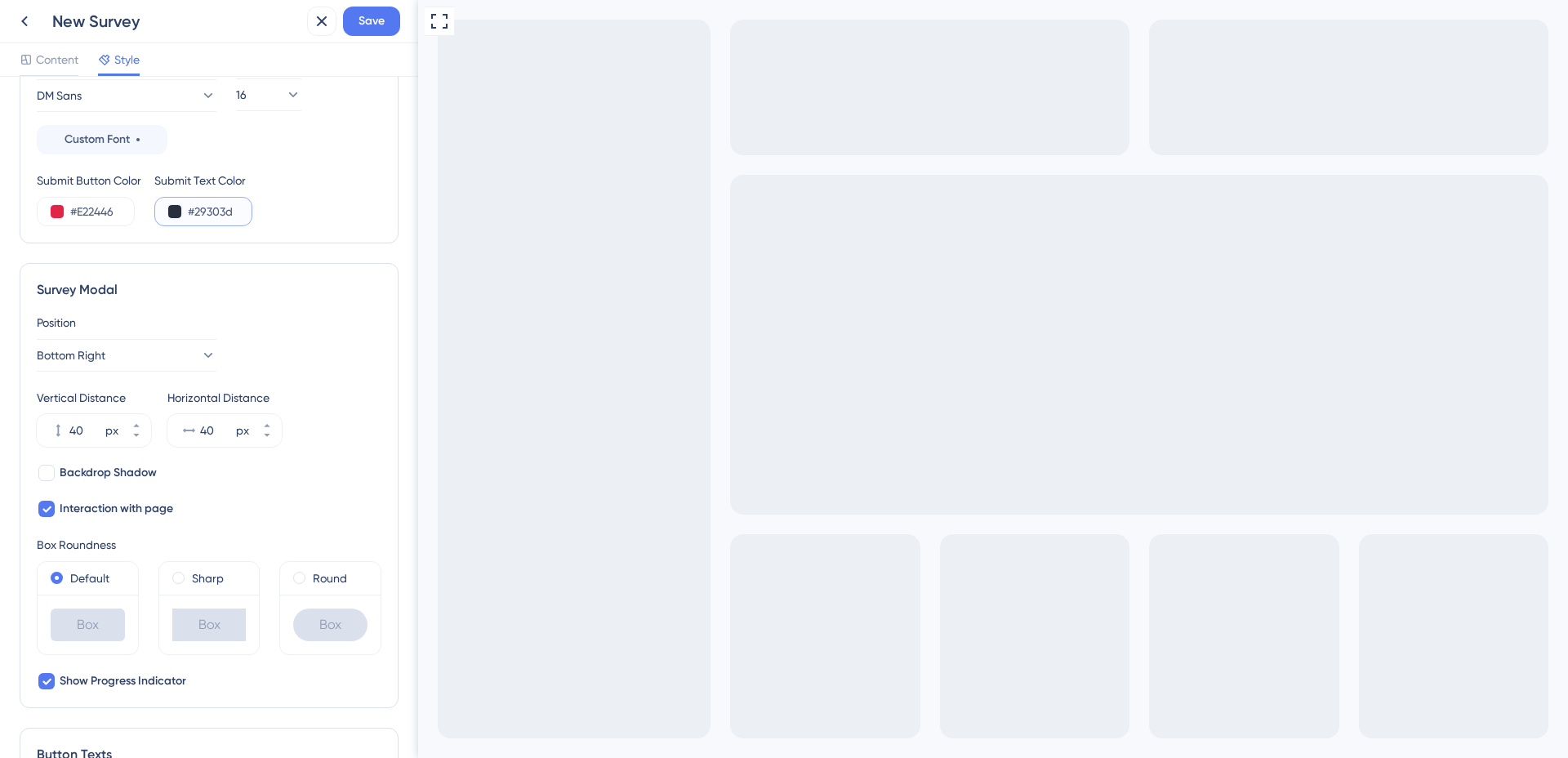
click at [220, 213] on input "#29303d" at bounding box center [221, 211] width 67 height 20
type input "#FFFF"
click at [416, 254] on div "Color & Typography Background #ffffff Text #29303d Answers #29303d Background S…" at bounding box center [208, 417] width 418 height 681
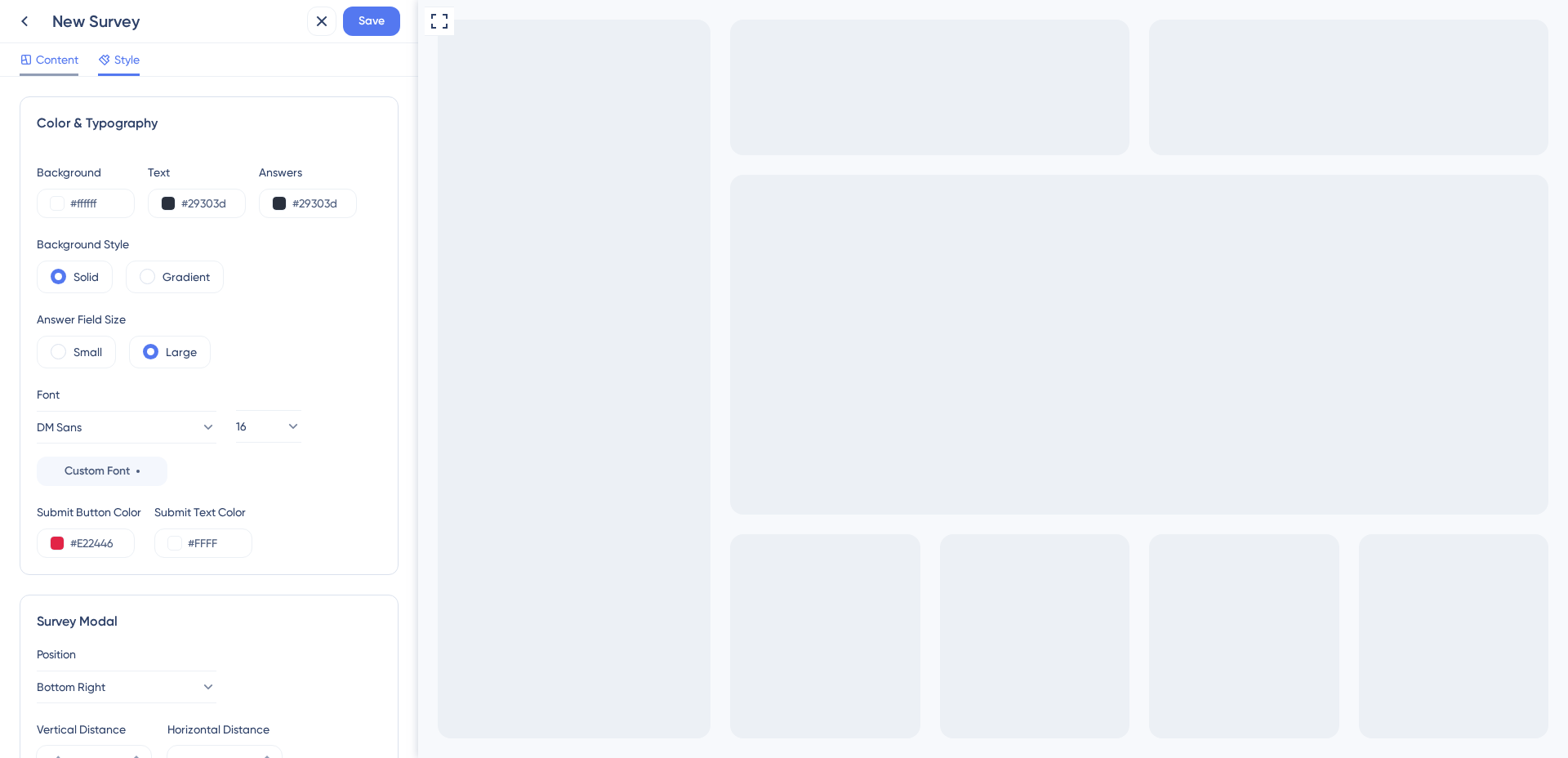
click at [54, 61] on span "Content" at bounding box center [57, 60] width 43 height 20
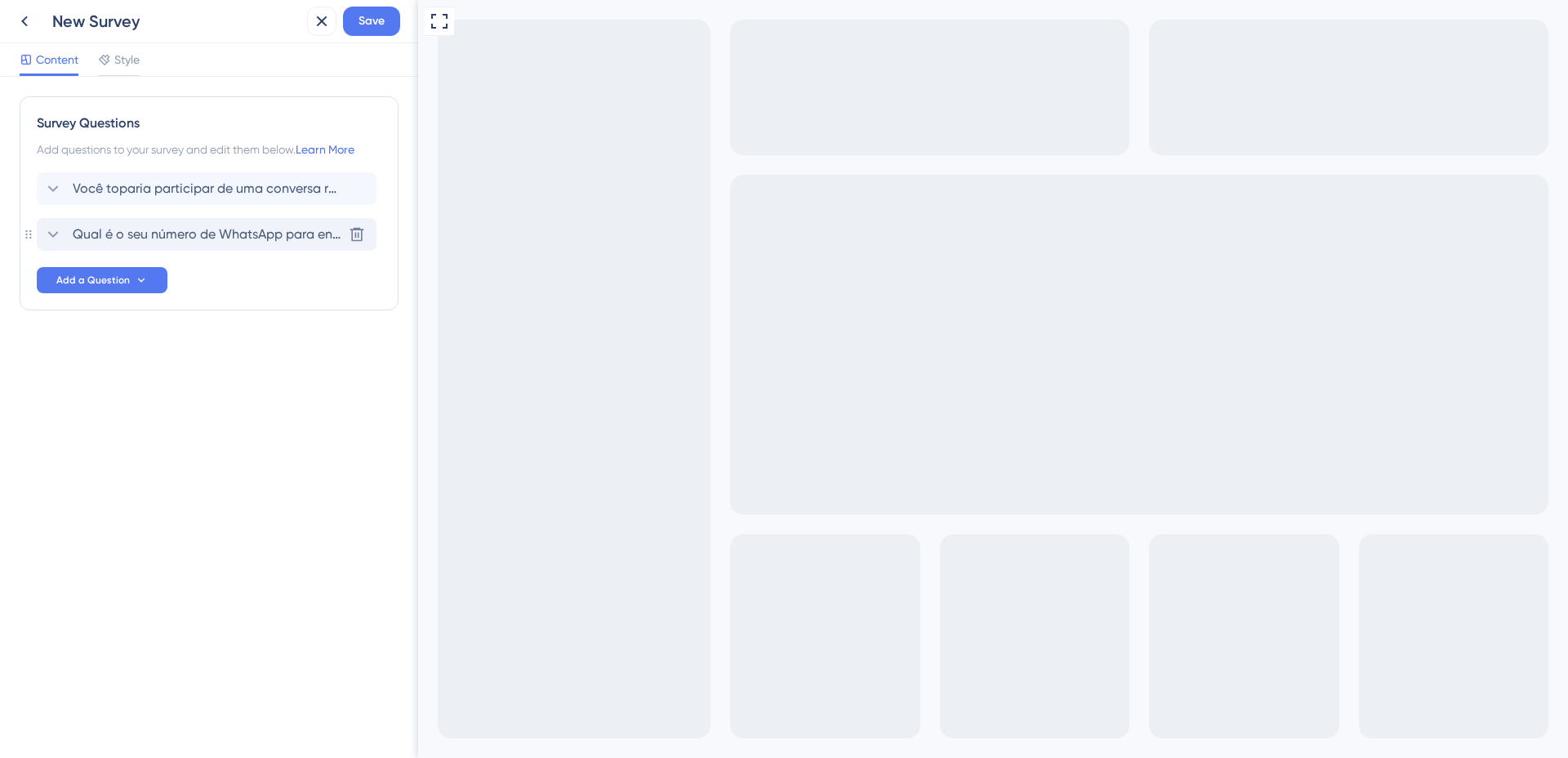
click at [126, 241] on span "Qual é o seu número de WhatsApp para entrarmos em contato?" at bounding box center [207, 234] width 269 height 20
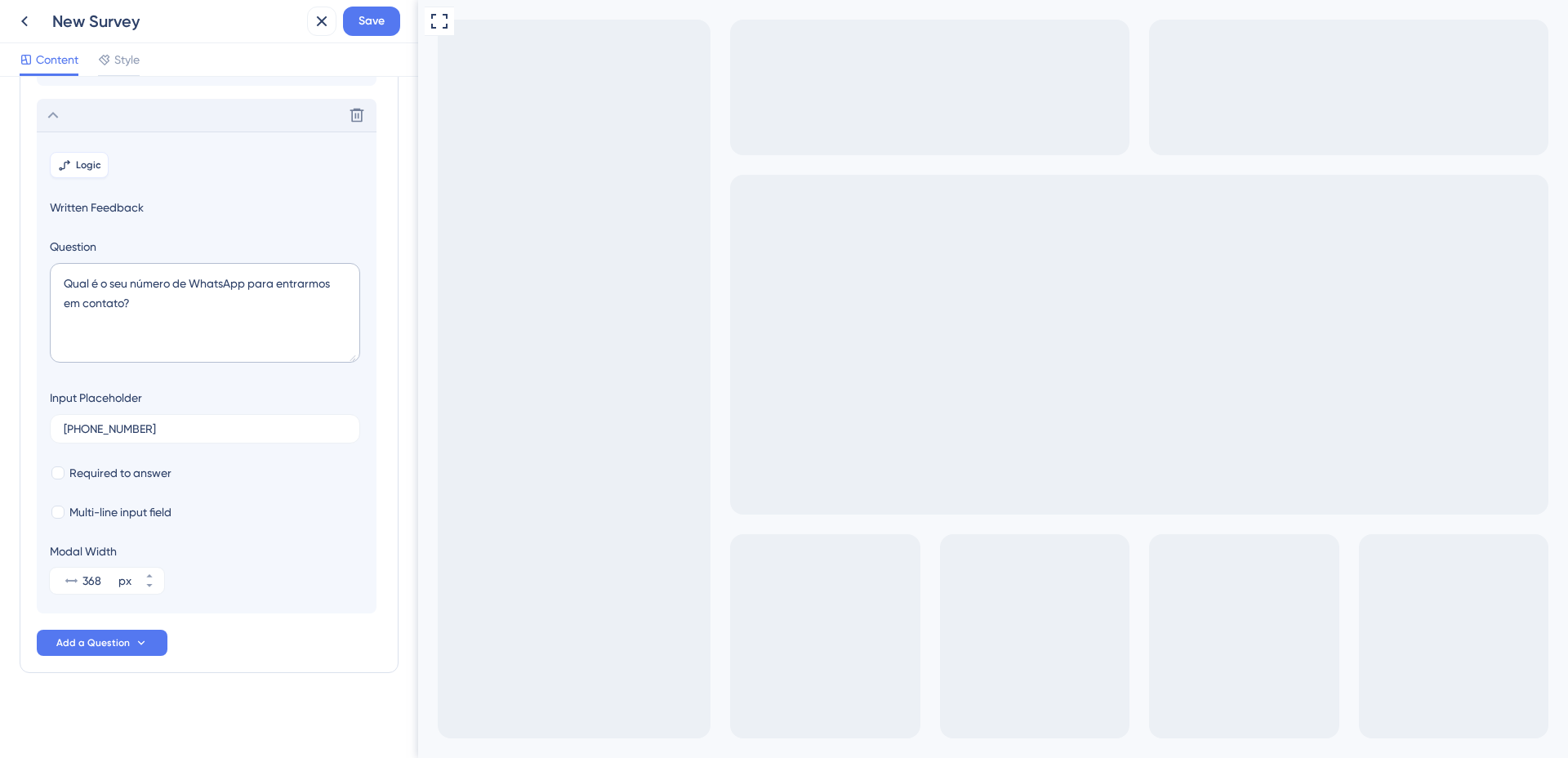
click at [81, 168] on span "Logic" at bounding box center [88, 165] width 26 height 13
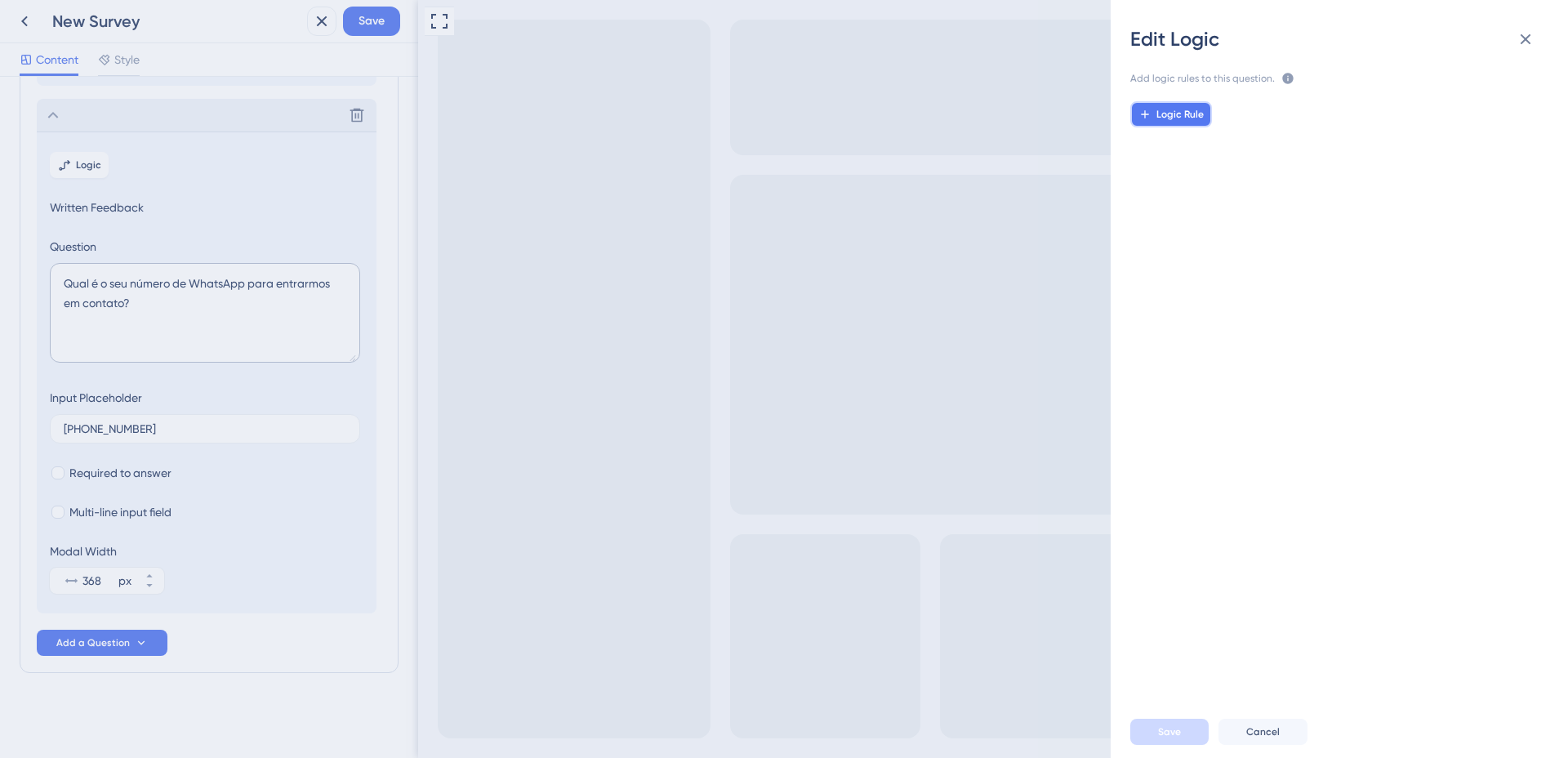
click at [1160, 106] on button "Logic Rule" at bounding box center [1171, 115] width 81 height 27
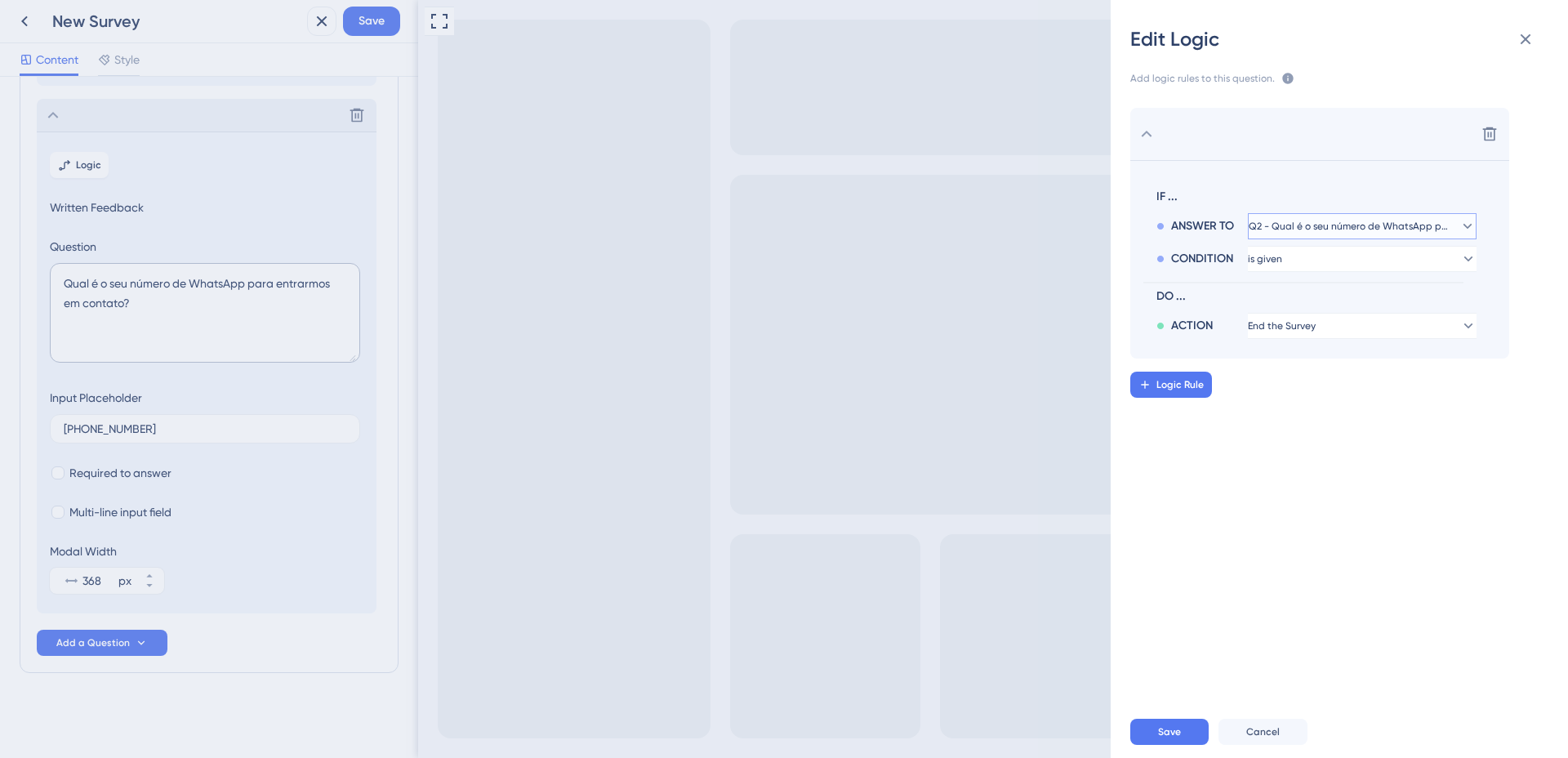
click at [1293, 234] on button "Q2 - Qual é o seu número de WhatsApp para entrarmos em contato?" at bounding box center [1361, 226] width 228 height 27
click at [1315, 234] on button "Q2 - Qual é o seu número de WhatsApp para entrarmos em contato?" at bounding box center [1361, 226] width 228 height 27
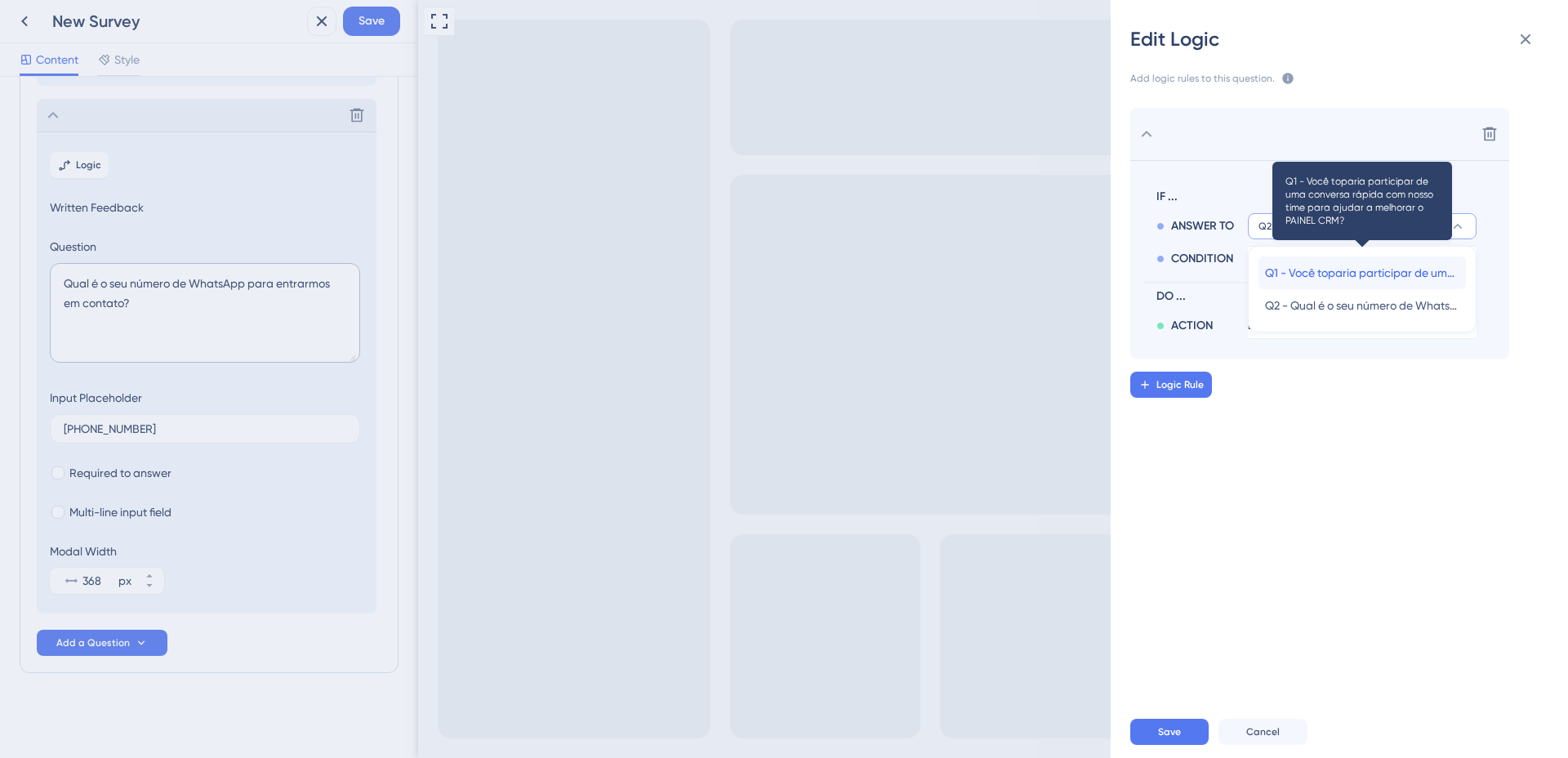
click at [1290, 273] on span "Q1 - Você toparia participar de uma conversa rápida com nosso time para ajudar …" at bounding box center [1361, 273] width 194 height 20
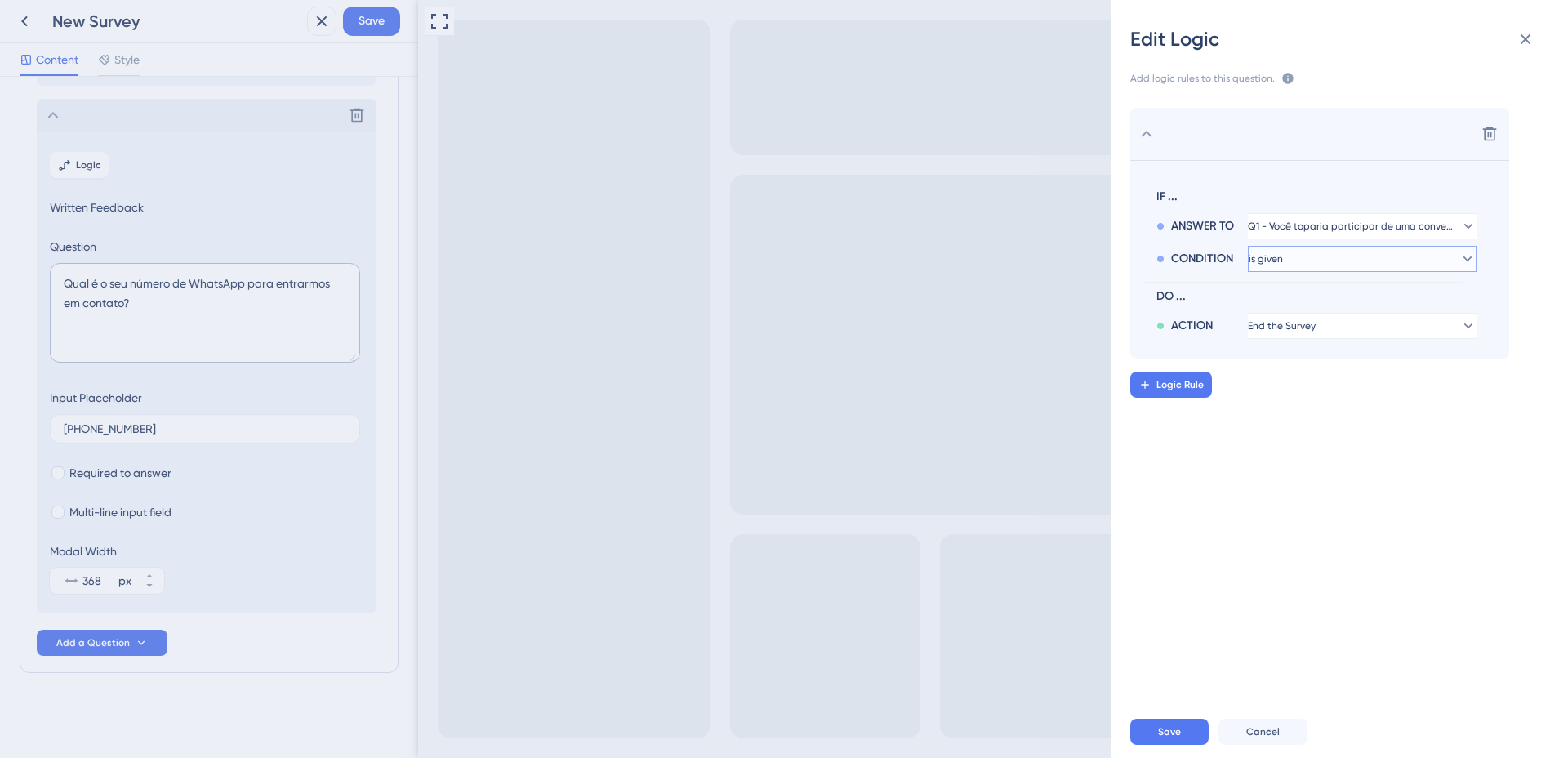
click at [1317, 270] on button "is given" at bounding box center [1361, 259] width 228 height 27
click at [1292, 379] on div "has has" at bounding box center [1361, 370] width 194 height 32
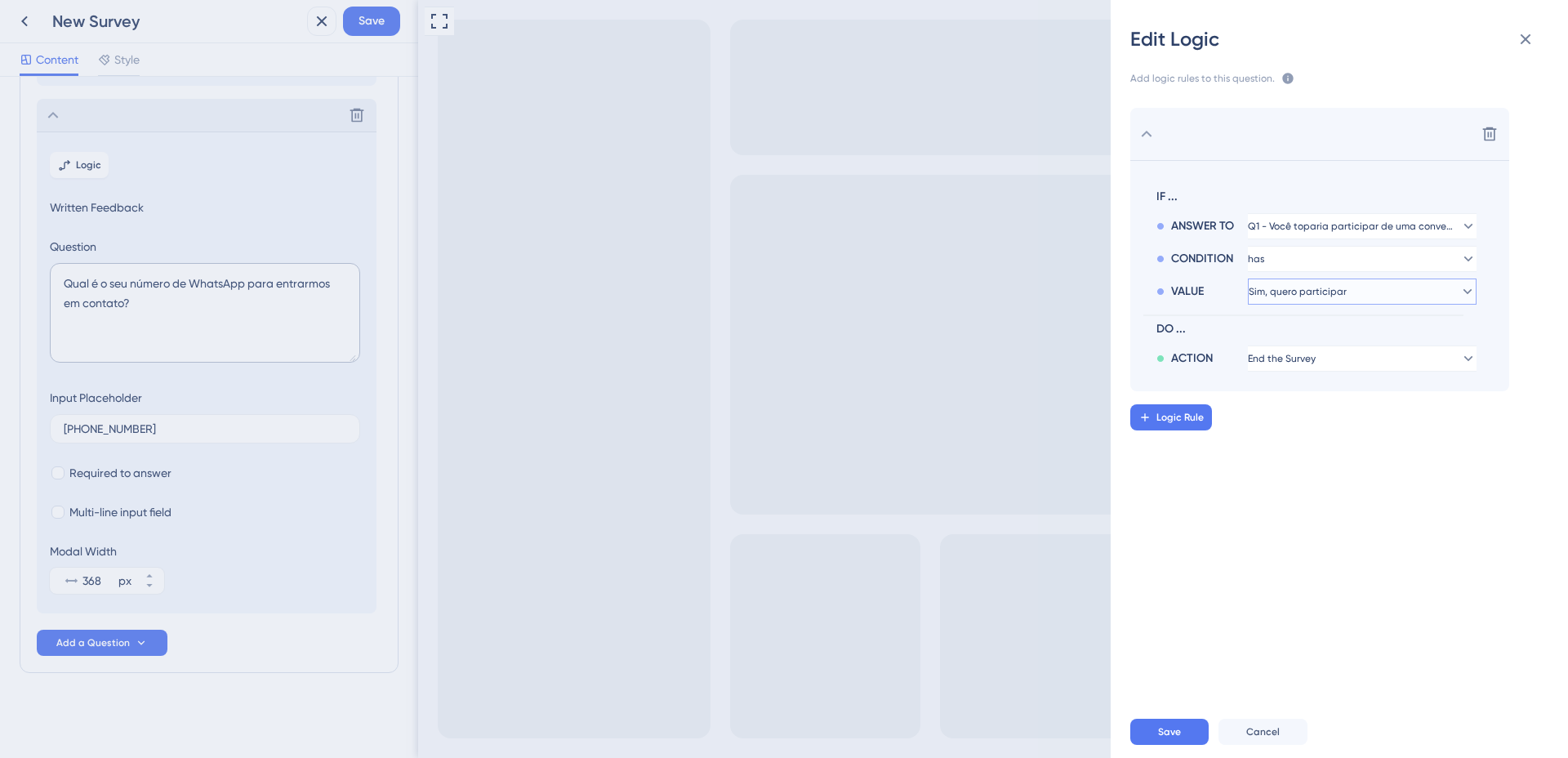
click at [1286, 295] on span "Sim, quero participar" at bounding box center [1297, 292] width 98 height 13
click at [1286, 295] on span "Sim, quero participar" at bounding box center [1307, 292] width 98 height 13
click at [1299, 353] on span "End the Survey" at bounding box center [1283, 359] width 68 height 13
click at [1307, 410] on span "Go to Next Question" at bounding box center [1316, 404] width 103 height 20
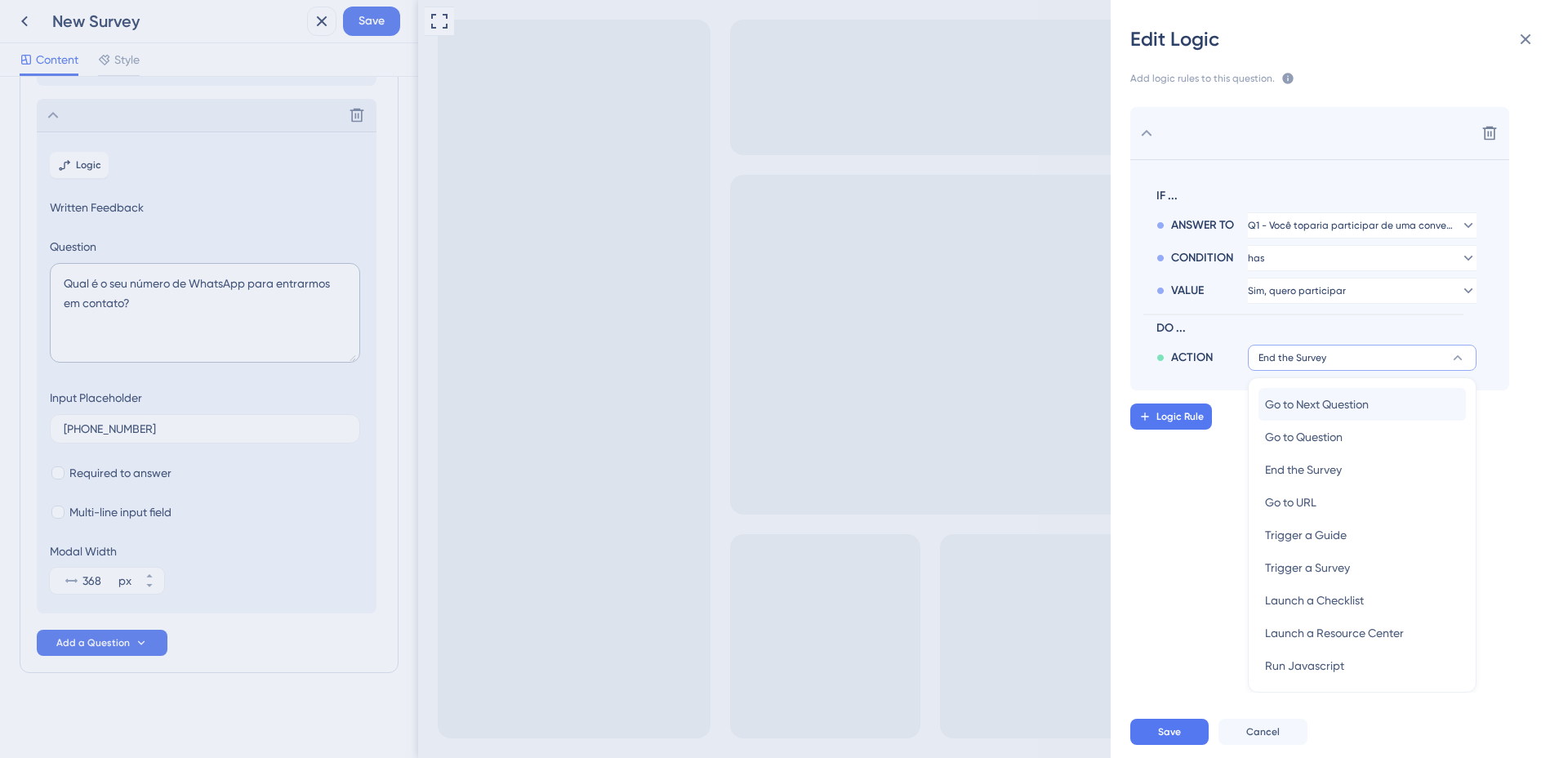
scroll to position [0, 0]
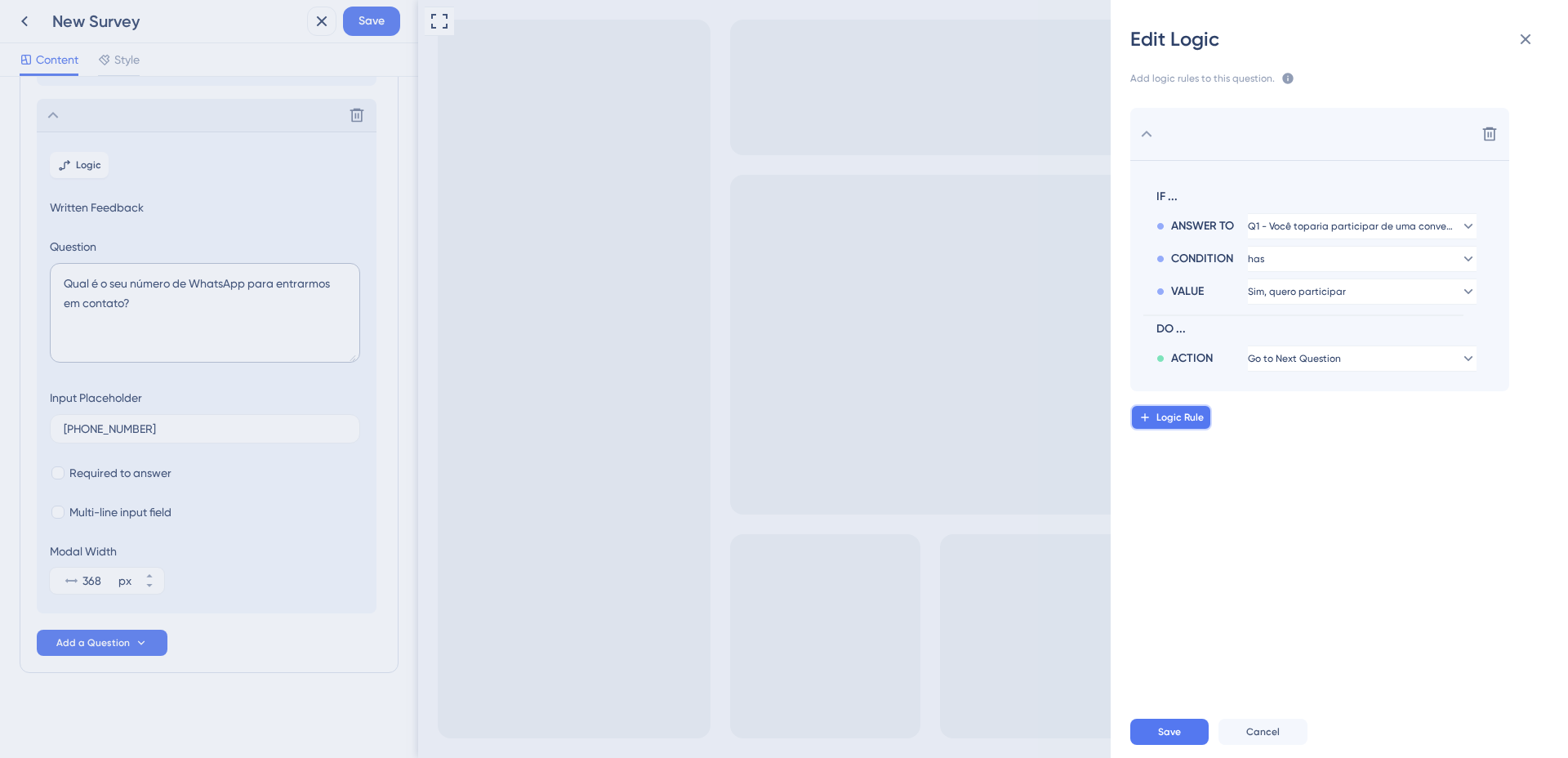
click at [1166, 419] on span "Logic Rule" at bounding box center [1181, 418] width 47 height 13
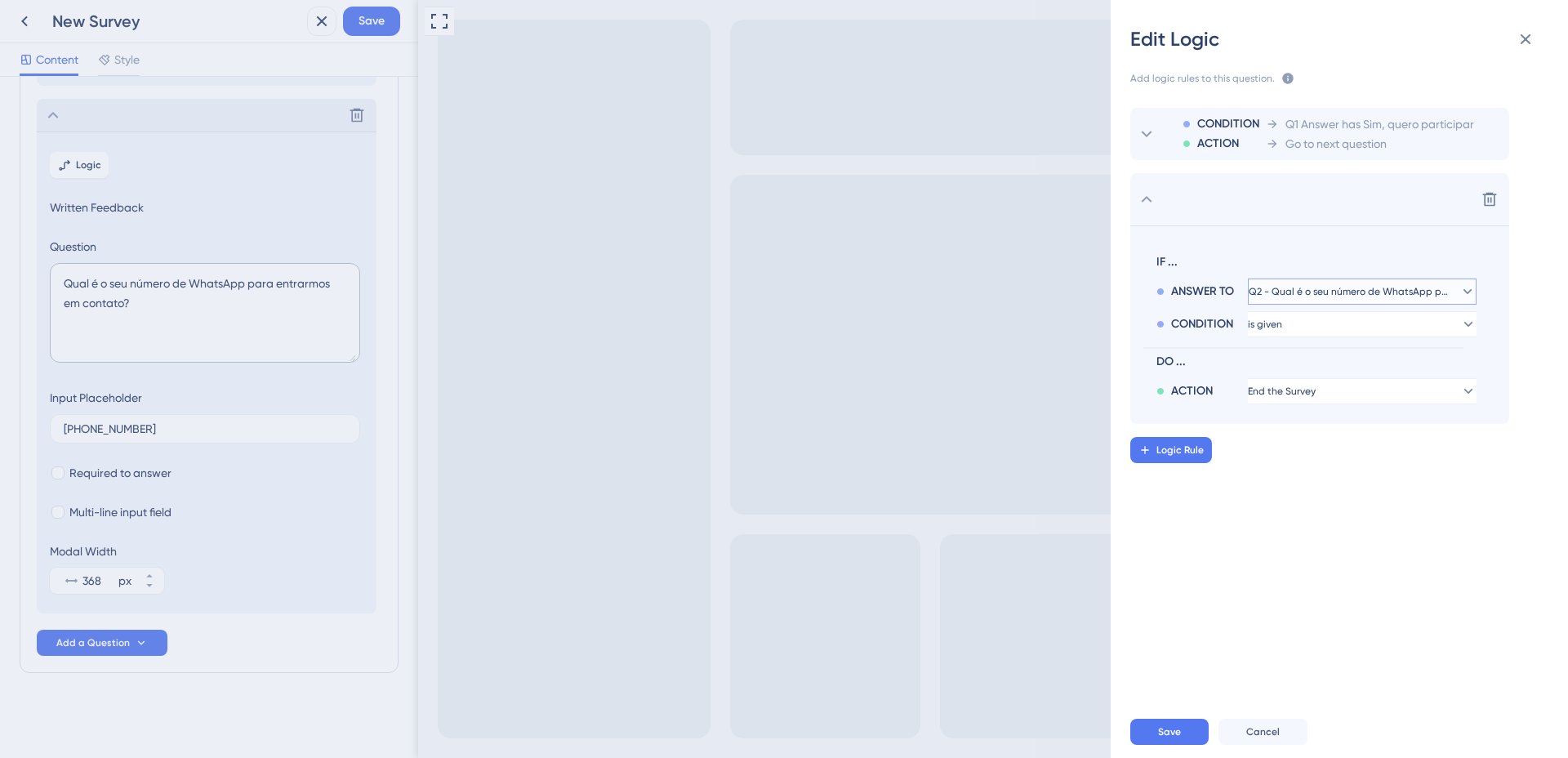
click at [1324, 295] on span "Q2 - Qual é o seu número de WhatsApp para entrarmos em contato?" at bounding box center [1351, 292] width 205 height 13
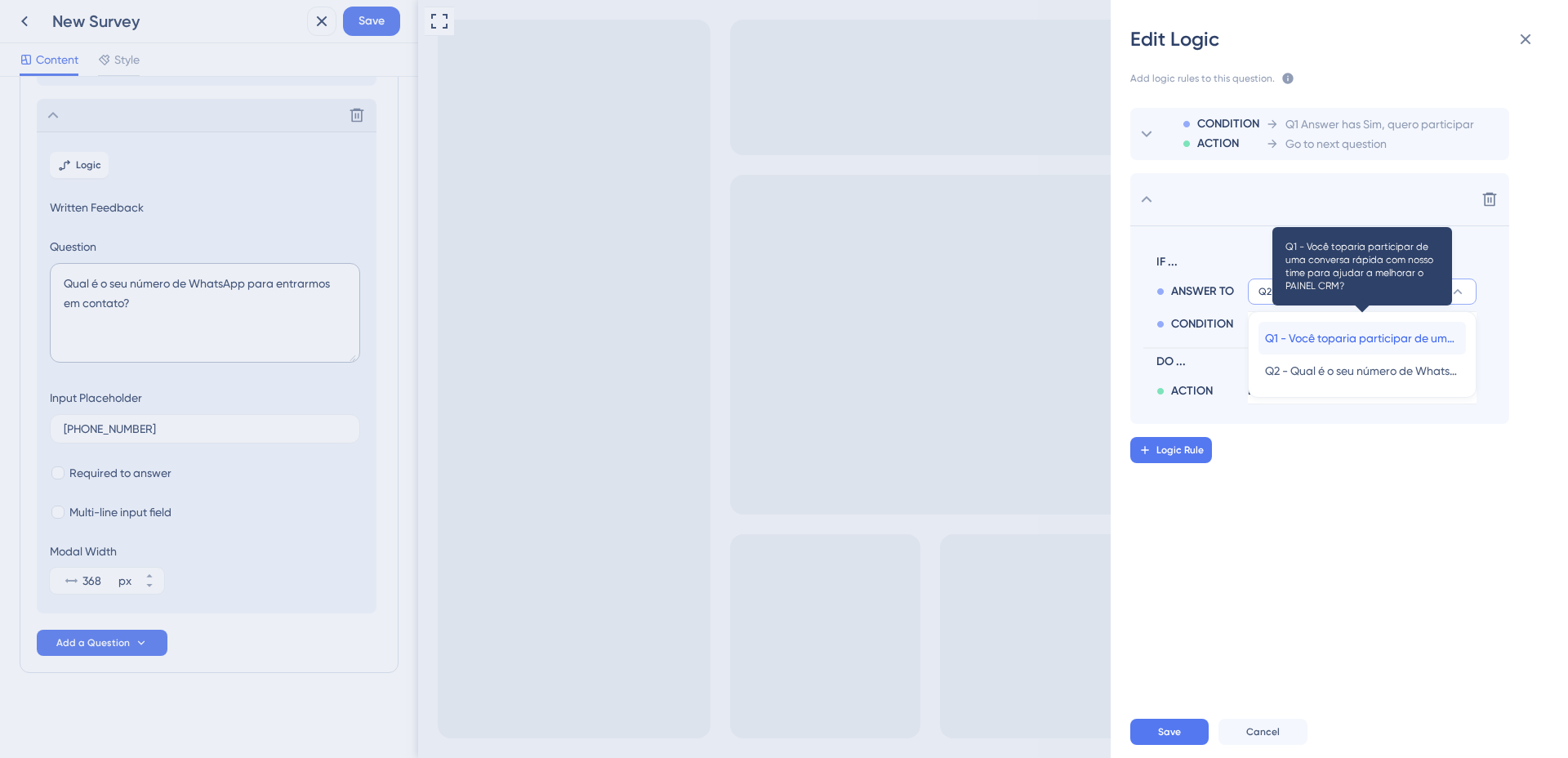
click at [1302, 329] on span "Q1 - Você toparia participar de uma conversa rápida com nosso time para ajudar …" at bounding box center [1361, 338] width 194 height 20
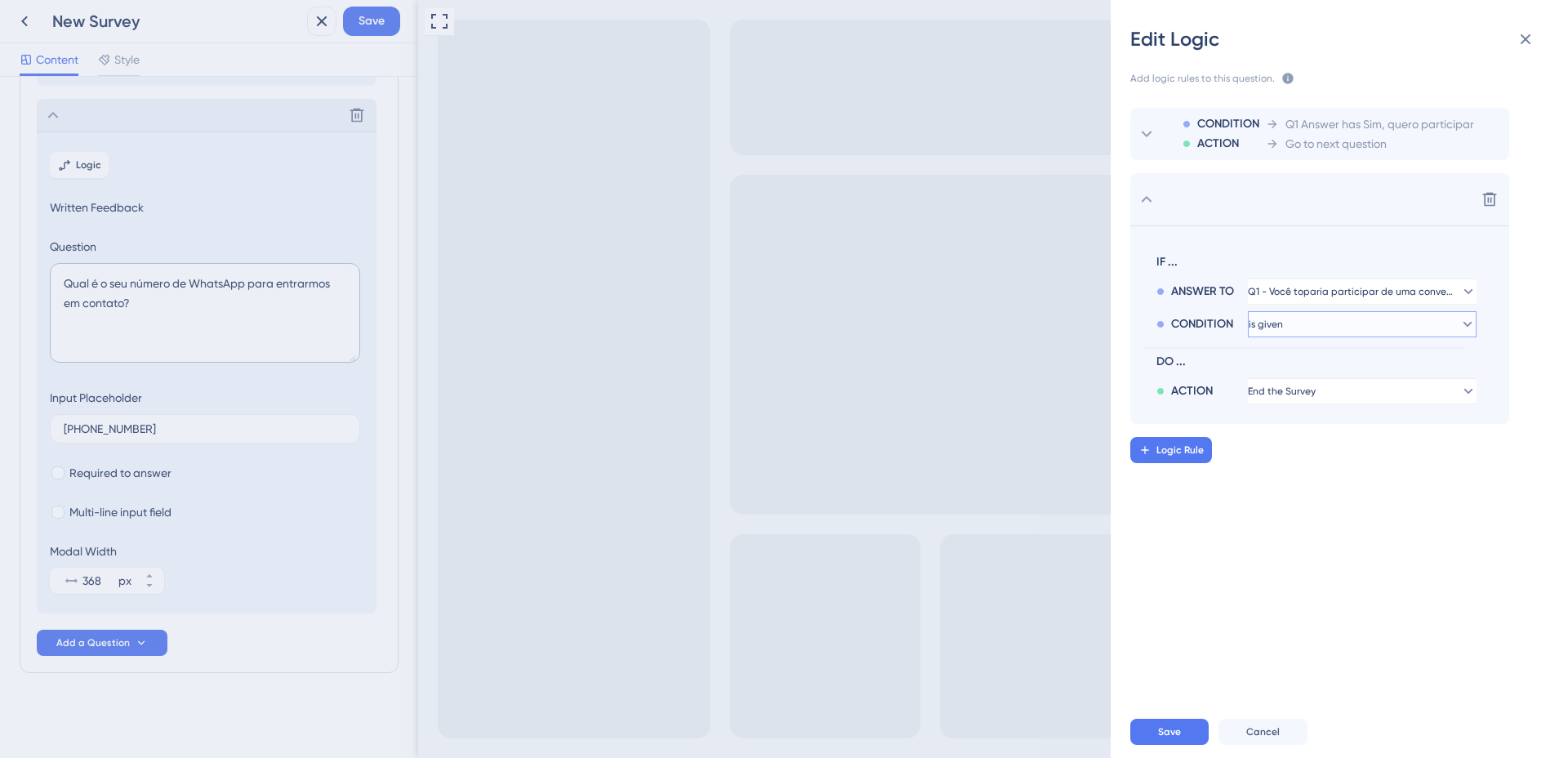
click at [1282, 327] on span "is given" at bounding box center [1266, 324] width 34 height 13
click at [1317, 127] on span "Q1 Answer has Sim, quero participar" at bounding box center [1379, 124] width 189 height 20
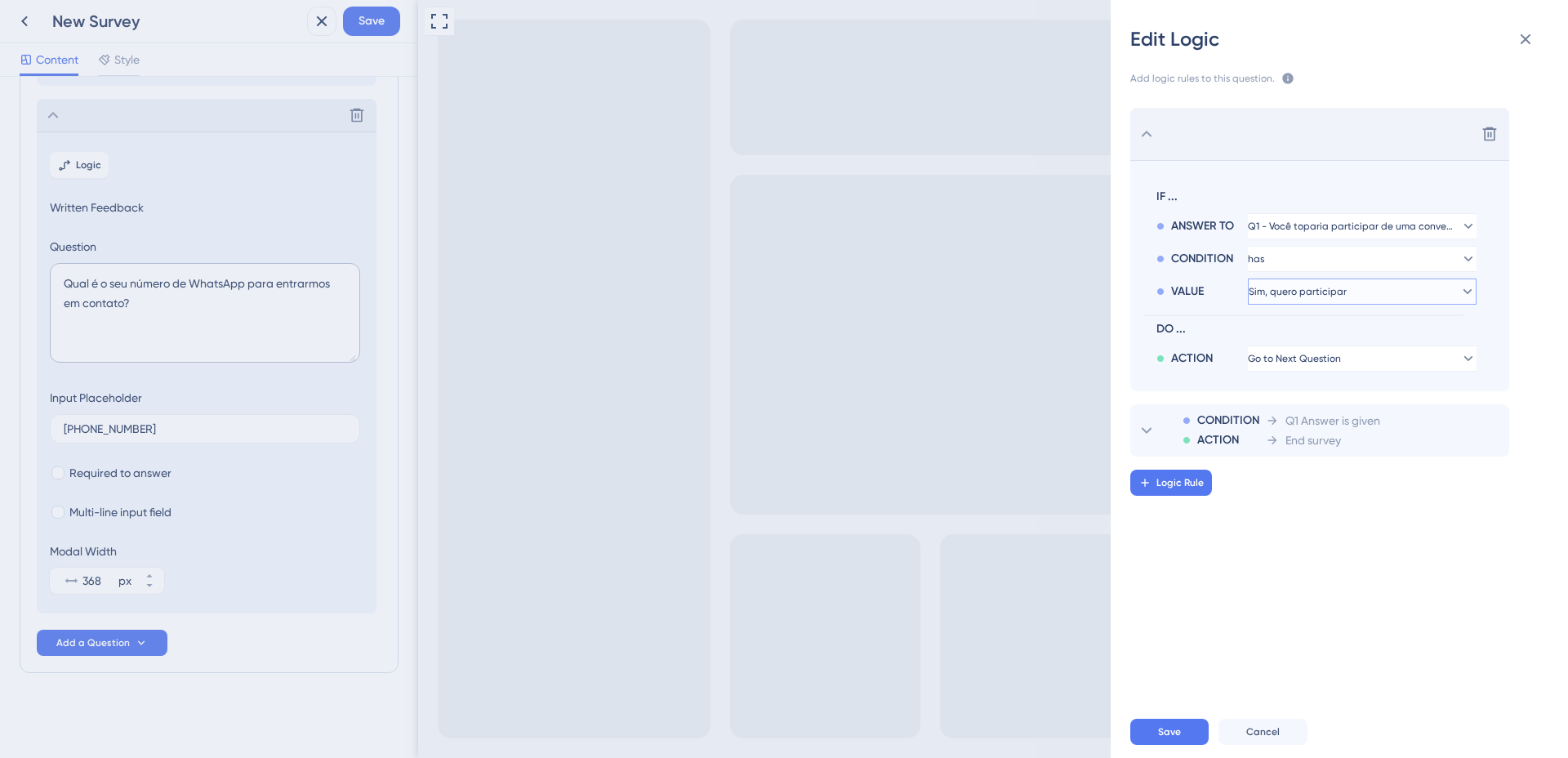
click at [1288, 285] on span "Sim, quero participar" at bounding box center [1297, 292] width 98 height 13
click at [1310, 282] on button "Sim, quero participar" at bounding box center [1361, 292] width 228 height 27
click at [1298, 252] on button "has" at bounding box center [1361, 259] width 228 height 27
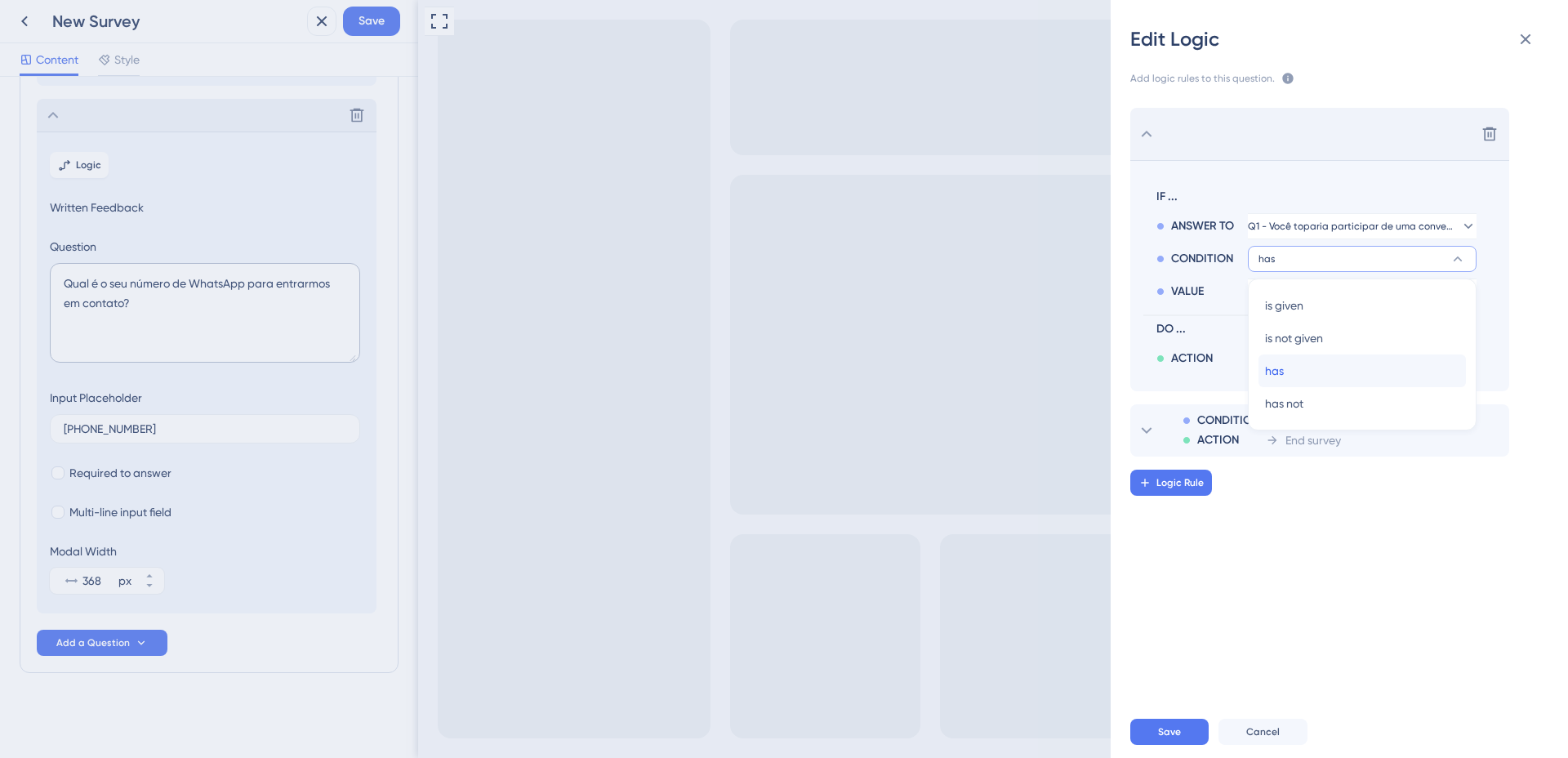
click at [1282, 372] on span "has" at bounding box center [1274, 370] width 19 height 20
click at [1273, 269] on button "has" at bounding box center [1361, 259] width 228 height 27
click at [1283, 267] on button "has" at bounding box center [1361, 259] width 228 height 27
click at [1280, 364] on span "has" at bounding box center [1274, 370] width 19 height 20
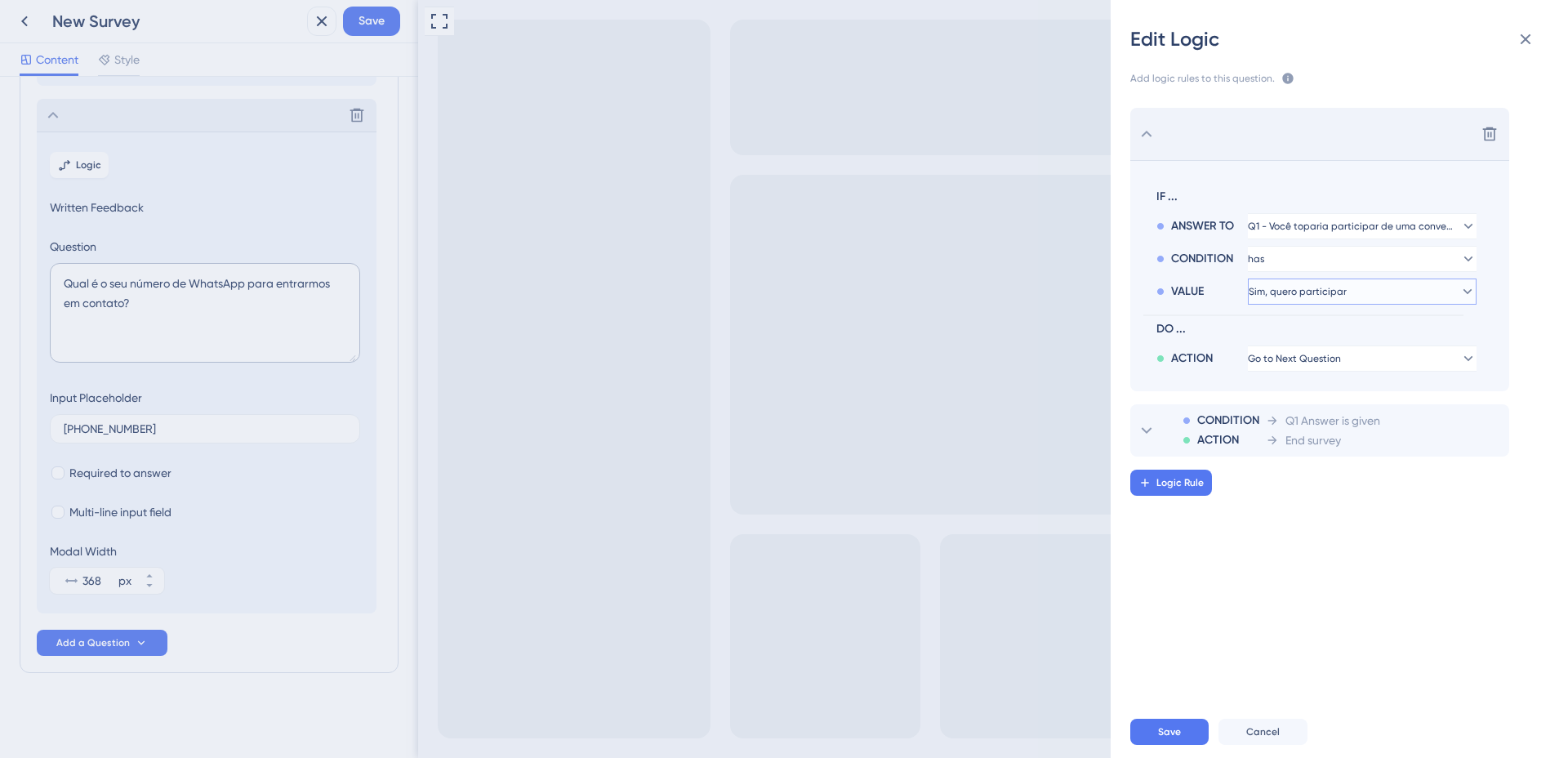
click at [1284, 293] on span "Sim, quero participar" at bounding box center [1297, 292] width 98 height 13
click at [1284, 403] on span "Não posso participar agora" at bounding box center [1337, 403] width 145 height 20
click at [1293, 368] on button "Go to Next Question" at bounding box center [1361, 359] width 228 height 27
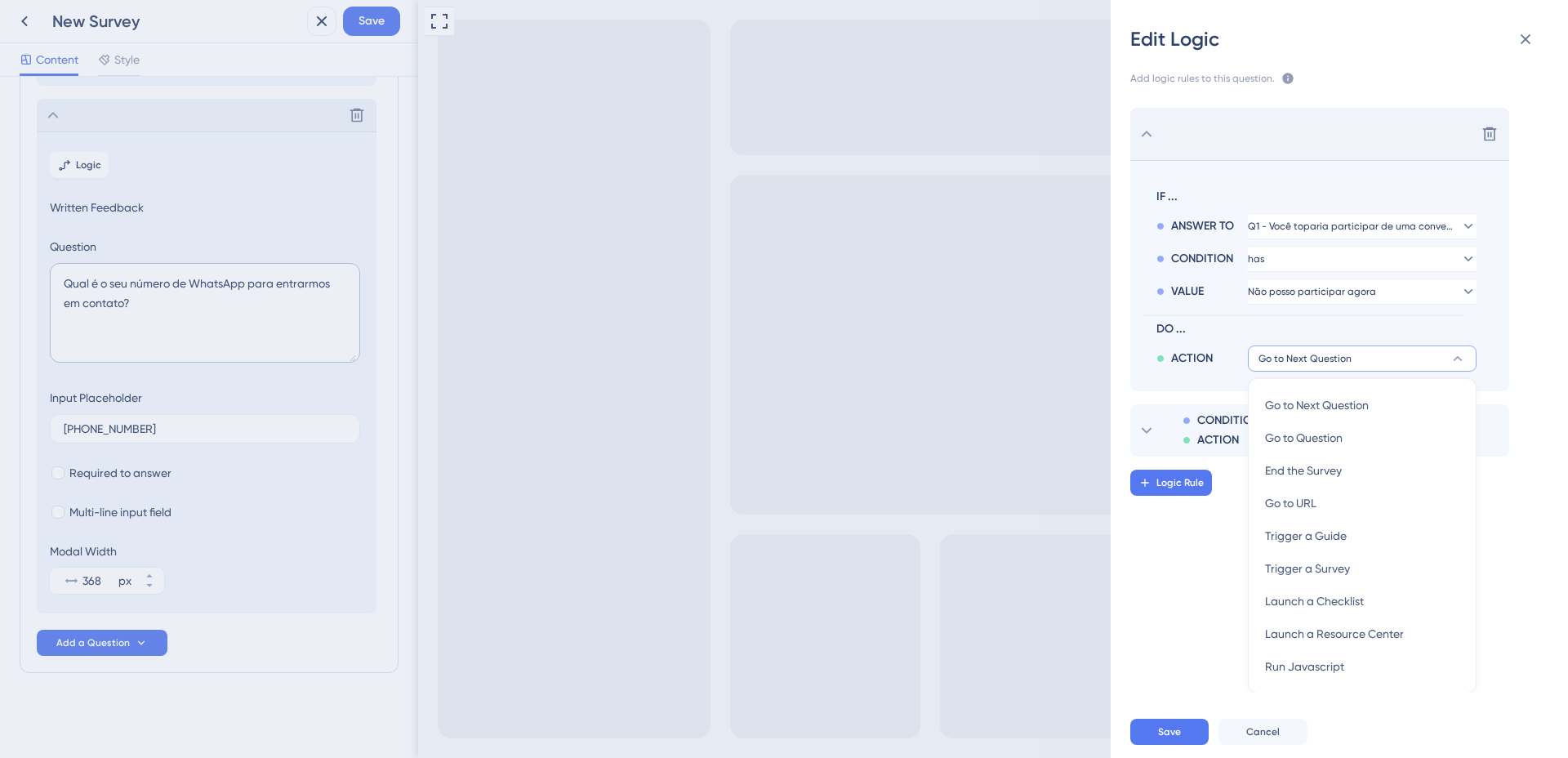
scroll to position [1, 0]
click at [1279, 471] on span "End the Survey" at bounding box center [1303, 469] width 77 height 20
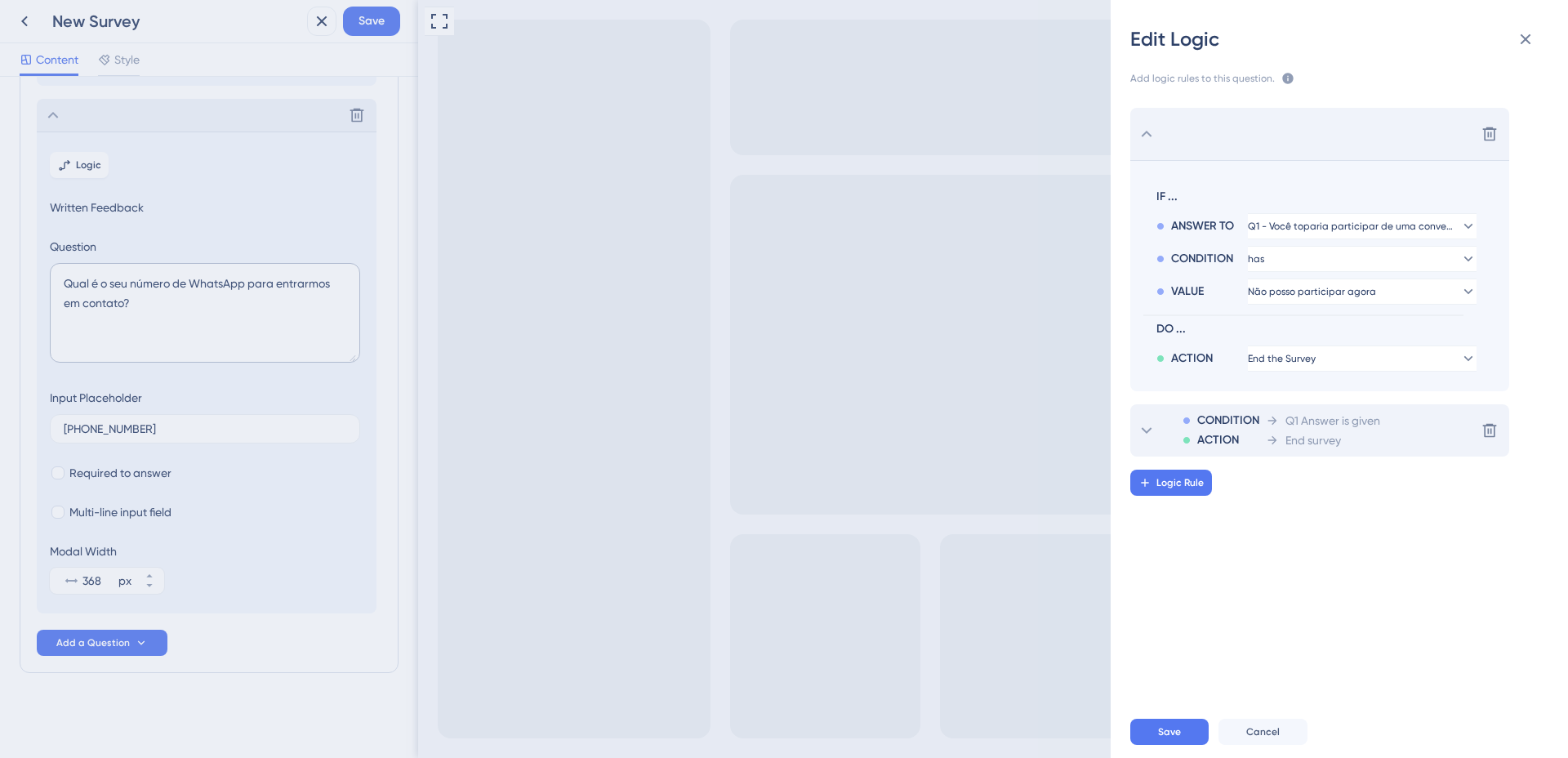
click at [1305, 425] on span "Q1 Answer is given" at bounding box center [1333, 421] width 95 height 20
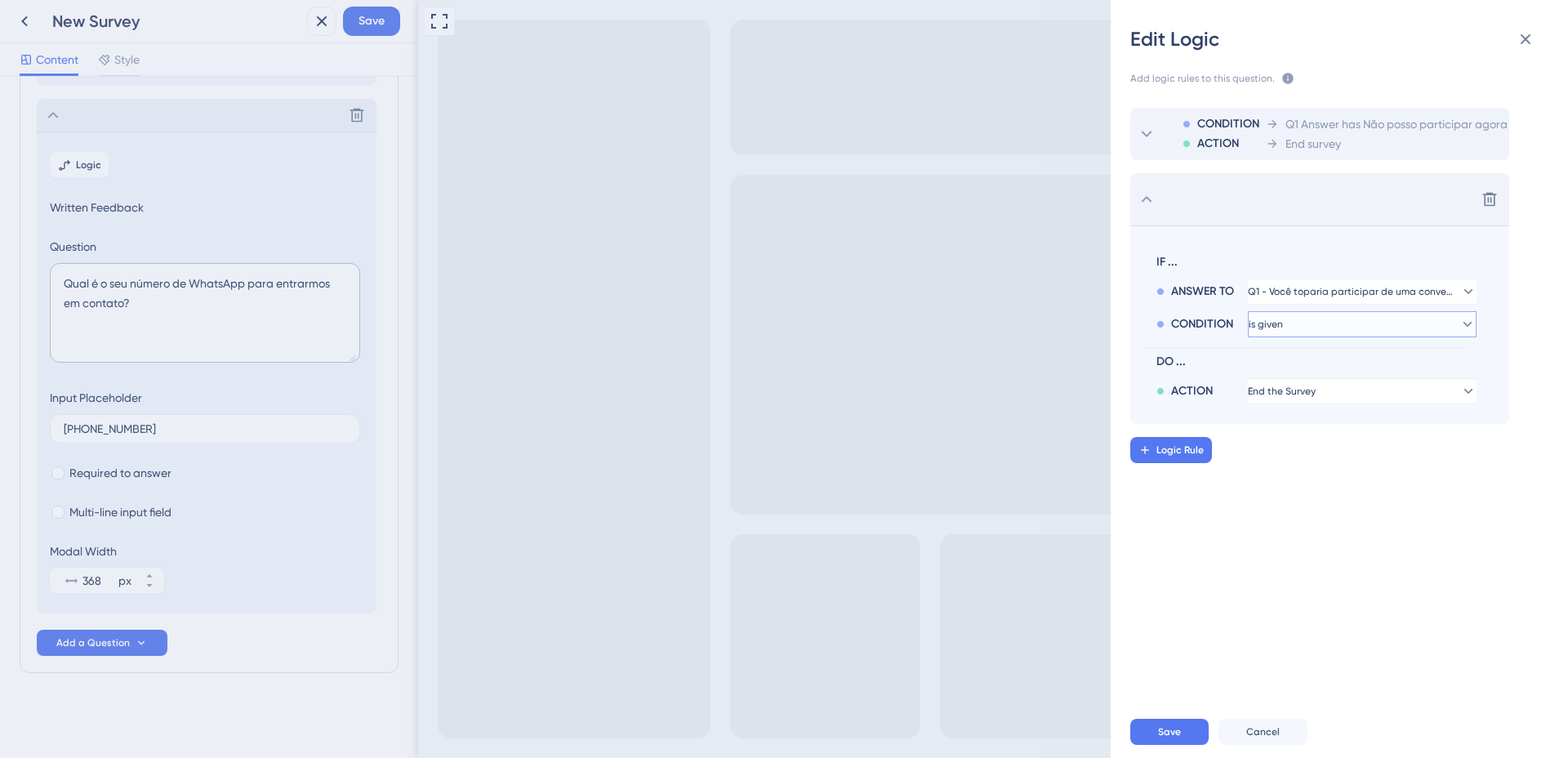
click at [1299, 323] on button "is given" at bounding box center [1361, 324] width 228 height 27
click at [1279, 464] on span "has not" at bounding box center [1284, 468] width 39 height 20
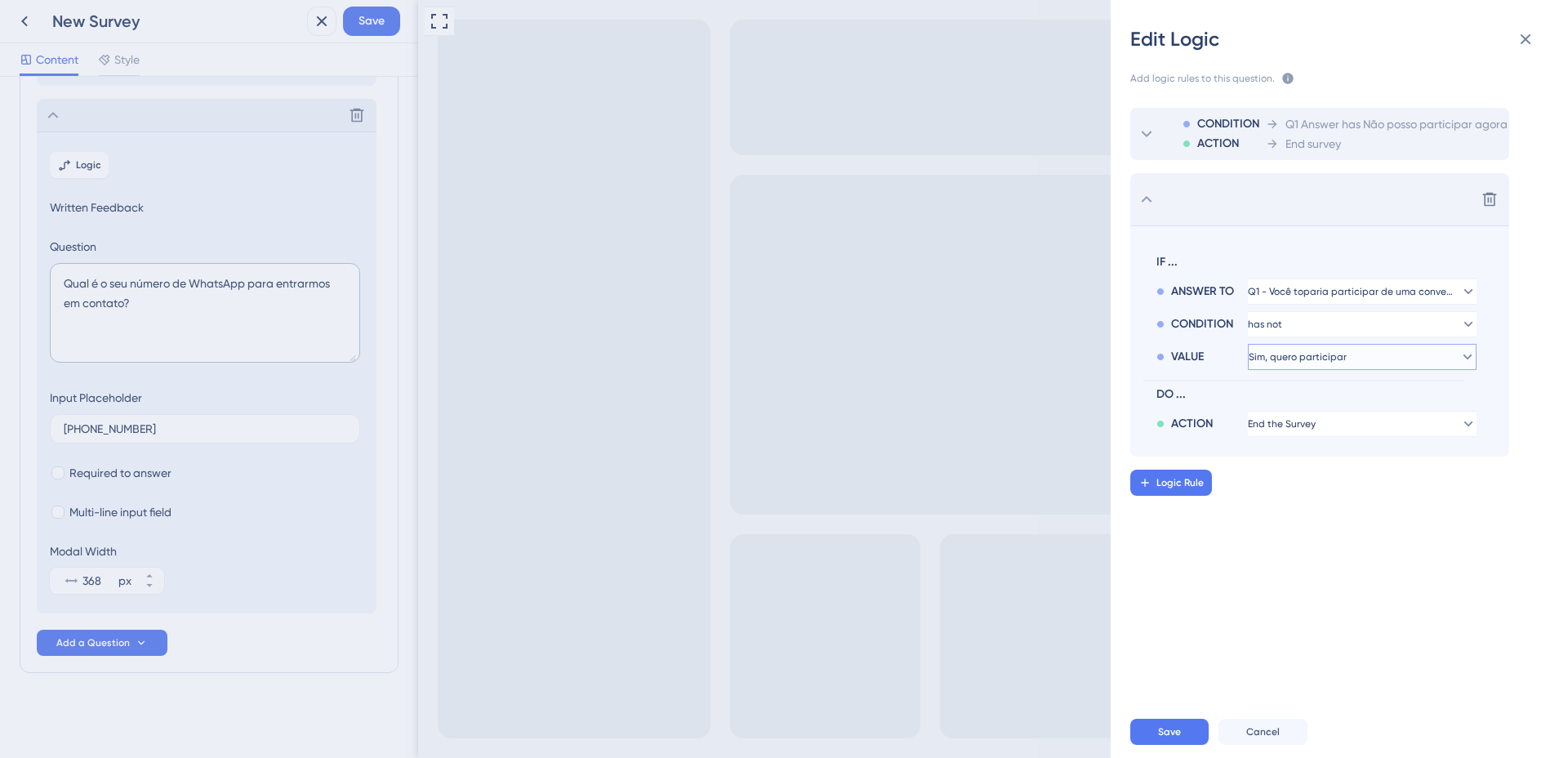
click at [1286, 355] on span "Sim, quero participar" at bounding box center [1297, 357] width 98 height 13
click at [1293, 472] on span "Não posso participar agora" at bounding box center [1337, 468] width 145 height 20
click at [1294, 430] on button "End the Survey" at bounding box center [1361, 424] width 228 height 27
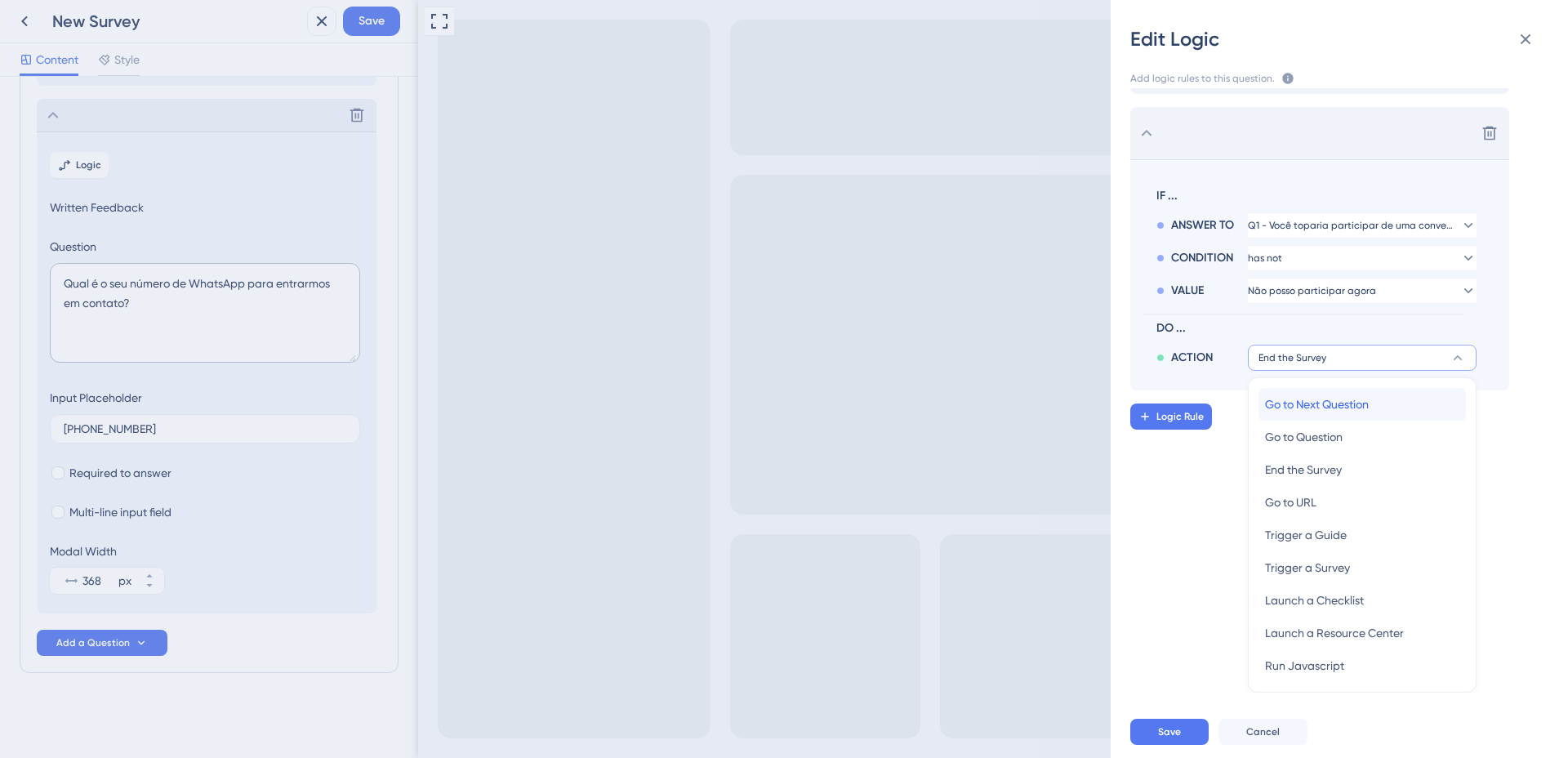
click at [1298, 406] on span "Go to Next Question" at bounding box center [1316, 404] width 103 height 20
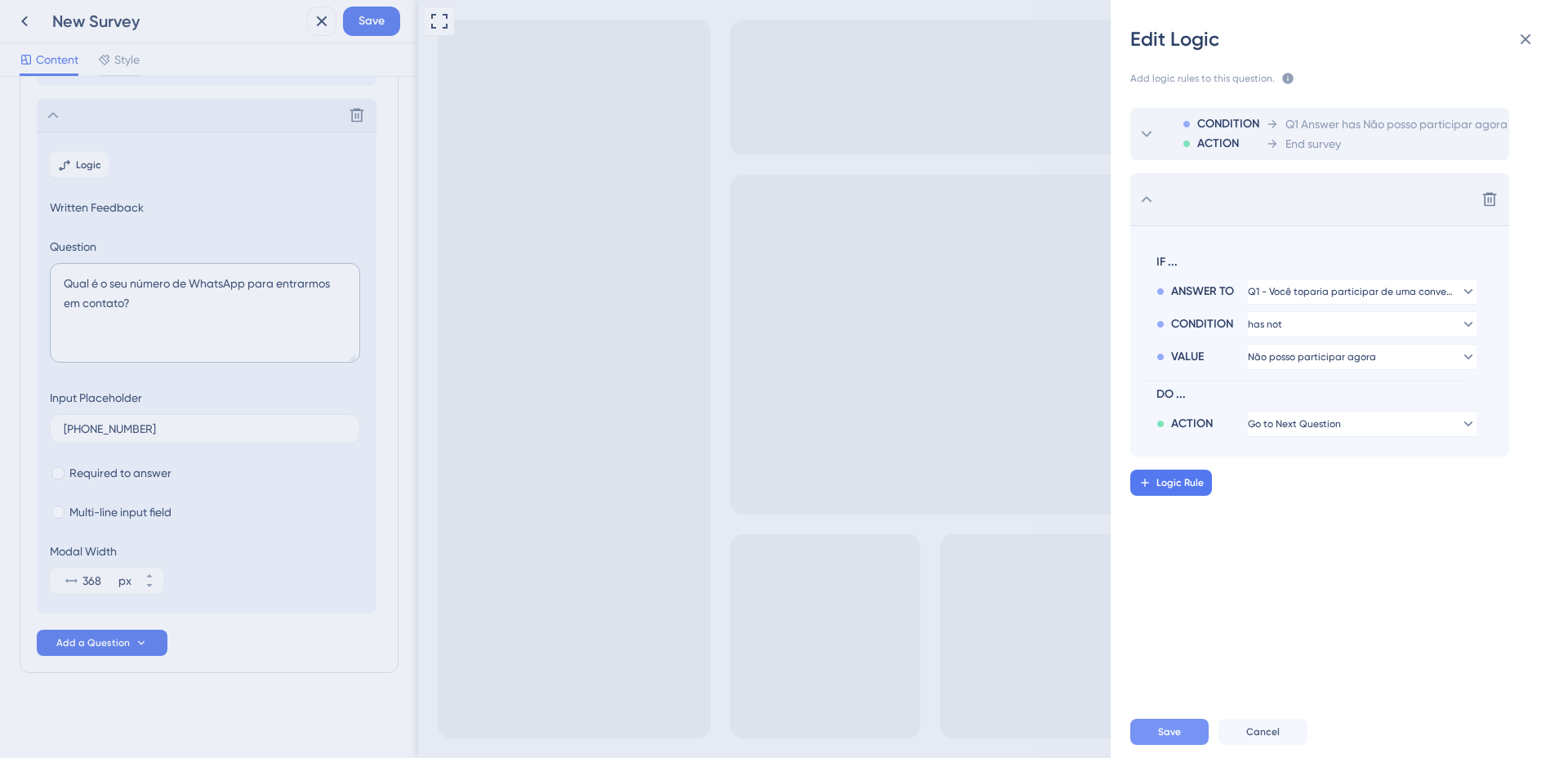
click at [1161, 739] on button "Save" at bounding box center [1169, 732] width 79 height 27
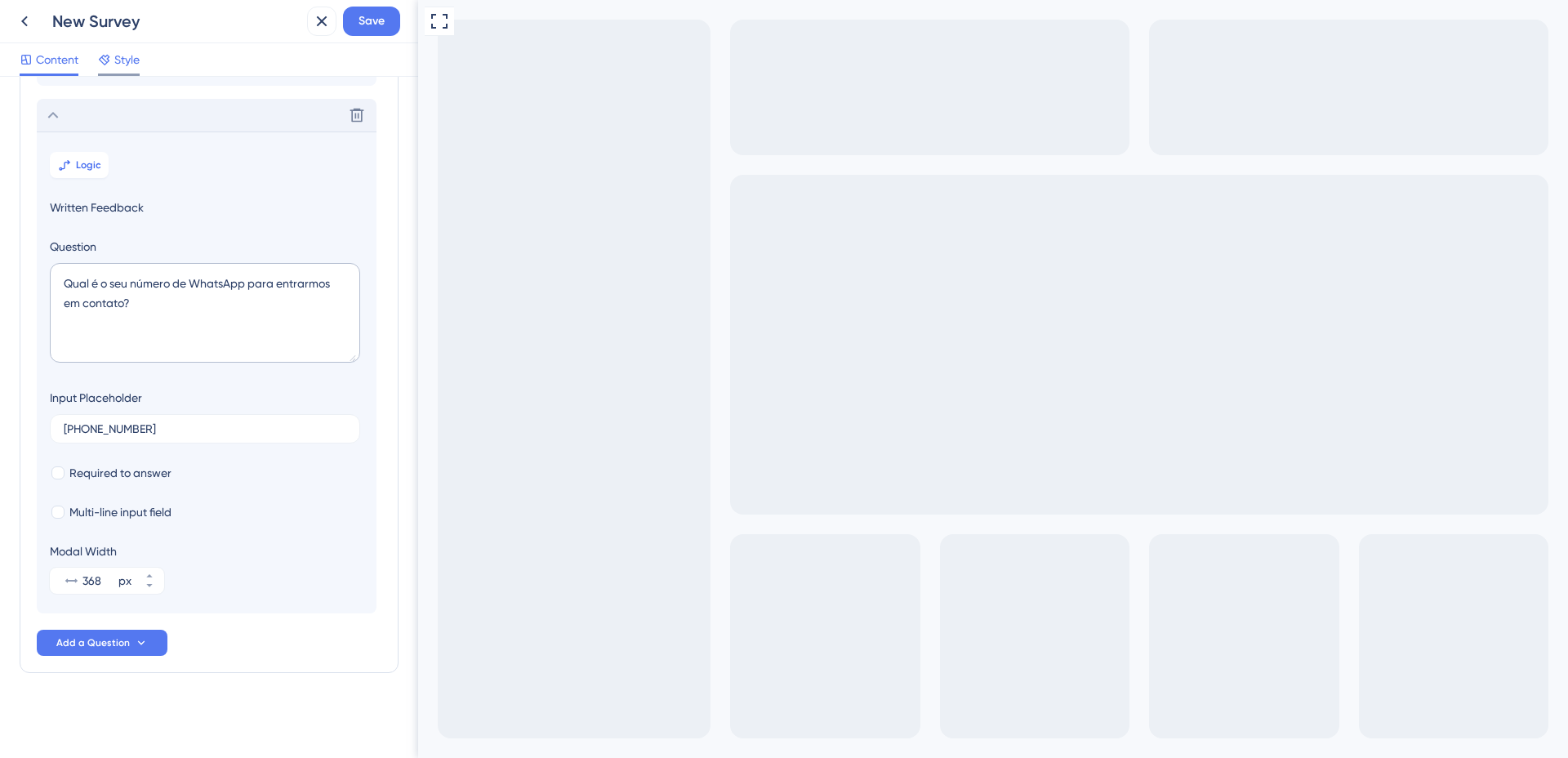
click at [132, 54] on span "Style" at bounding box center [127, 60] width 26 height 20
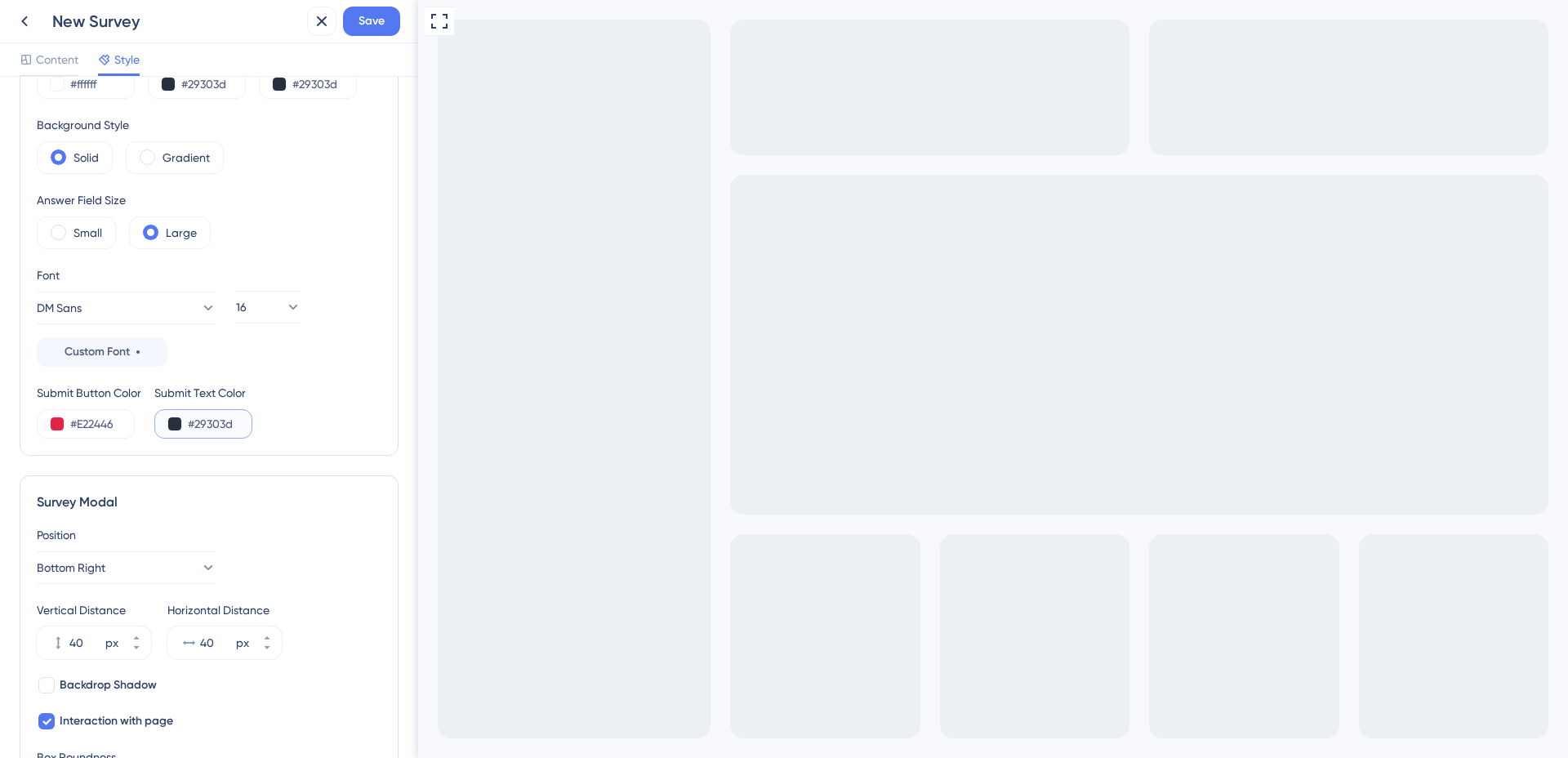
click at [207, 420] on input "#29303d" at bounding box center [221, 424] width 67 height 20
click at [171, 425] on button at bounding box center [175, 424] width 13 height 13
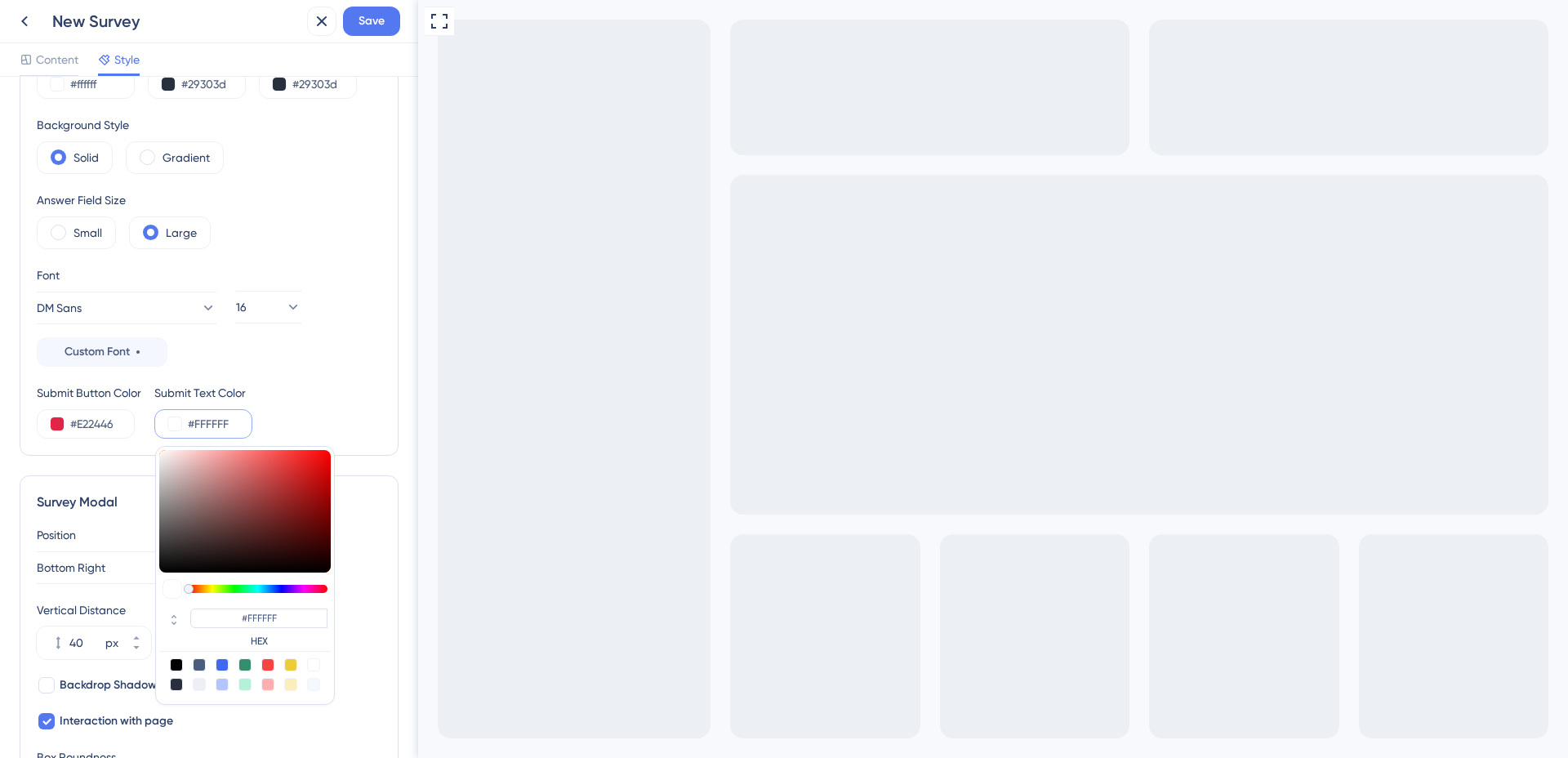
click at [202, 685] on div at bounding box center [199, 684] width 13 height 13
type input "#ecf0f5"
type input "#ECF0F5"
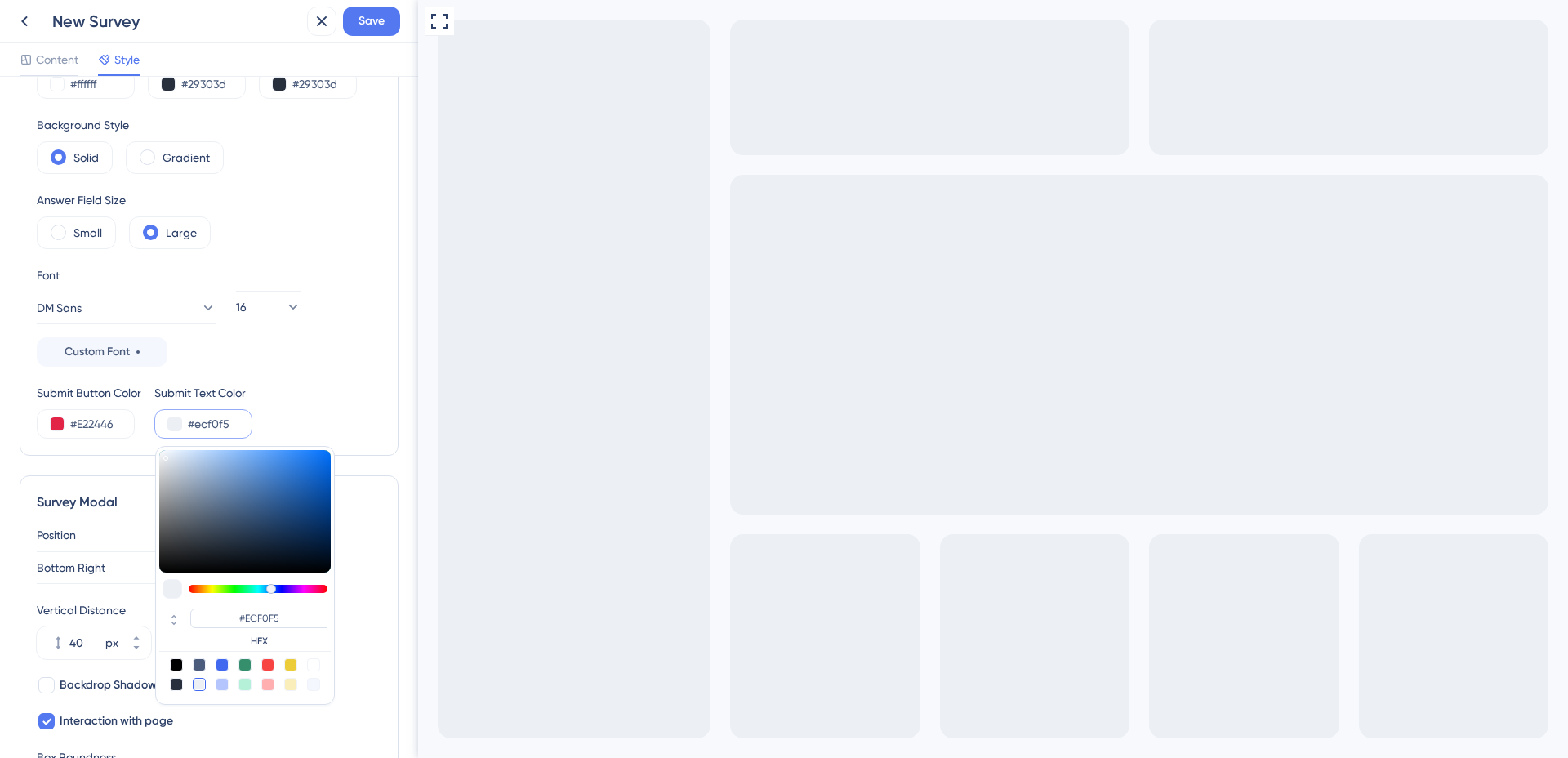
click at [313, 398] on div "Submit Button Color #E22446 Submit Text Color #ecf0f5 #ECF0F5 HEX" at bounding box center [209, 410] width 345 height 56
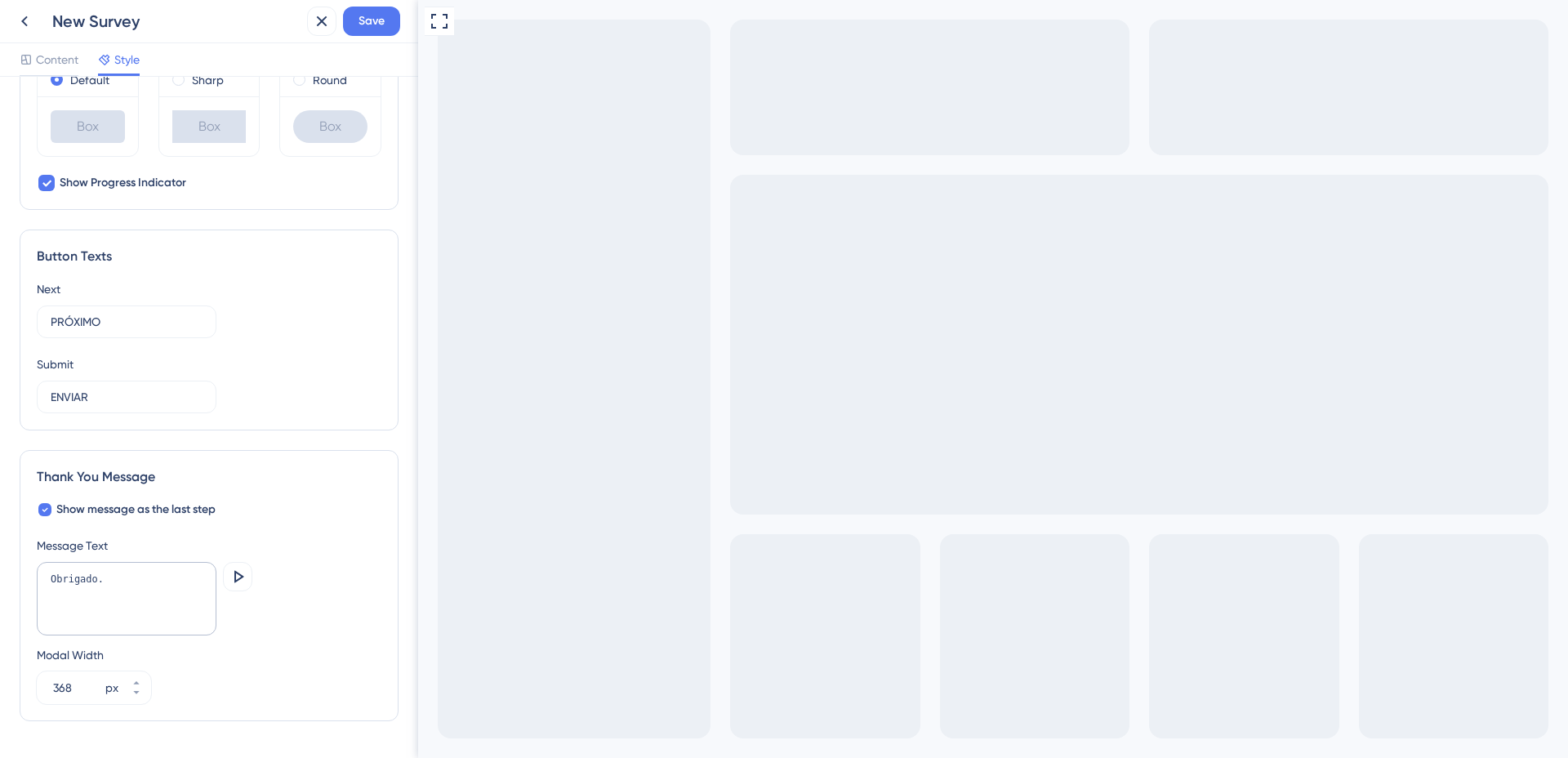
scroll to position [878, 0]
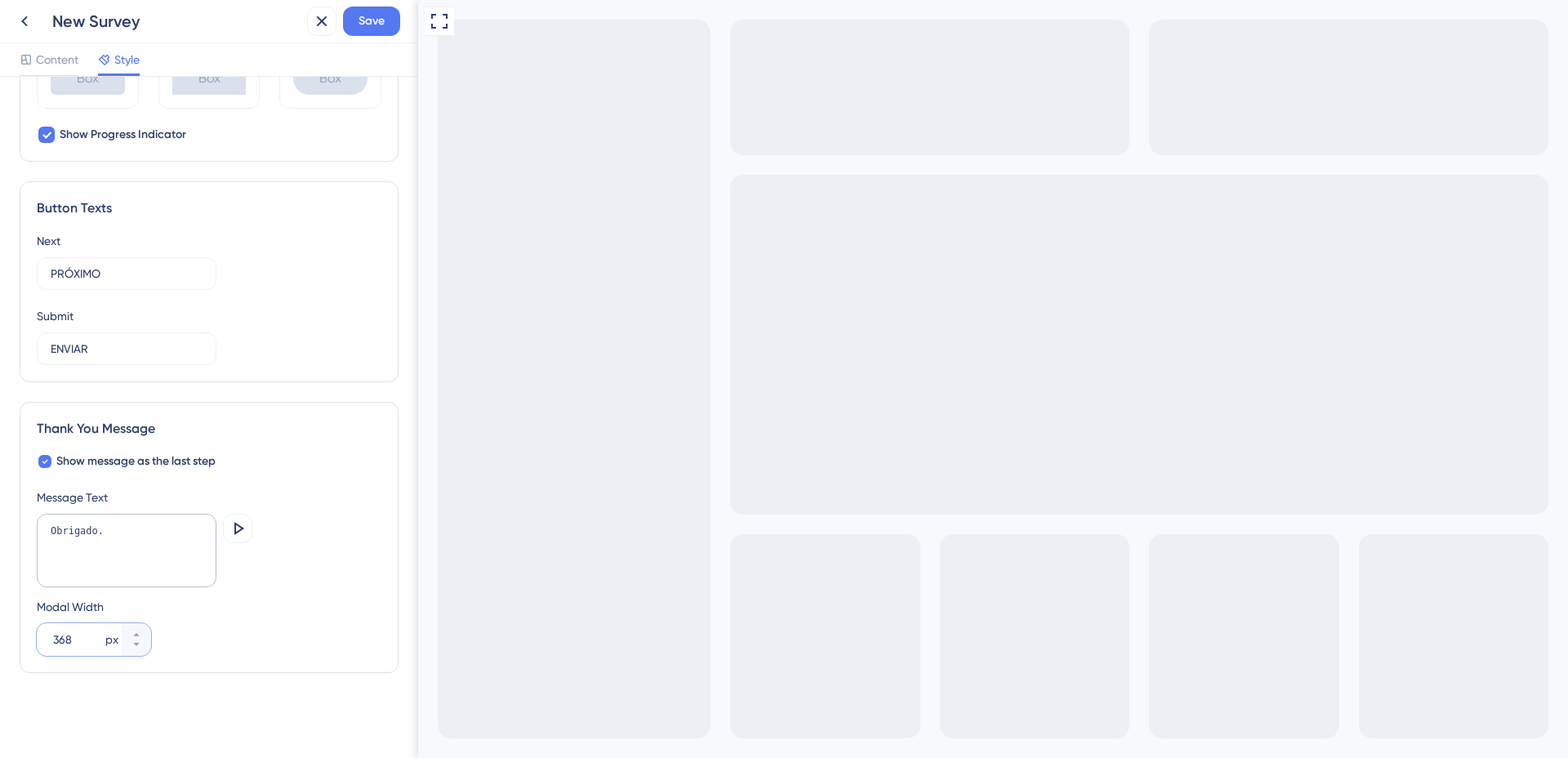
click at [57, 640] on input "368" at bounding box center [78, 640] width 49 height 20
type input "500"
click at [171, 639] on div "Modal Width 500 px" at bounding box center [209, 626] width 345 height 59
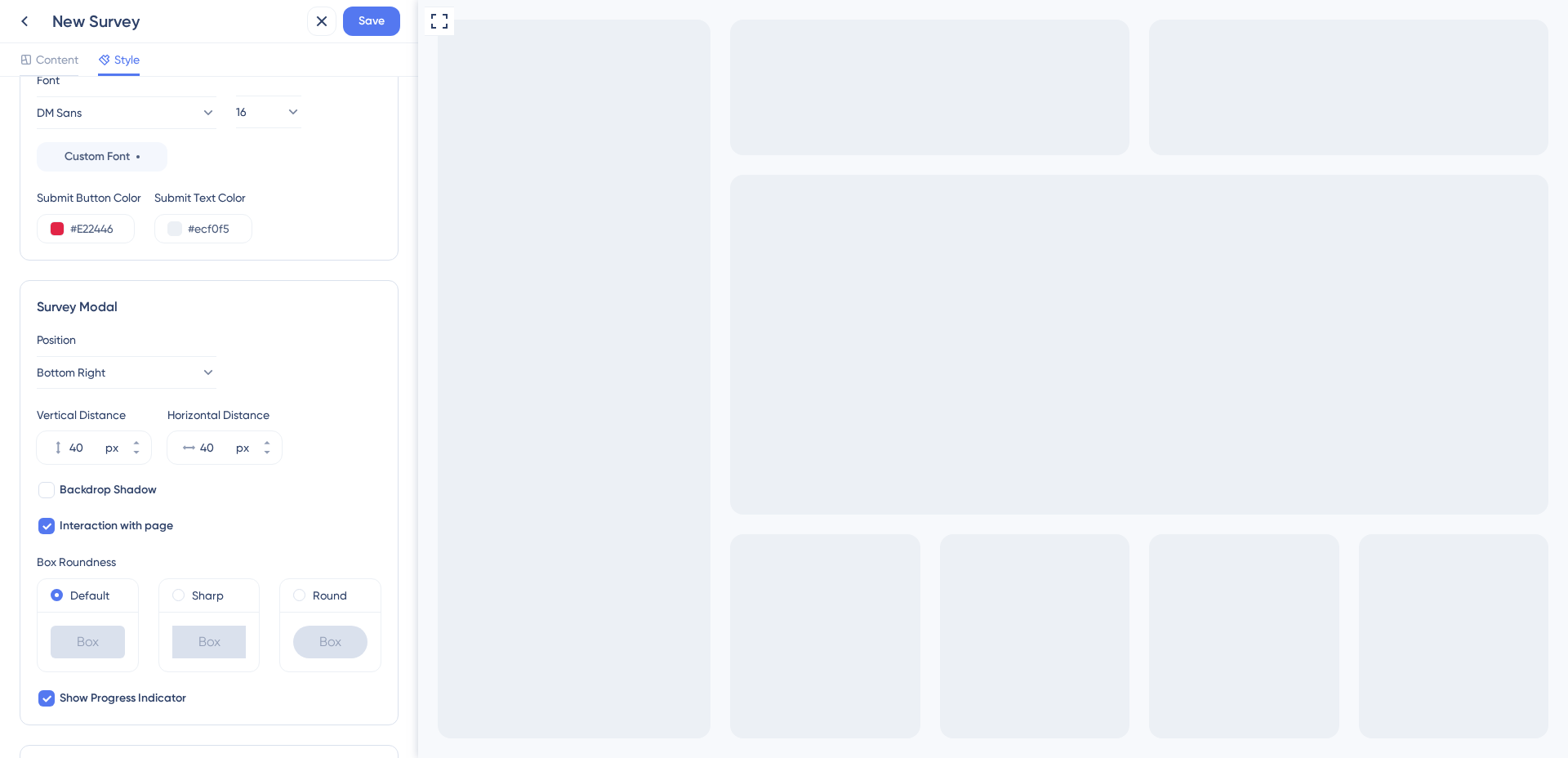
scroll to position [0, 0]
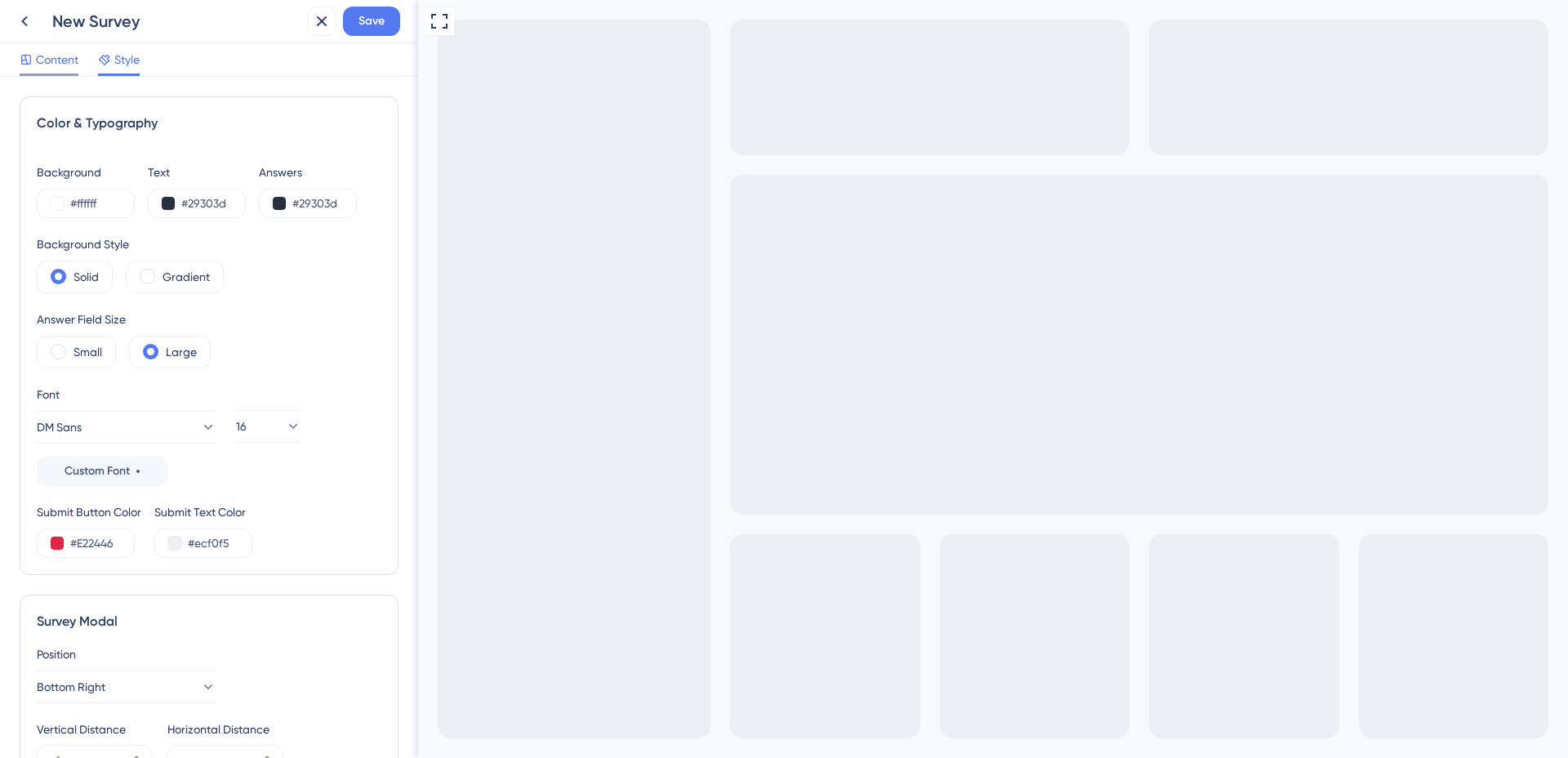
click at [64, 58] on span "Content" at bounding box center [57, 60] width 43 height 20
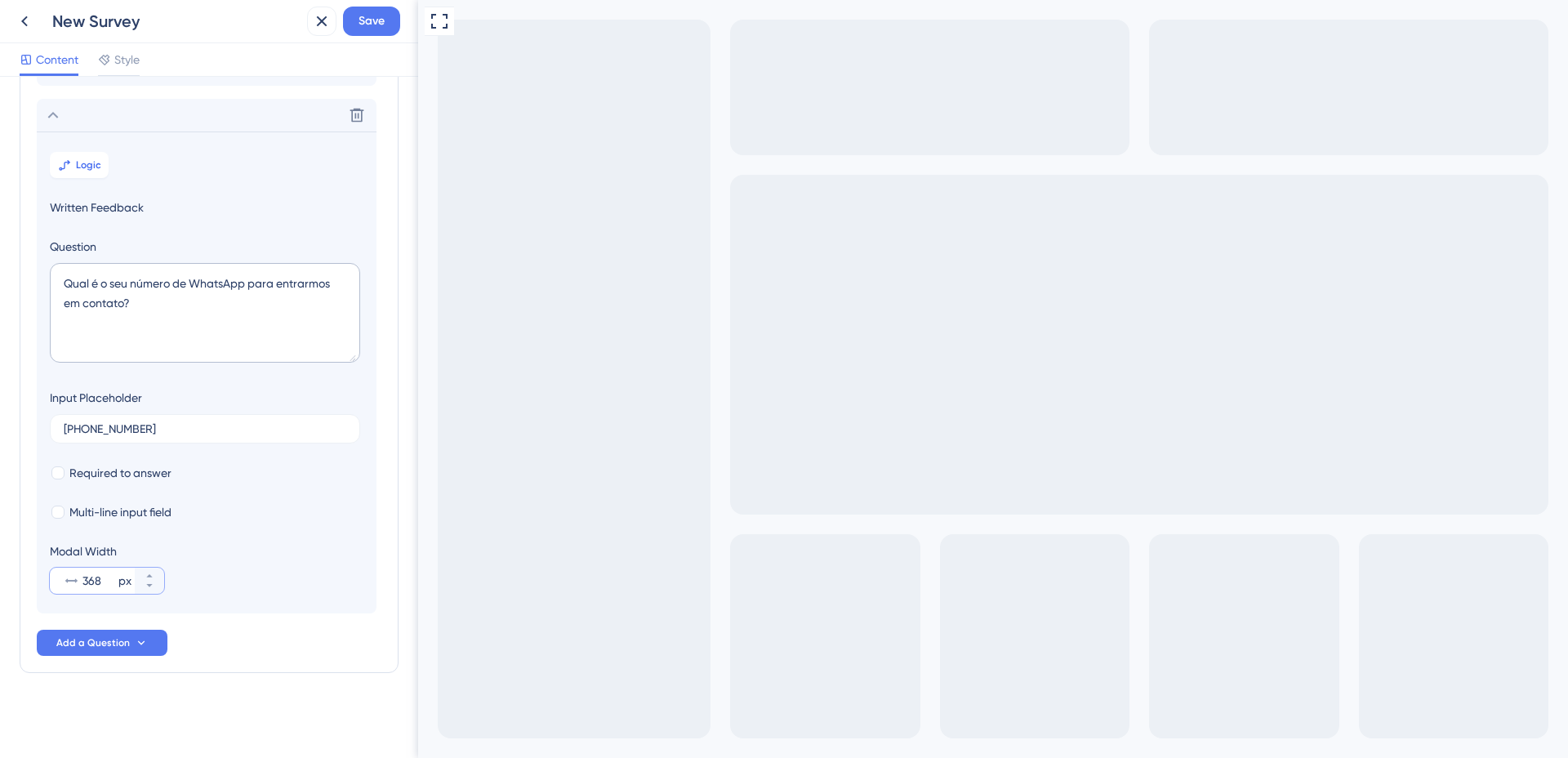
click at [86, 581] on input "368" at bounding box center [99, 581] width 32 height 20
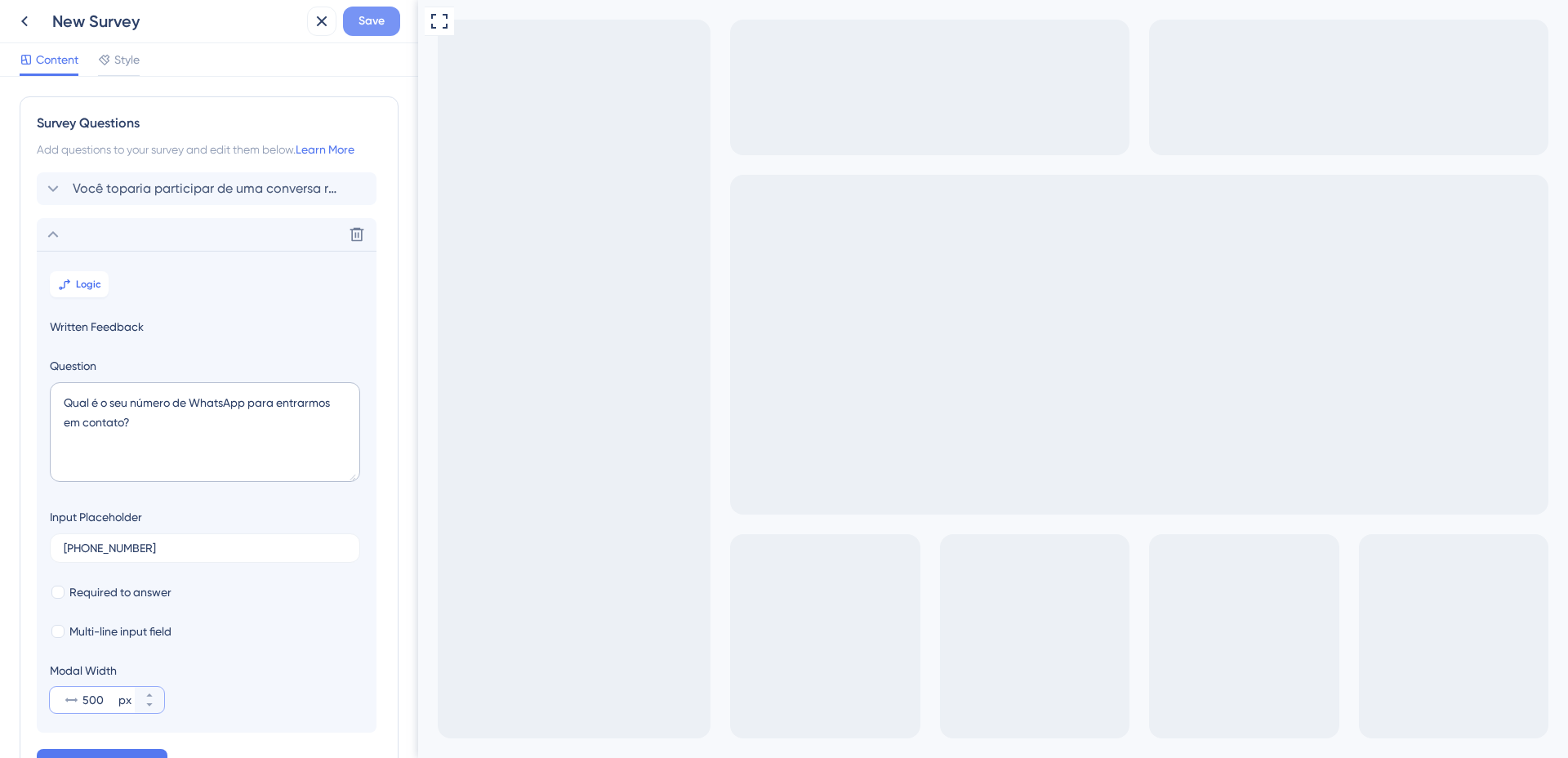
type input "500"
click at [378, 26] on span "Save" at bounding box center [371, 21] width 27 height 20
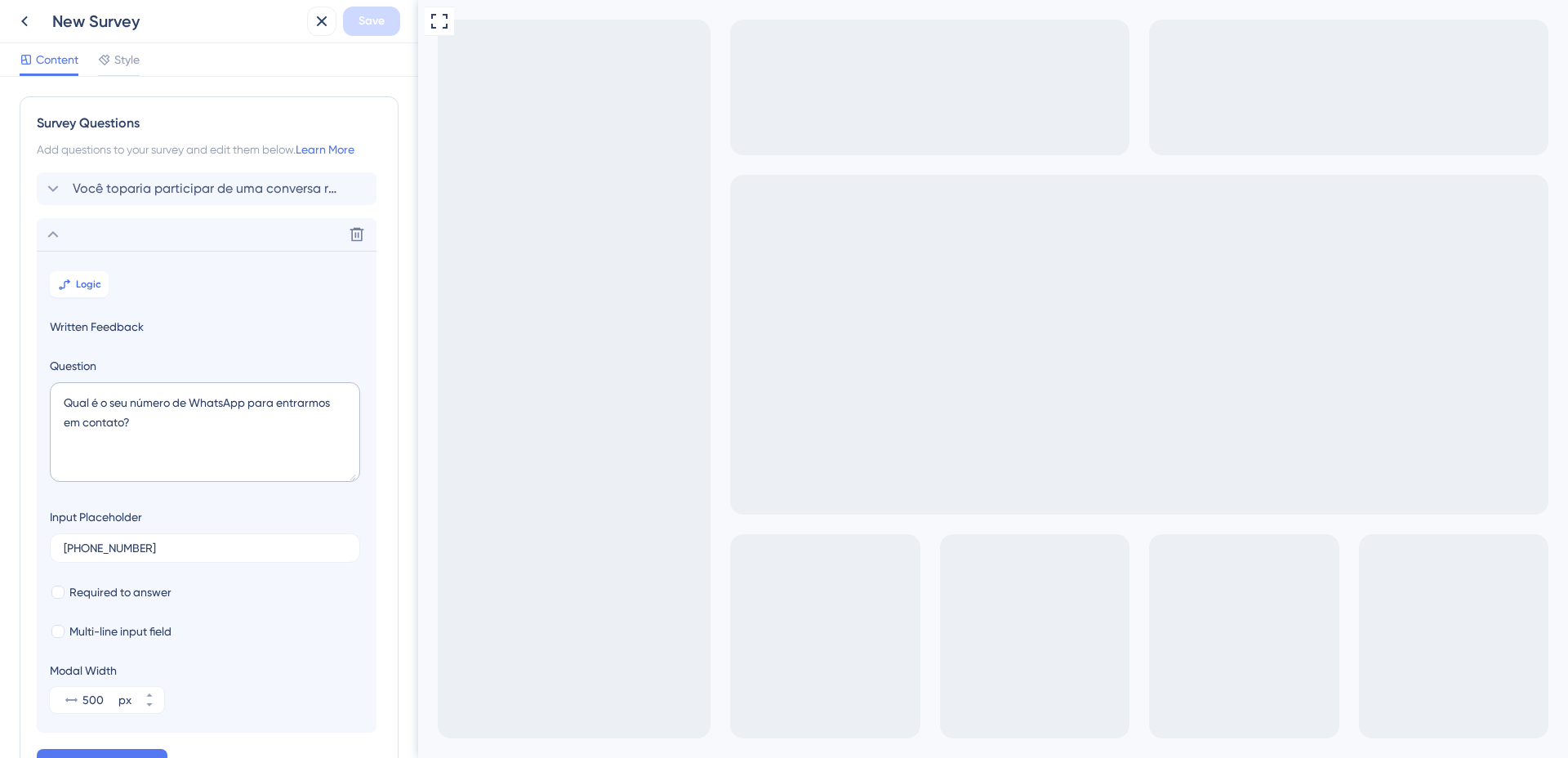
click at [33, 21] on icon at bounding box center [25, 21] width 20 height 20
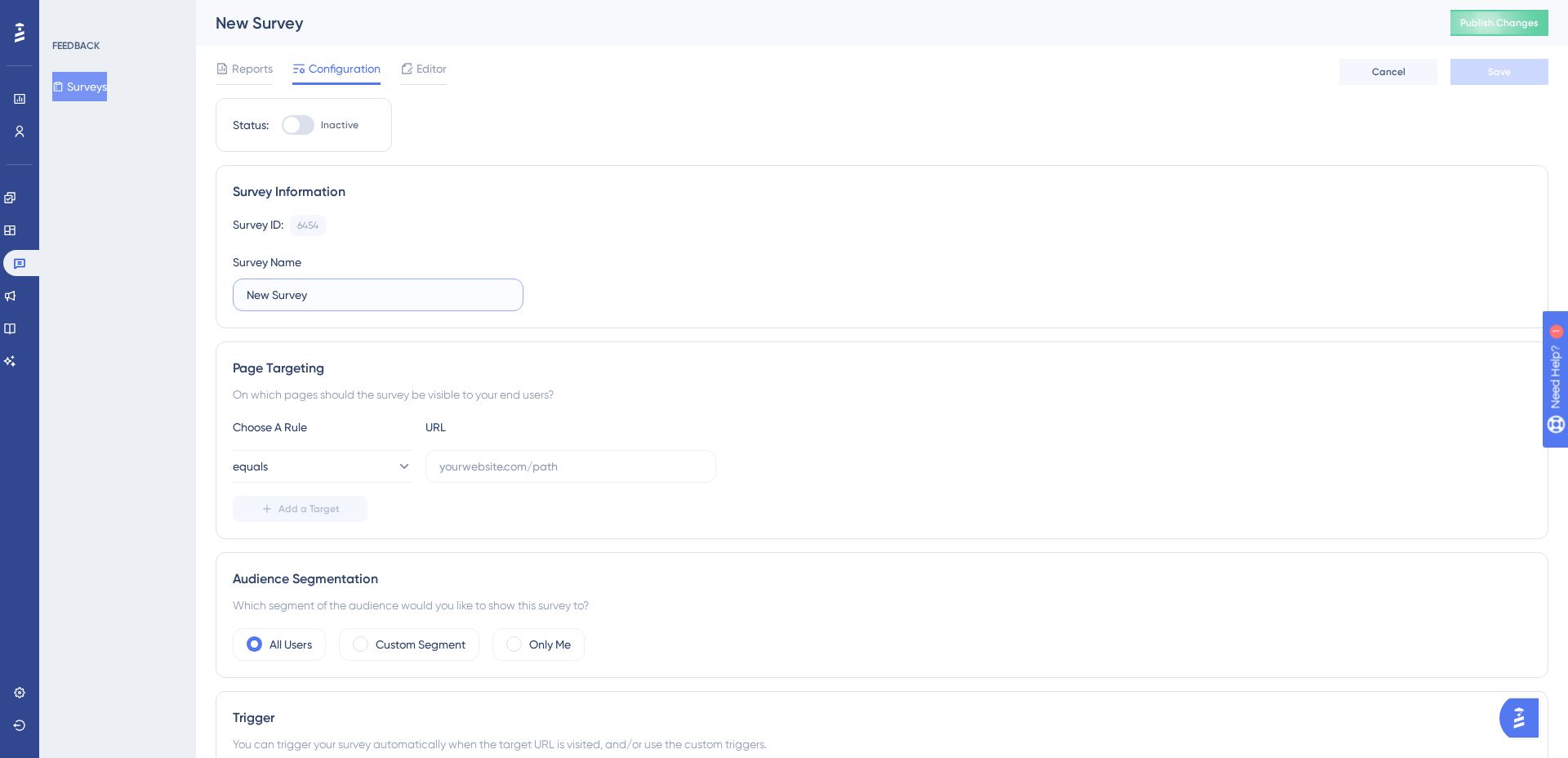
click at [285, 298] on input "New Survey" at bounding box center [378, 295] width 263 height 18
type input "Recrutamento Painel CRM"
click at [243, 78] on span "Reports" at bounding box center [252, 68] width 41 height 20
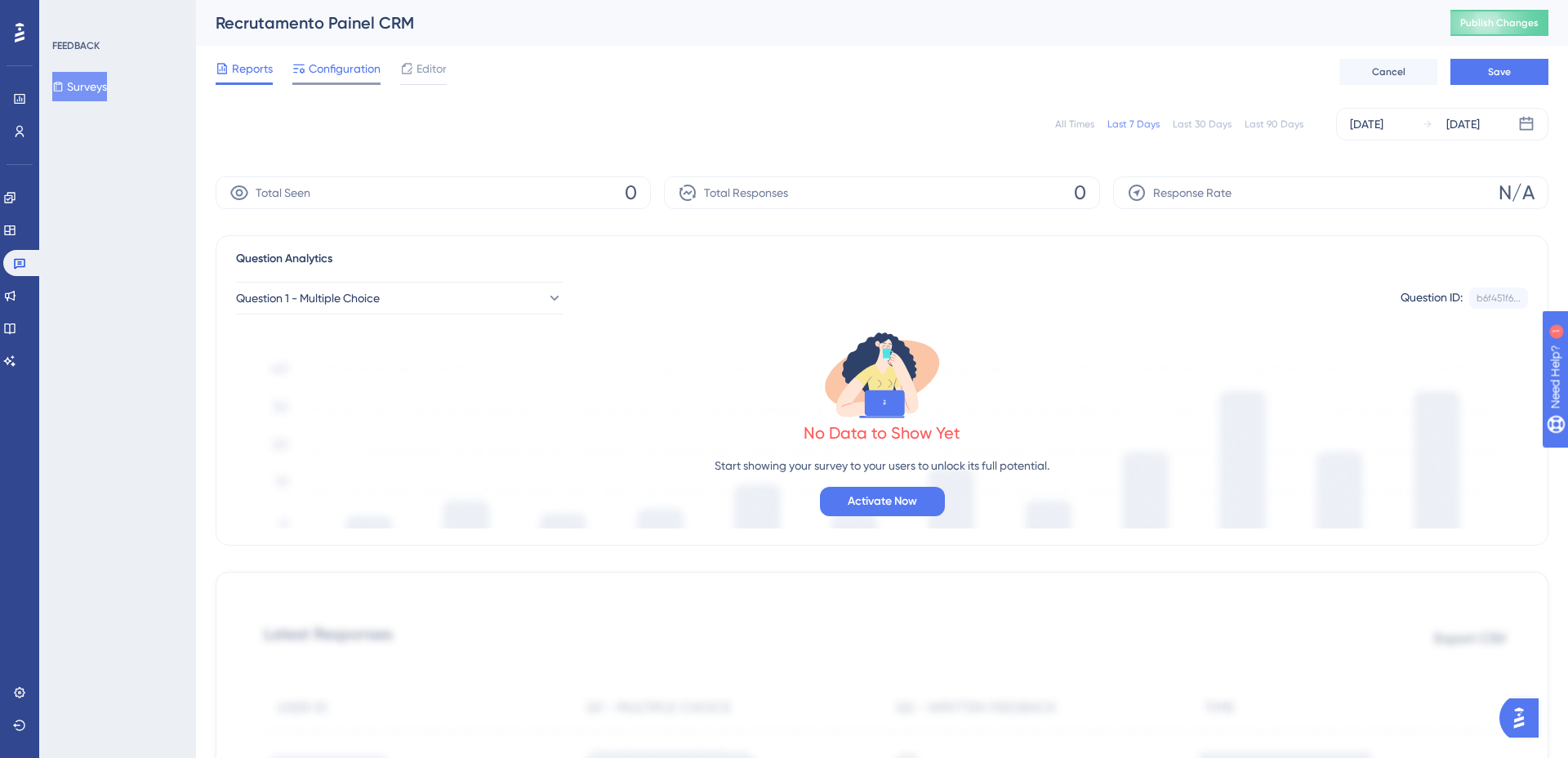
click at [324, 80] on div "Configuration" at bounding box center [336, 72] width 88 height 27
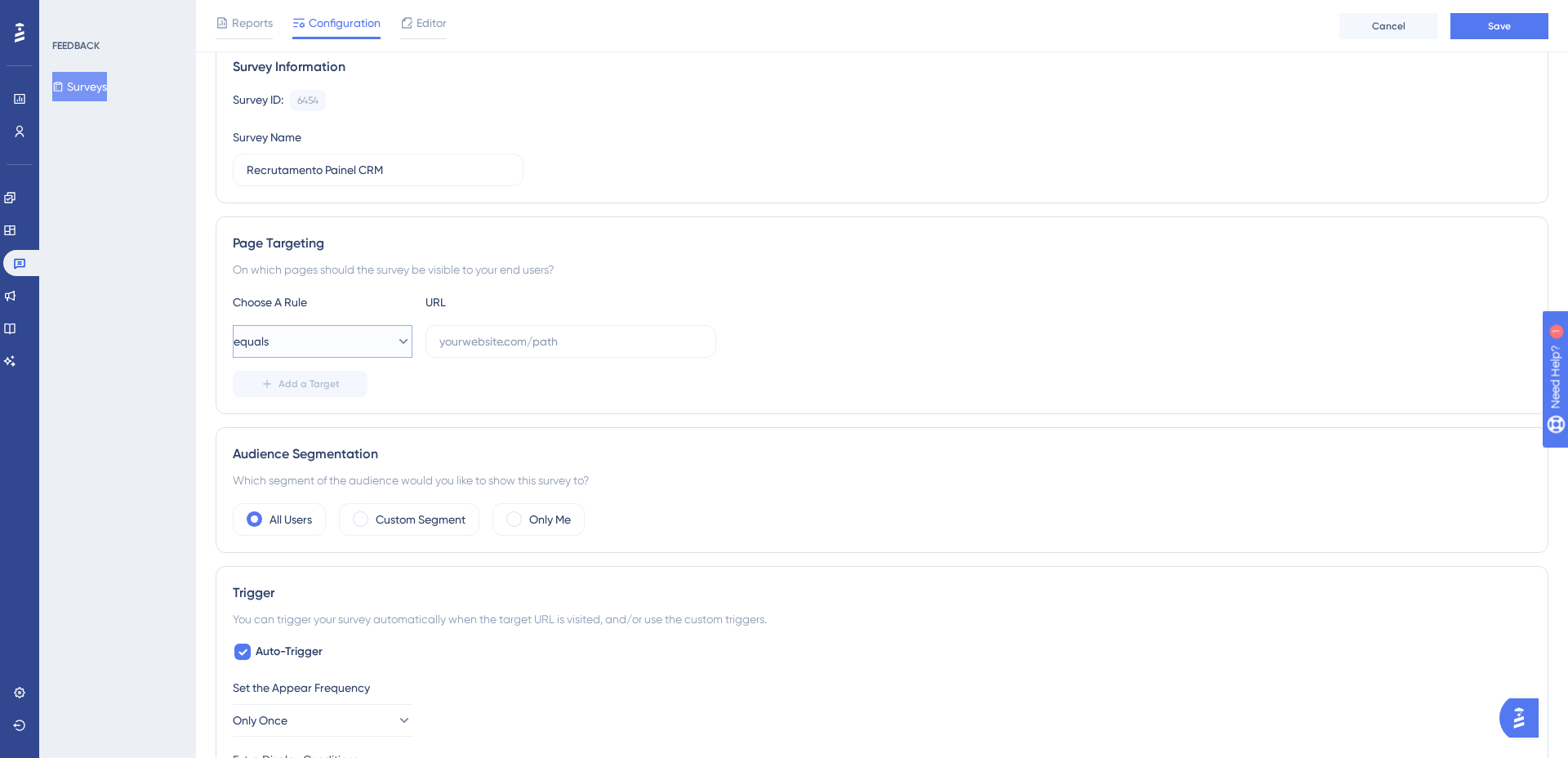
click at [374, 336] on button "equals" at bounding box center [323, 341] width 180 height 32
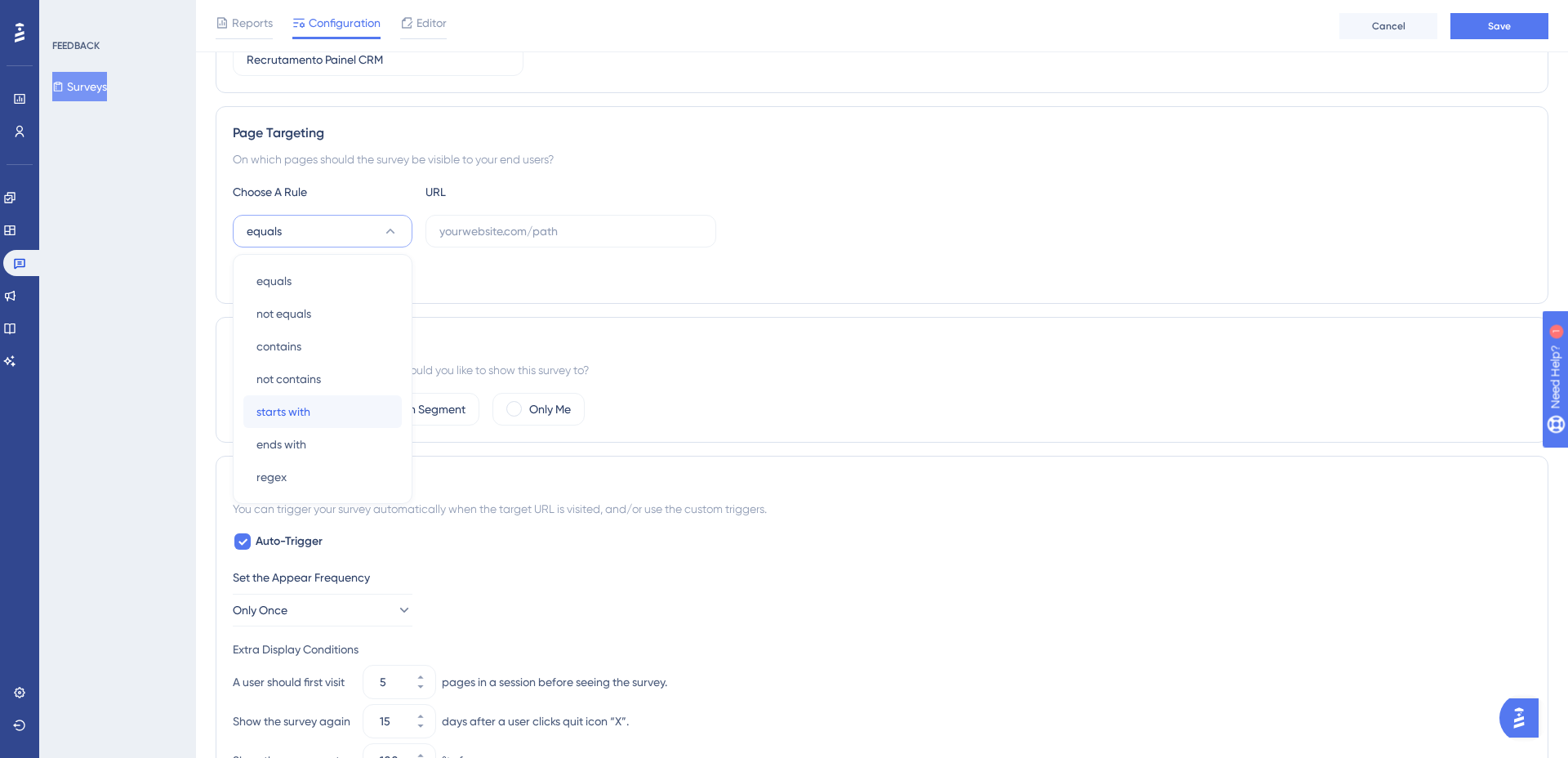
click at [293, 417] on span "starts with" at bounding box center [283, 411] width 54 height 20
click at [487, 233] on input "text" at bounding box center [571, 230] width 263 height 18
paste input "[URL][DOMAIN_NAME]"
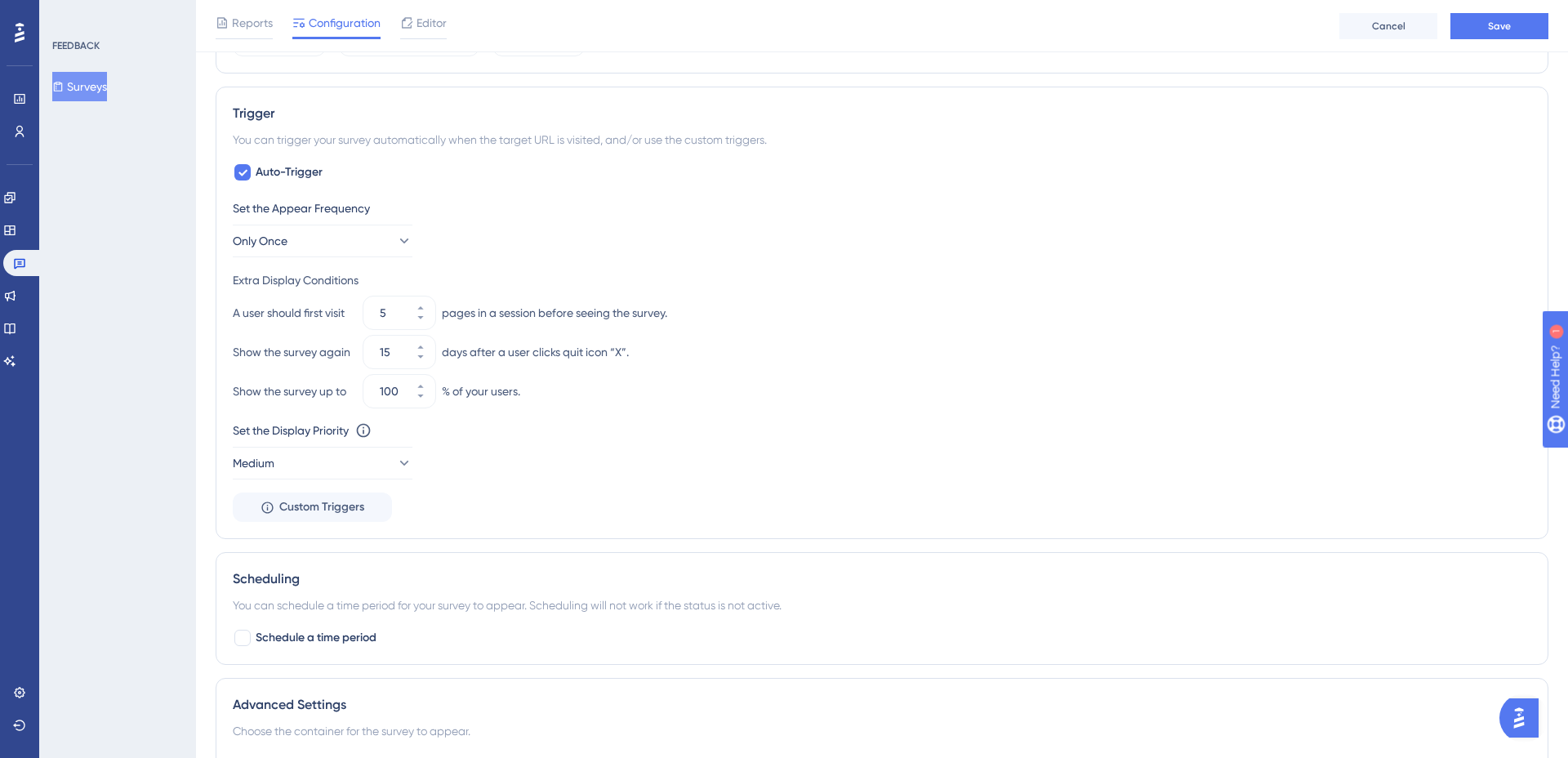
scroll to position [614, 0]
type input "[URL][DOMAIN_NAME]"
click at [339, 241] on button "Only Once" at bounding box center [323, 238] width 180 height 32
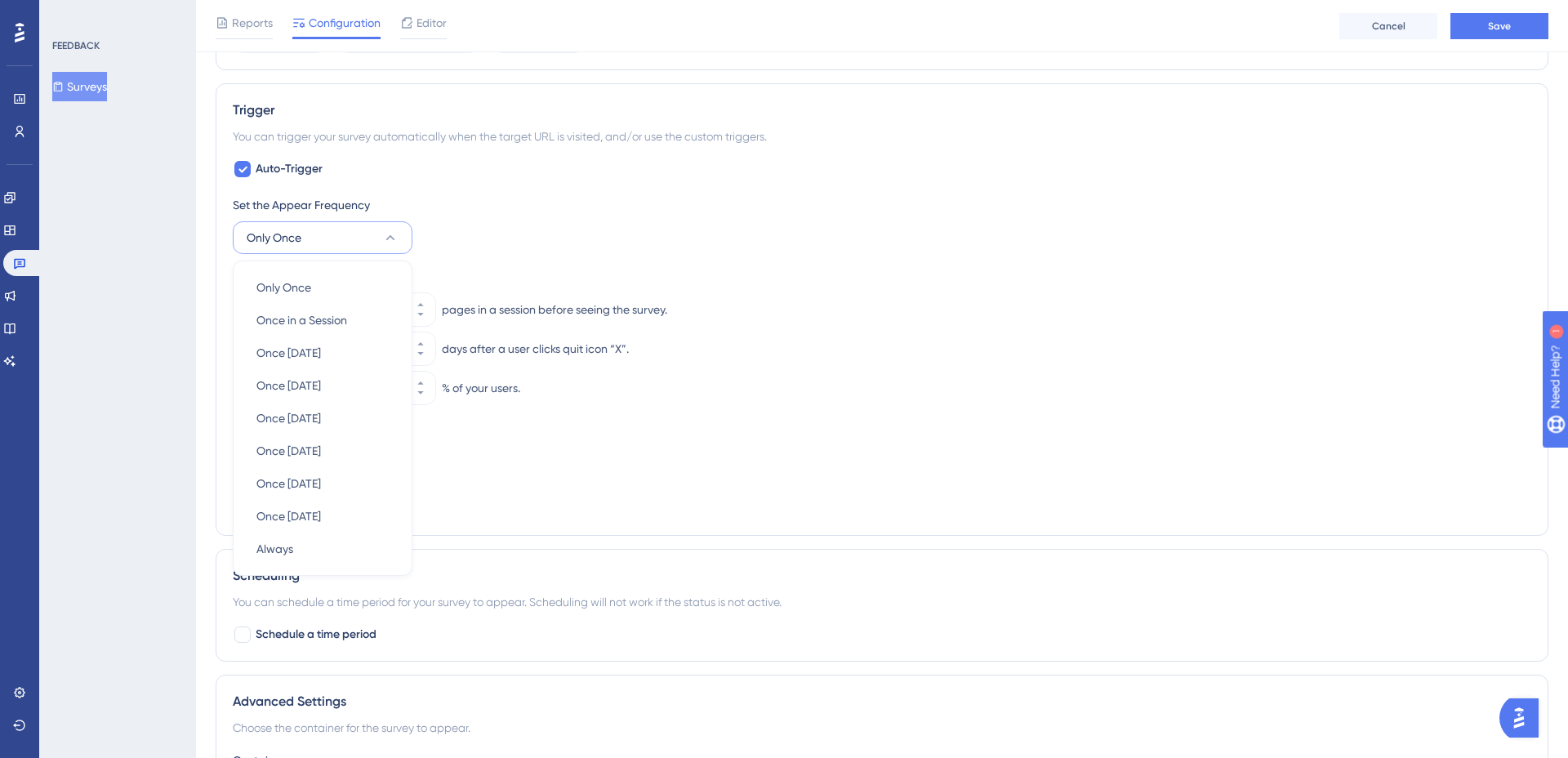
scroll to position [654, 0]
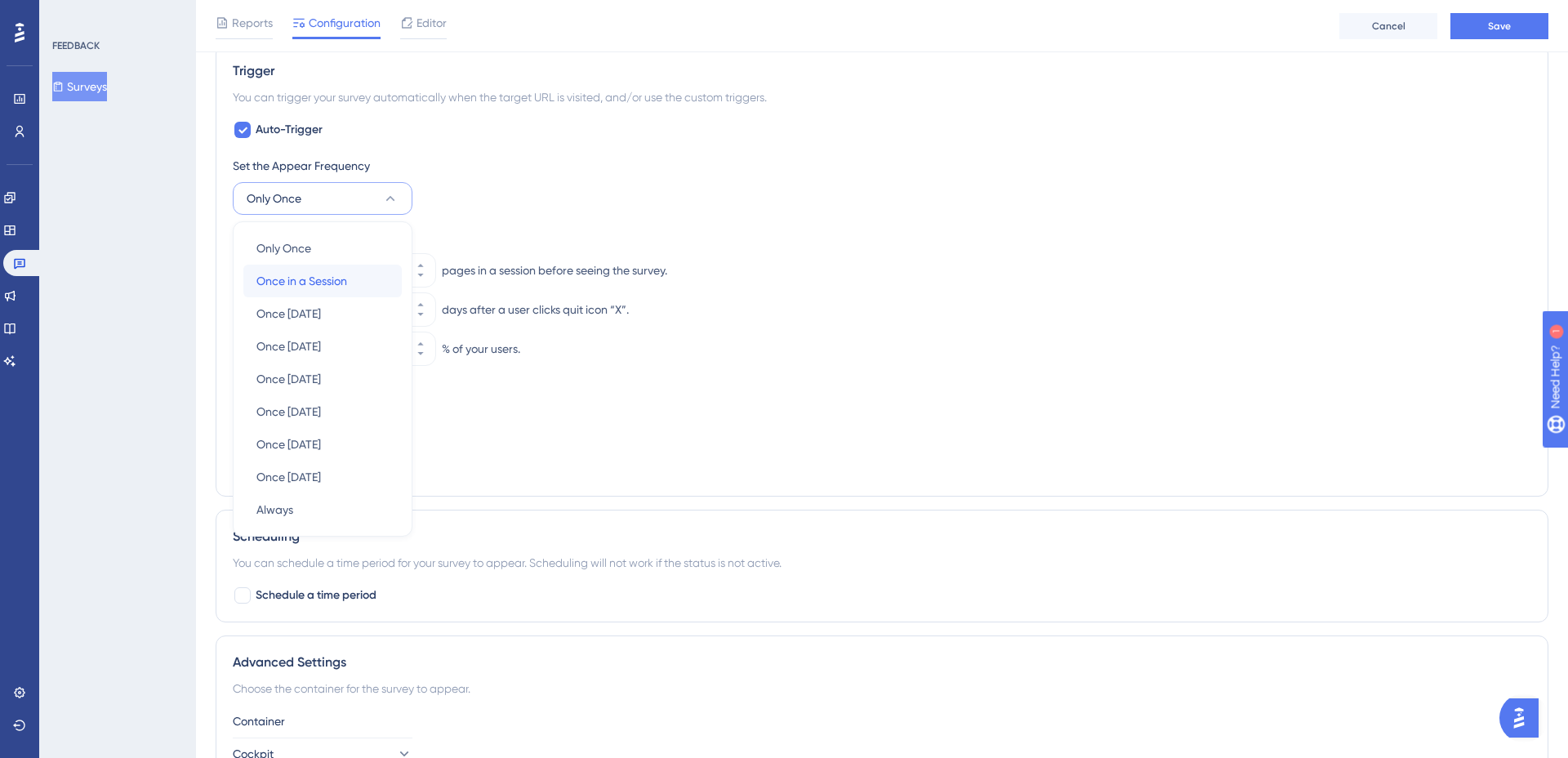
click at [270, 281] on span "Once in a Session" at bounding box center [302, 280] width 91 height 20
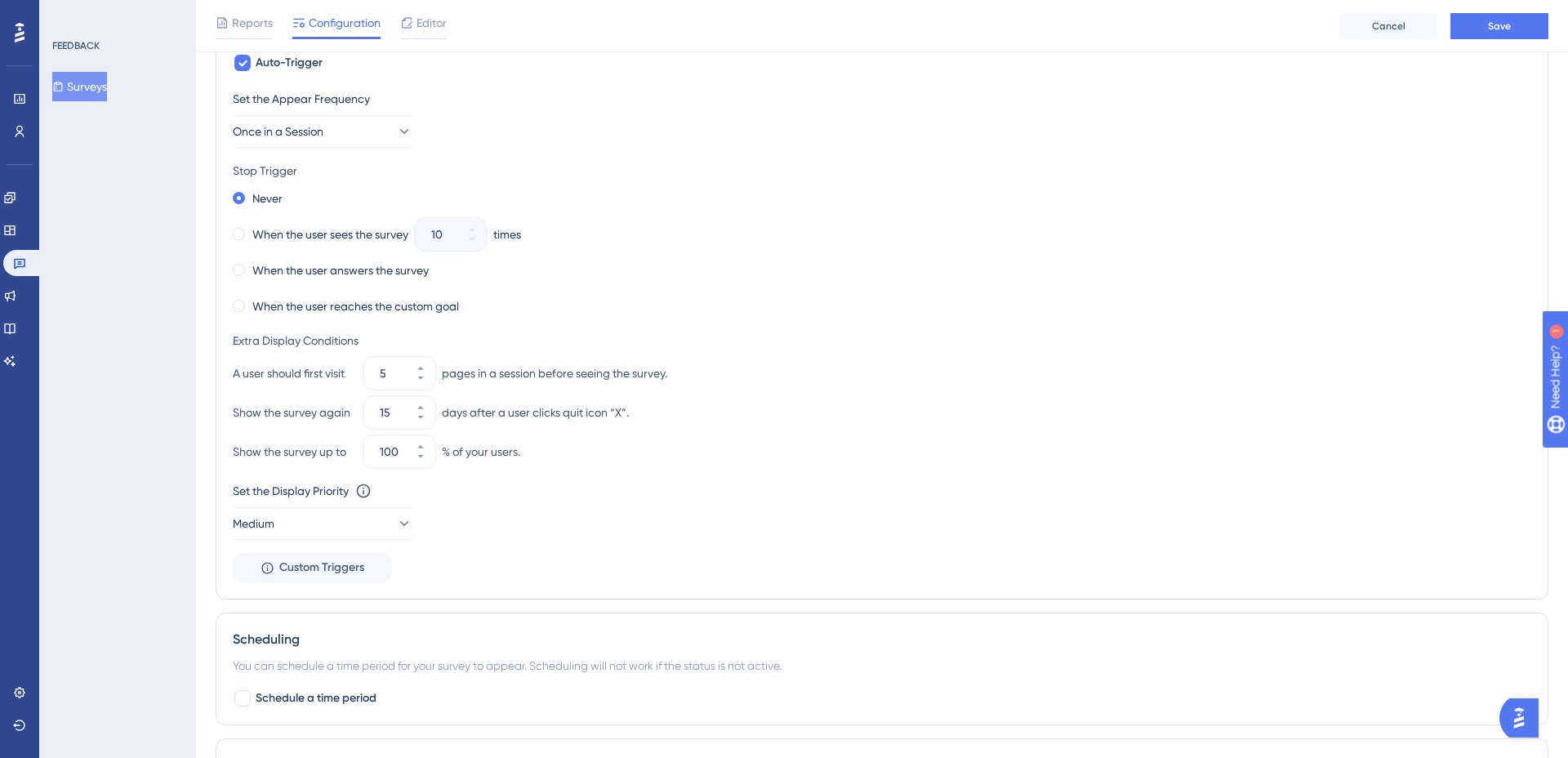
scroll to position [730, 0]
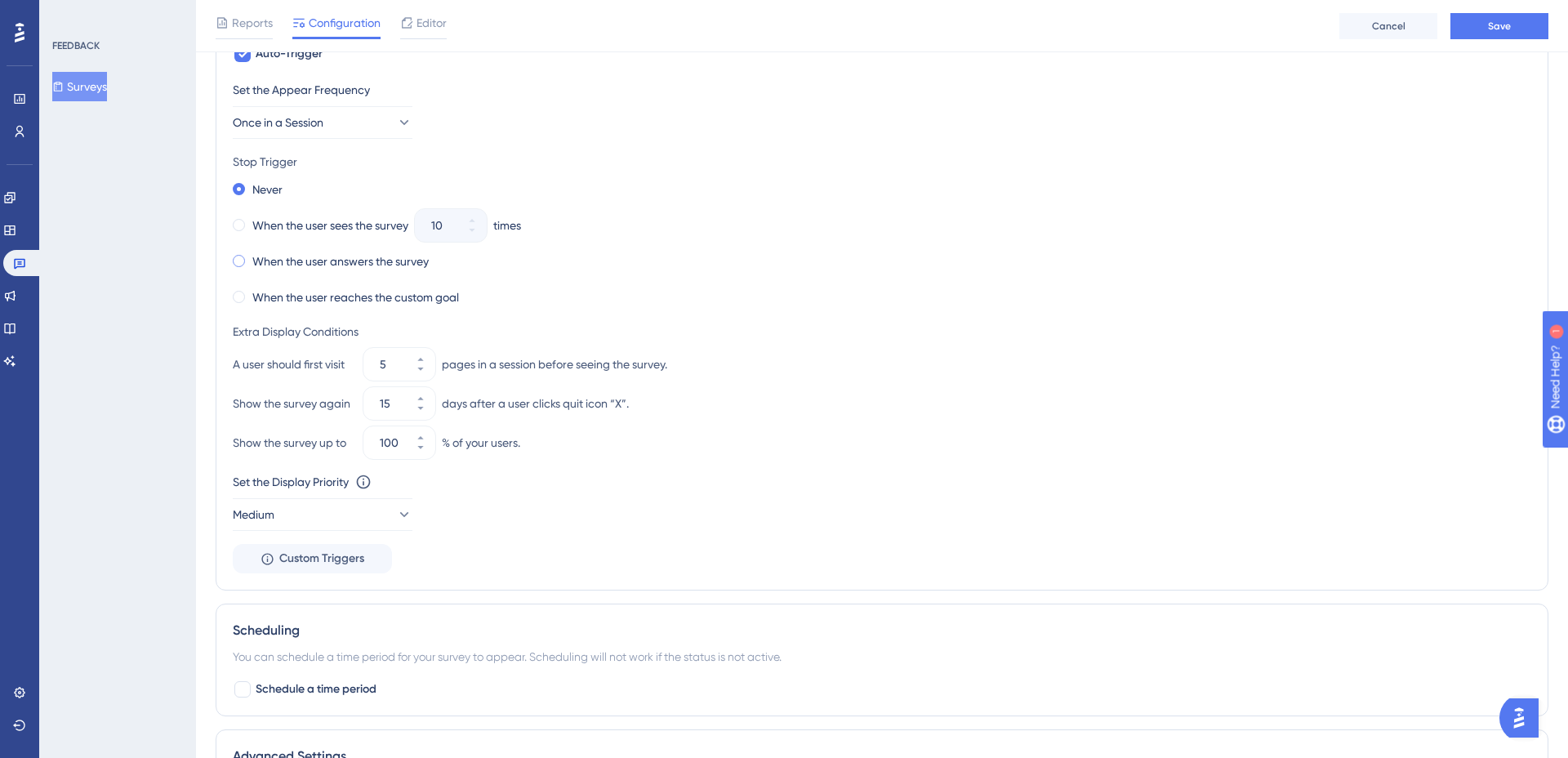
click at [243, 263] on span at bounding box center [239, 261] width 12 height 12
click at [250, 258] on input "radio" at bounding box center [250, 258] width 0 height 0
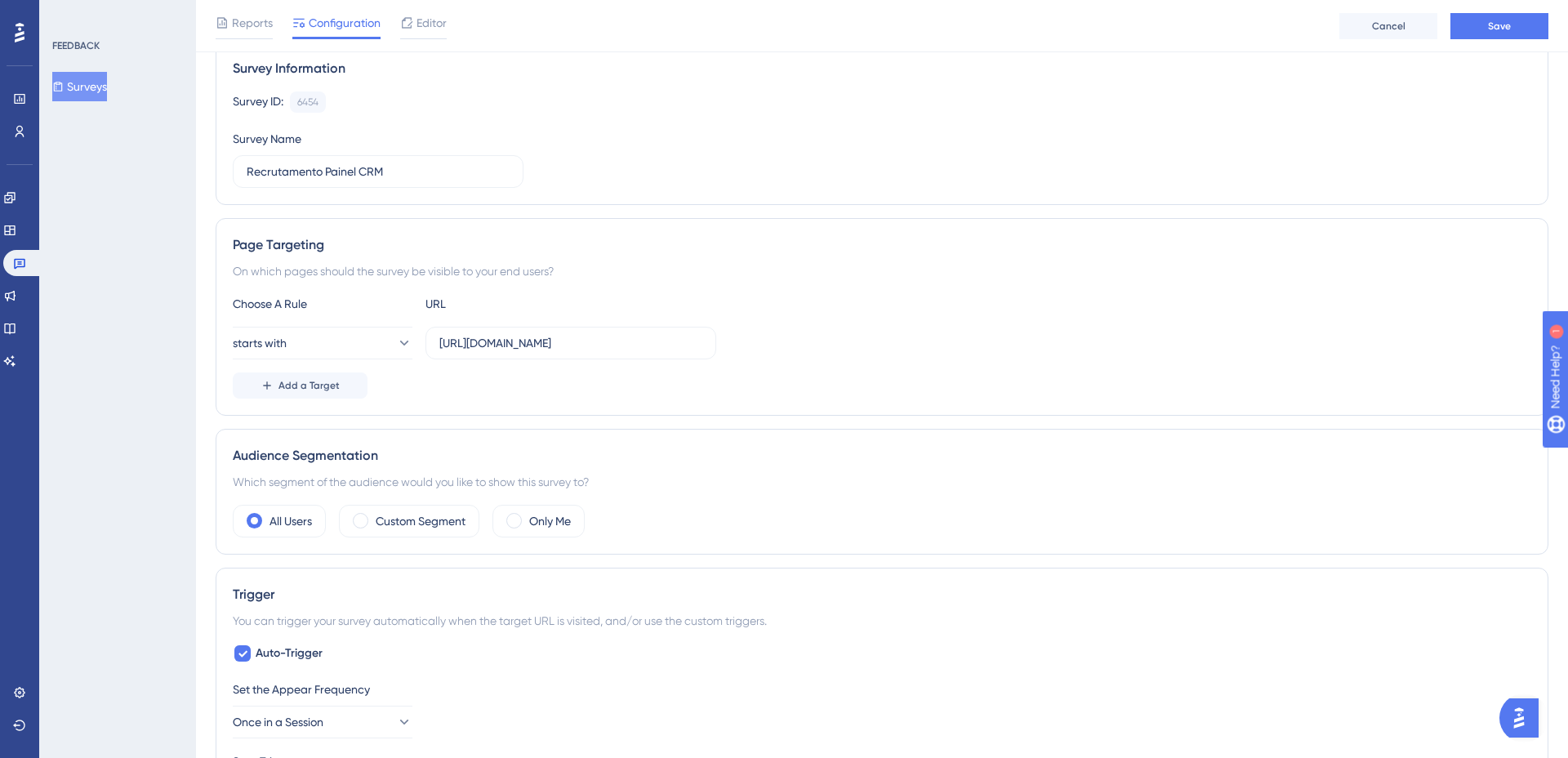
scroll to position [0, 0]
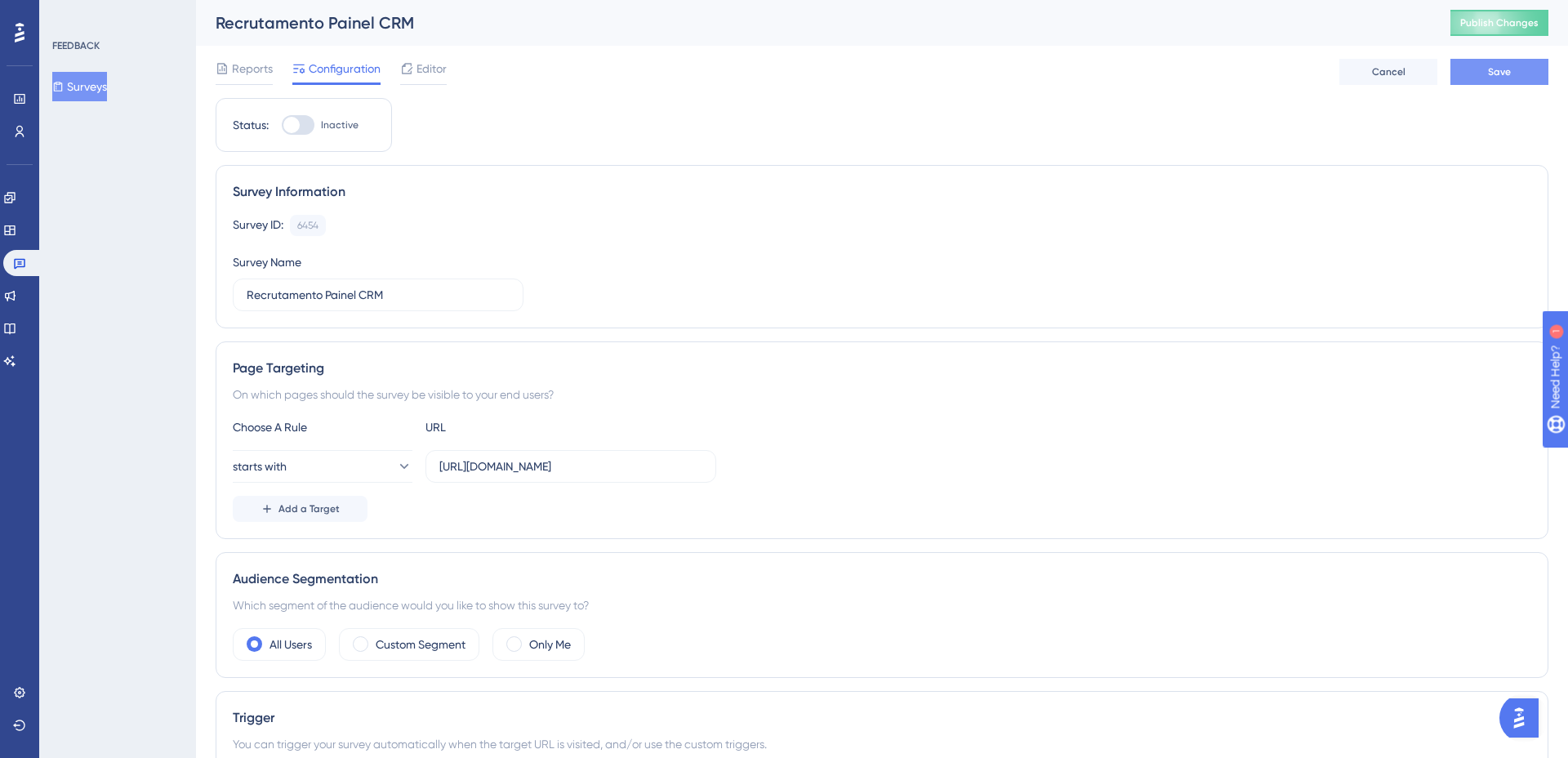
click at [1507, 65] on span "Save" at bounding box center [1500, 72] width 23 height 13
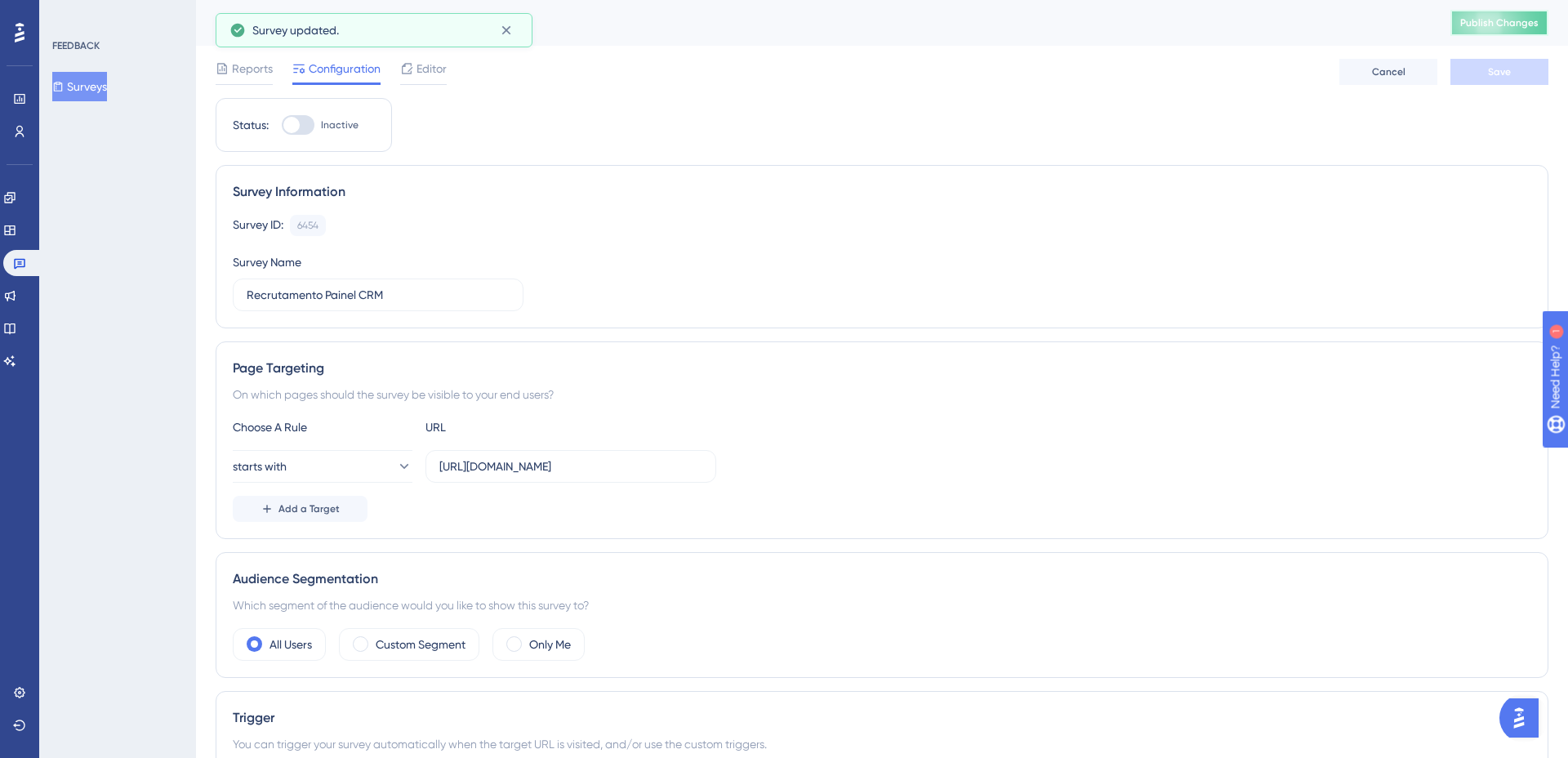
click at [1459, 27] on button "Publish Changes" at bounding box center [1499, 23] width 98 height 27
click at [418, 75] on span "Editor" at bounding box center [432, 68] width 30 height 20
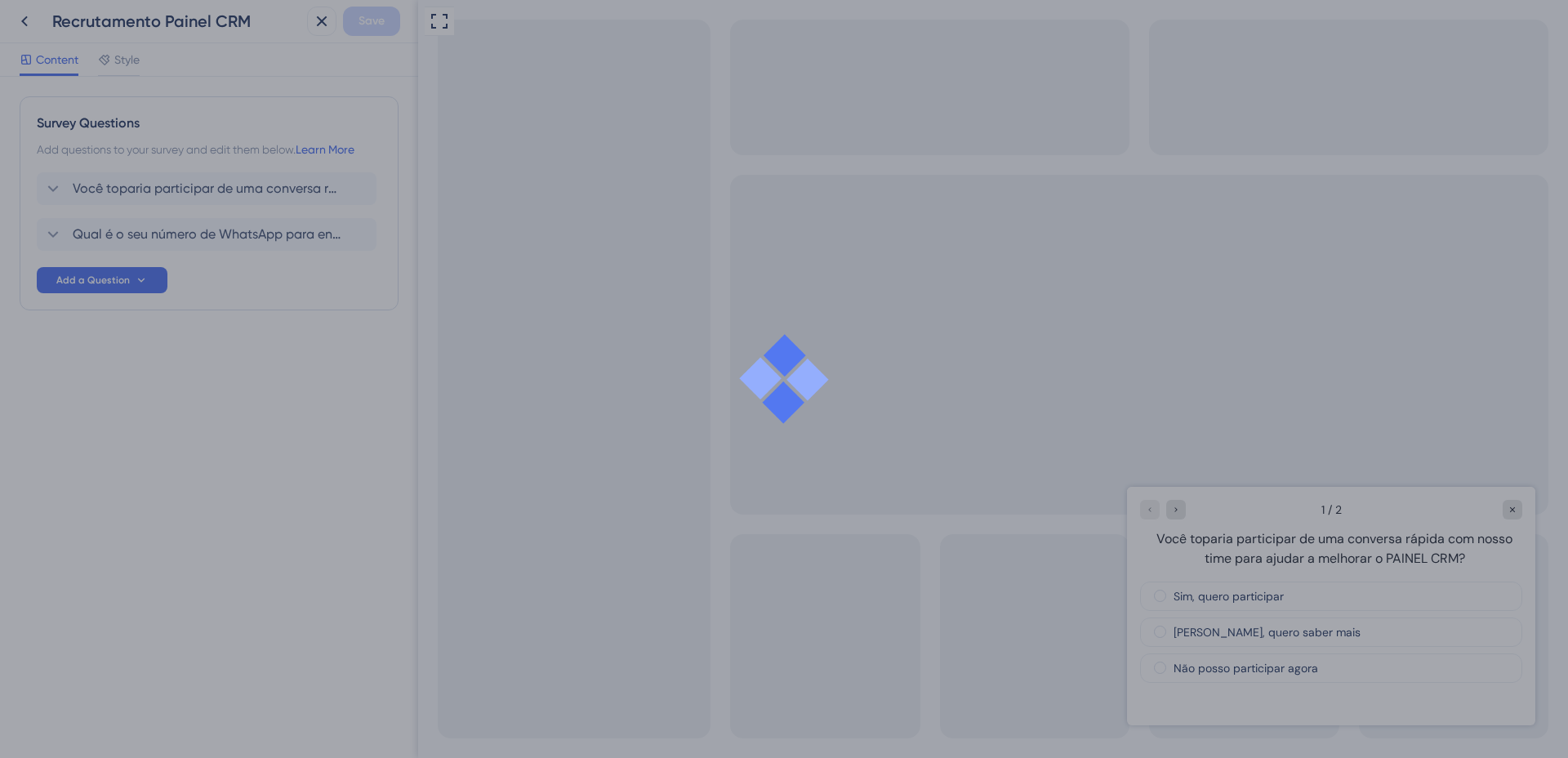
click at [61, 181] on div at bounding box center [784, 379] width 1568 height 758
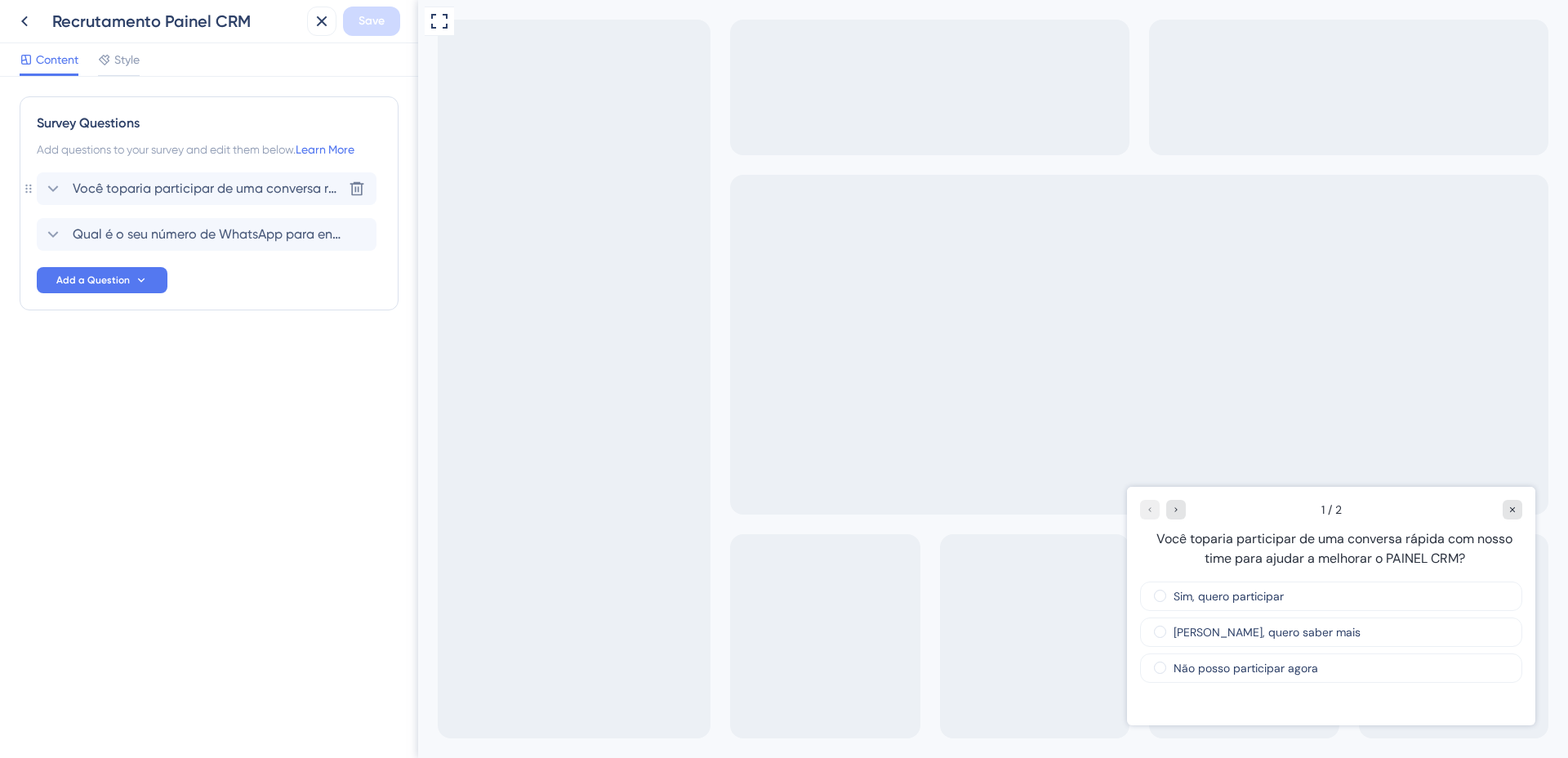
click at [56, 187] on icon at bounding box center [53, 189] width 20 height 20
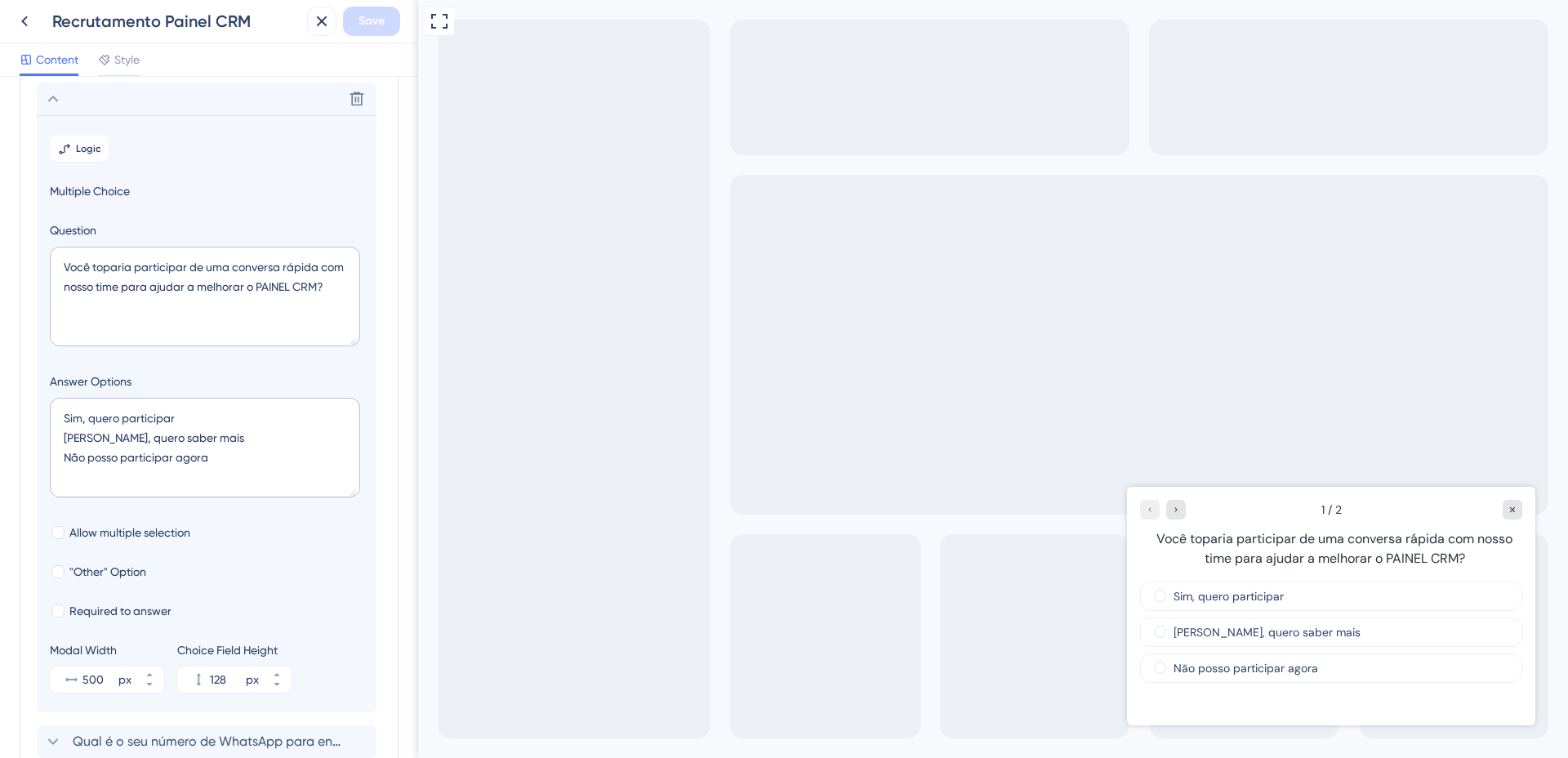
scroll to position [96, 0]
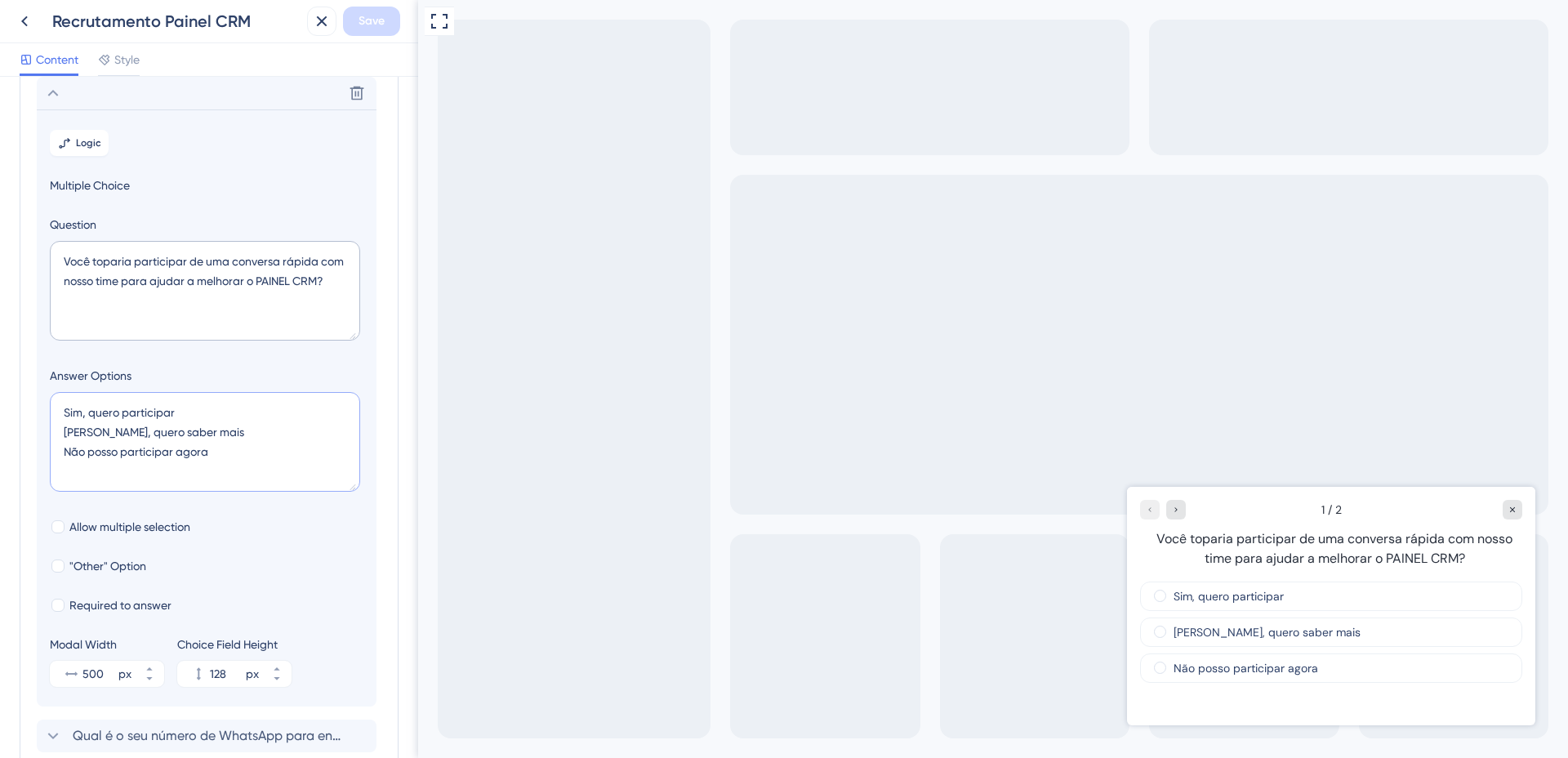
click at [121, 435] on textarea "Sim, quero participar [PERSON_NAME], quero saber mais Não posso participar agora" at bounding box center [206, 442] width 311 height 99
type textarea "Sim, quero participar Não posso participar agora"
type input "84"
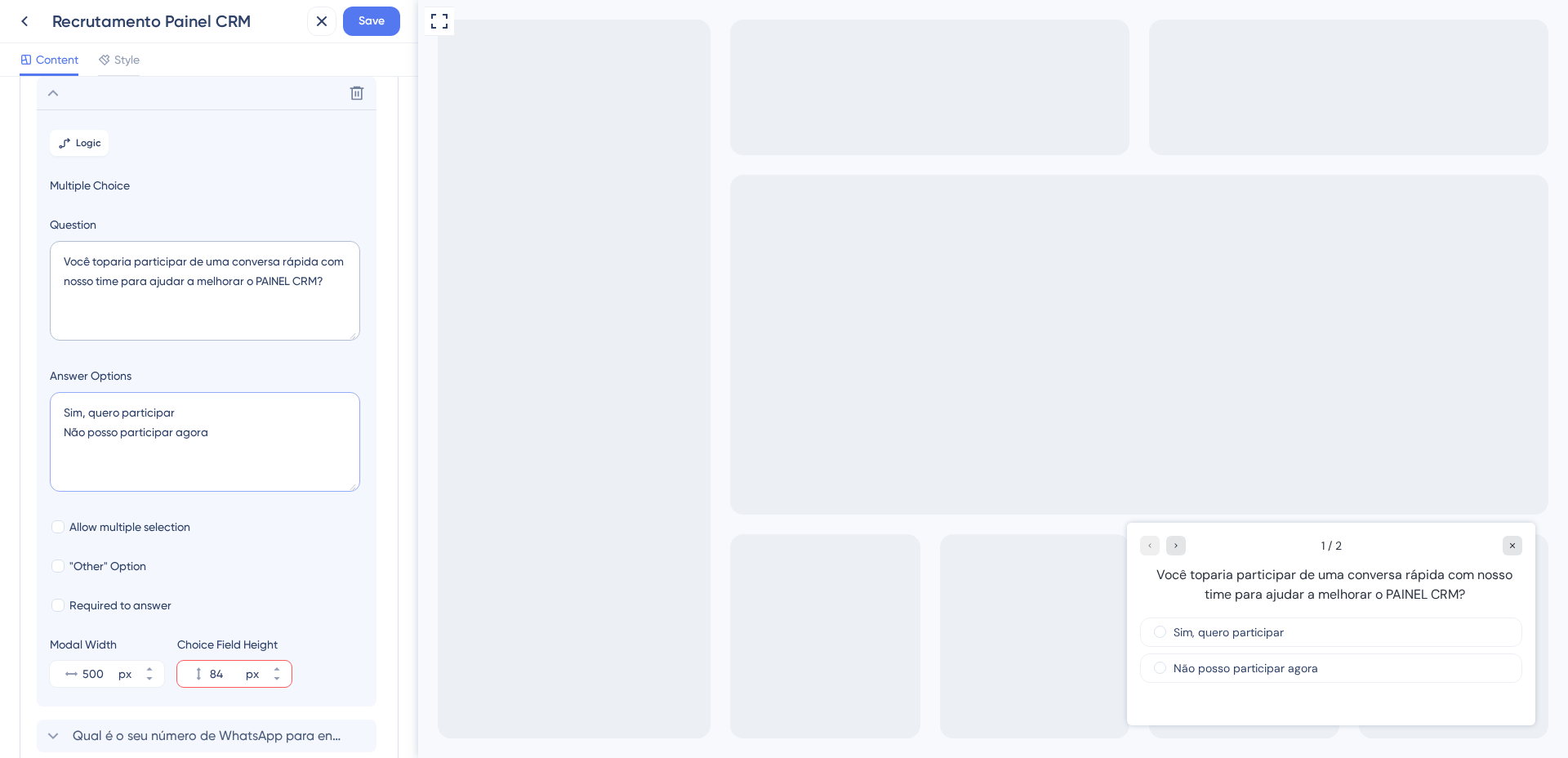
type textarea "Sim, quero participarNão posso participar agora"
type input "40"
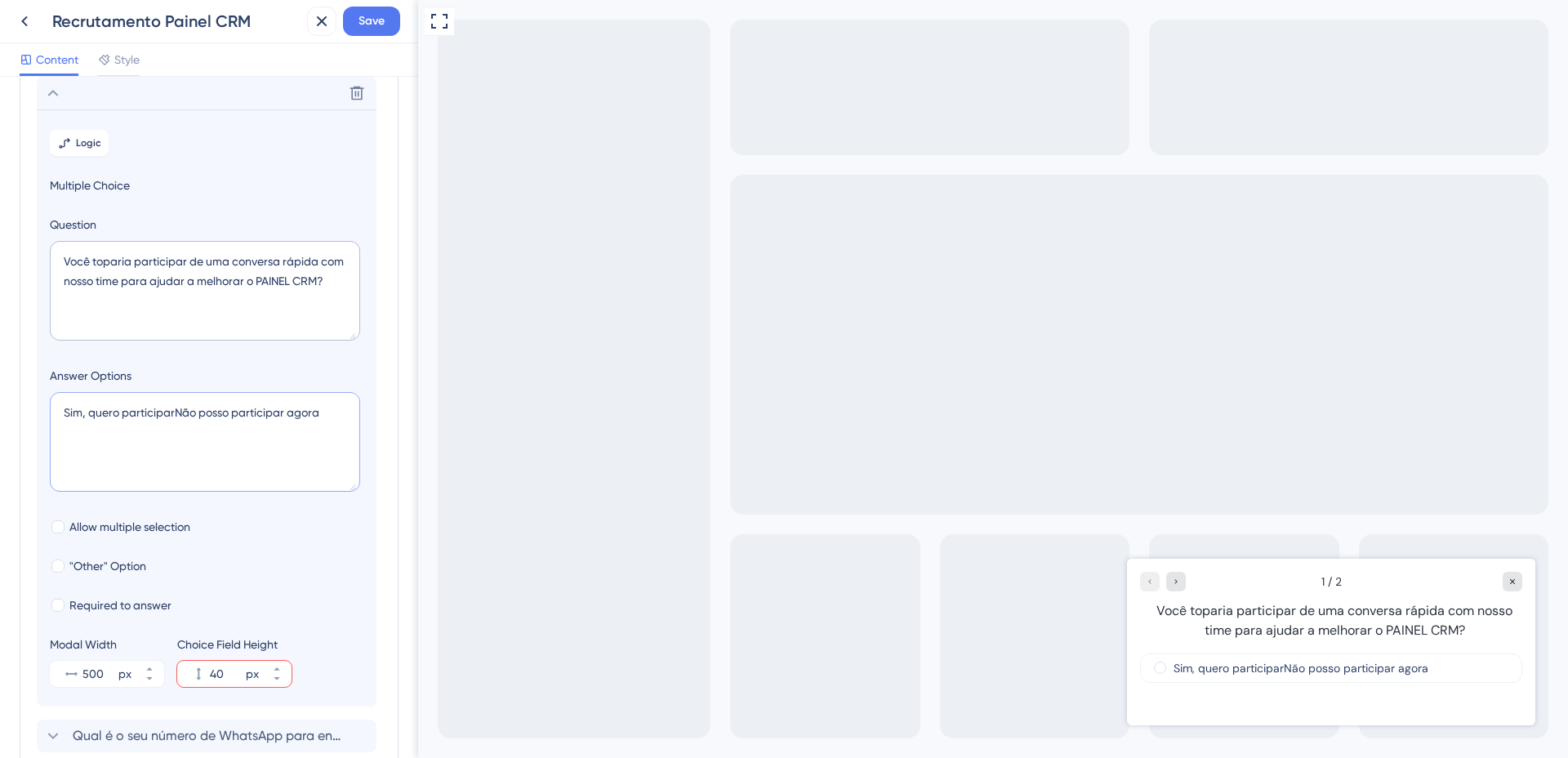
type textarea "Sim, quero participar Não posso participar agora"
type input "84"
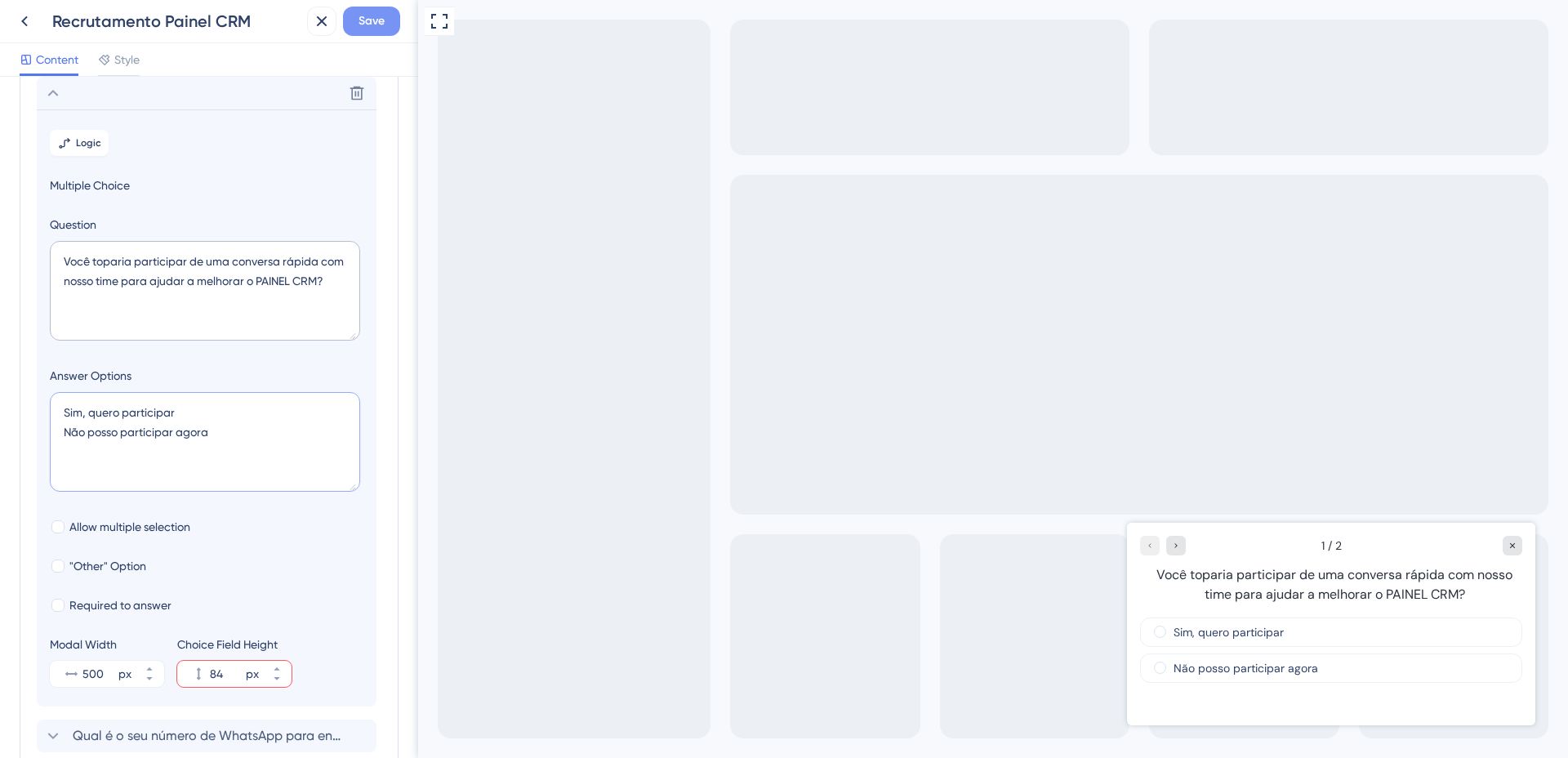
type textarea "Sim, quero participar Não posso participar agora"
click at [359, 13] on span "Save" at bounding box center [371, 21] width 27 height 20
click at [20, 20] on icon at bounding box center [25, 21] width 20 height 20
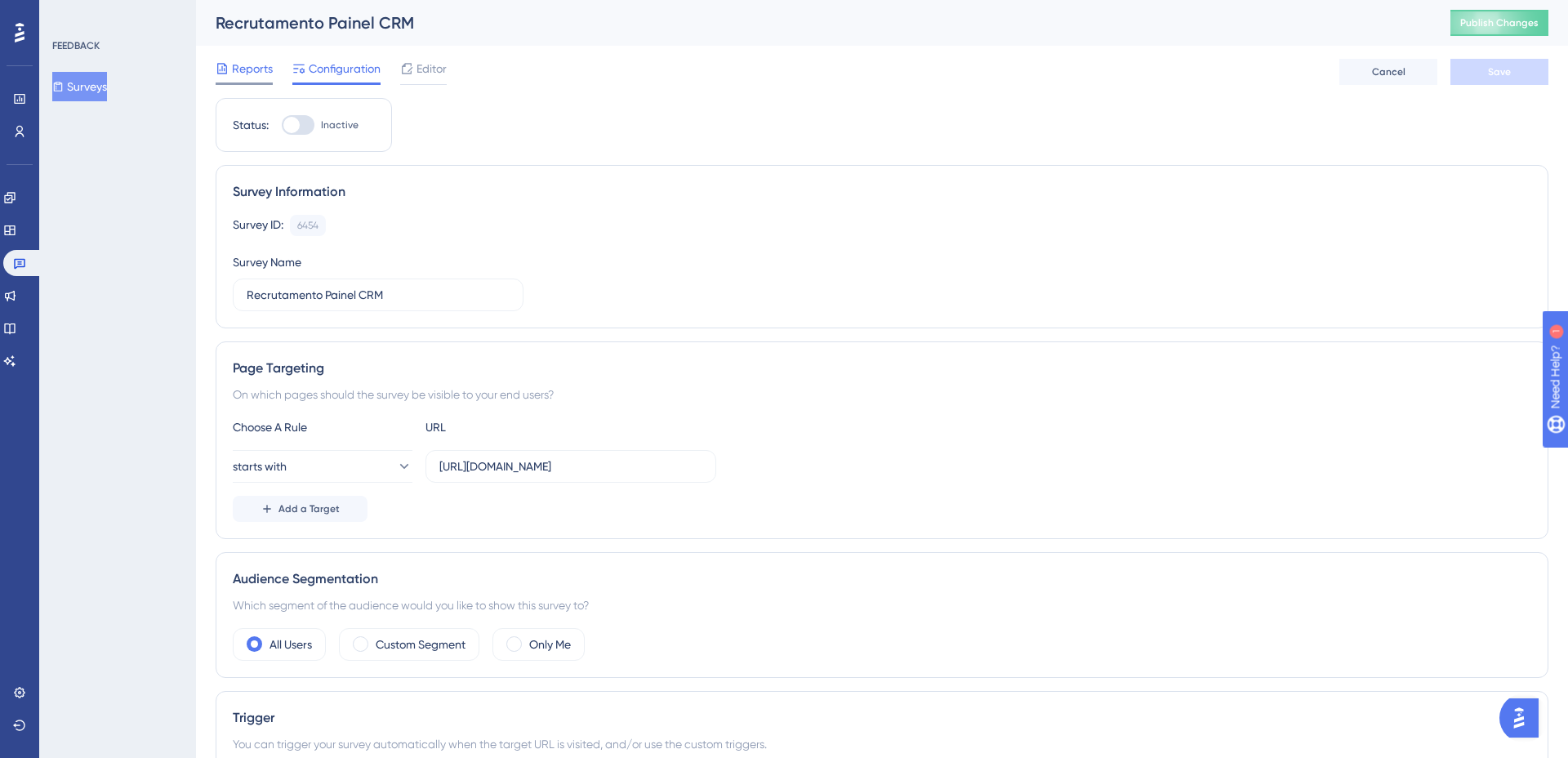
click at [243, 70] on span "Reports" at bounding box center [252, 68] width 41 height 20
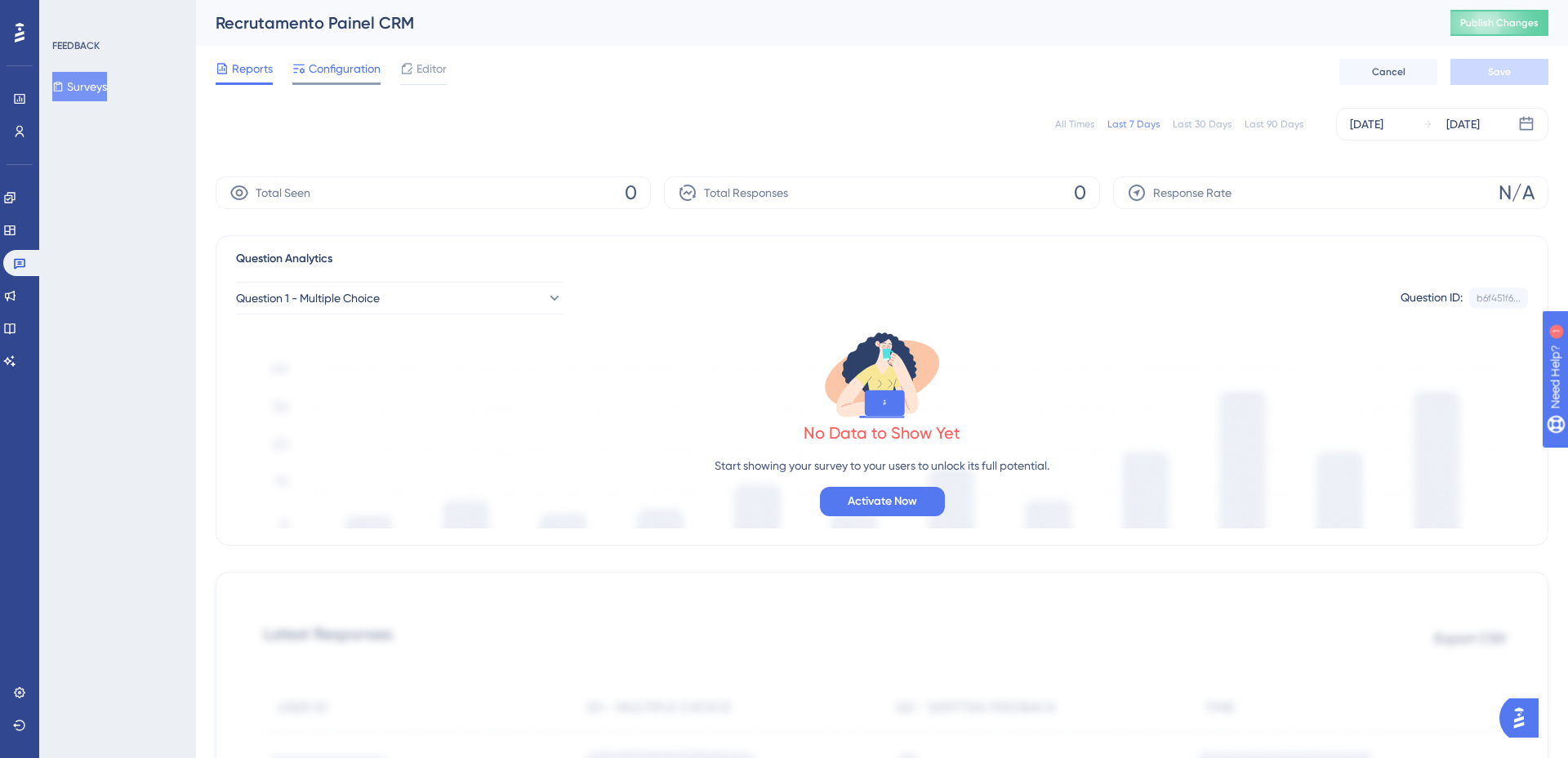
click at [310, 68] on span "Configuration" at bounding box center [345, 68] width 72 height 20
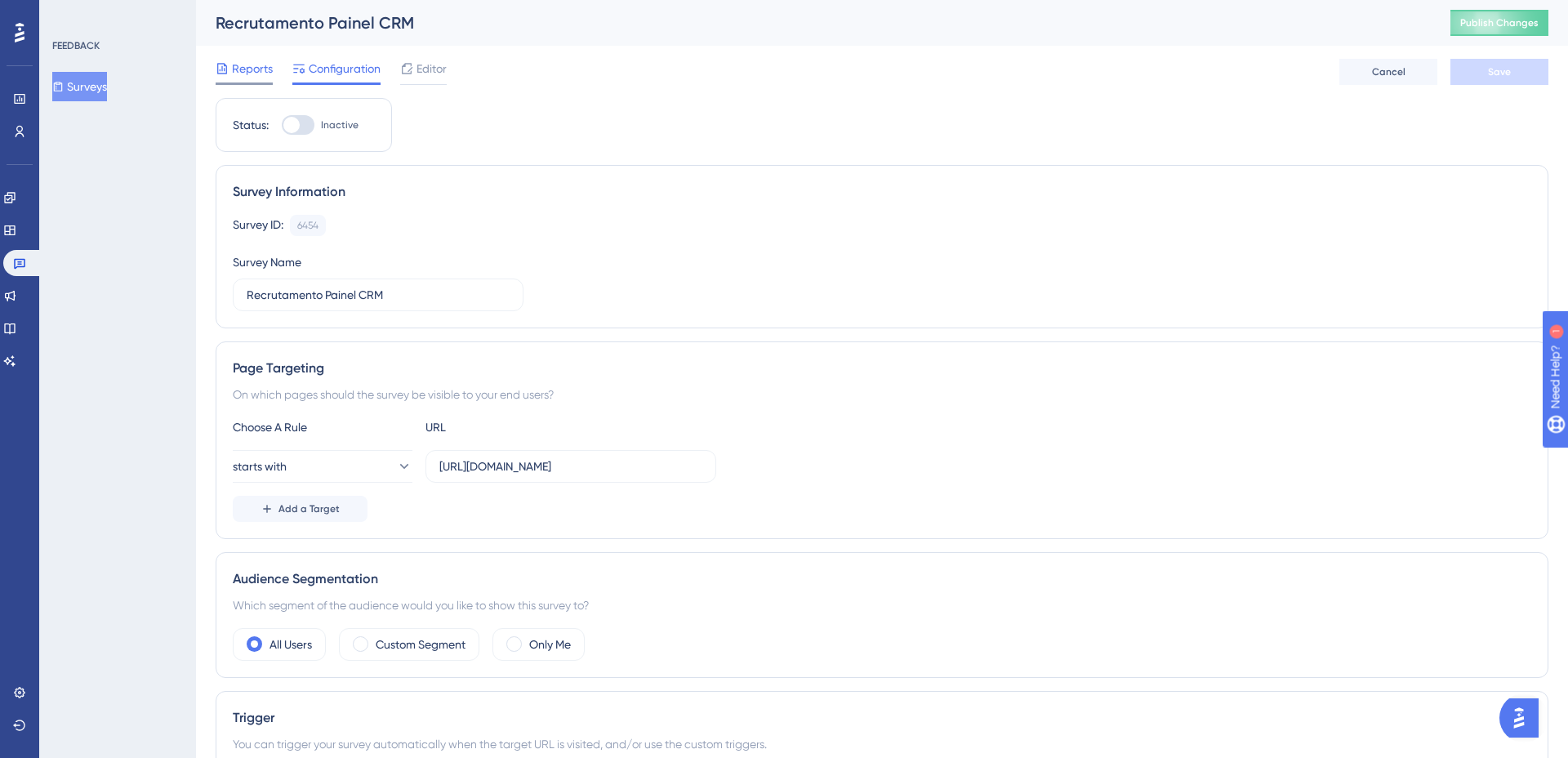
click at [223, 67] on icon at bounding box center [223, 69] width 13 height 13
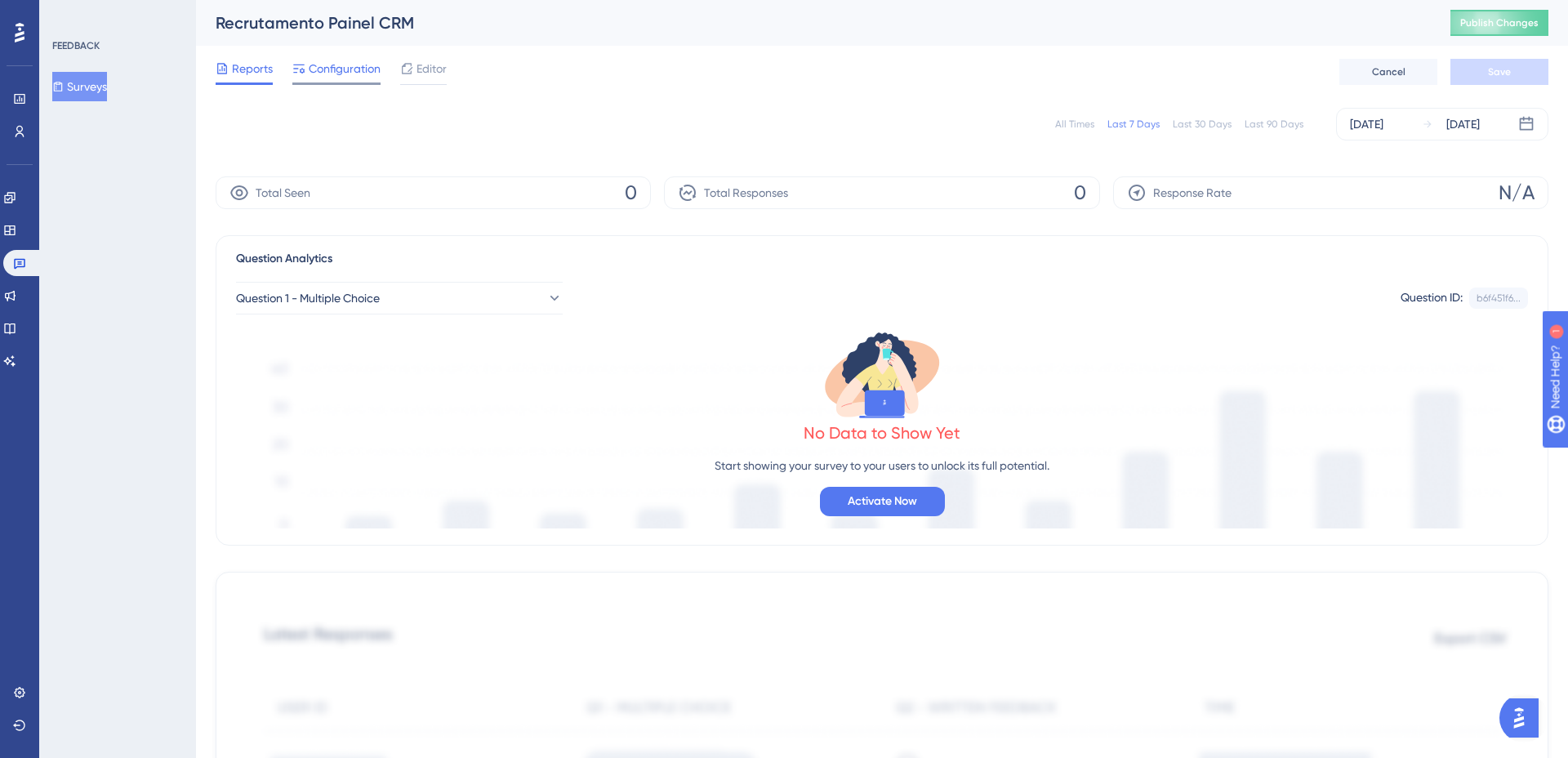
click at [343, 71] on span "Configuration" at bounding box center [345, 68] width 72 height 20
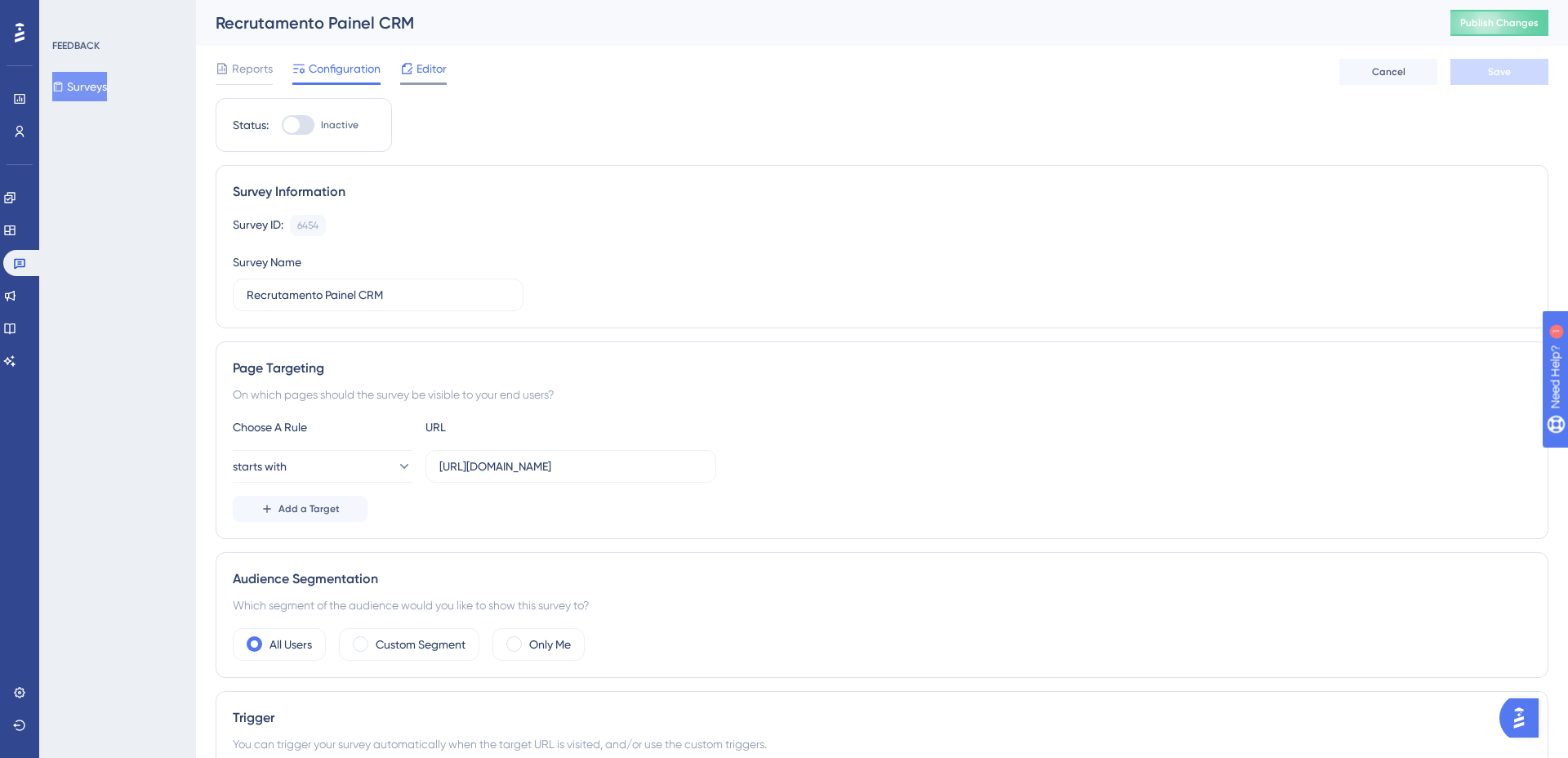
click at [429, 69] on span "Editor" at bounding box center [432, 68] width 30 height 20
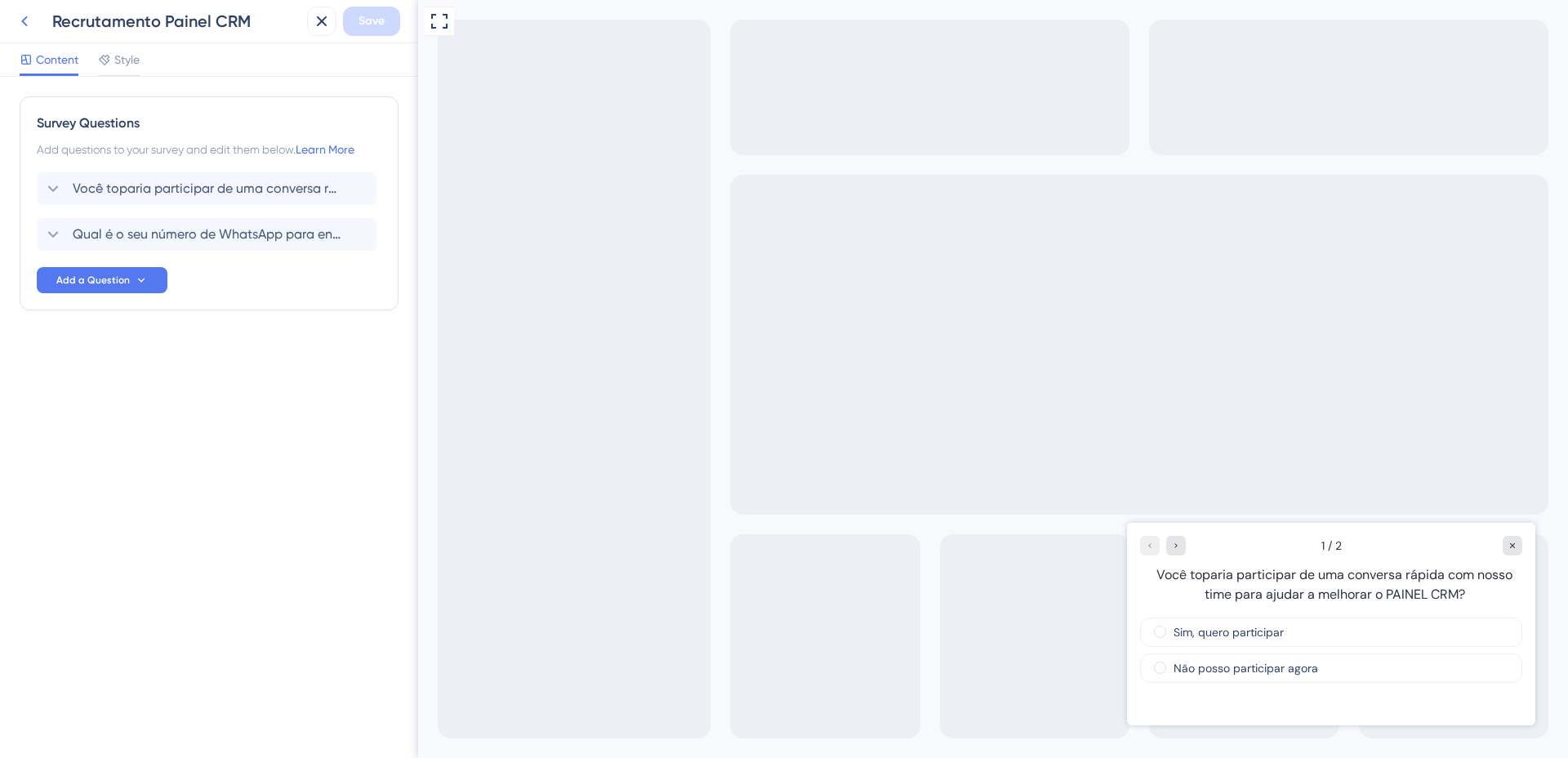
click at [33, 27] on icon at bounding box center [25, 21] width 20 height 20
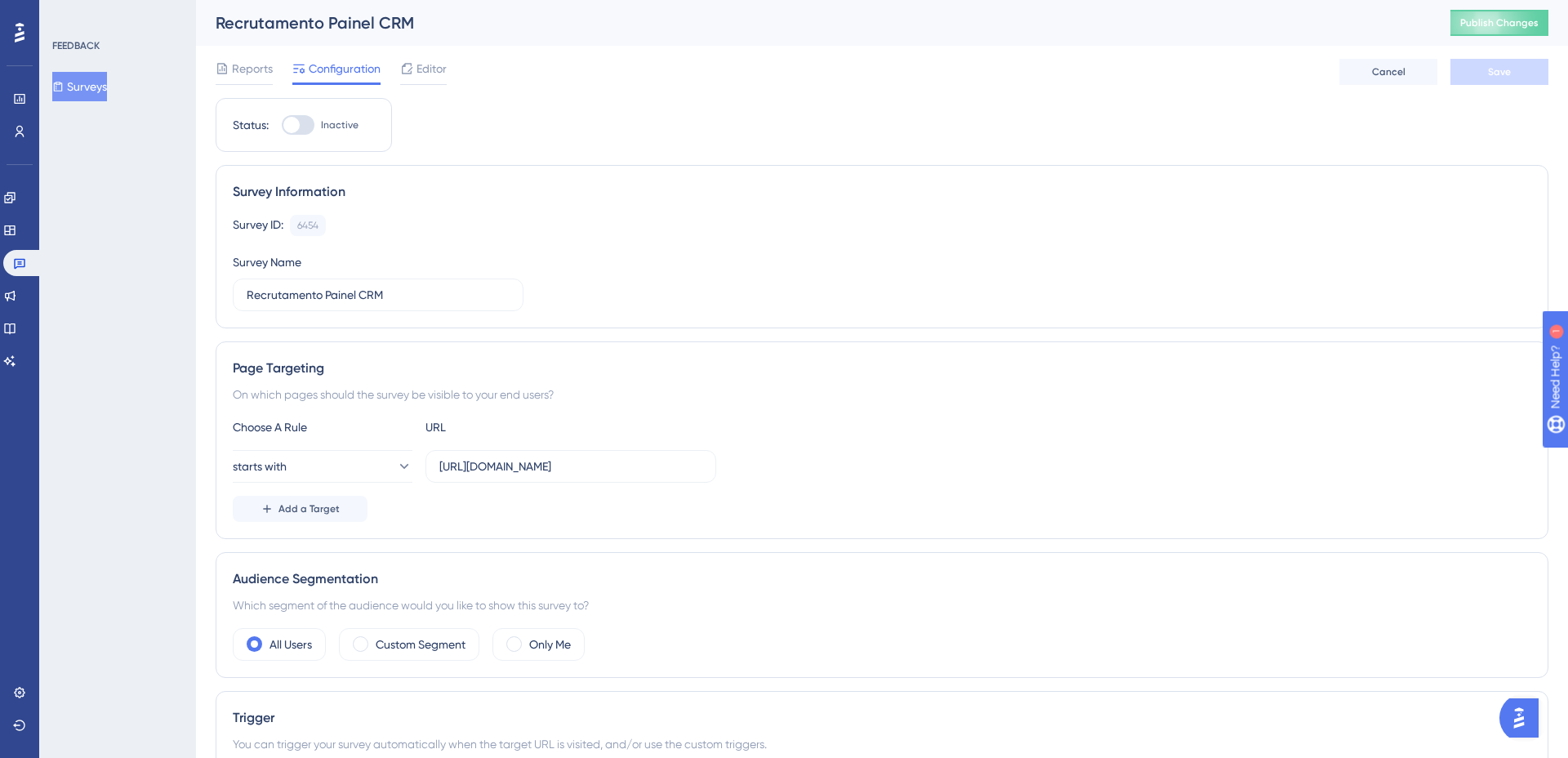
click at [288, 132] on div at bounding box center [291, 124] width 16 height 16
click at [281, 126] on input "Inactive" at bounding box center [281, 125] width 1 height 1
checkbox input "true"
click at [1528, 70] on button "Save" at bounding box center [1499, 72] width 98 height 27
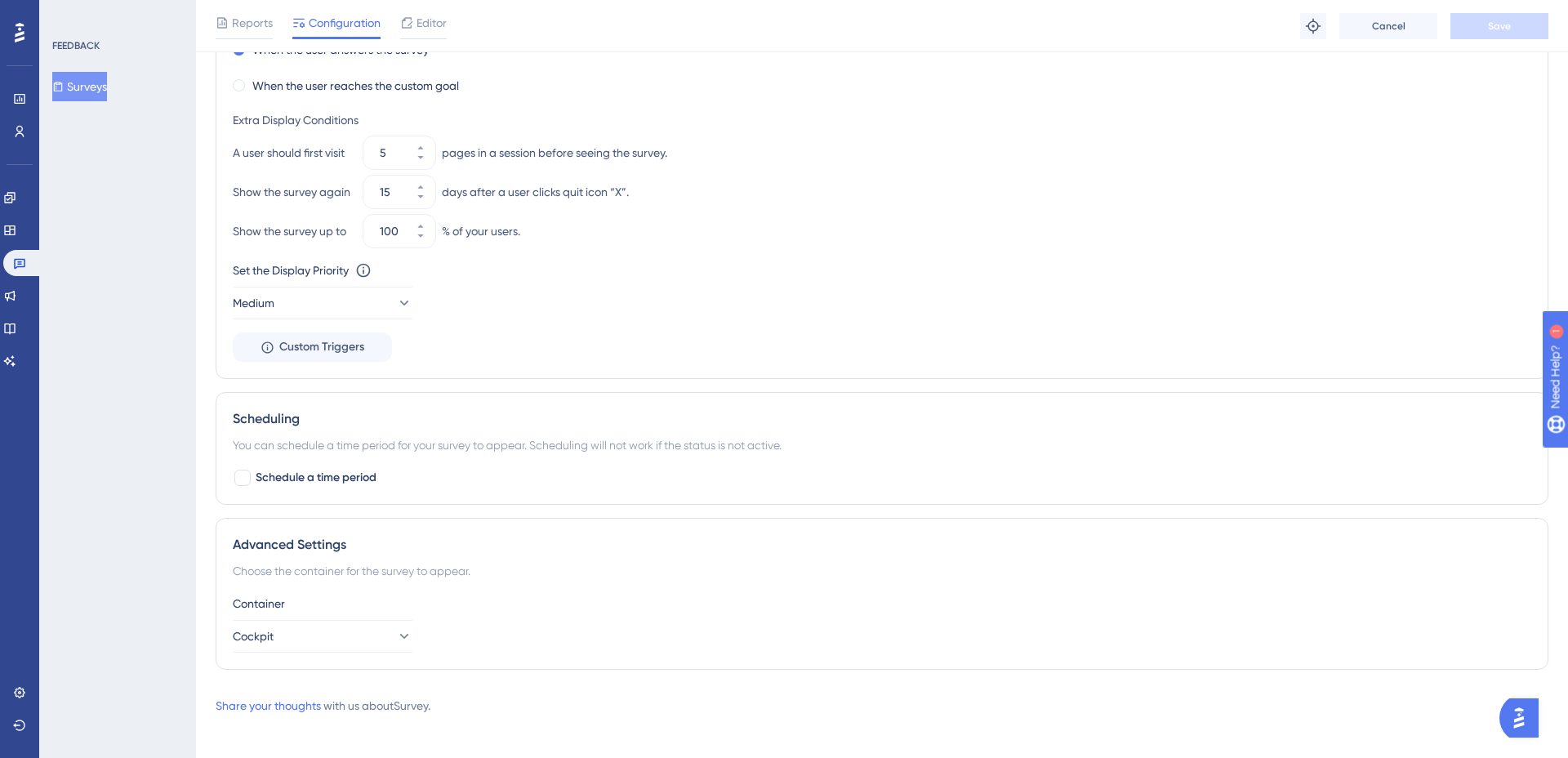
scroll to position [950, 0]
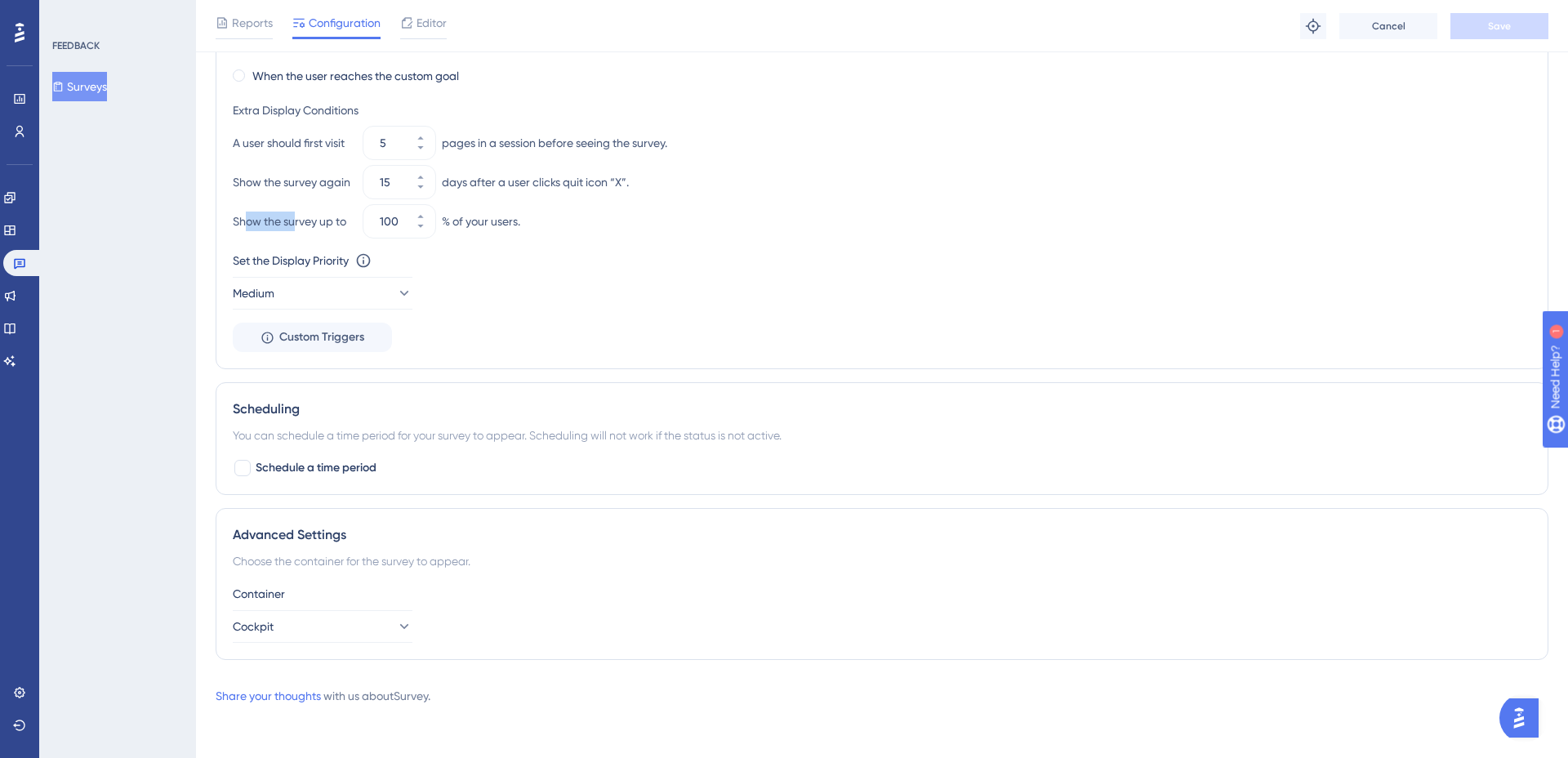
drag, startPoint x: 245, startPoint y: 222, endPoint x: 294, endPoint y: 218, distance: 49.2
click at [294, 218] on div "Show the survey up to" at bounding box center [295, 221] width 124 height 20
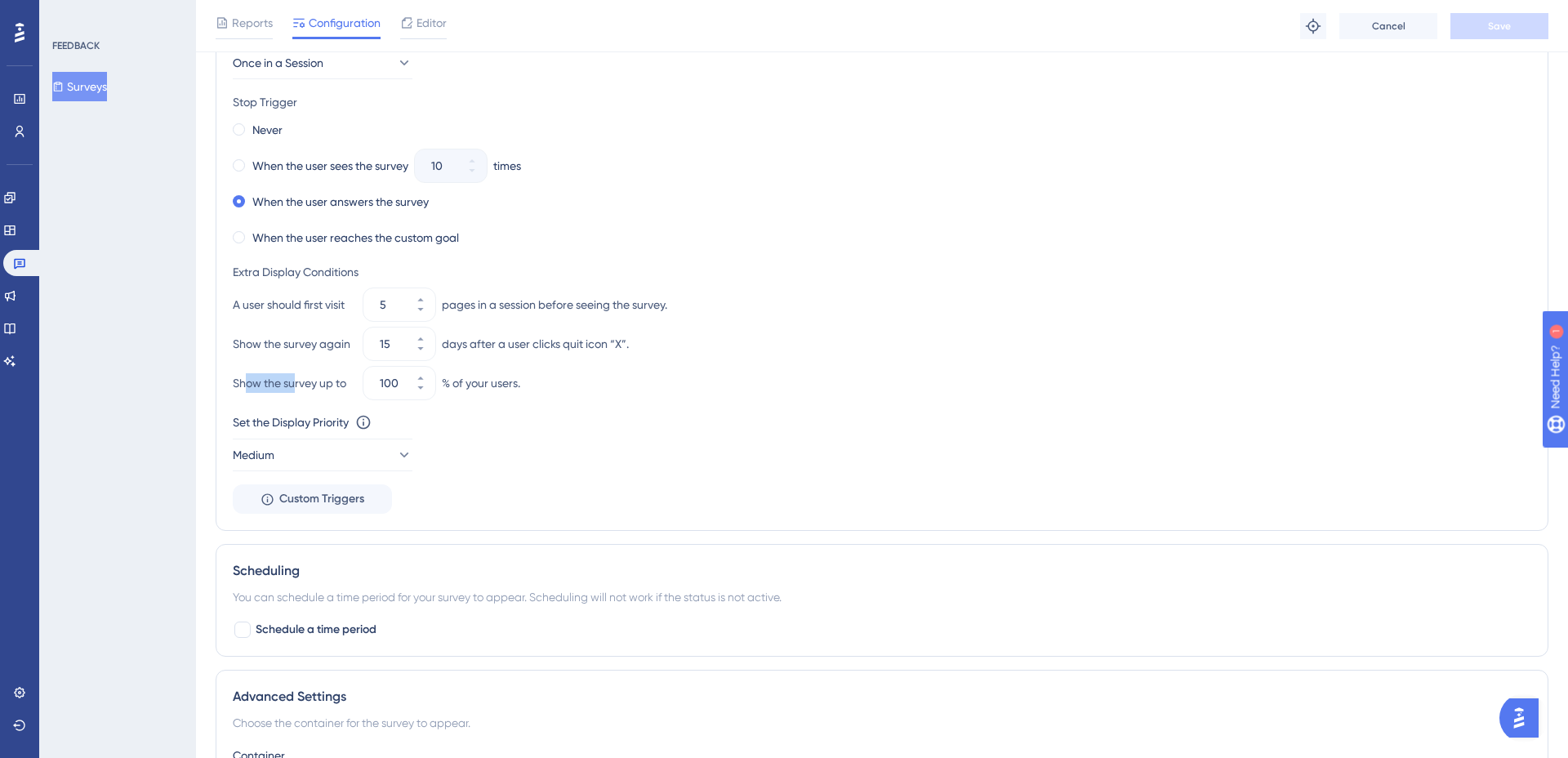
scroll to position [783, 0]
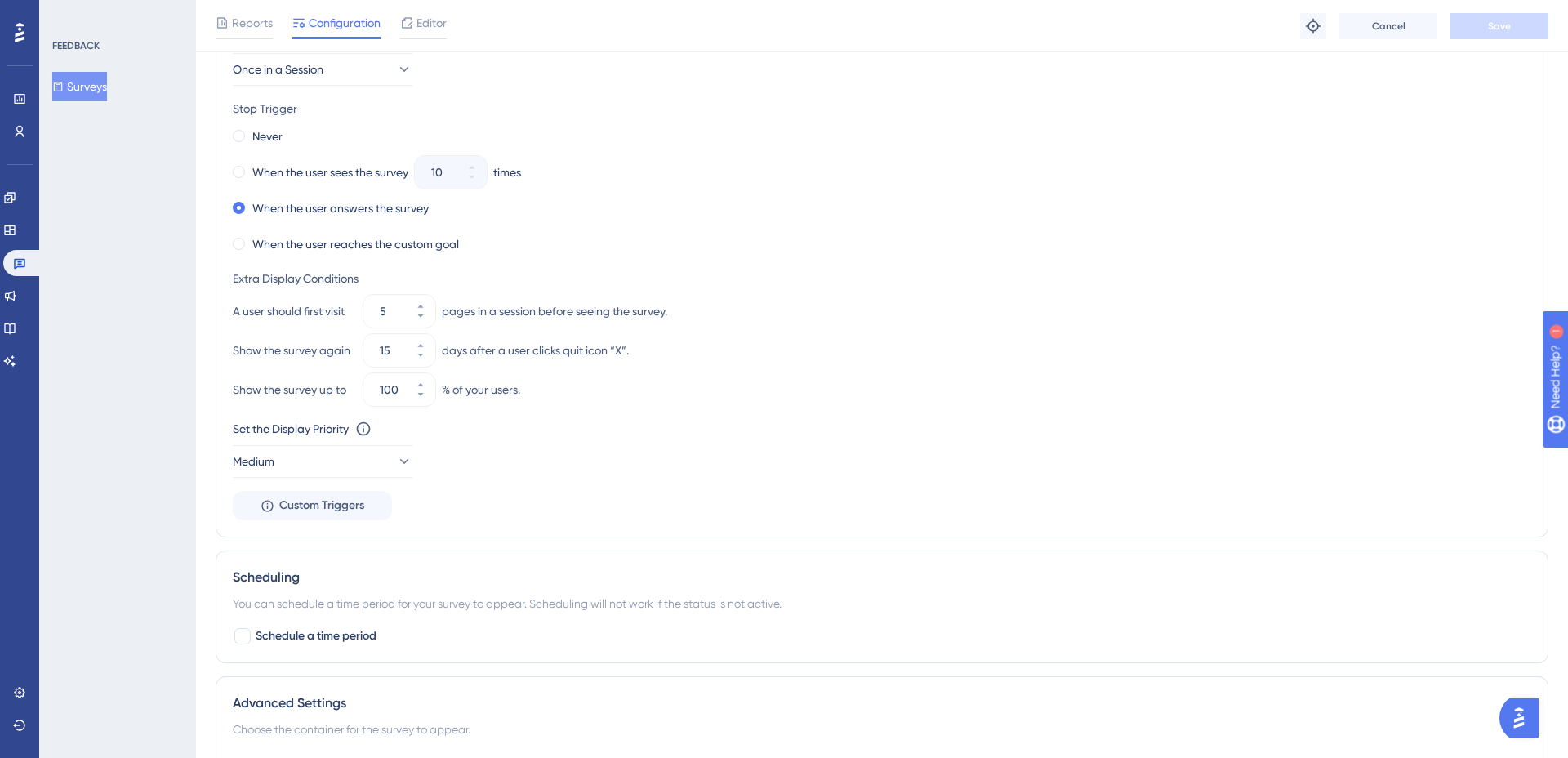
click at [324, 393] on div "Show the survey up to" at bounding box center [295, 389] width 124 height 20
drag, startPoint x: 233, startPoint y: 390, endPoint x: 566, endPoint y: 390, distance: 333.0
click at [566, 390] on div "Show the survey up to 100 % of your users." at bounding box center [882, 389] width 1299 height 32
click at [681, 398] on div "Show the survey up to 100 % of your users." at bounding box center [882, 389] width 1299 height 32
click at [344, 252] on label "When the user reaches the custom goal" at bounding box center [355, 244] width 207 height 20
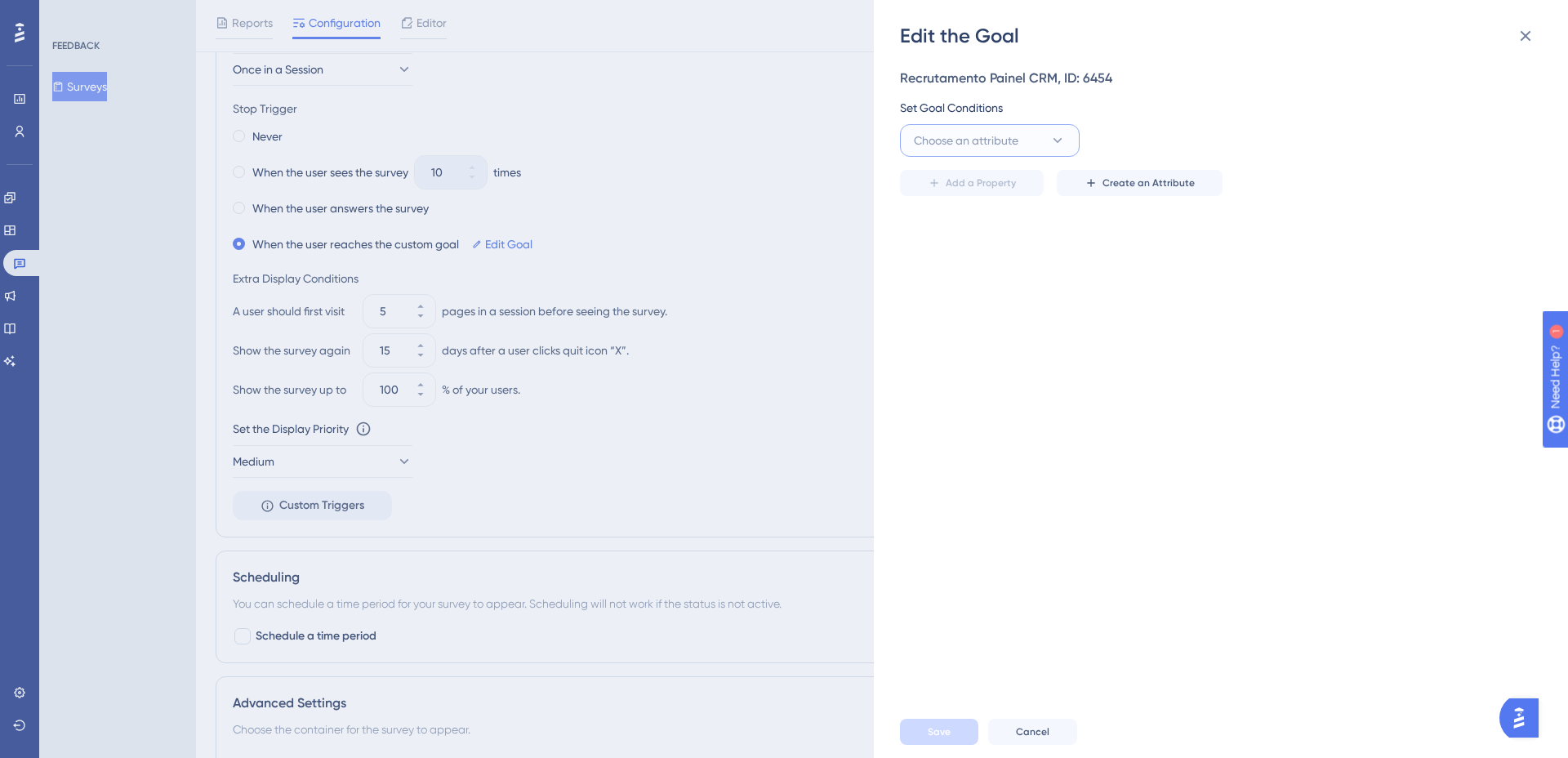
click at [997, 143] on span "Choose an attribute" at bounding box center [966, 140] width 104 height 20
click at [949, 329] on span "user_id" at bounding box center [942, 325] width 37 height 20
click at [1169, 130] on button "is" at bounding box center [1173, 140] width 180 height 32
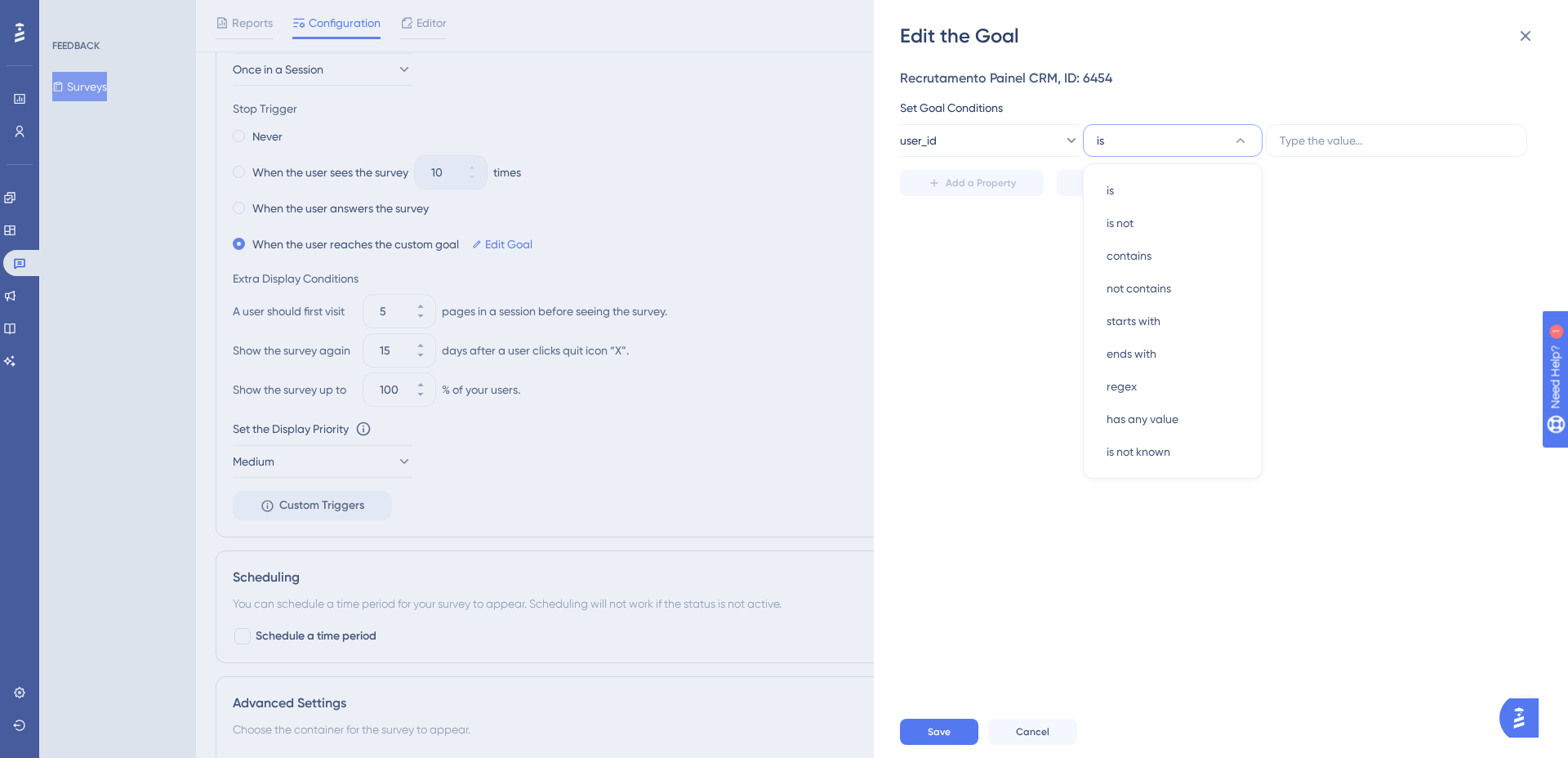
click at [1134, 134] on button "is" at bounding box center [1173, 140] width 180 height 32
click at [1319, 137] on input "text" at bounding box center [1397, 140] width 234 height 18
click at [1181, 139] on button "is" at bounding box center [1173, 140] width 180 height 32
click at [1006, 139] on button "user_id" at bounding box center [990, 140] width 180 height 32
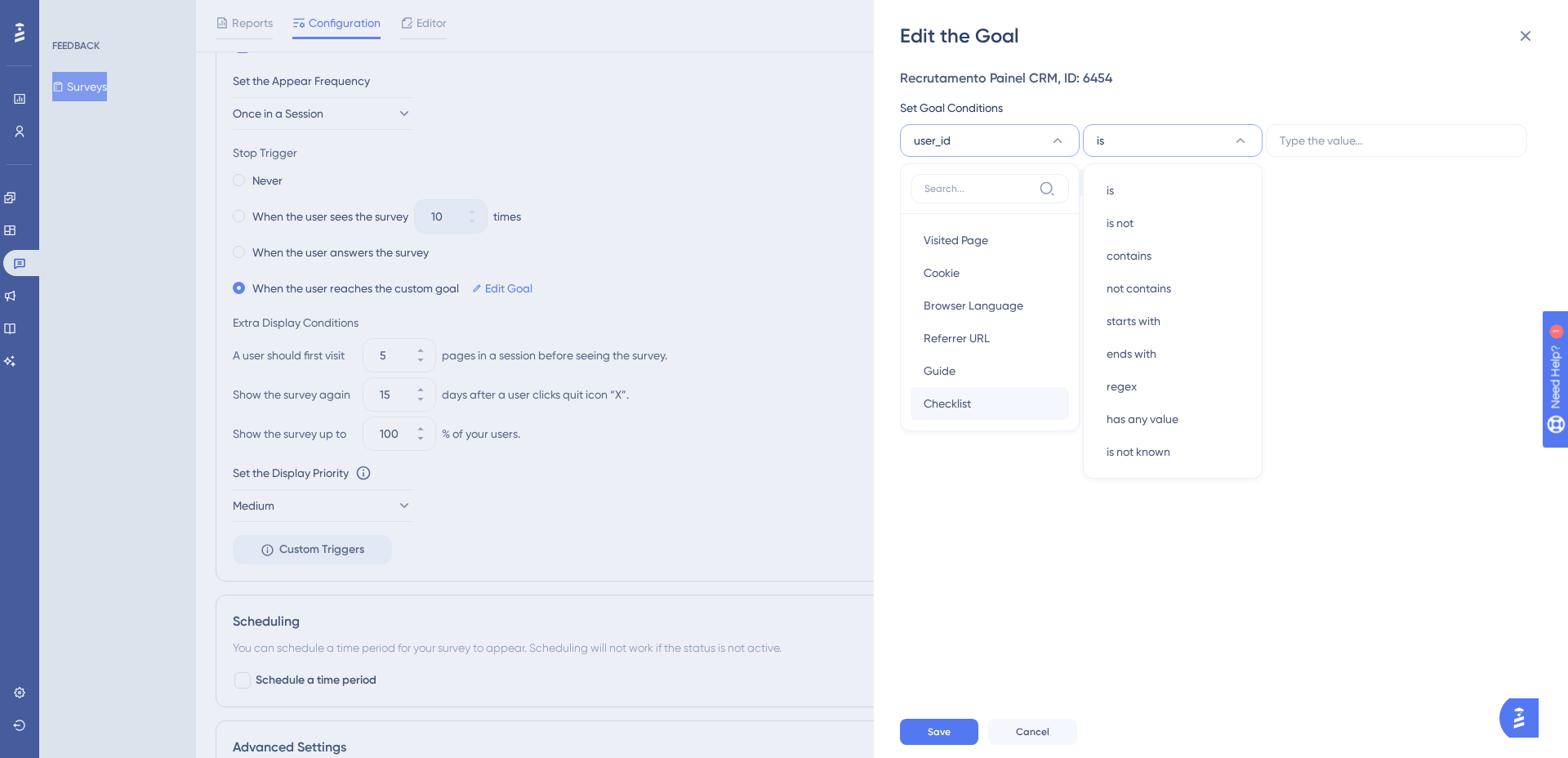
scroll to position [732, 0]
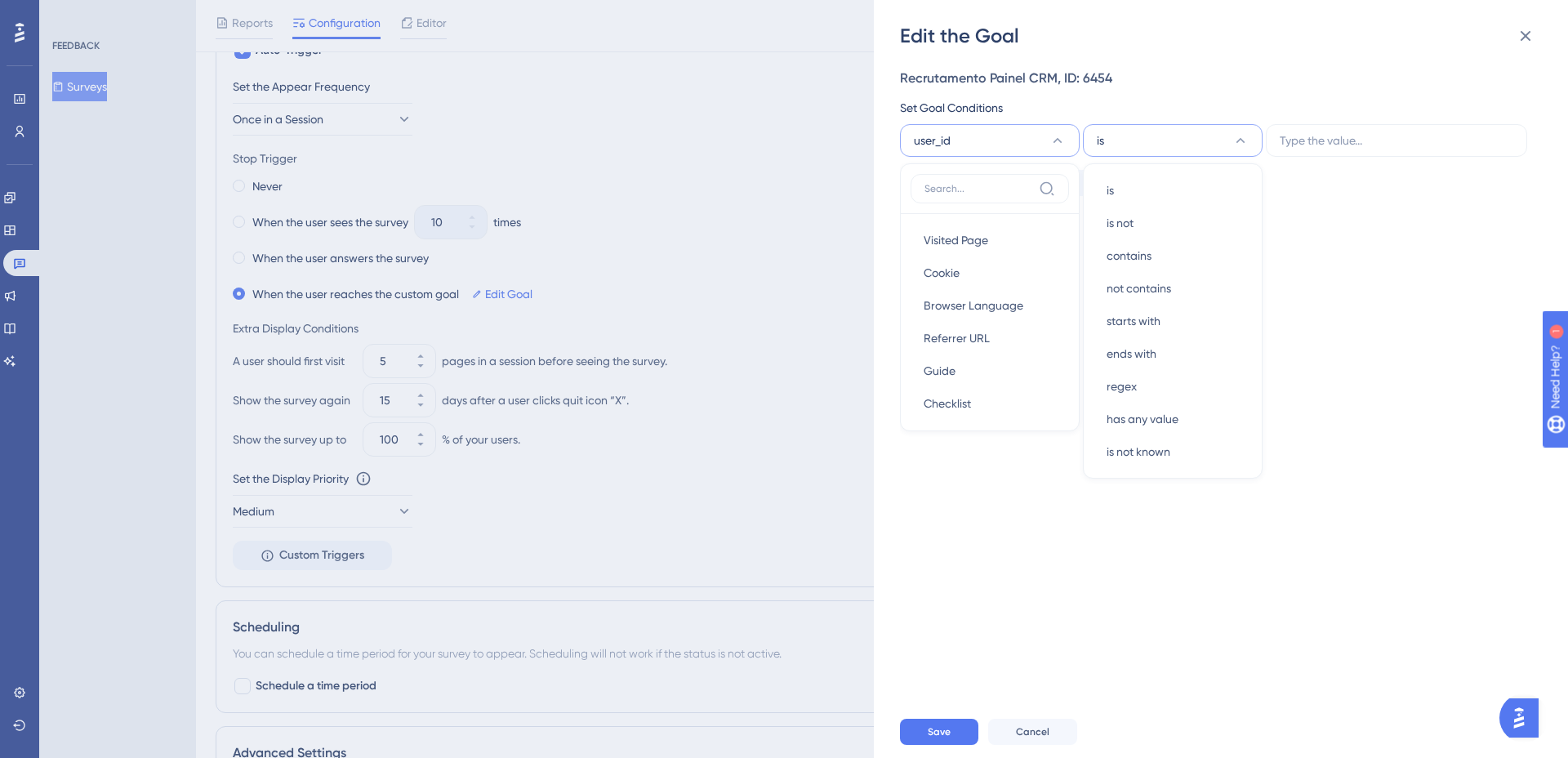
click at [1044, 135] on button "user_id" at bounding box center [990, 140] width 180 height 32
click at [1062, 138] on icon at bounding box center [1070, 140] width 16 height 16
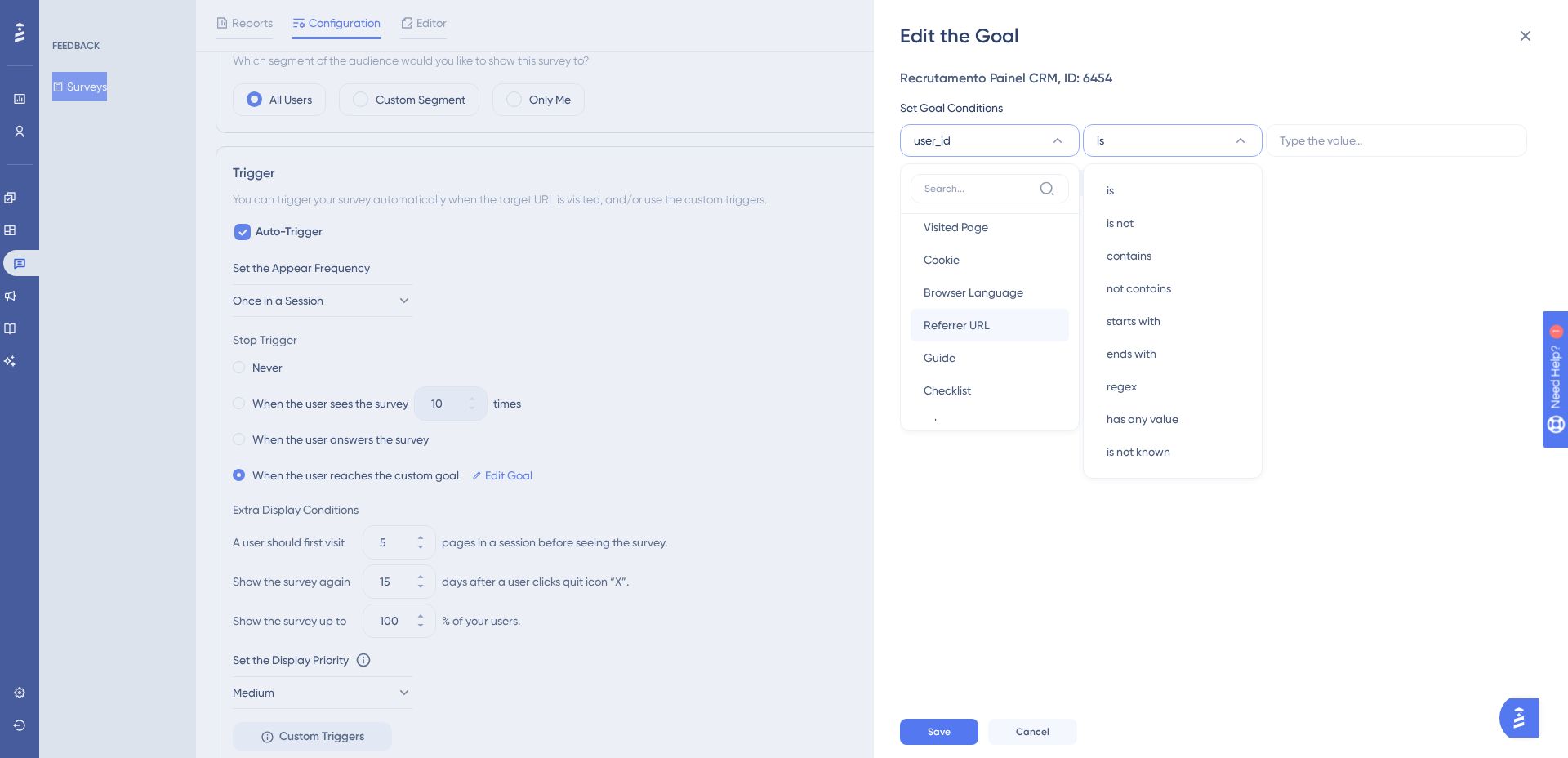
scroll to position [15, 0]
click at [1033, 729] on span "Cancel" at bounding box center [1032, 731] width 33 height 13
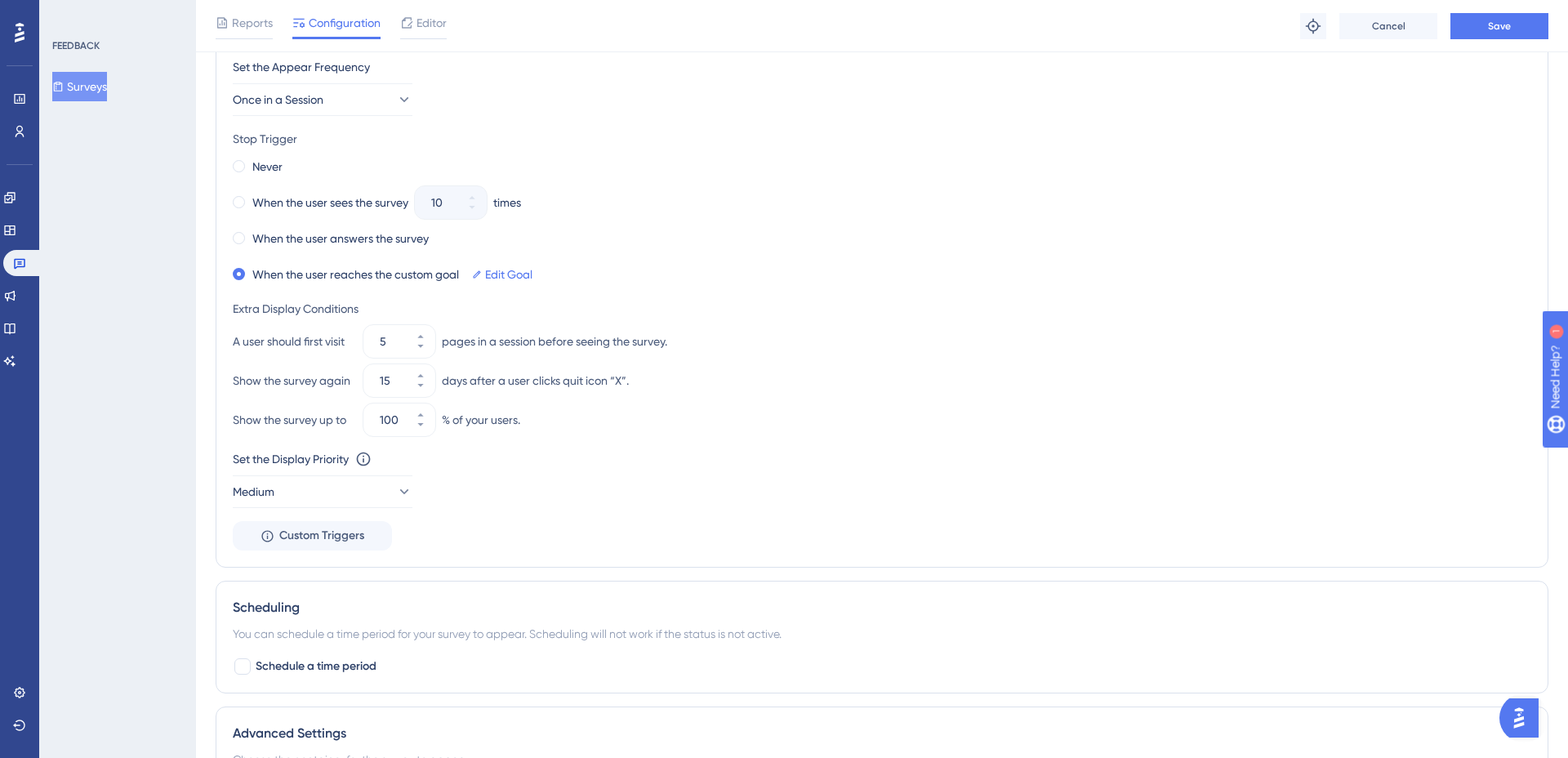
scroll to position [753, 0]
drag, startPoint x: 450, startPoint y: 421, endPoint x: 442, endPoint y: 423, distance: 8.2
click at [442, 423] on div "% of your users." at bounding box center [480, 419] width 79 height 20
click at [246, 206] on div "When the user sees the survey" at bounding box center [320, 202] width 175 height 23
click at [235, 227] on div "When the user answers the survey" at bounding box center [882, 238] width 1299 height 23
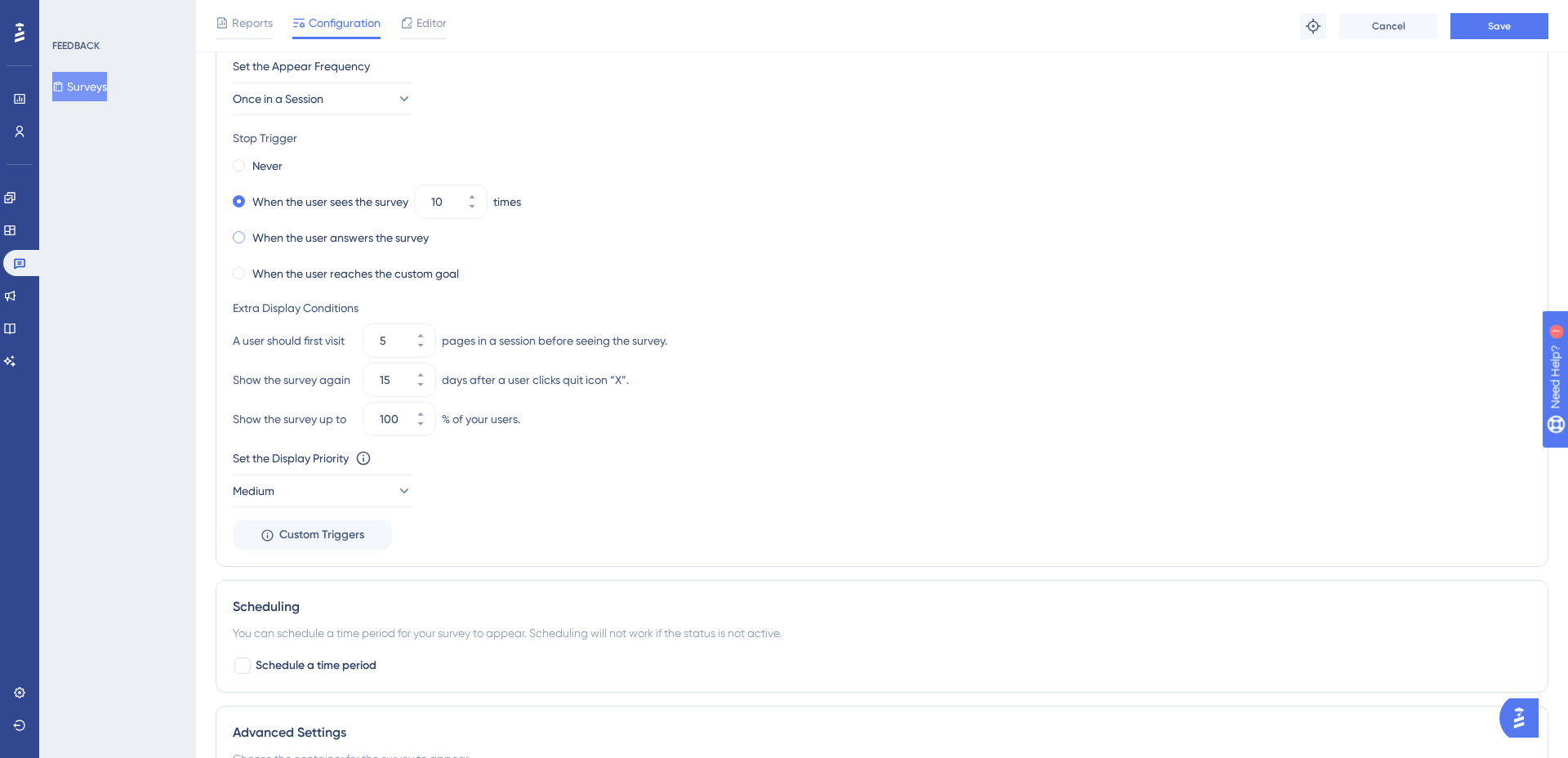
click at [240, 238] on span at bounding box center [239, 237] width 12 height 12
click at [250, 234] on input "radio" at bounding box center [250, 234] width 0 height 0
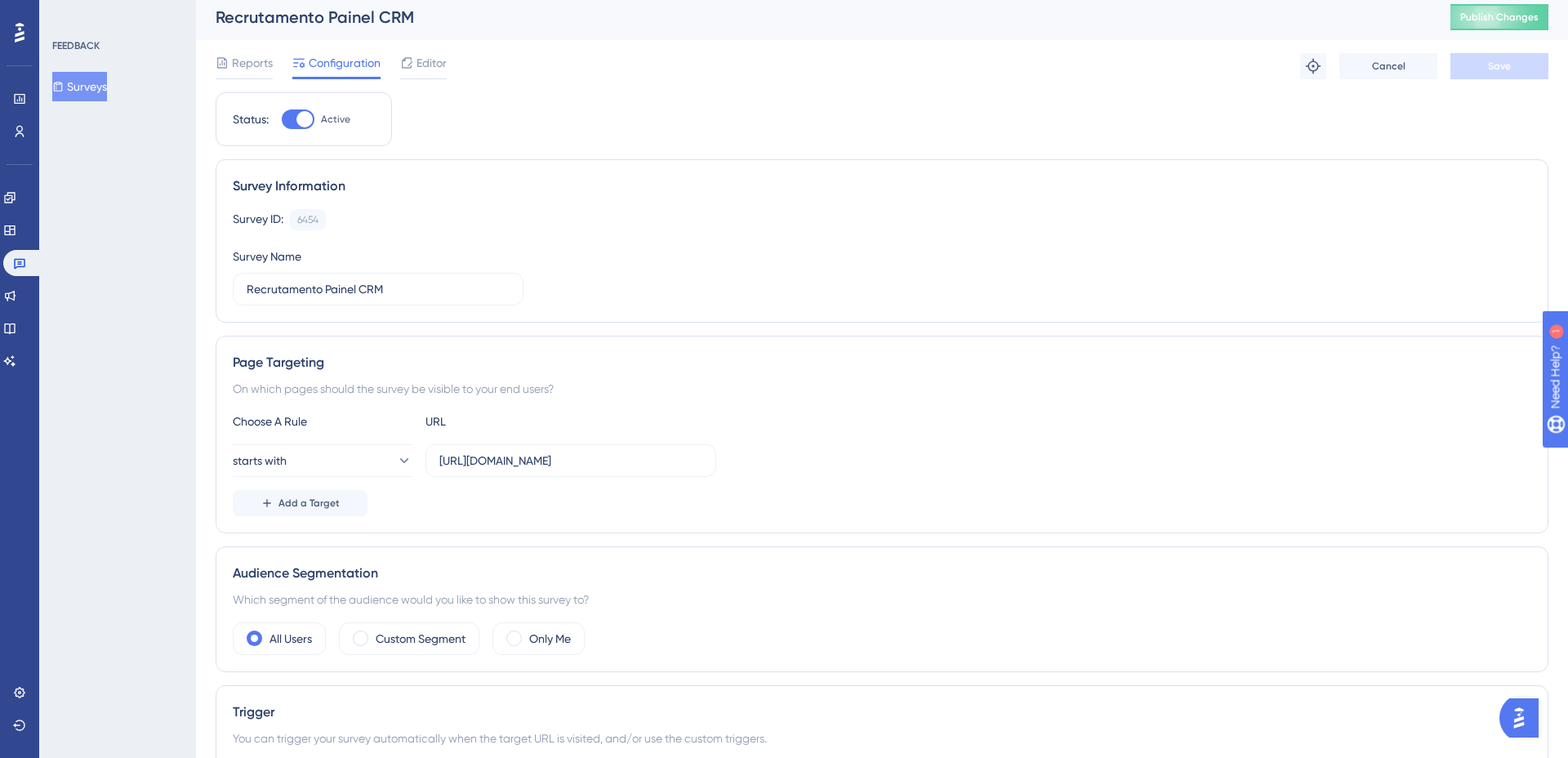
scroll to position [0, 0]
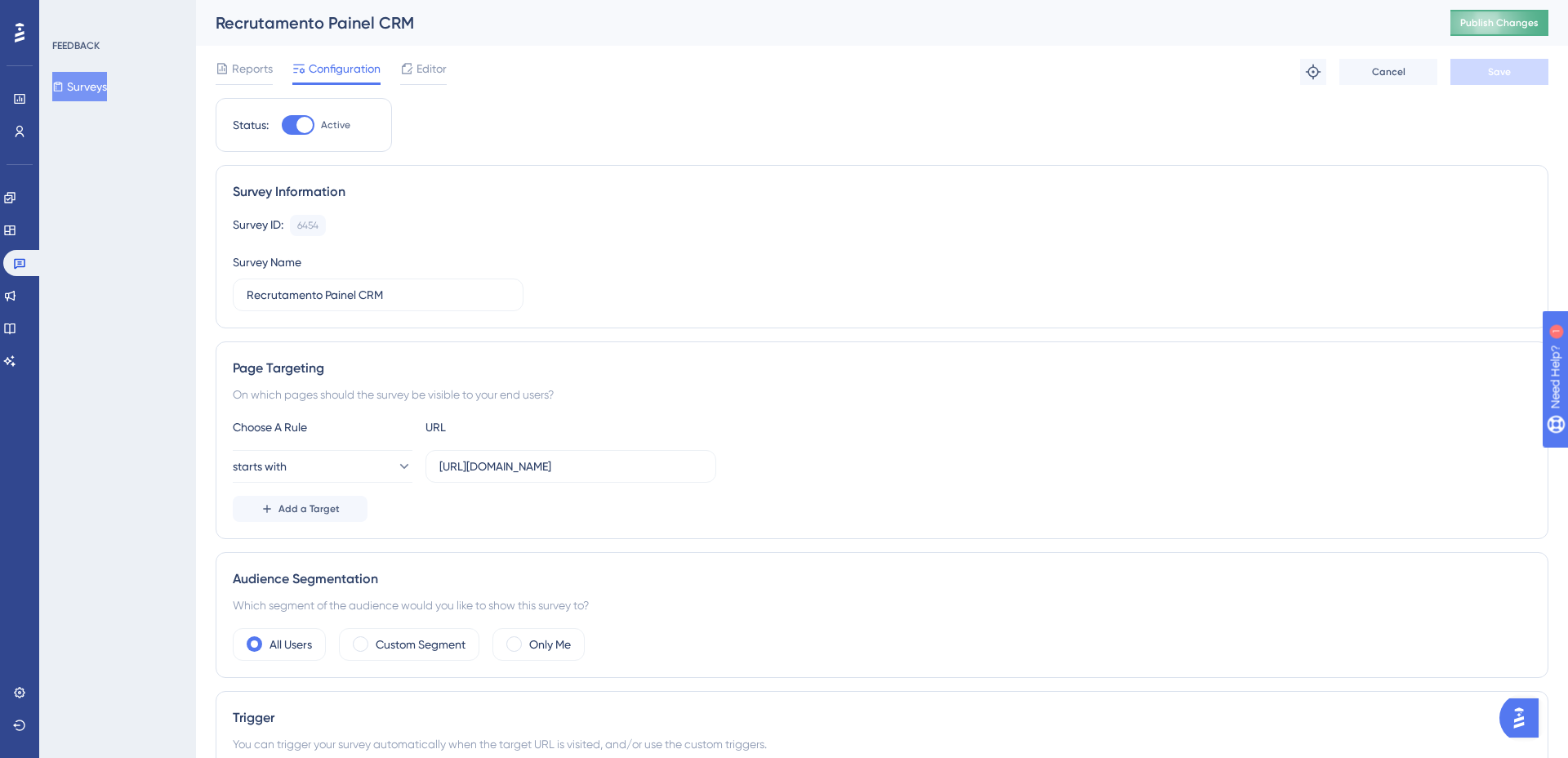
click at [1526, 22] on span "Publish Changes" at bounding box center [1499, 23] width 79 height 13
drag, startPoint x: 1514, startPoint y: 722, endPoint x: 2902, endPoint y: 1380, distance: 1536.1
click at [1514, 722] on img "Open AI Assistant Launcher" at bounding box center [1519, 717] width 29 height 29
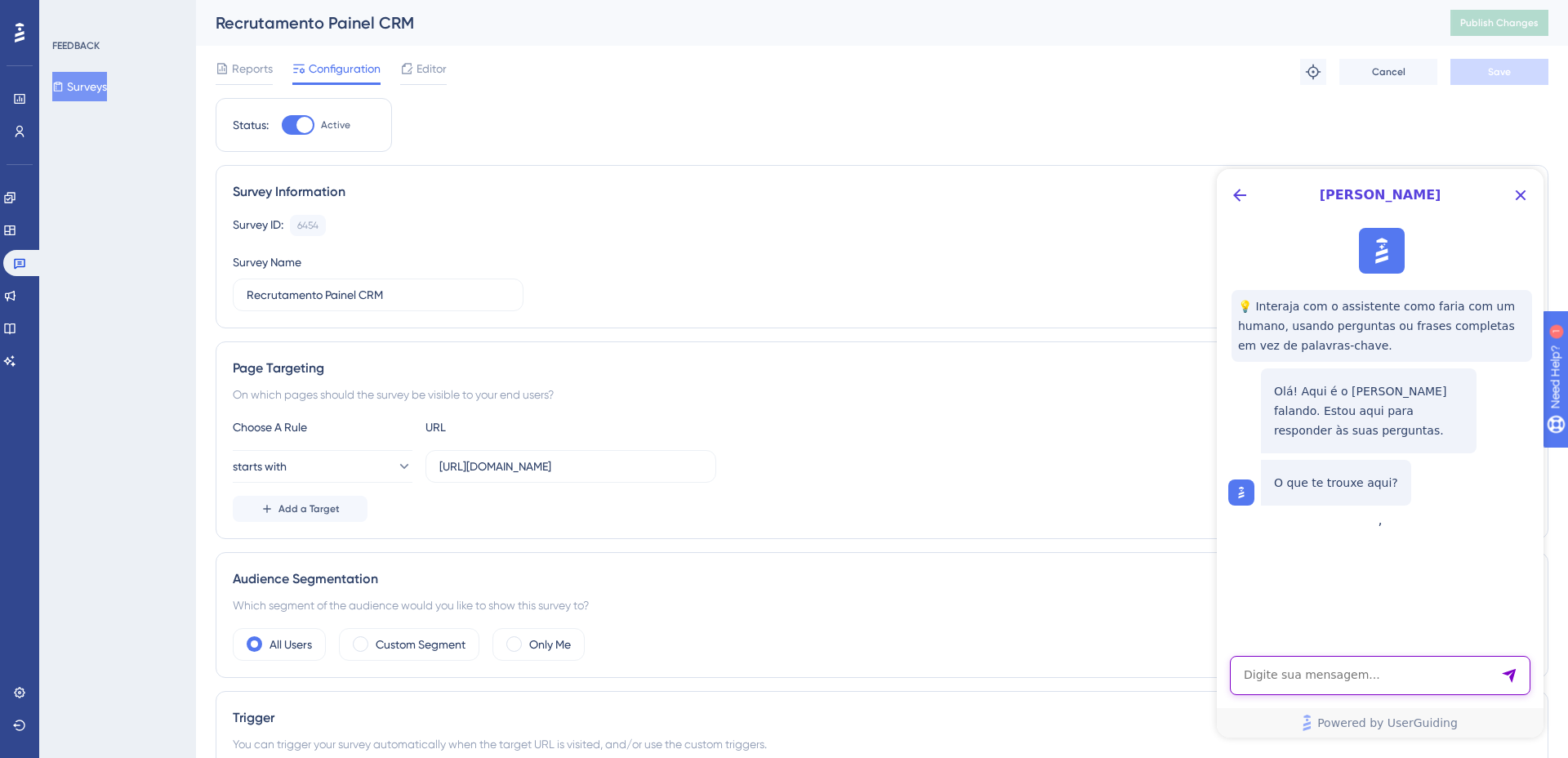
click at [1319, 684] on textarea "AI Assistant Text Input" at bounding box center [1379, 675] width 300 height 39
click at [1262, 659] on textarea "Tem como limitar a quantidade de respostas em uma survey?" at bounding box center [1379, 668] width 300 height 54
click at [1343, 679] on textarea "como limitar a quantidade de respostas em uma survey?" at bounding box center [1379, 668] width 300 height 54
type textarea "como limitar a quantidade de respostas em uma survey?"
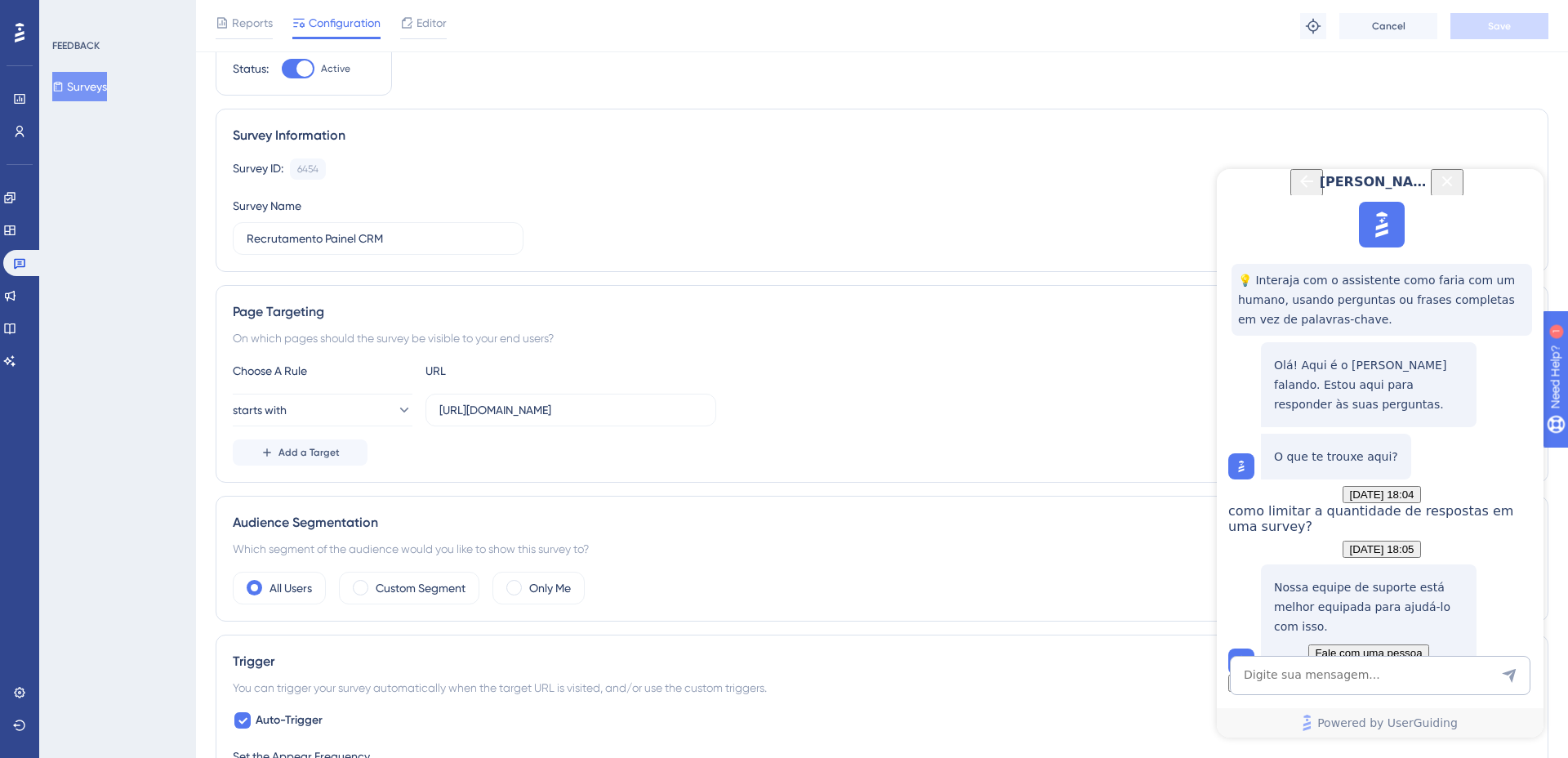
scroll to position [72, 0]
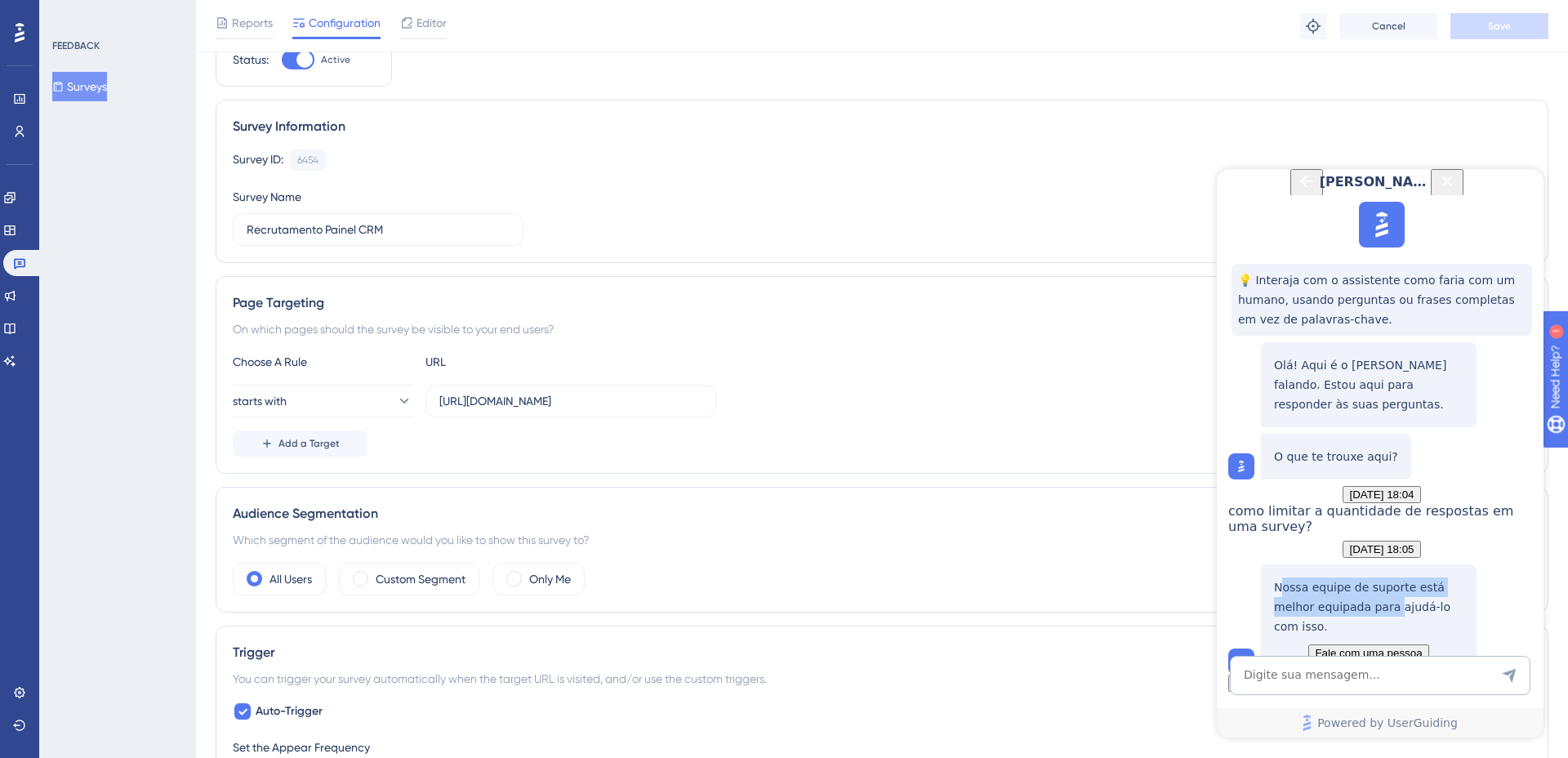
drag, startPoint x: 1285, startPoint y: 501, endPoint x: 1394, endPoint y: 528, distance: 112.3
click at [1394, 577] on p "Nossa equipe de suporte está melhor equipada para ajudá-lo com isso." at bounding box center [1369, 606] width 189 height 59
click at [1342, 577] on p "Nossa equipe de suporte está melhor equipada para ajudá-lo com isso." at bounding box center [1369, 606] width 189 height 59
drag, startPoint x: 1303, startPoint y: 498, endPoint x: 1350, endPoint y: 525, distance: 54.2
click at [1350, 577] on p "Nossa equipe de suporte está melhor equipada para ajudá-lo com isso." at bounding box center [1369, 606] width 189 height 59
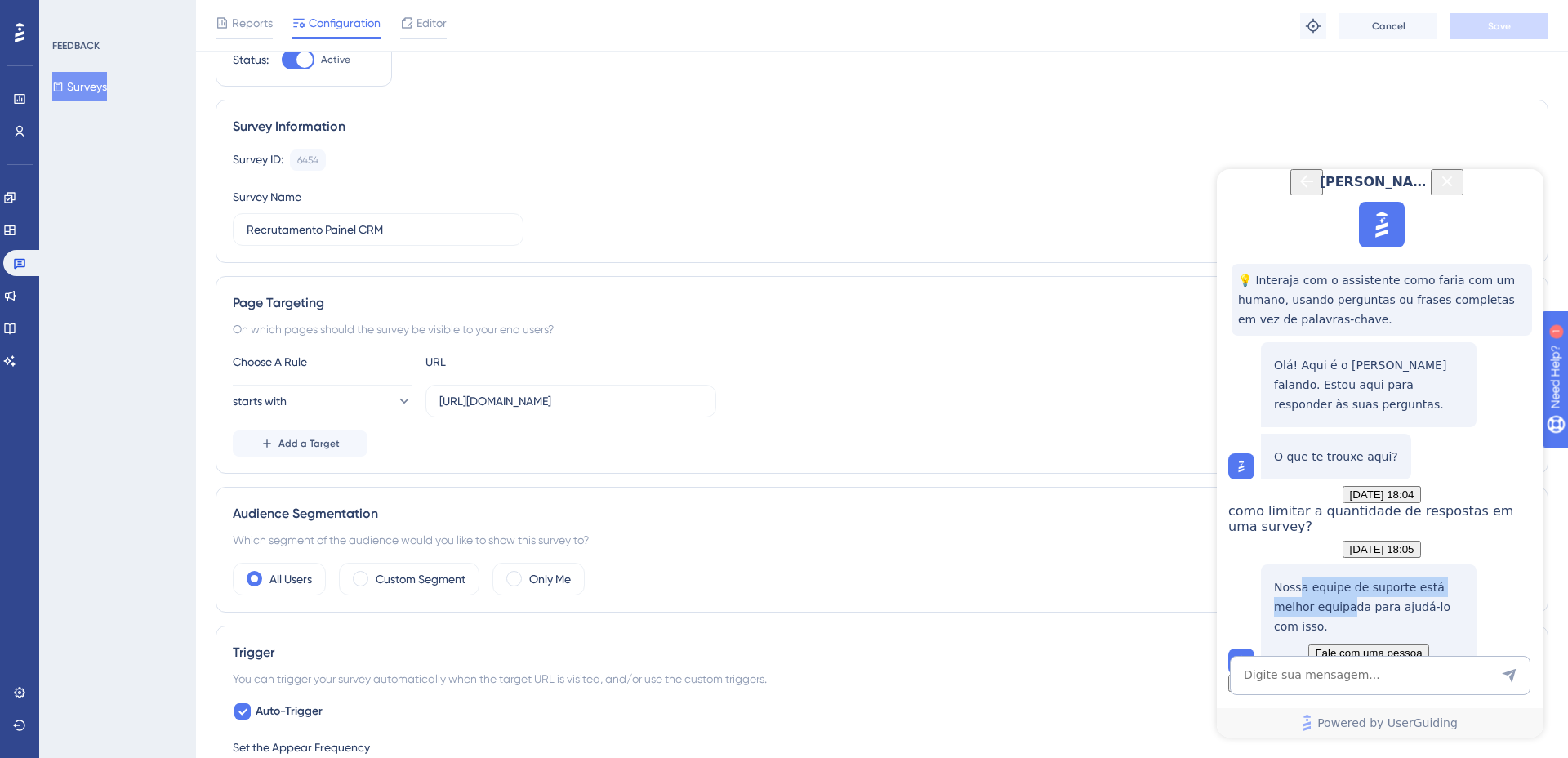
click at [1321, 577] on p "Nossa equipe de suporte está melhor equipada para ajudá-lo com isso." at bounding box center [1369, 606] width 189 height 59
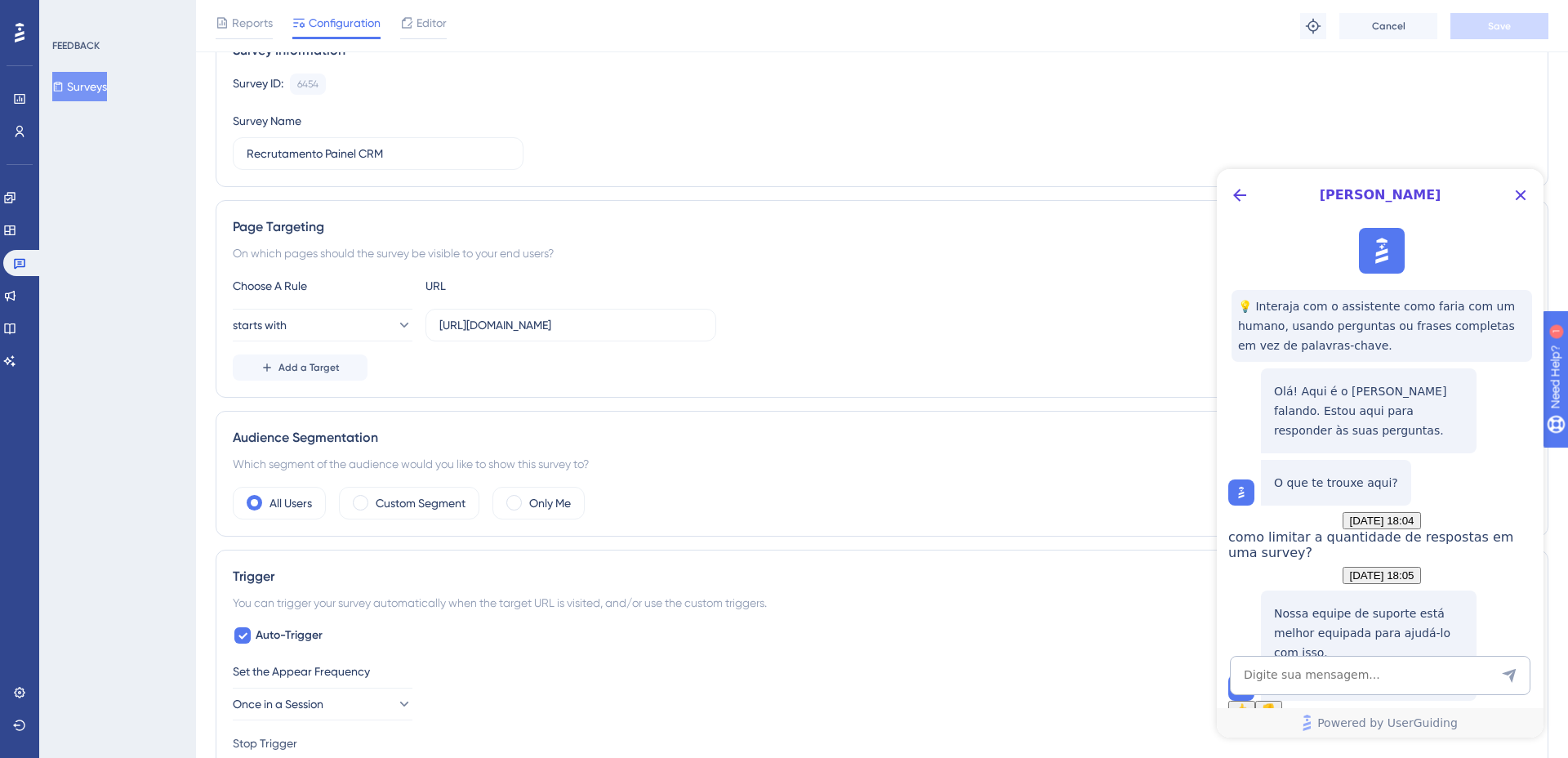
scroll to position [142, 0]
